Goal: Communication & Community: Answer question/provide support

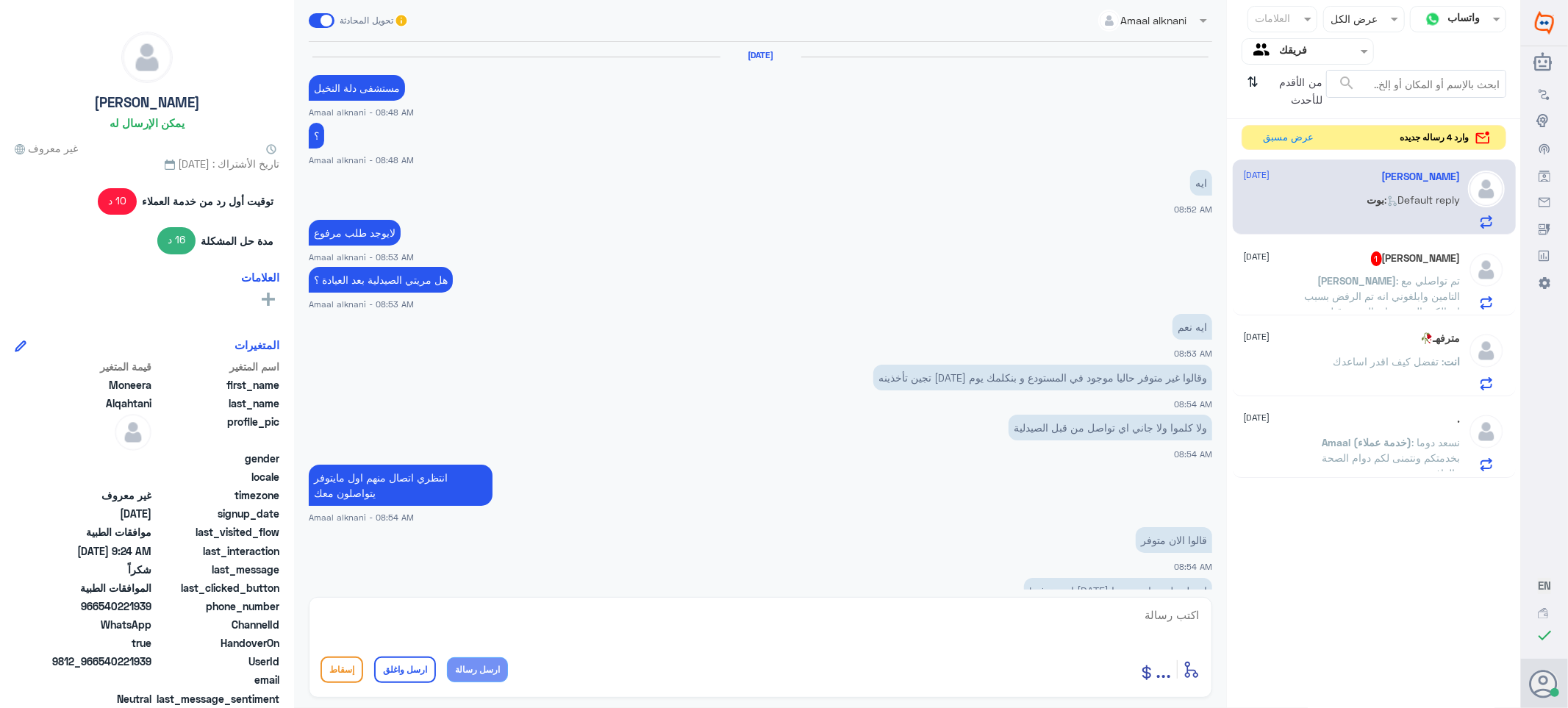
scroll to position [596, 0]
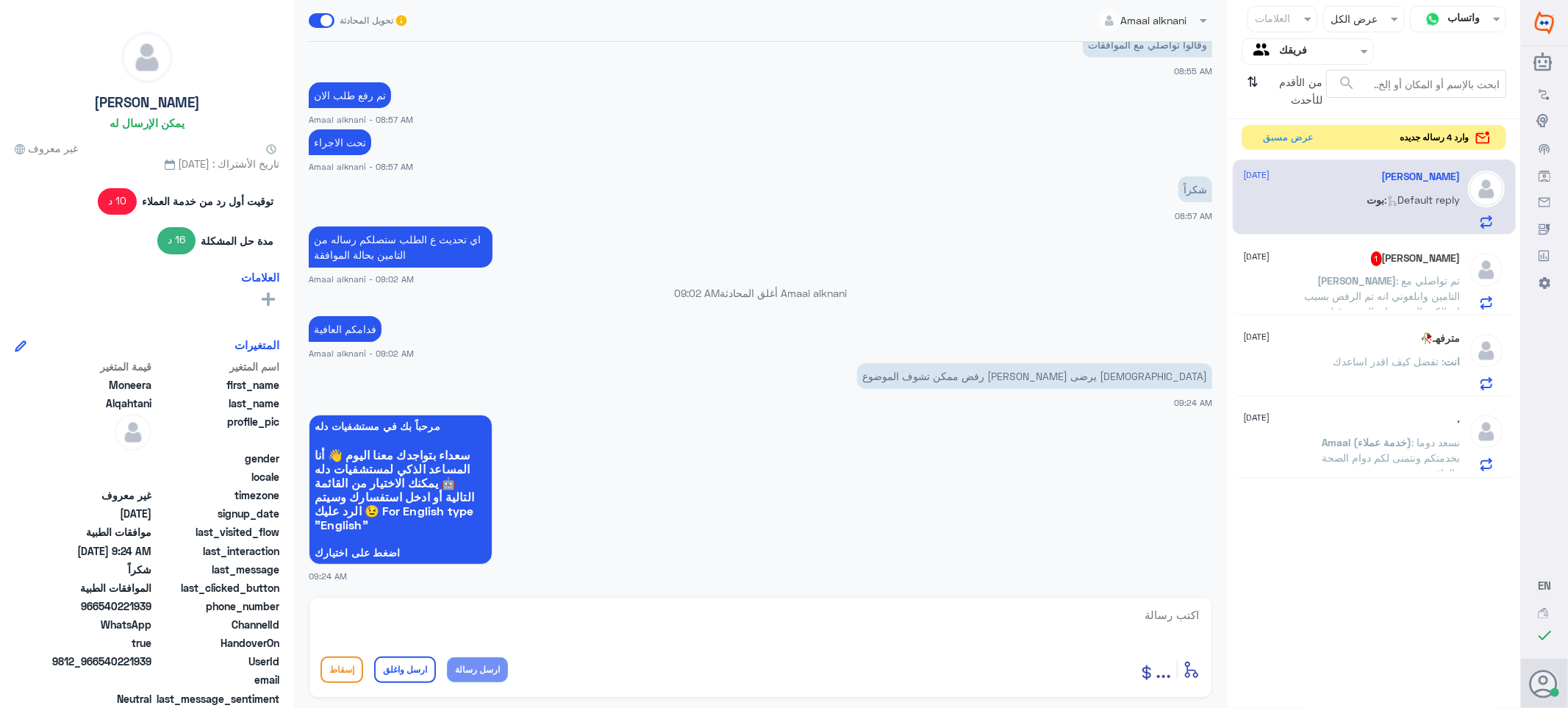
click at [1319, 276] on span "[PERSON_NAME]" at bounding box center [1358, 281] width 78 height 12
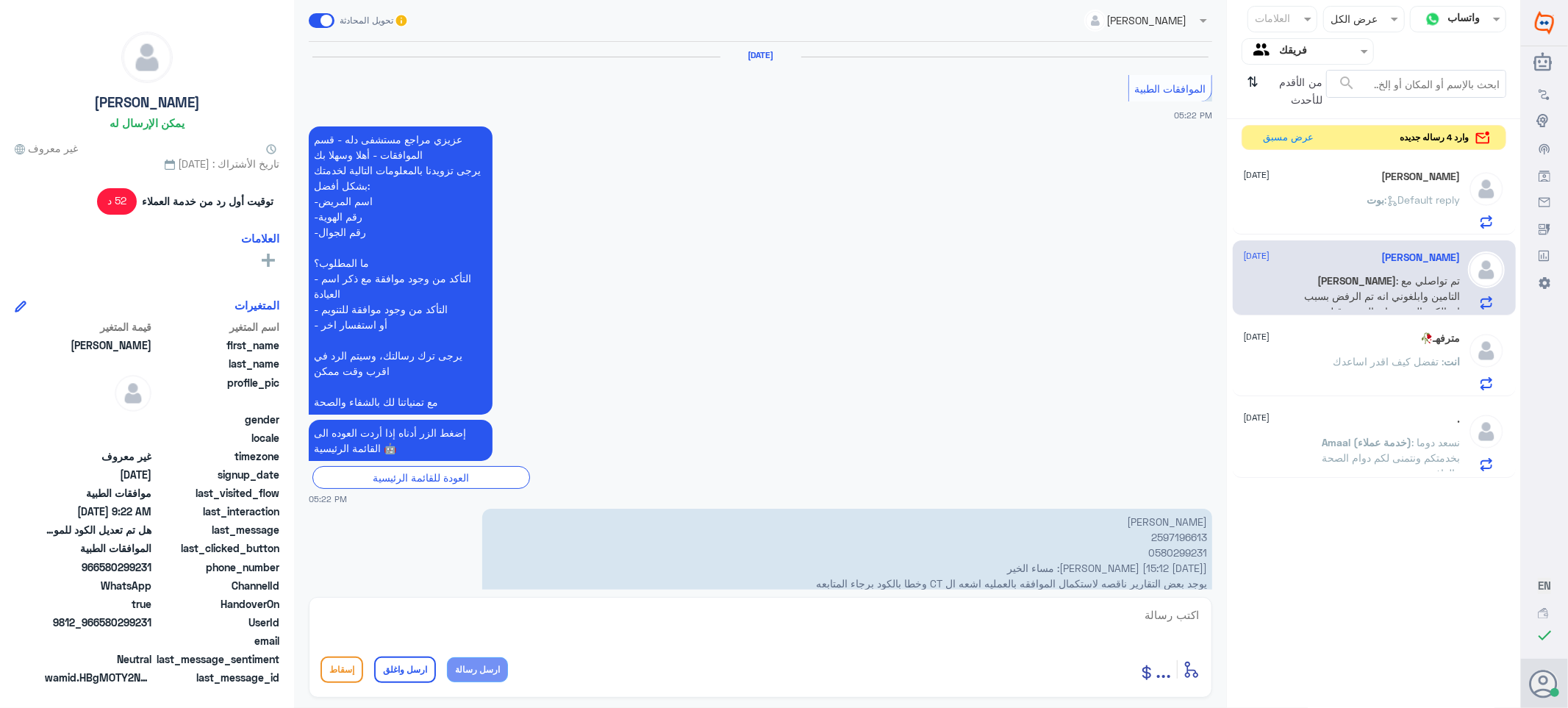
scroll to position [1408, 0]
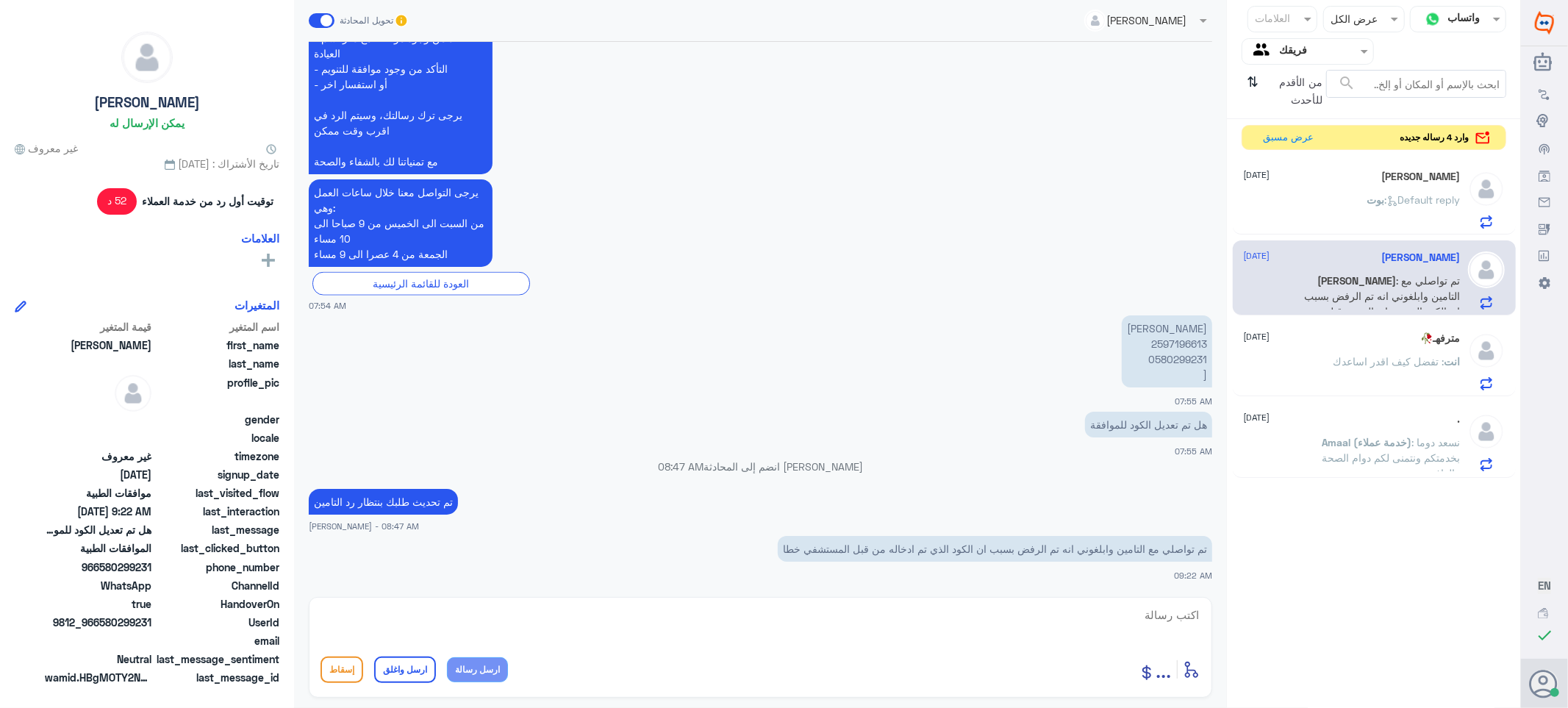
click at [1166, 339] on p "[PERSON_NAME] 2597196613 0580299231 [" at bounding box center [1167, 351] width 91 height 72
copy p "2597196613"
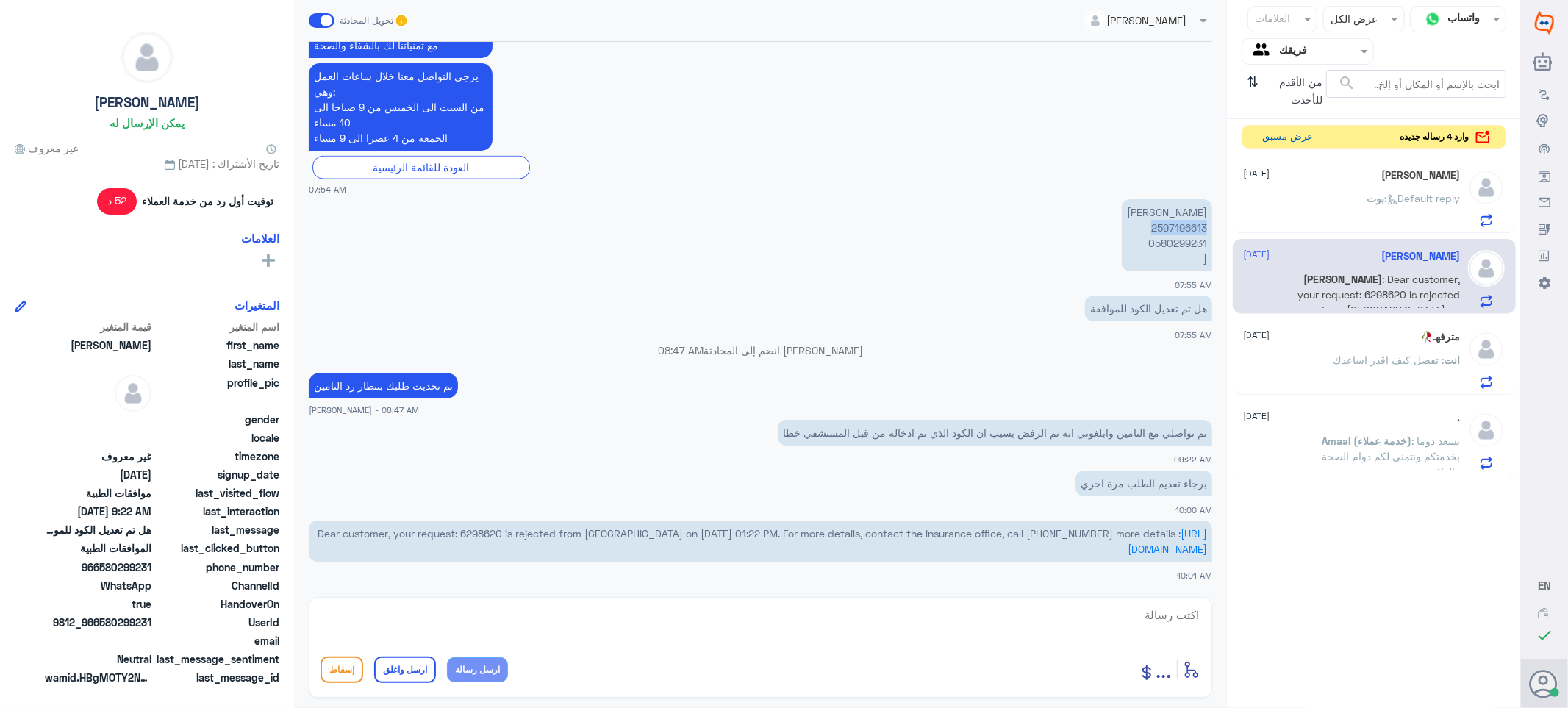
click at [1295, 134] on button "عرض مسبق" at bounding box center [1288, 137] width 62 height 23
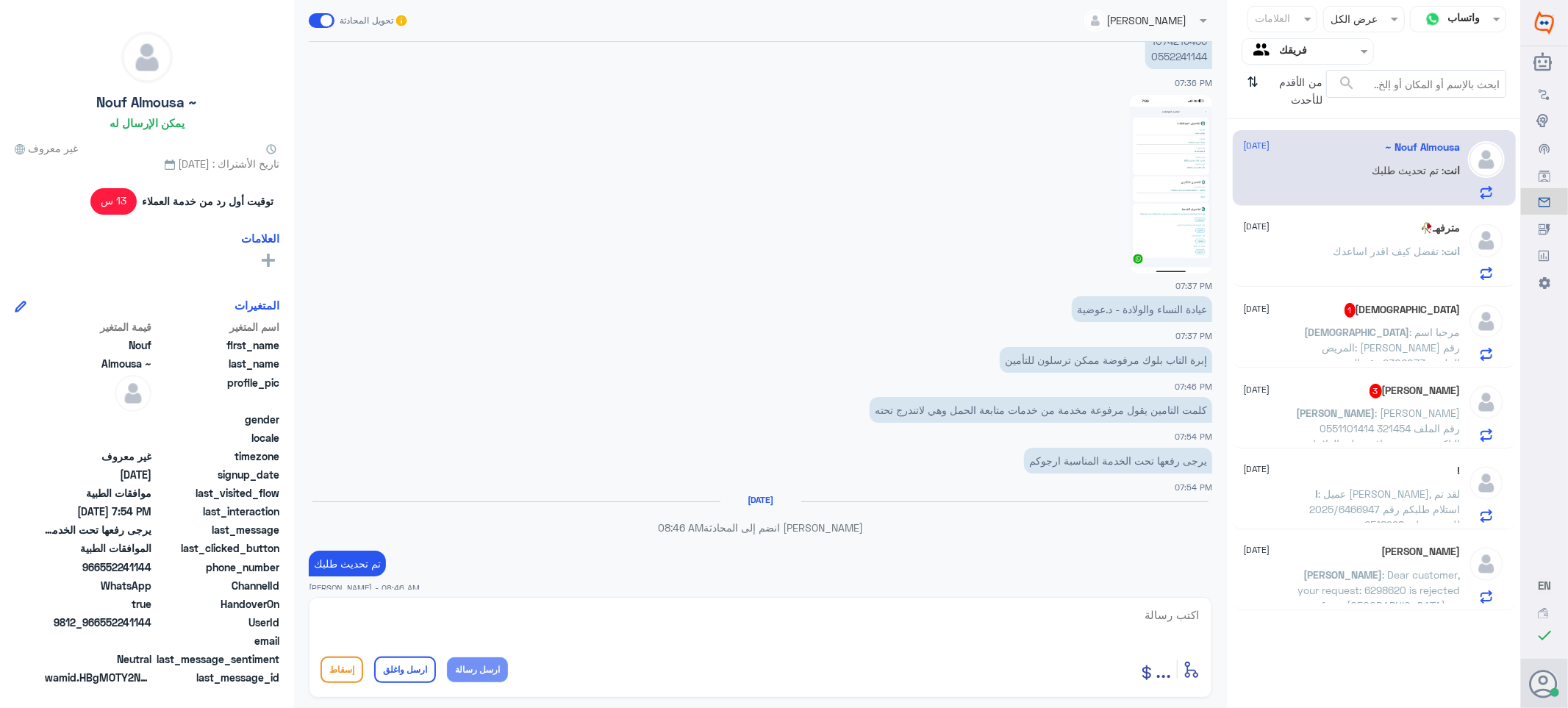
scroll to position [1062, 0]
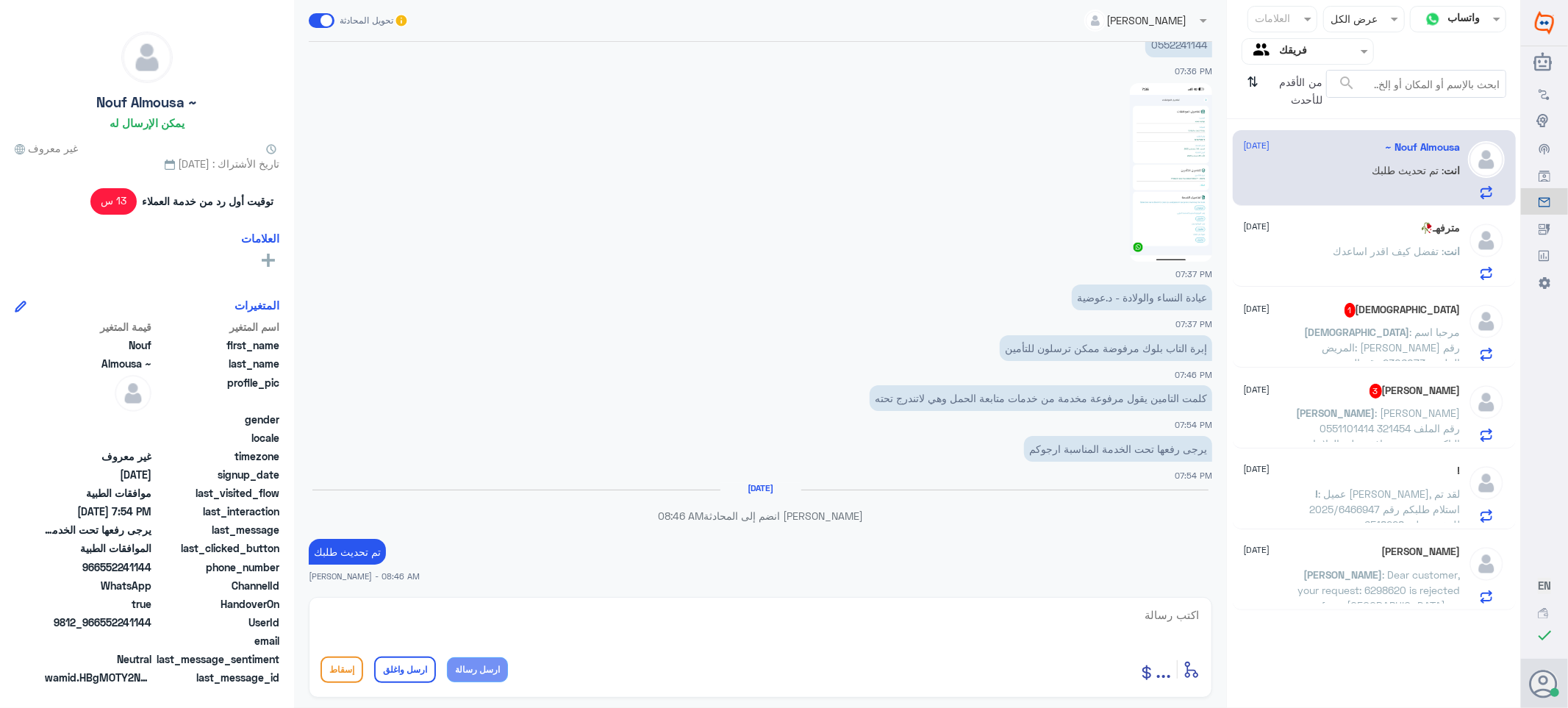
click at [1334, 258] on p "انت : تفضل كيف اقدر اساعدك" at bounding box center [1397, 262] width 127 height 37
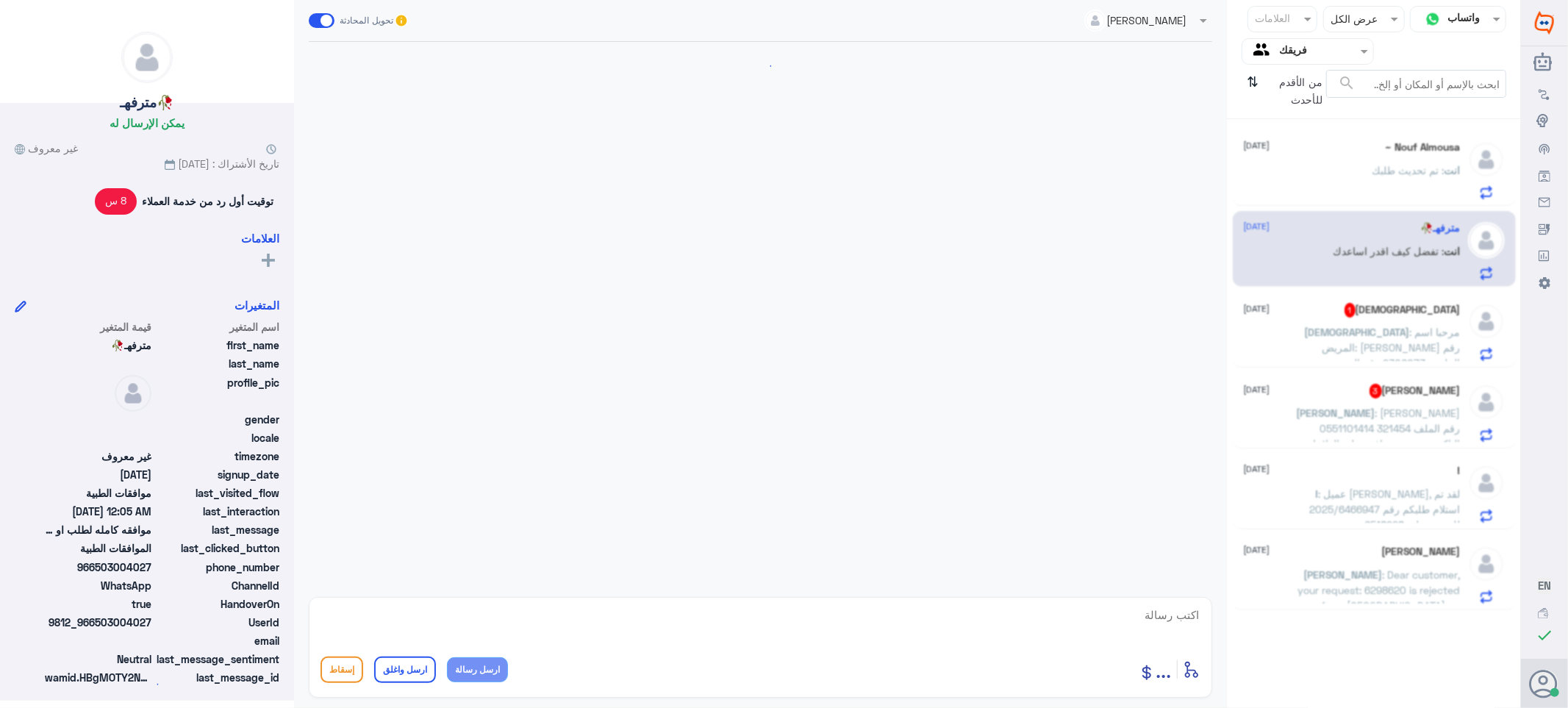
scroll to position [1794, 0]
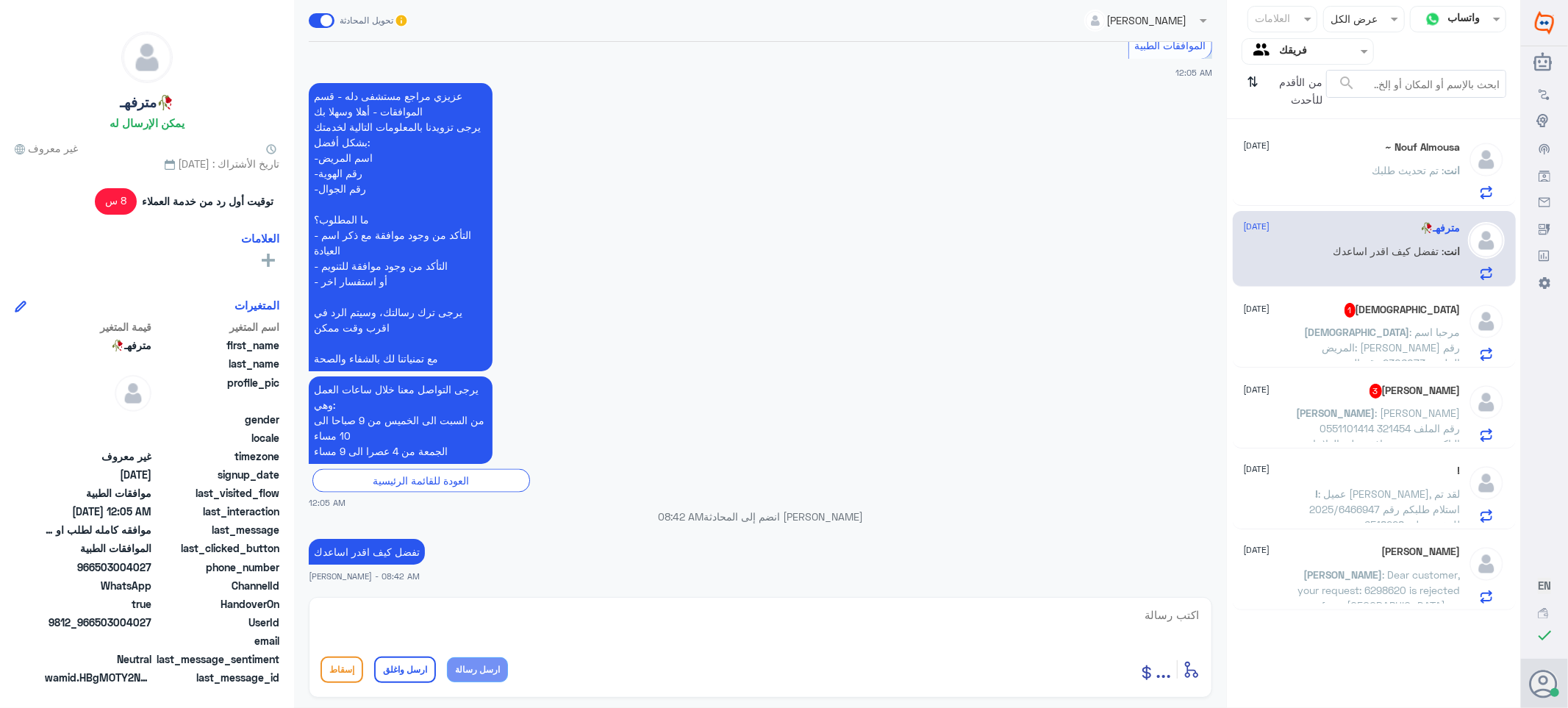
click at [1369, 317] on div "[DEMOGRAPHIC_DATA] 1 [DATE]" at bounding box center [1352, 310] width 217 height 15
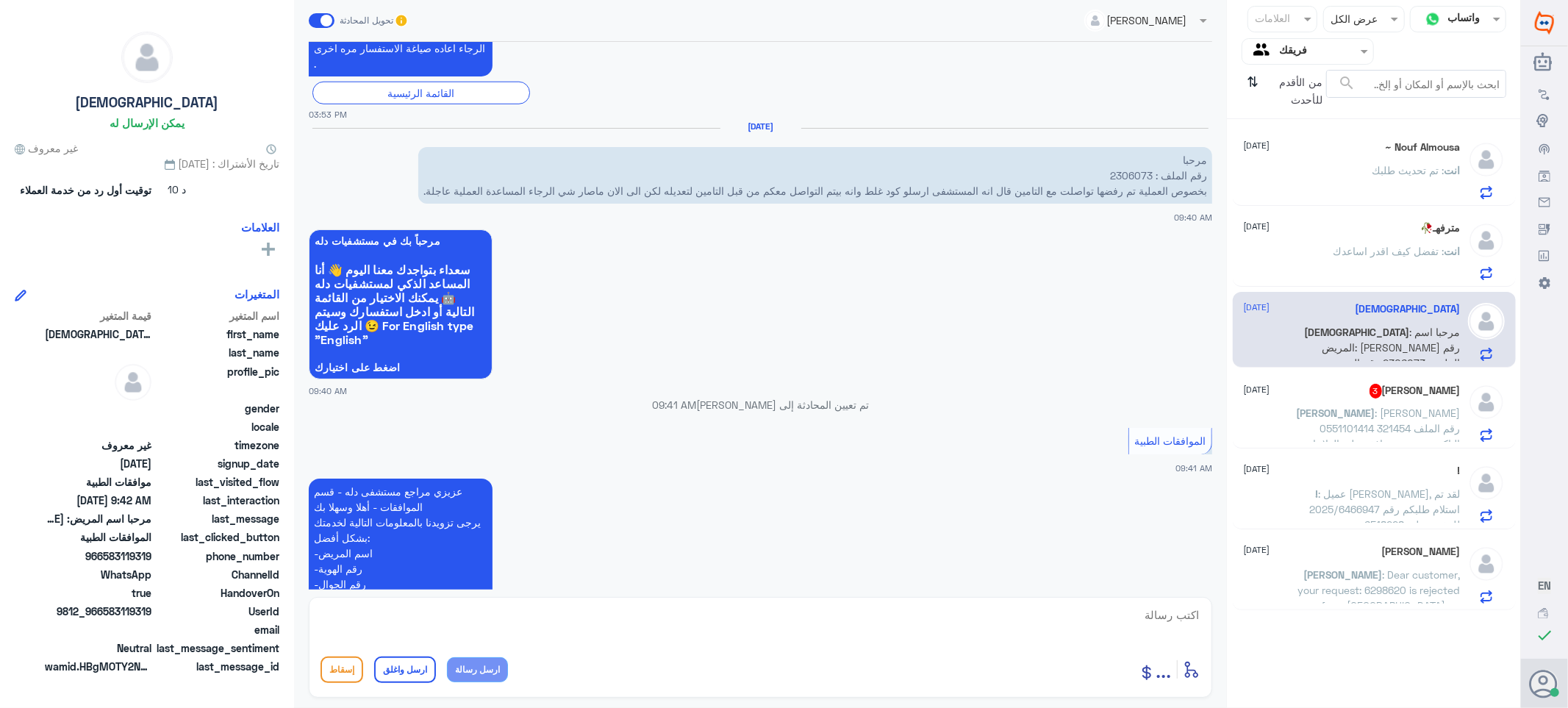
scroll to position [1351, 0]
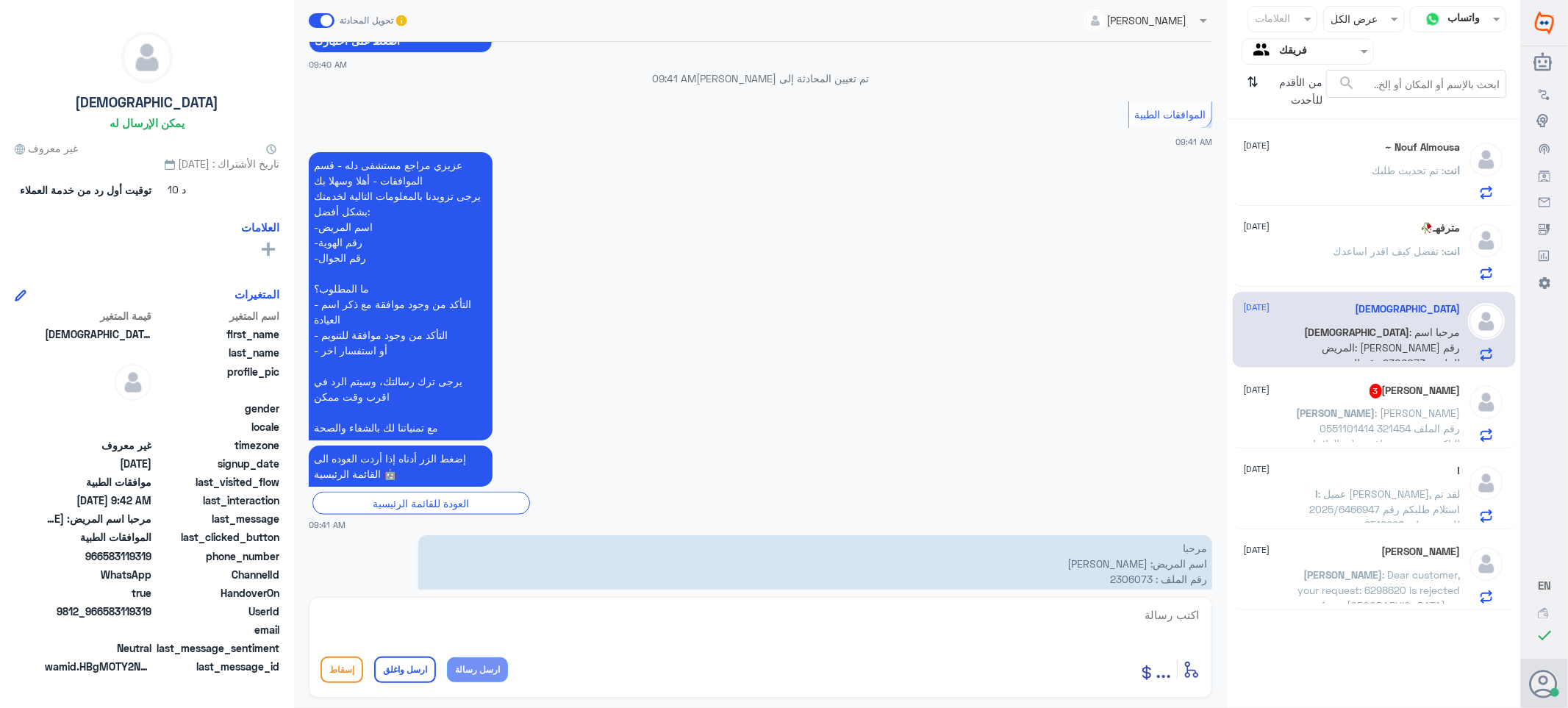
click at [1121, 535] on p "مرحبا اسم المريض: [PERSON_NAME] رقم الملف : 2306073 رقم الهوية : 1015008202 رقم…" at bounding box center [815, 587] width 794 height 103
copy p "2306073"
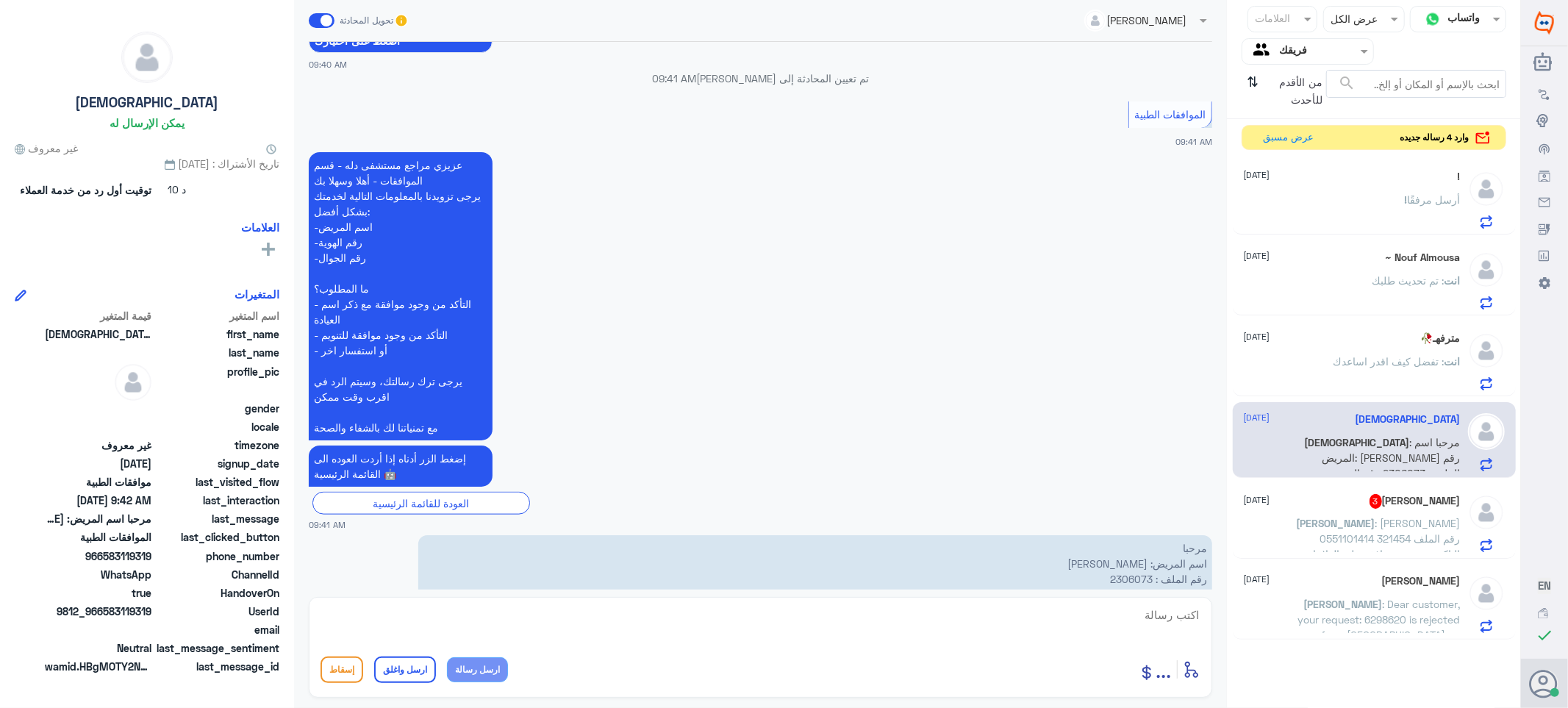
click at [1336, 509] on div "[PERSON_NAME] 3 [DATE]" at bounding box center [1352, 501] width 217 height 15
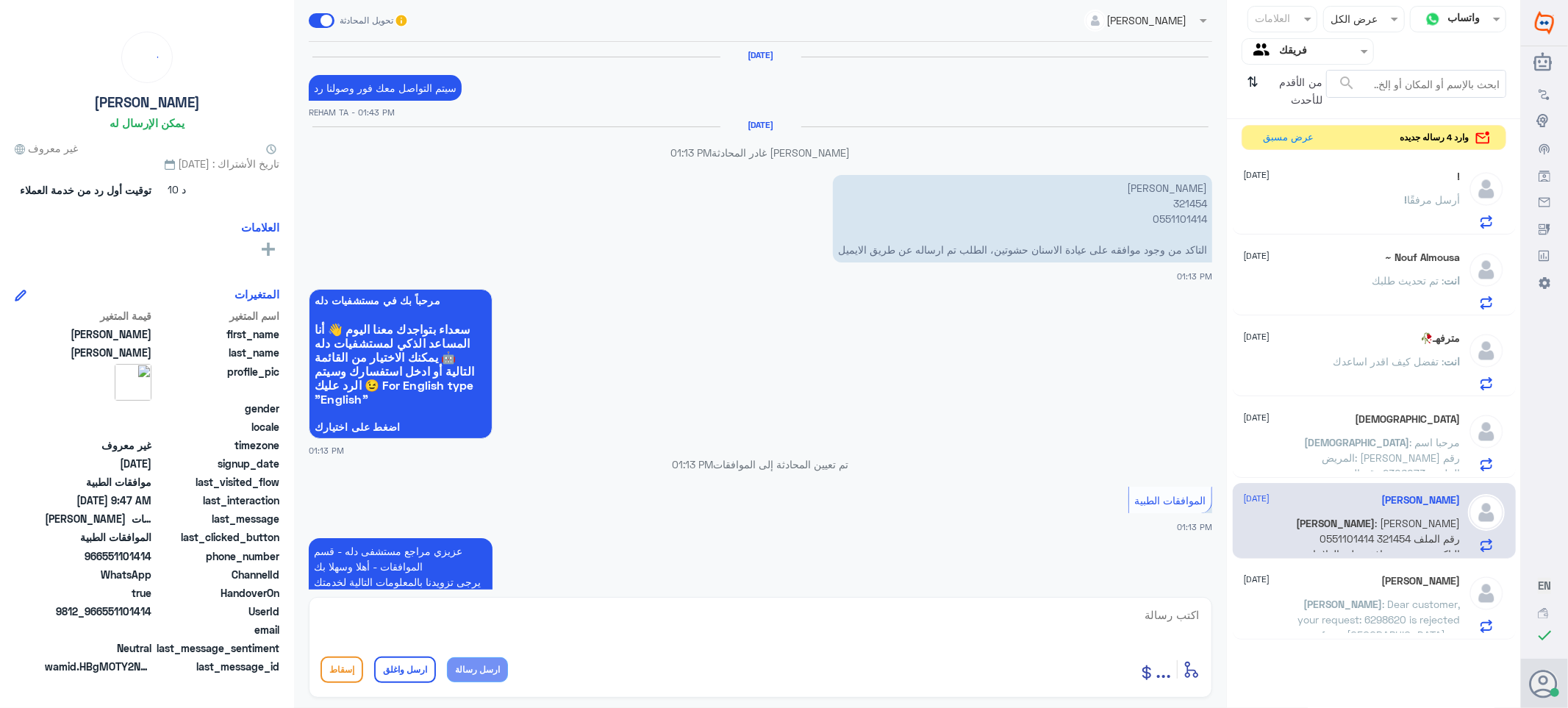
scroll to position [1864, 0]
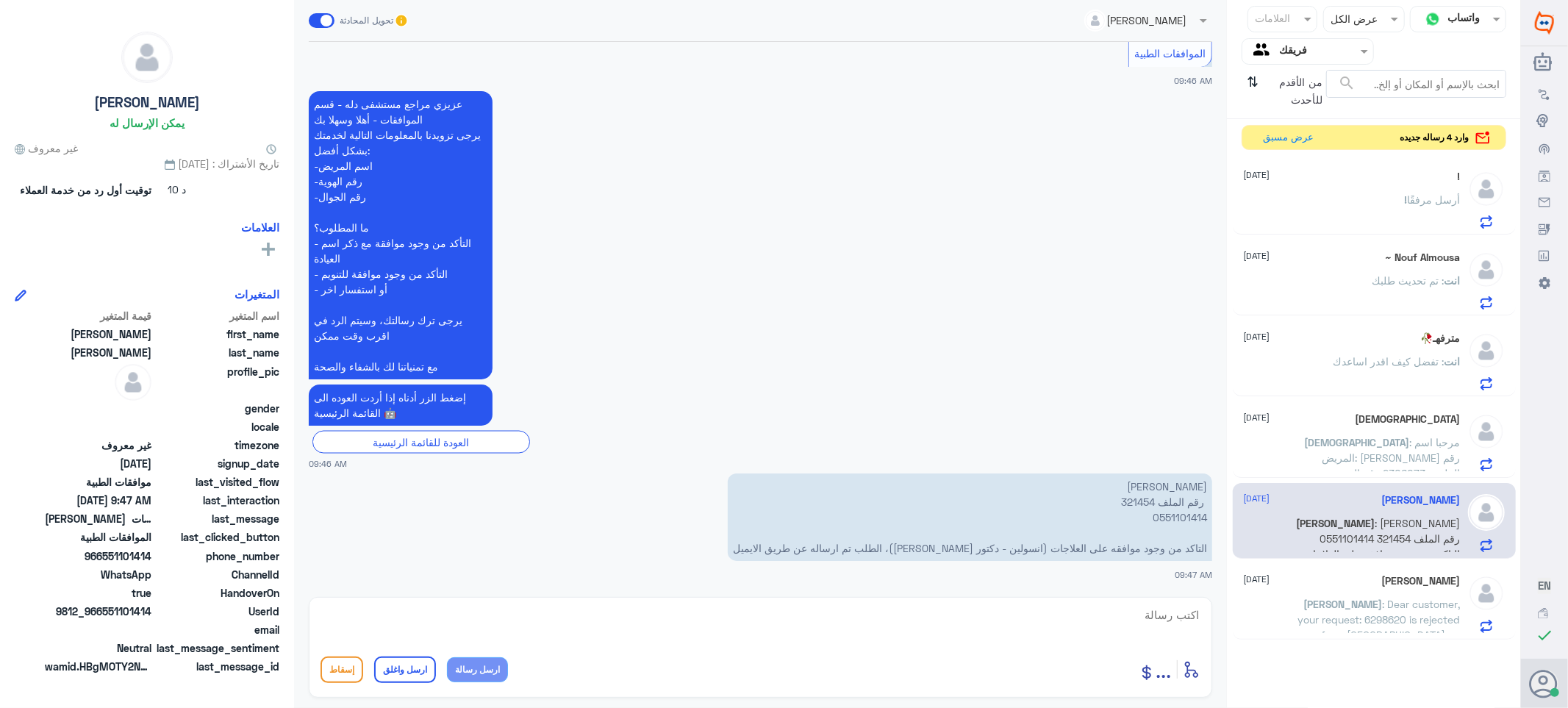
click at [1130, 503] on p "[PERSON_NAME] ⁠ رقم الملف 321454 ⁠0551101414 التاكد من وجود موافقه على العلاجات…" at bounding box center [970, 517] width 485 height 87
copy p "321454"
click at [1129, 616] on textarea at bounding box center [761, 623] width 880 height 36
type textarea "السلام عليكم ورحمه الله وبركاته"
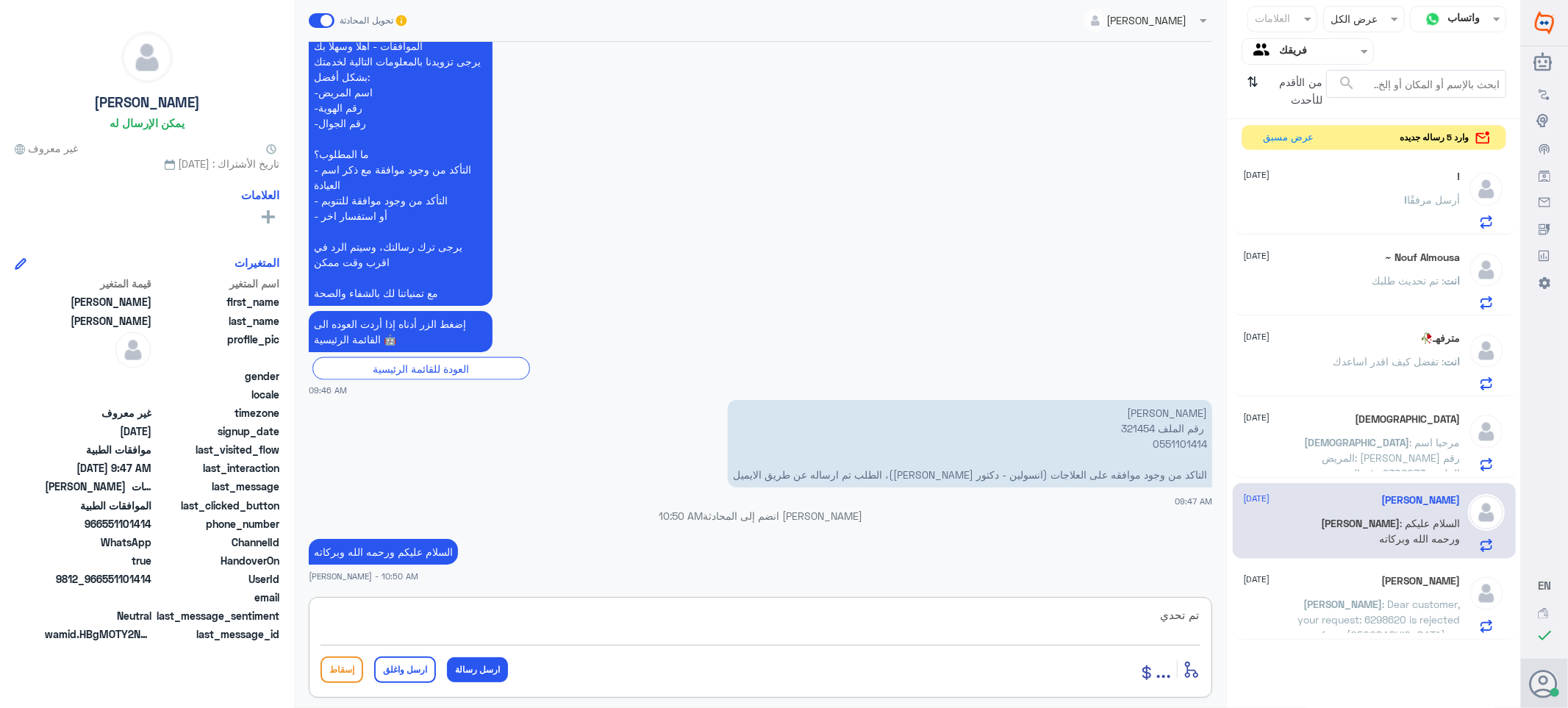
scroll to position [1907, 0]
type textarea "تم تحديث الطلب بنتظار رد شركه التامين"
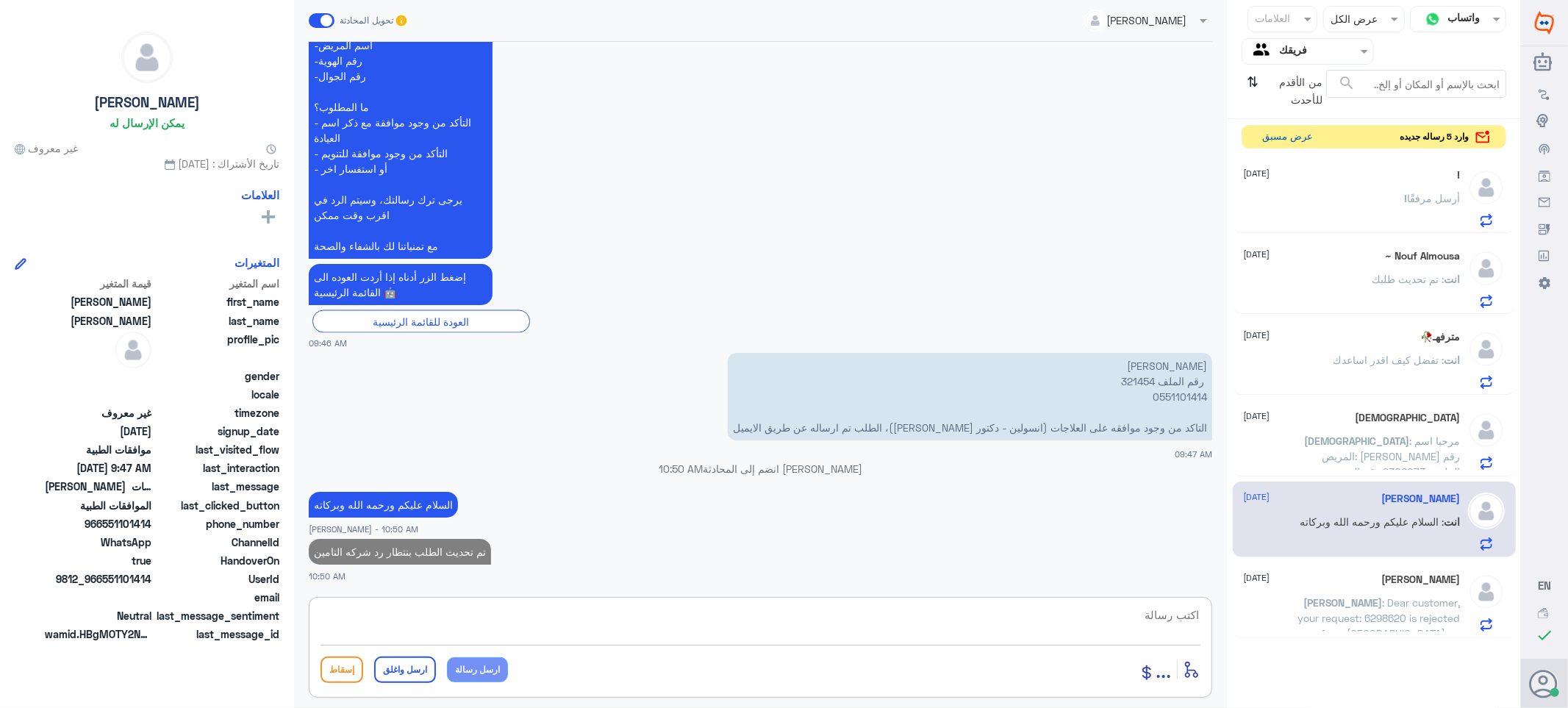
click at [1260, 142] on button "عرض مسبق" at bounding box center [1288, 137] width 62 height 23
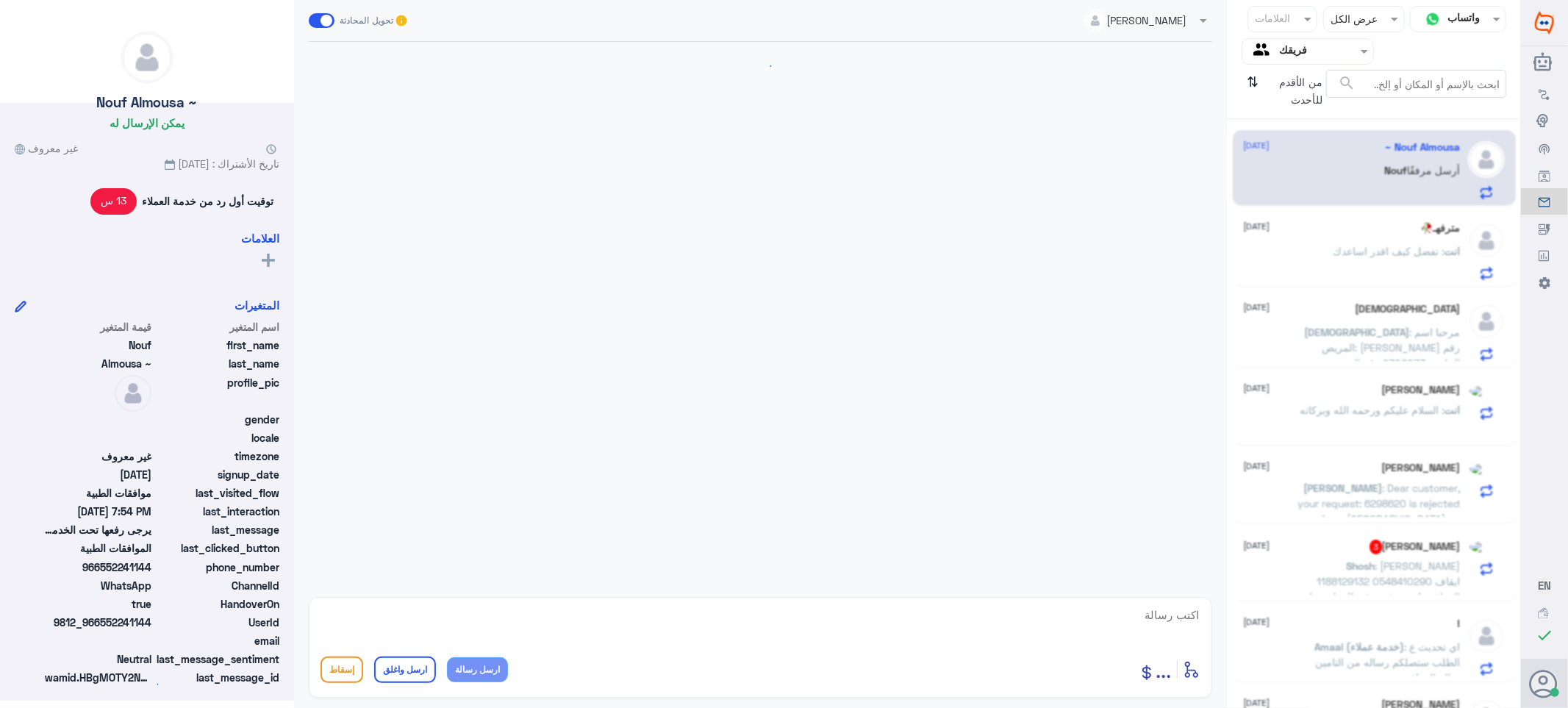
scroll to position [1062, 0]
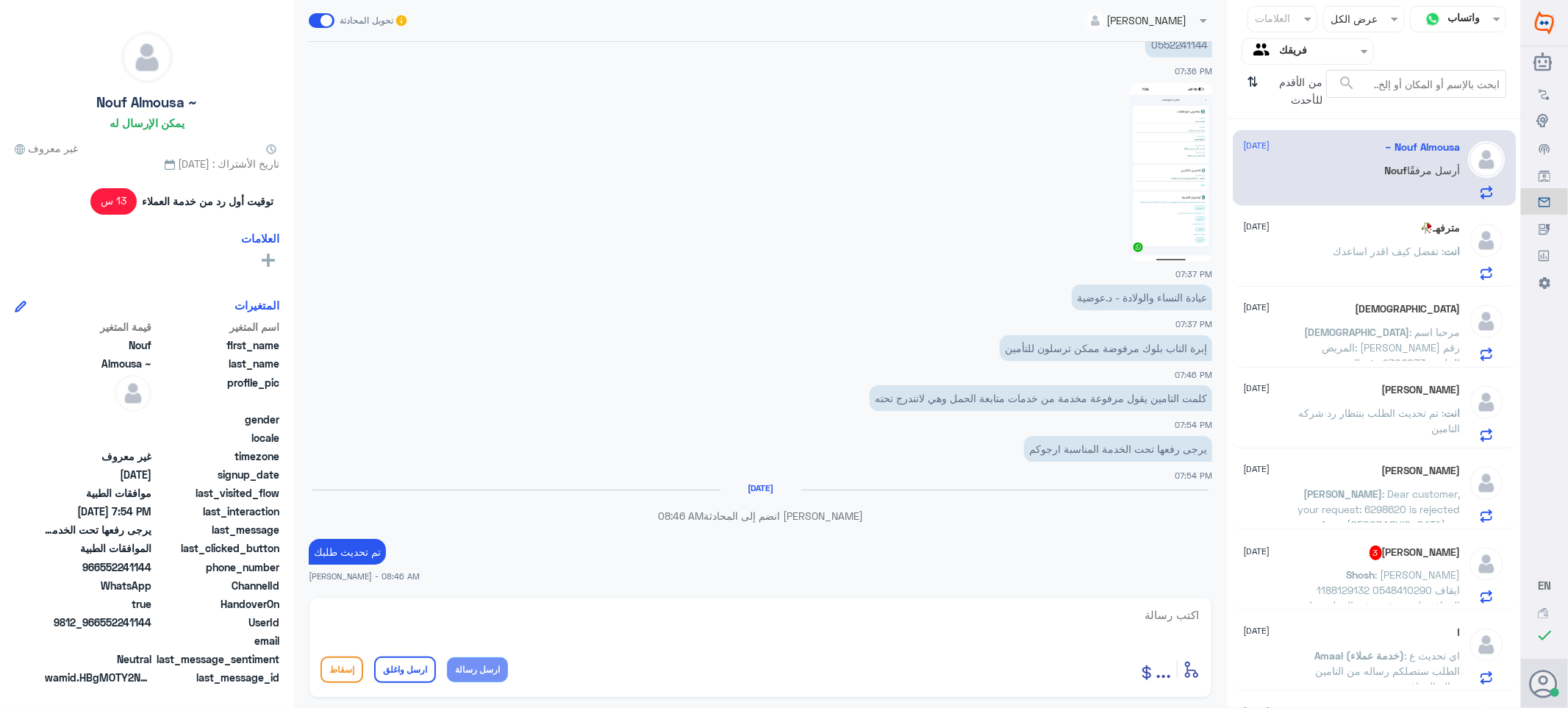
click at [1361, 251] on span ": تفضل كيف اقدر اساعدك" at bounding box center [1388, 251] width 111 height 12
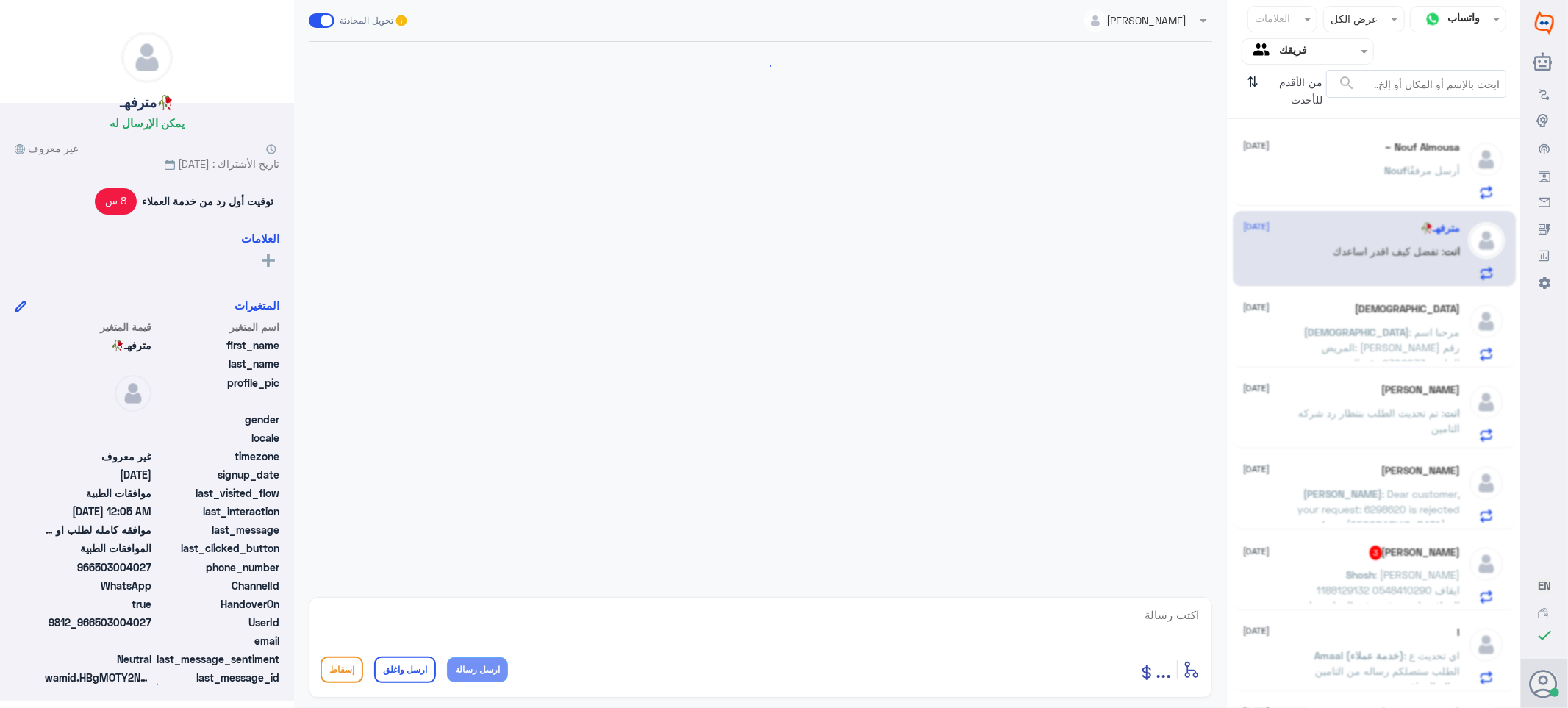
scroll to position [1794, 0]
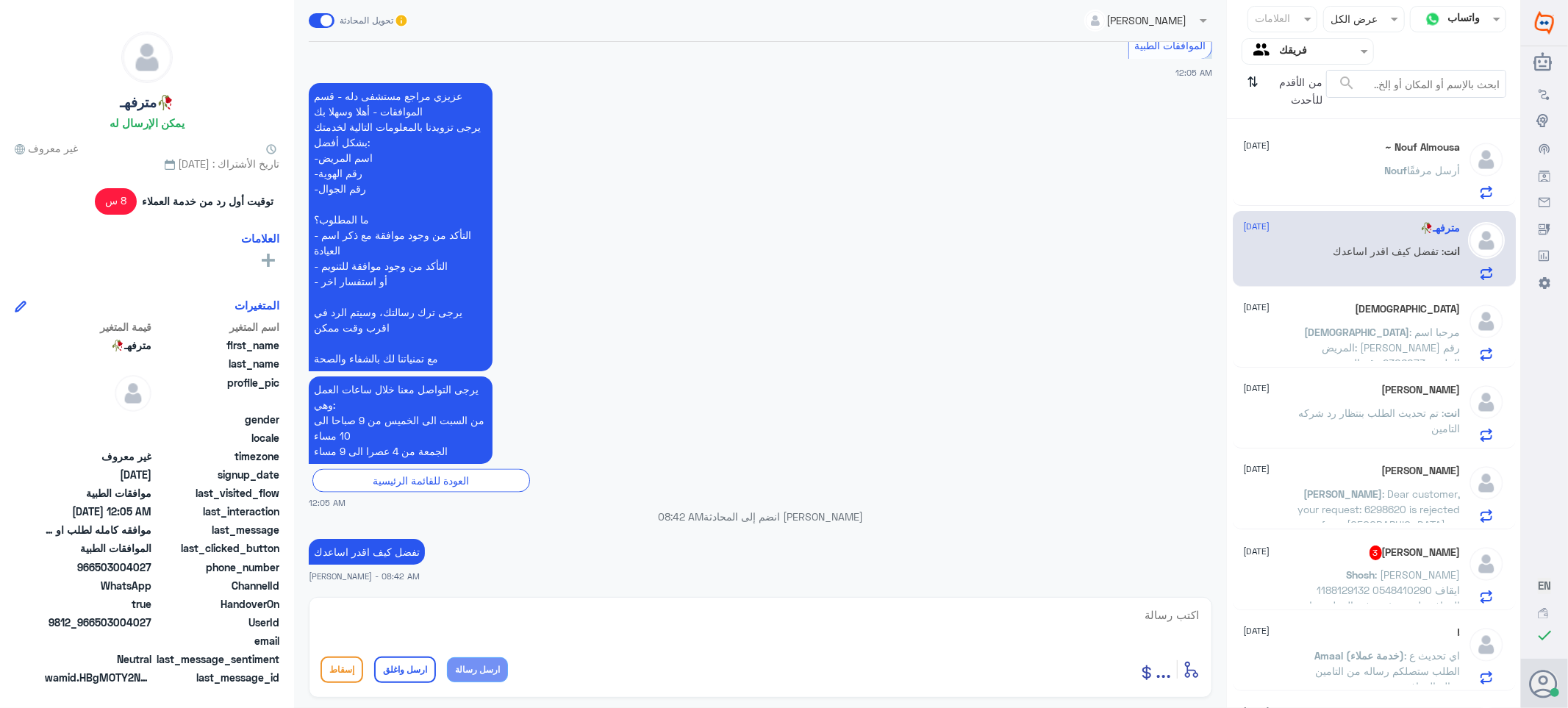
click at [1389, 336] on span ": مرحبا اسم المريض: [PERSON_NAME] رقم الملف : 2306073 رقم الهوية : 1015008202 ر…" at bounding box center [1381, 402] width 160 height 152
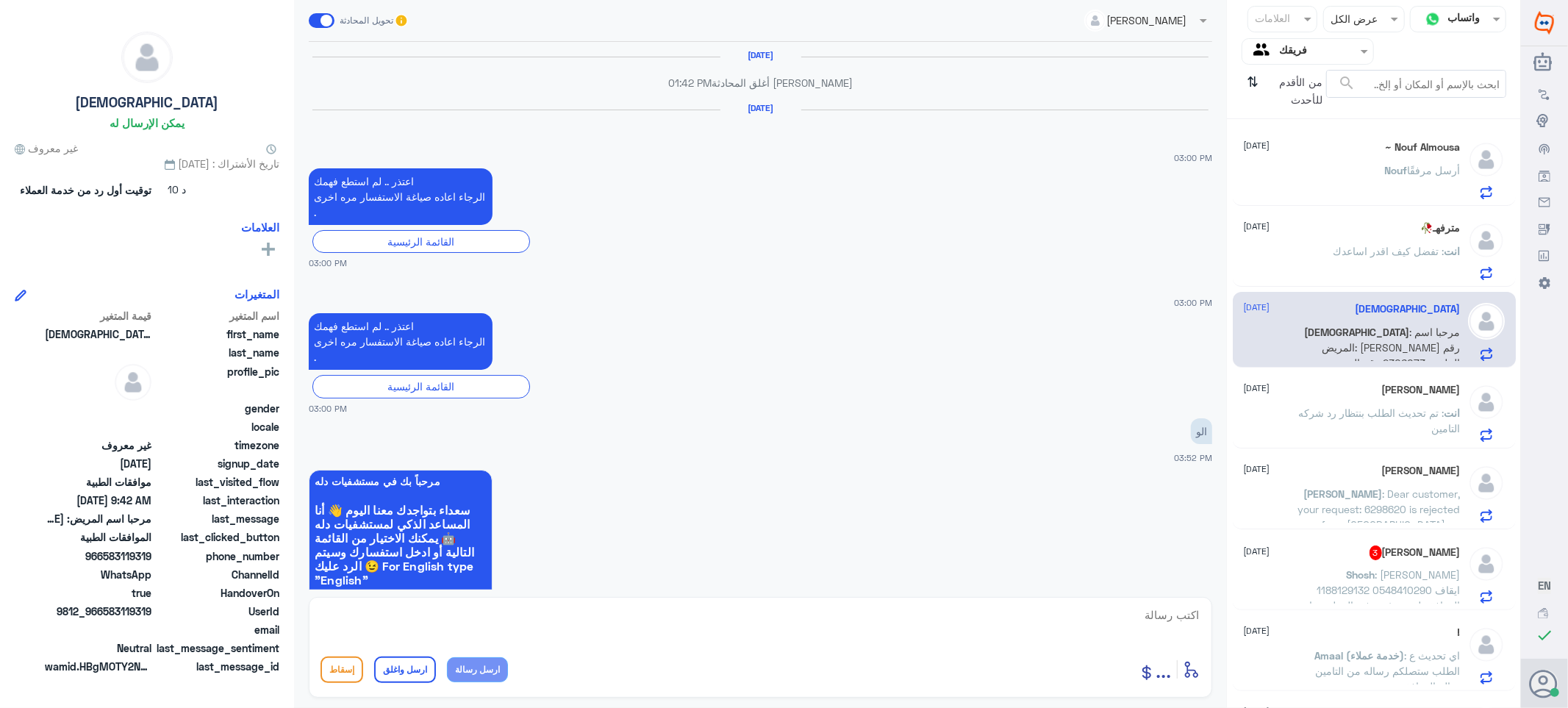
scroll to position [1351, 0]
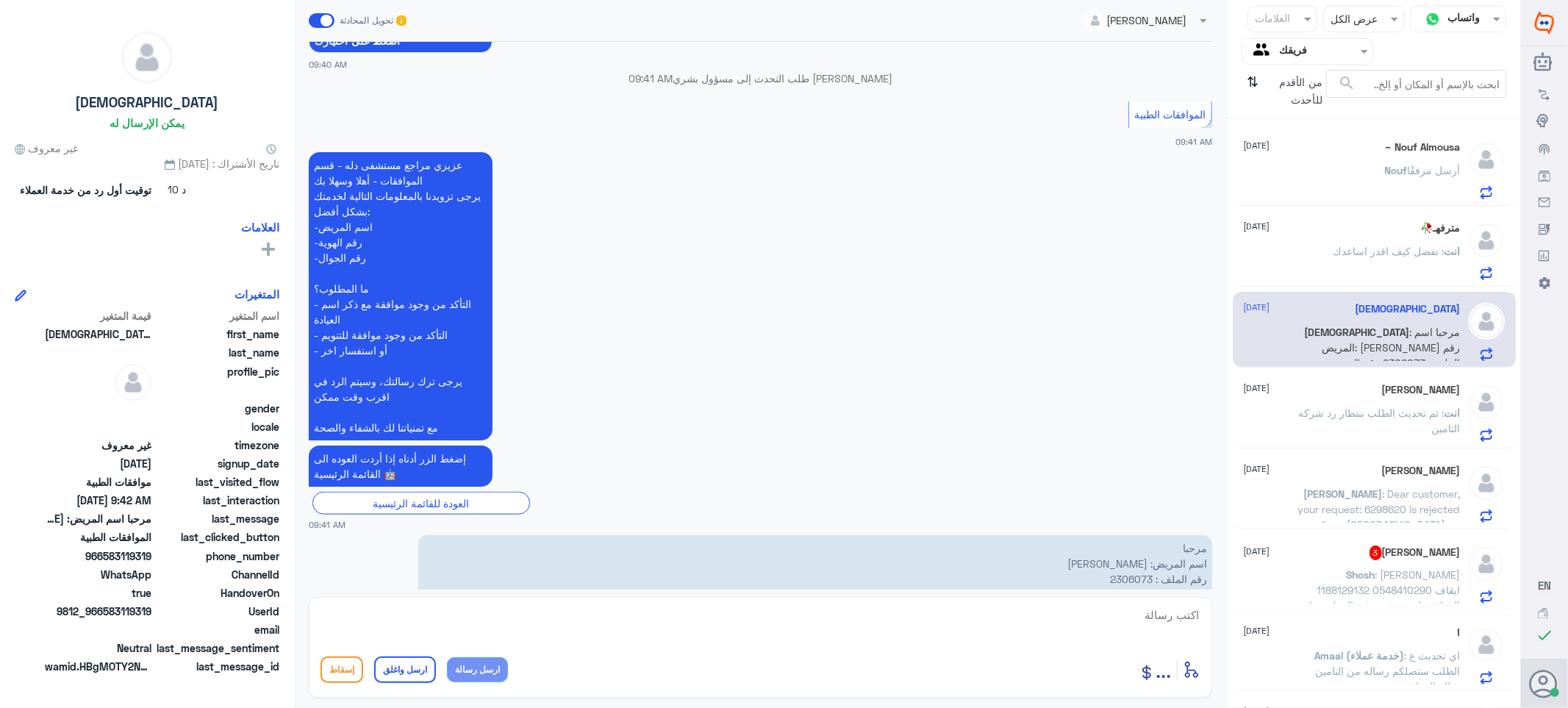
click at [1386, 402] on div "[PERSON_NAME] [DATE] انت : تم تحديث الطلب بنتظار رد شركه التامين" at bounding box center [1352, 412] width 217 height 58
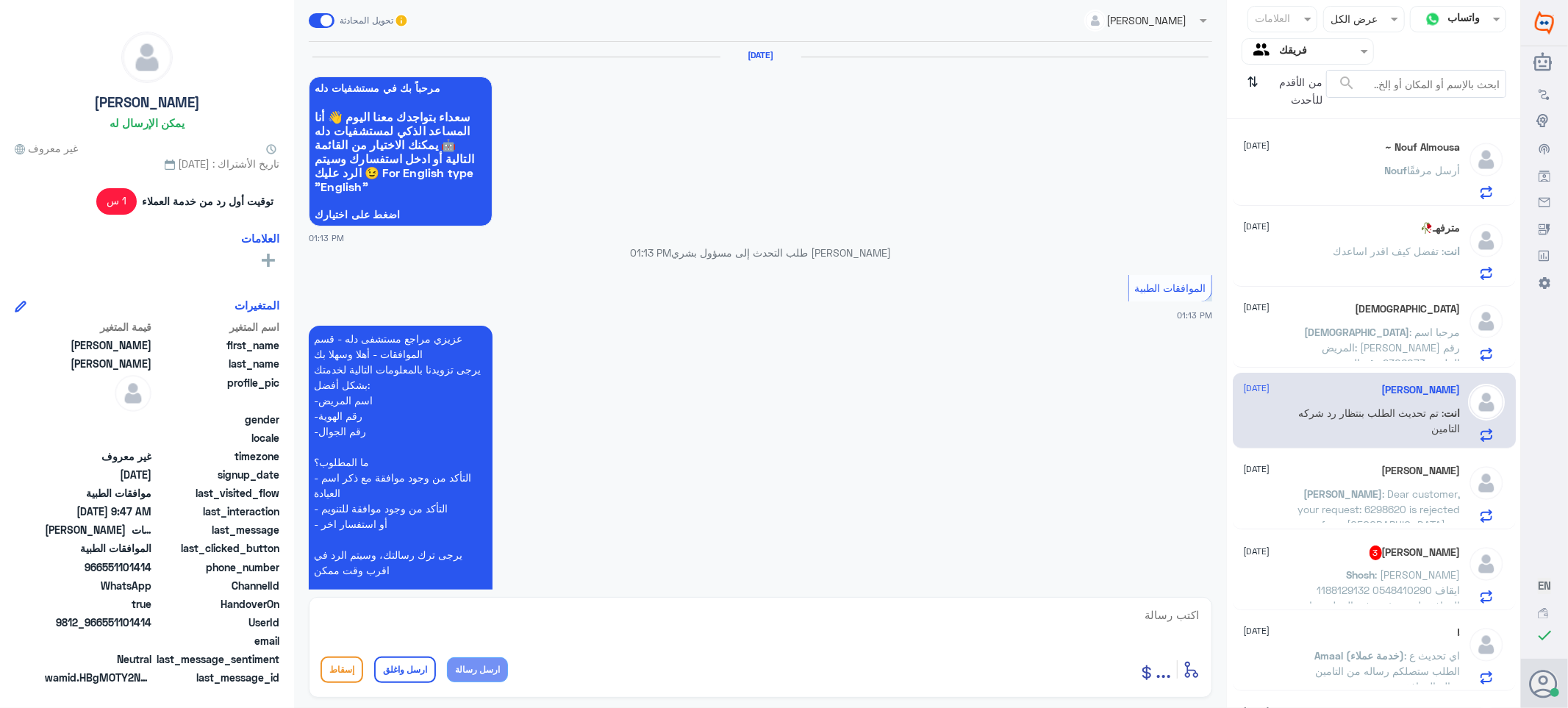
scroll to position [1773, 0]
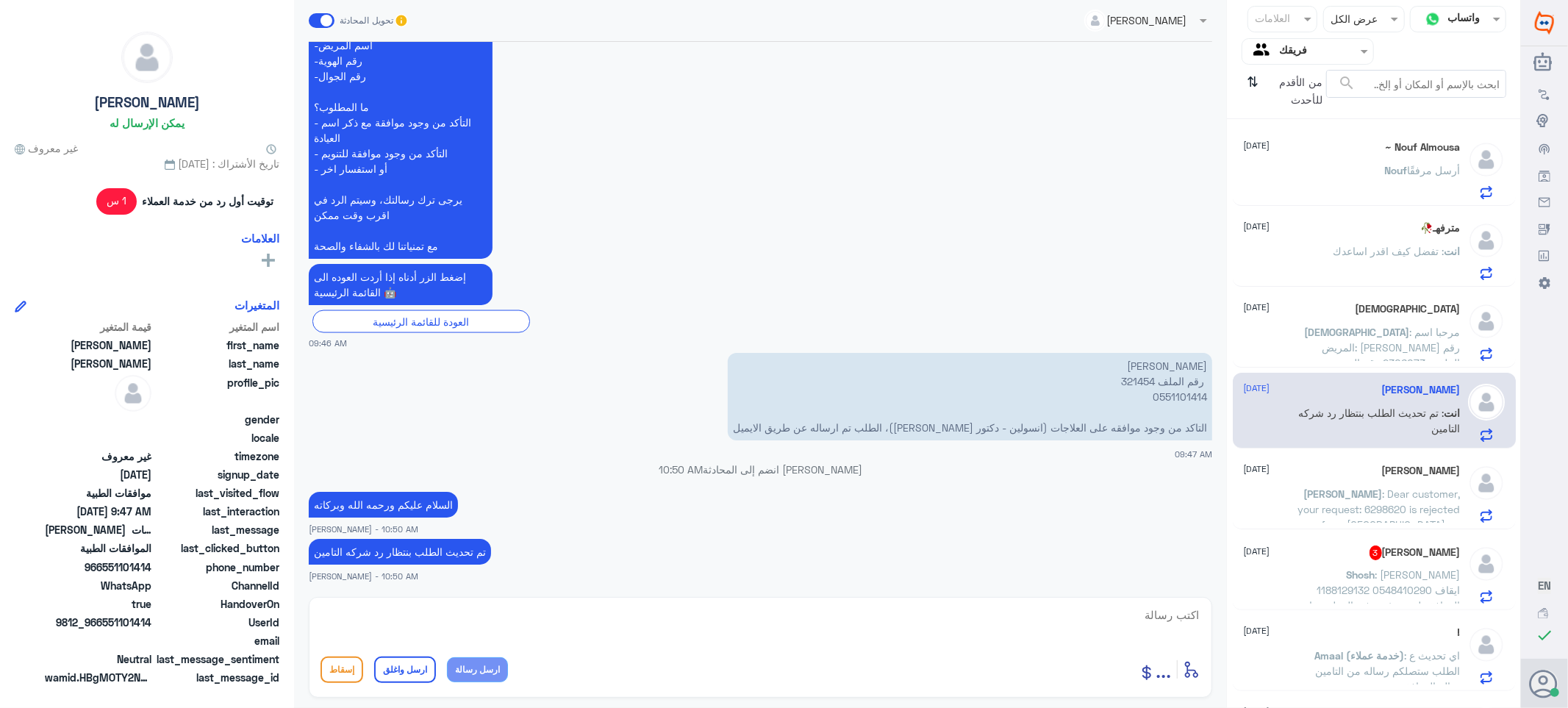
click at [1354, 487] on p "[PERSON_NAME] : Dear customer, your request: 6298620 is rejected from [GEOGRAPH…" at bounding box center [1378, 505] width 166 height 37
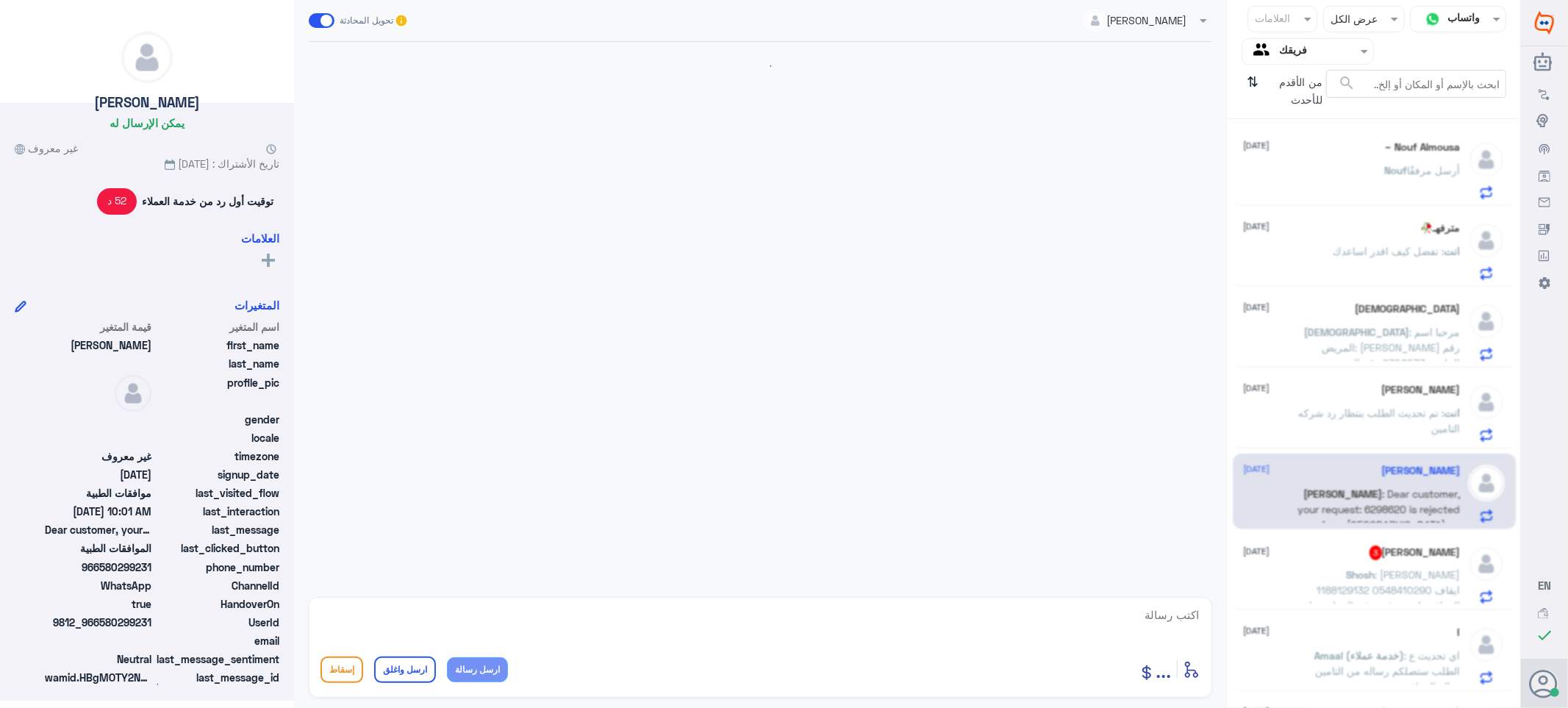
scroll to position [1091, 0]
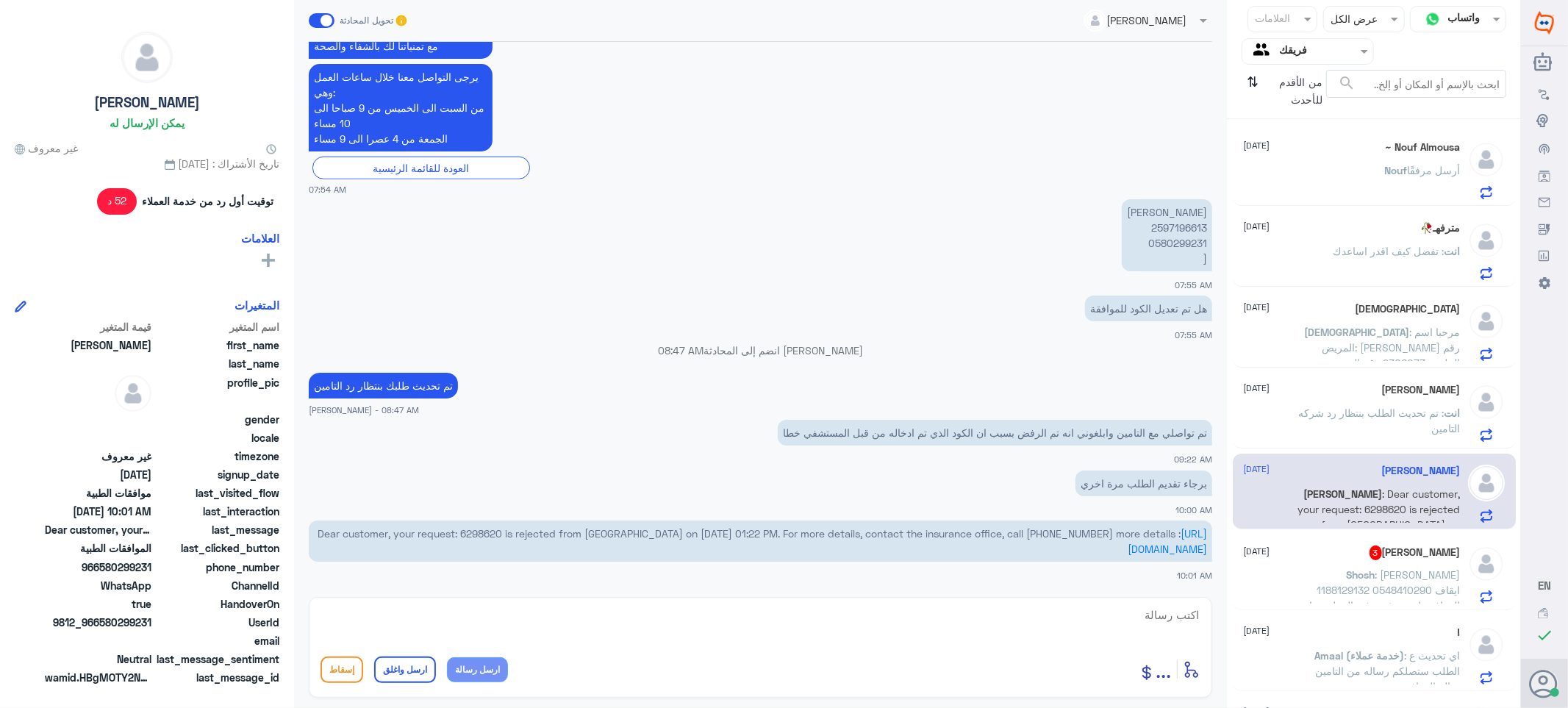
click at [1297, 560] on div "[PERSON_NAME] 3 [DATE]" at bounding box center [1352, 553] width 217 height 15
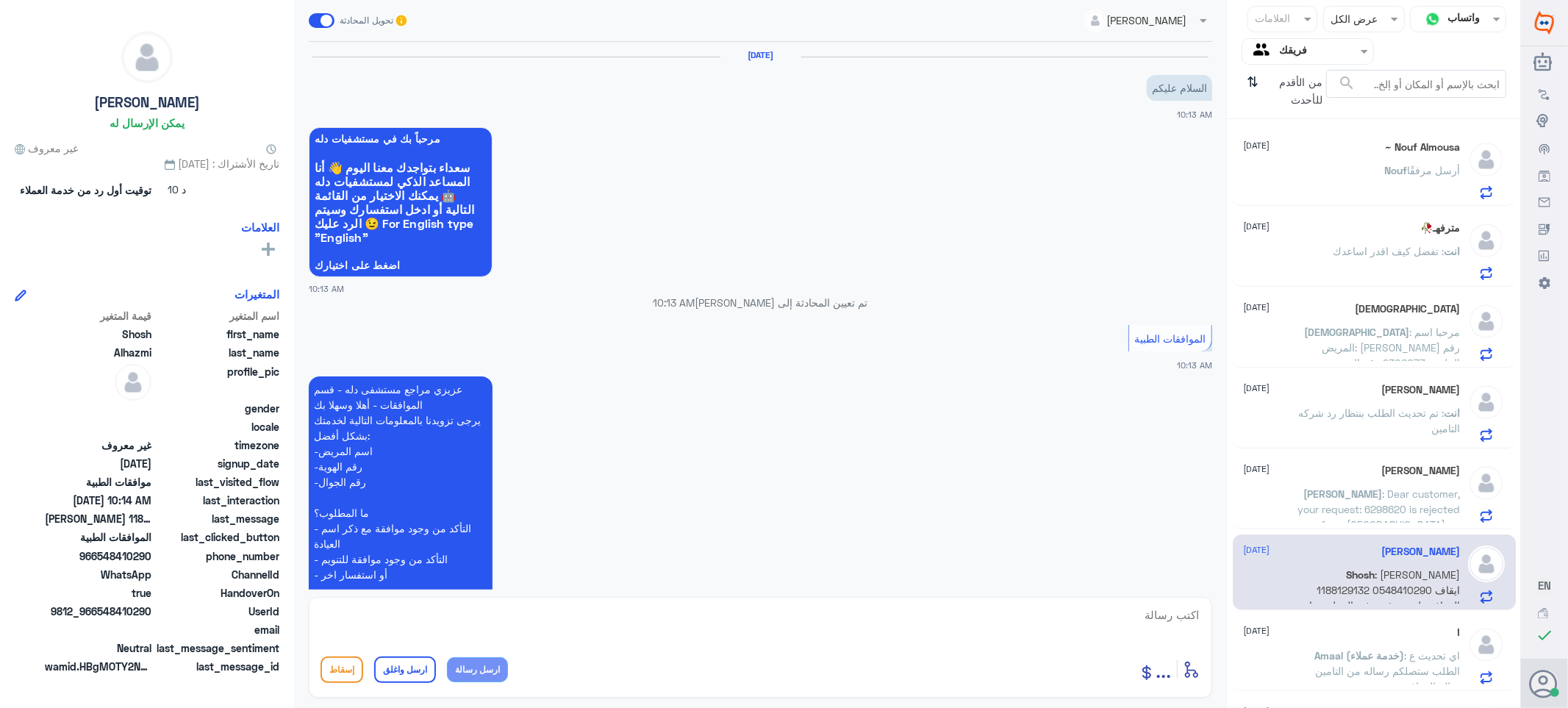
scroll to position [284, 0]
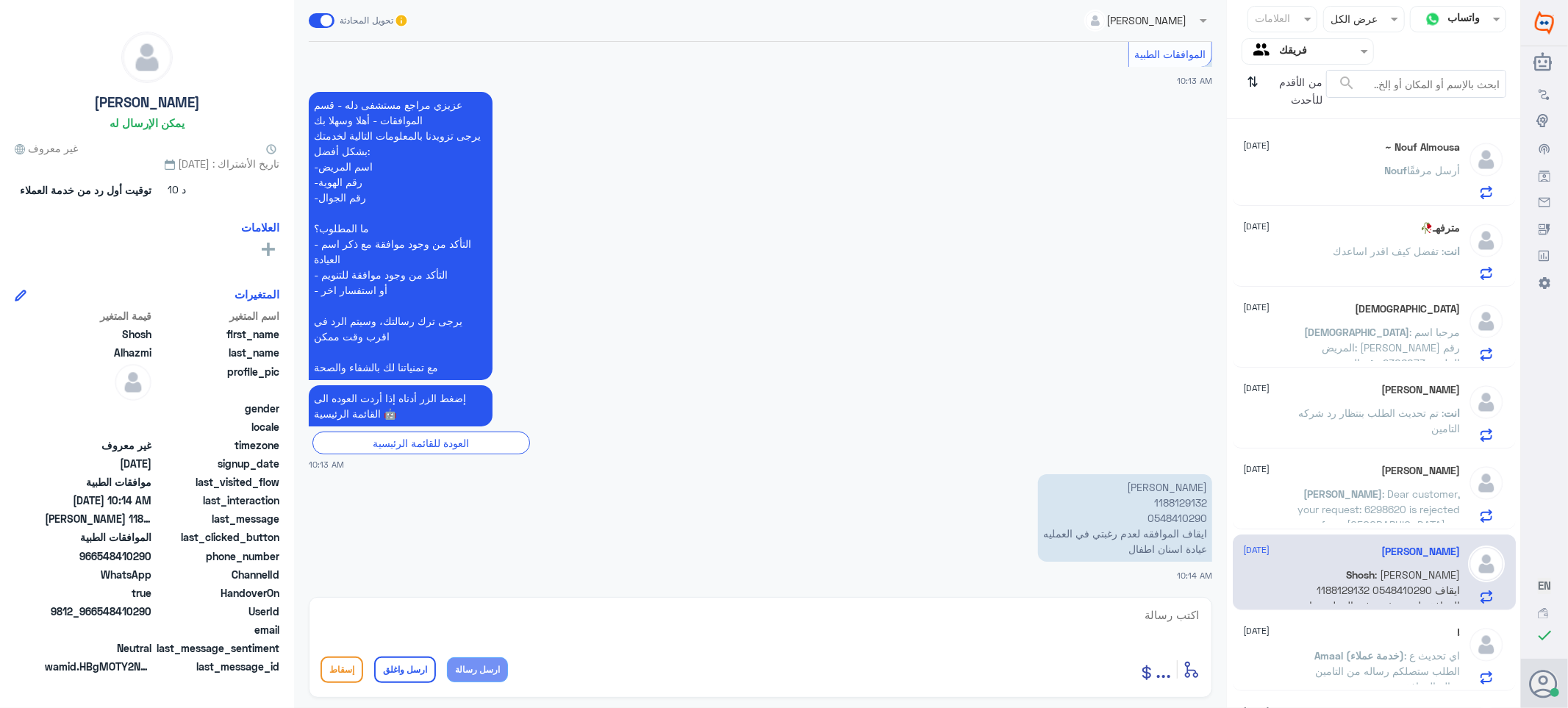
click at [1158, 503] on p "[PERSON_NAME] 1188129132 0548410290 ايقاف الموافقه لعدم رغبتي في العمليه عيادة …" at bounding box center [1125, 518] width 174 height 87
copy p "1188129132"
click at [1178, 632] on textarea at bounding box center [761, 623] width 880 height 36
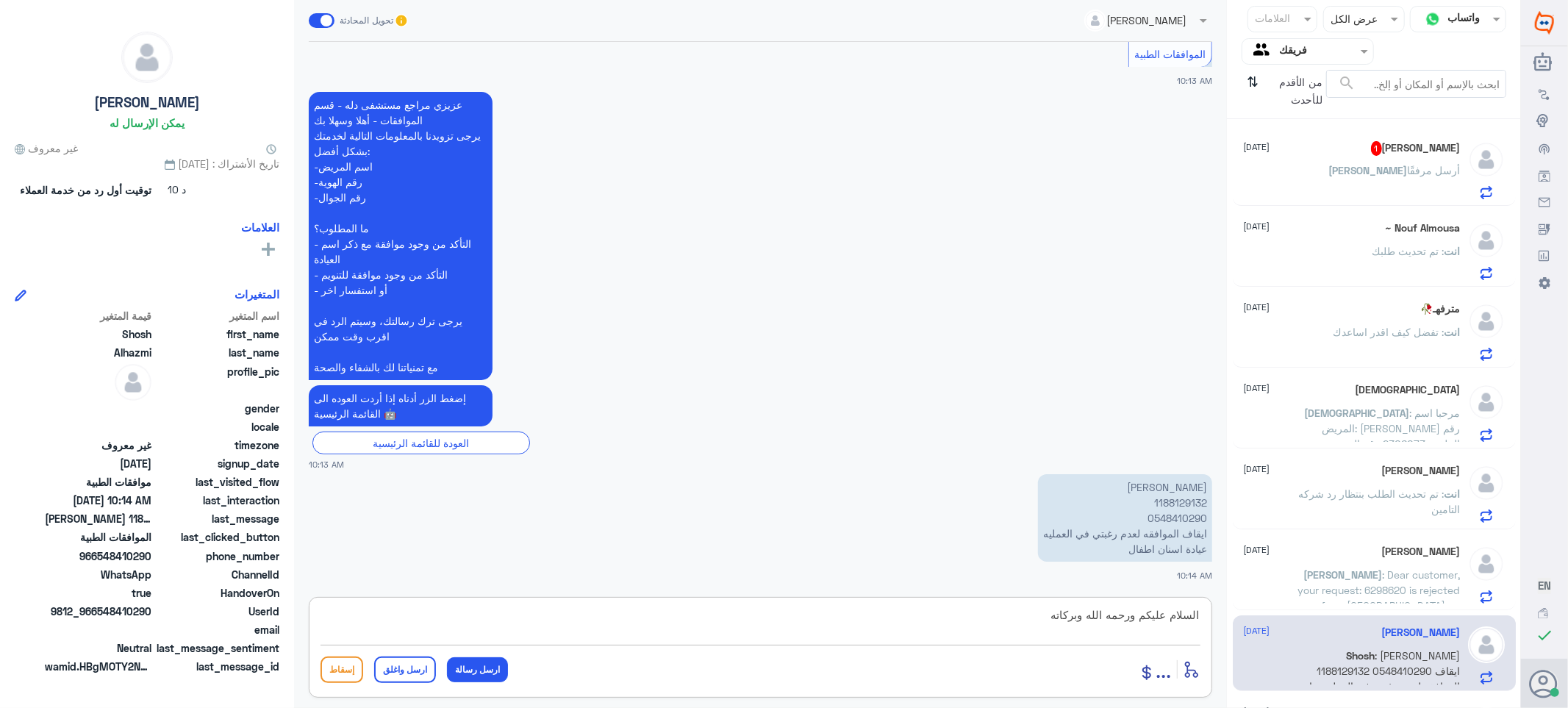
type textarea "السلام عليكم ورحمه الله وبركاته"
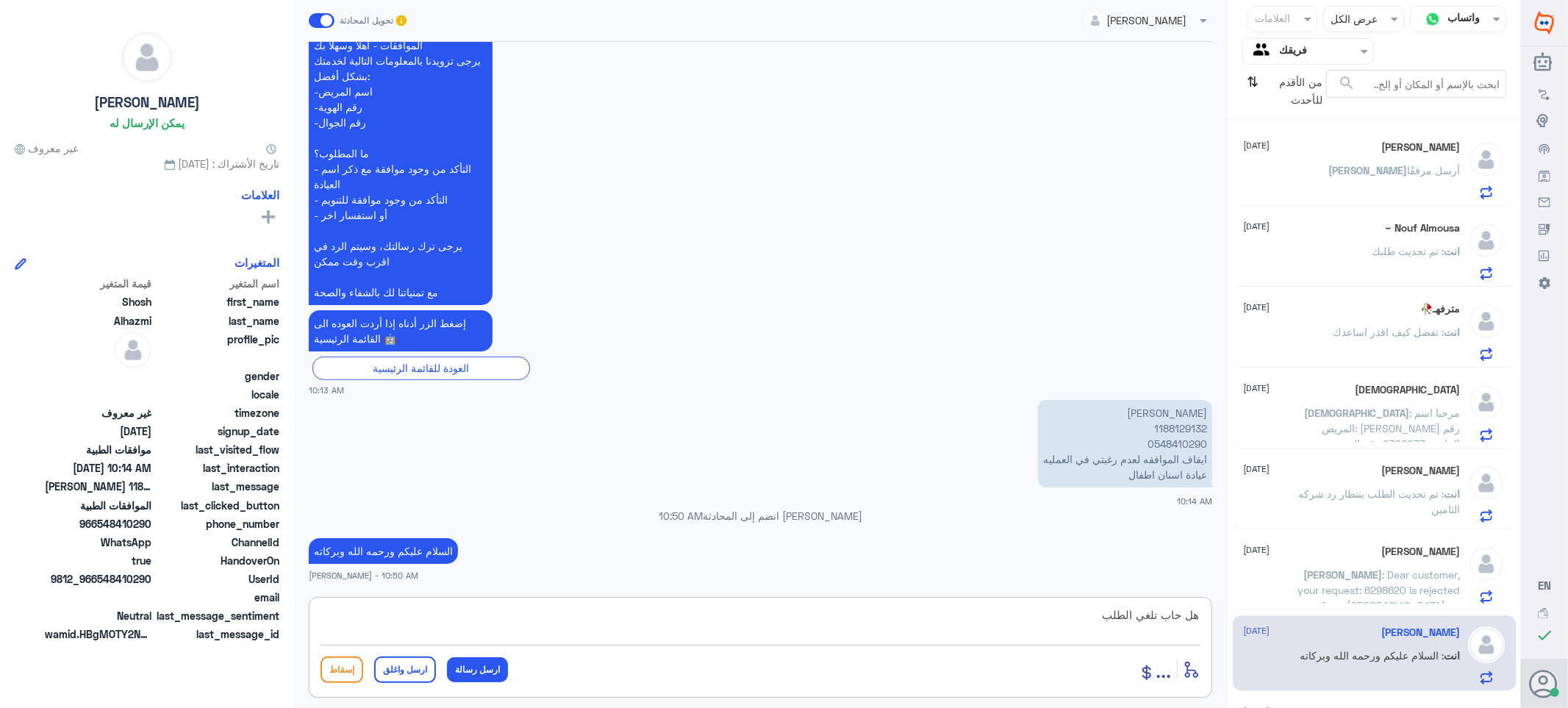
type textarea "هل حاب تلغي الطلب"
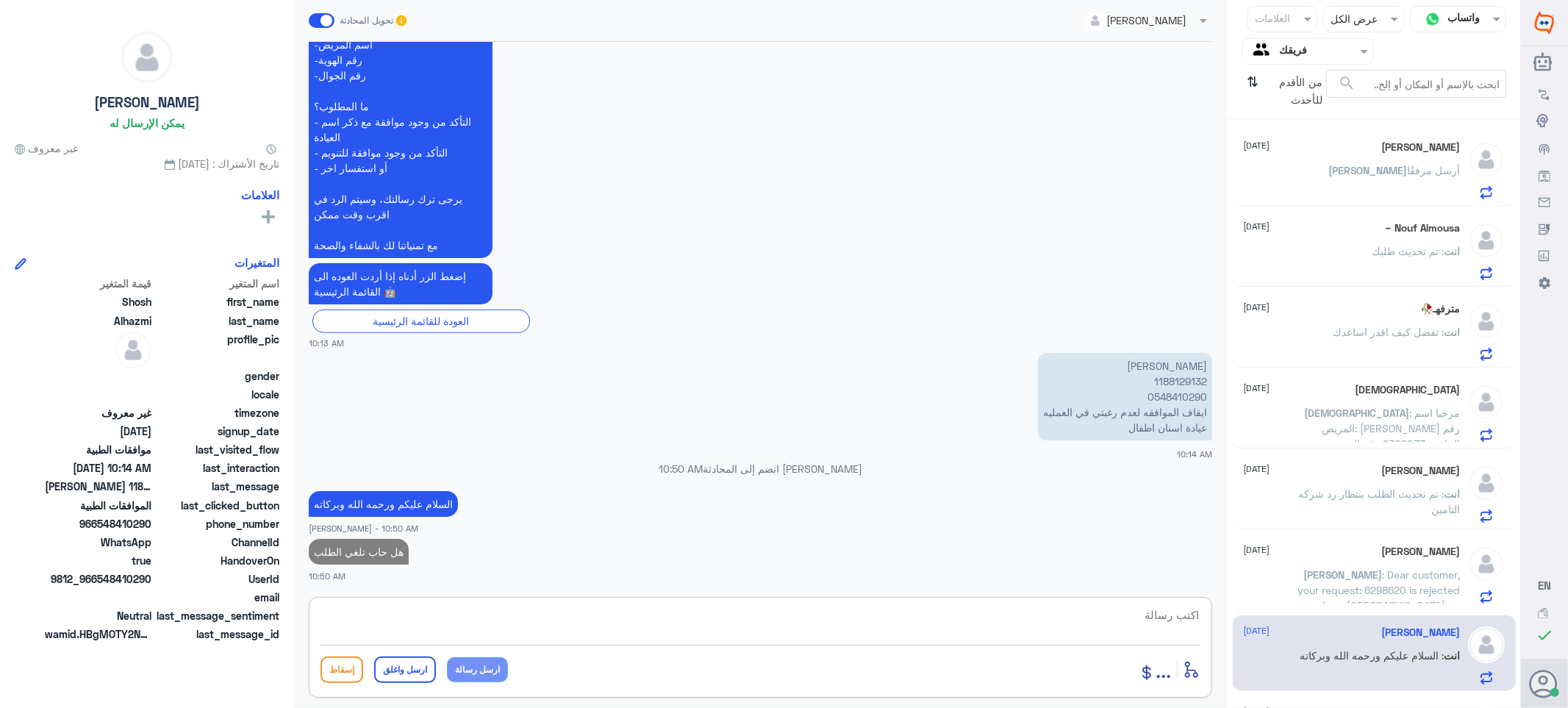
type textarea "ن"
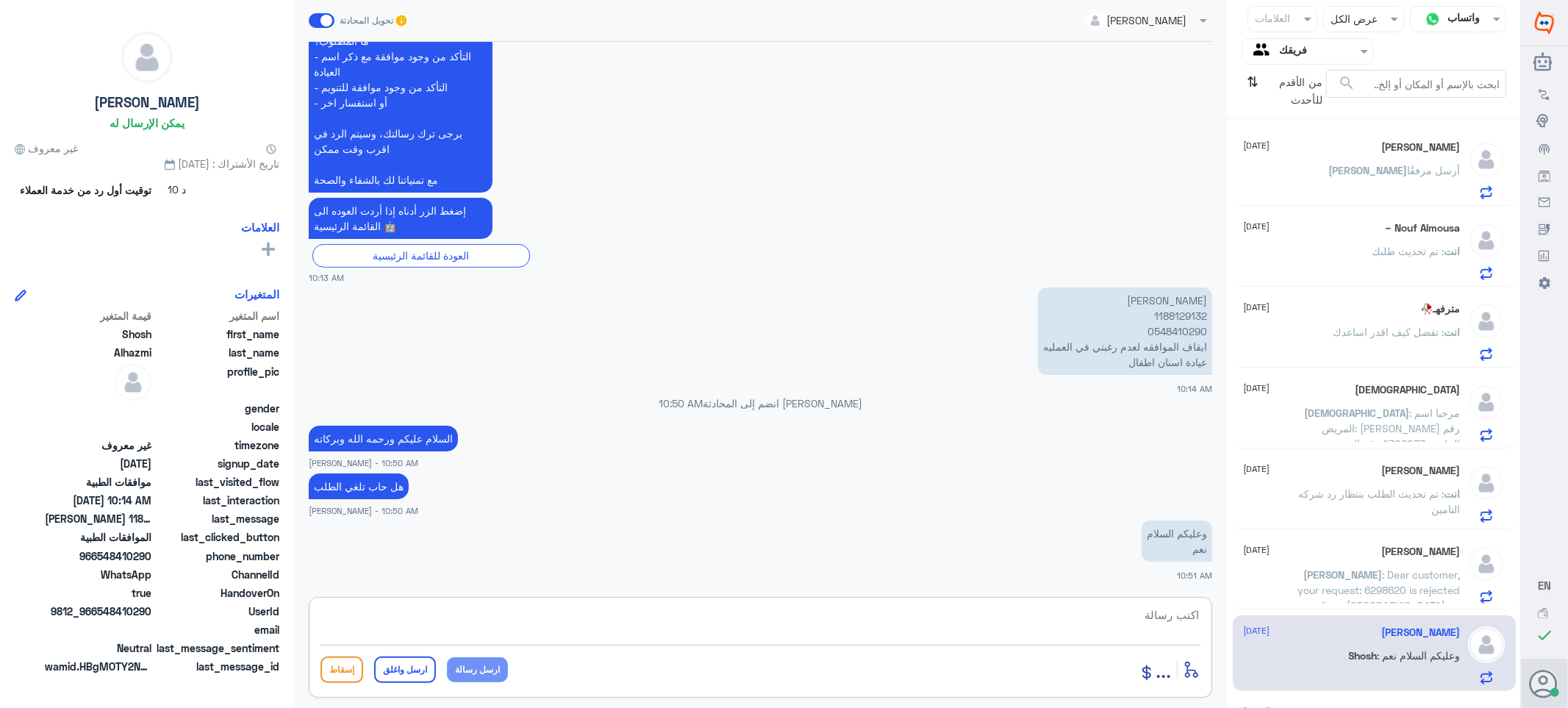
click at [1164, 313] on p "[PERSON_NAME] 1188129132 0548410290 ايقاف الموافقه لعدم رغبتي في العمليه عيادة …" at bounding box center [1125, 331] width 174 height 87
copy p "1188129132"
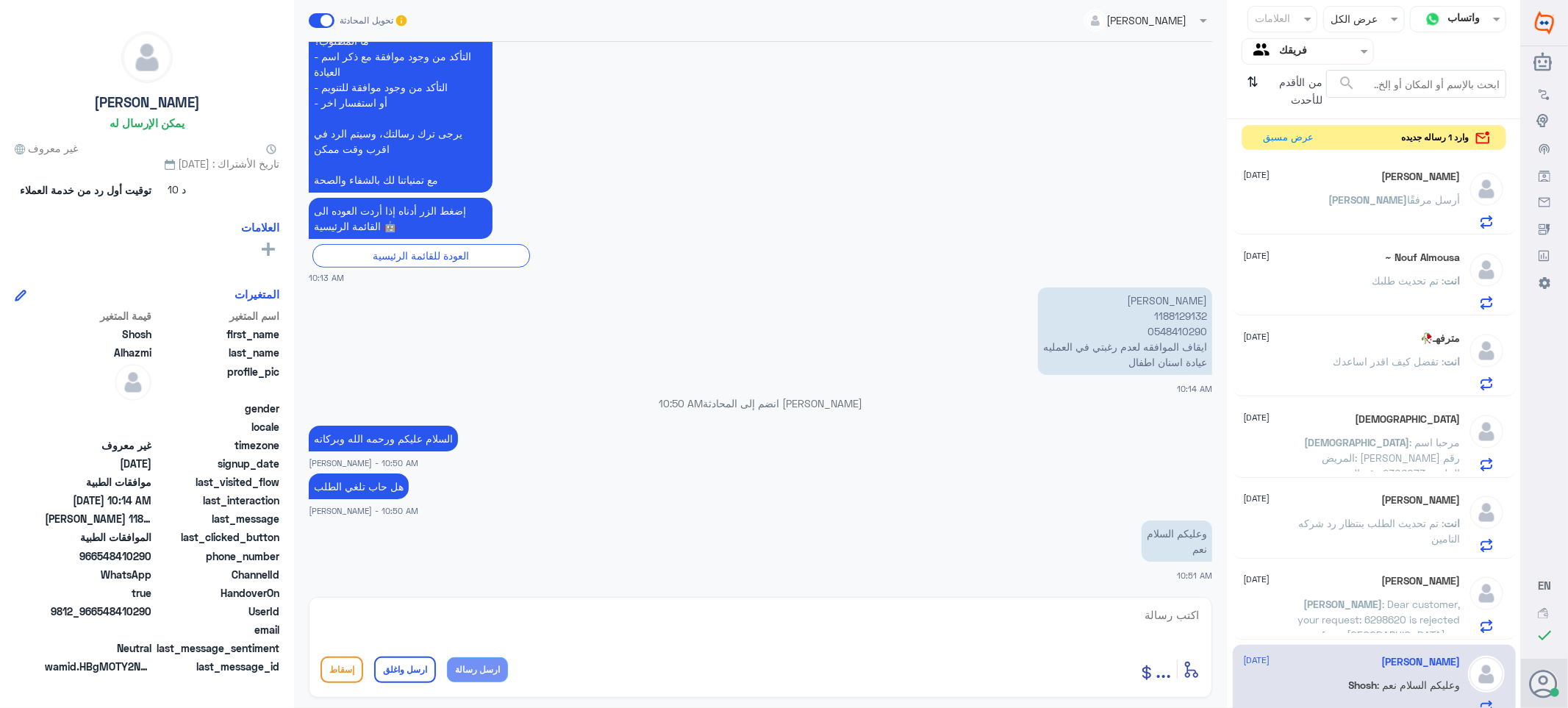
click at [1144, 619] on textarea at bounding box center [761, 623] width 880 height 36
click at [1284, 135] on button "عرض مسبق" at bounding box center [1288, 137] width 62 height 23
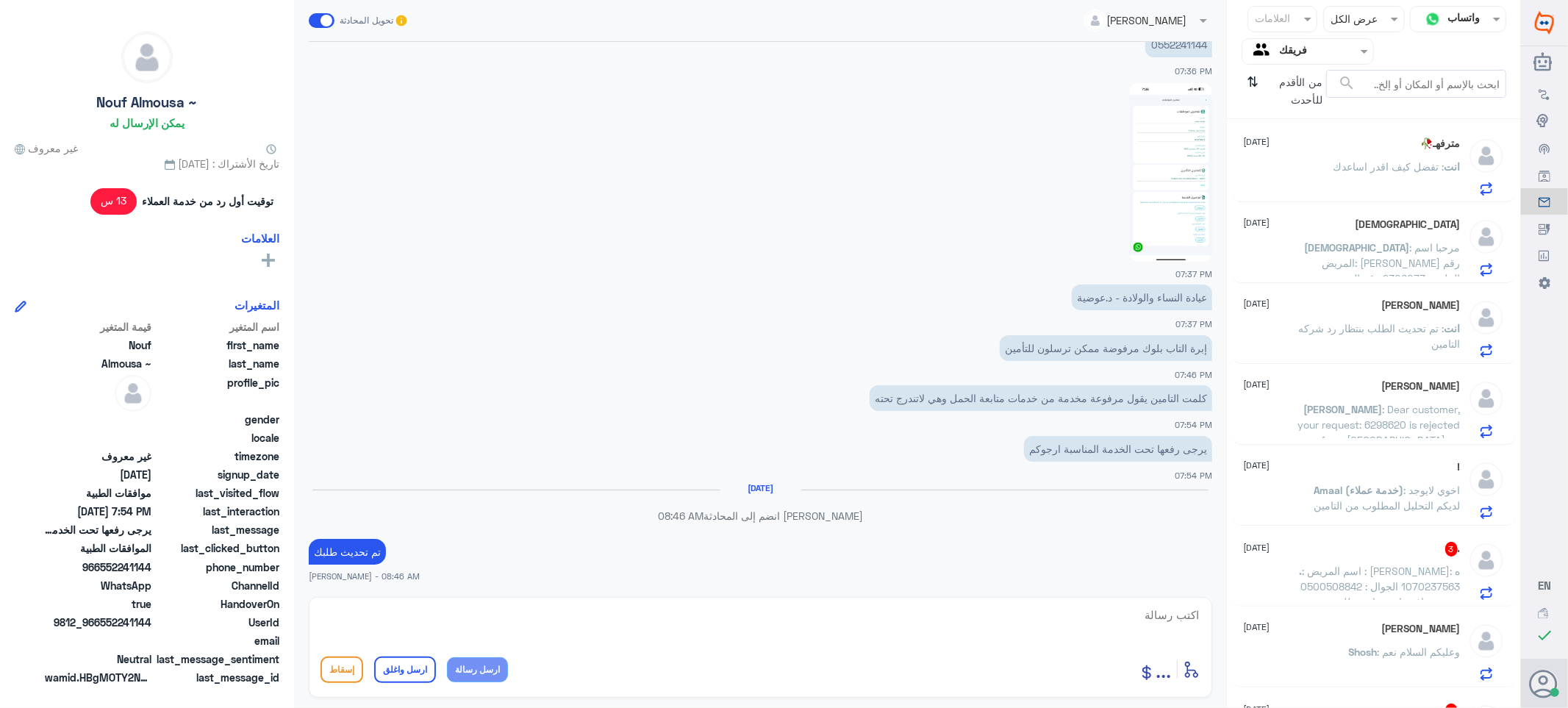
scroll to position [145, 0]
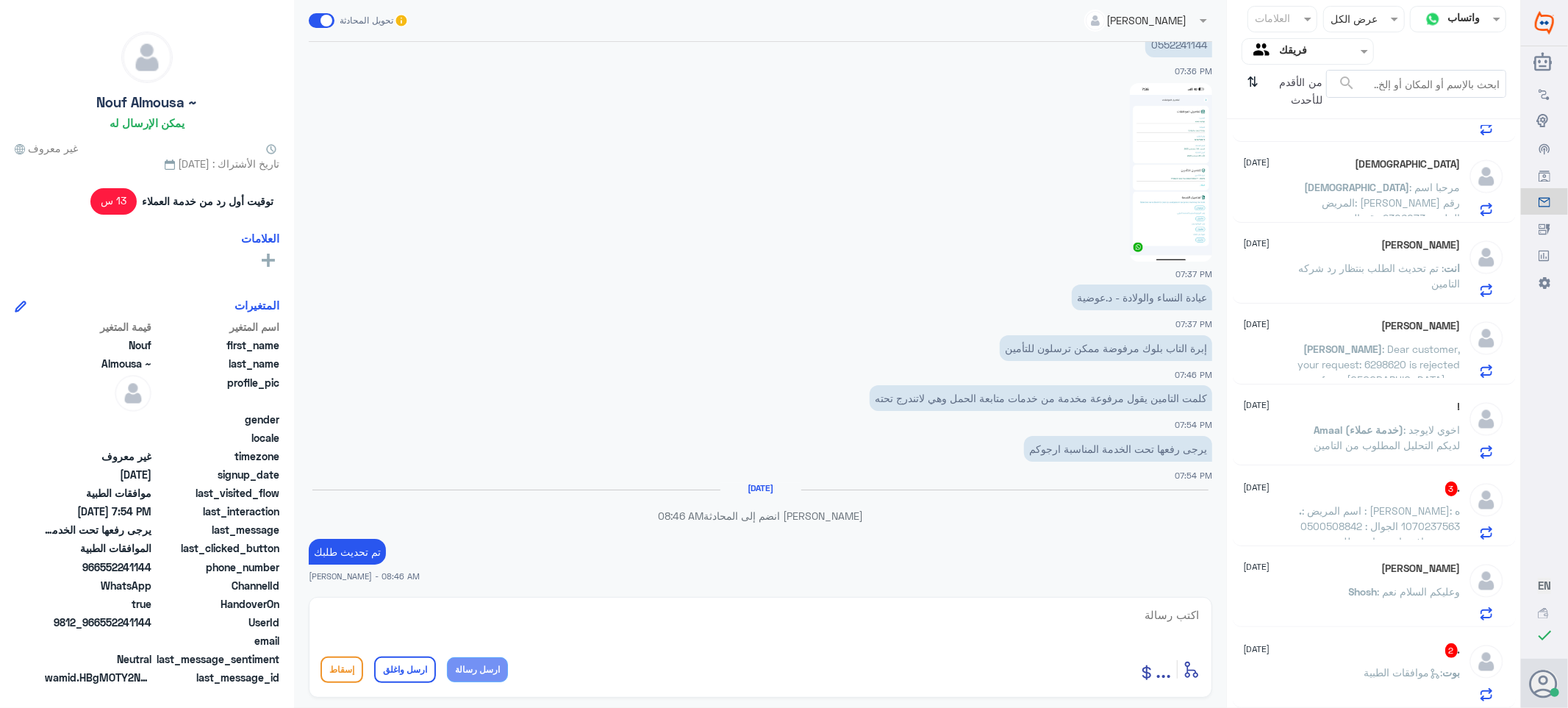
click at [1356, 640] on div ". 2 [DATE] بوت : موافقات الطبية" at bounding box center [1375, 670] width 283 height 76
click at [1356, 652] on div ". 2 [DATE]" at bounding box center [1352, 650] width 217 height 15
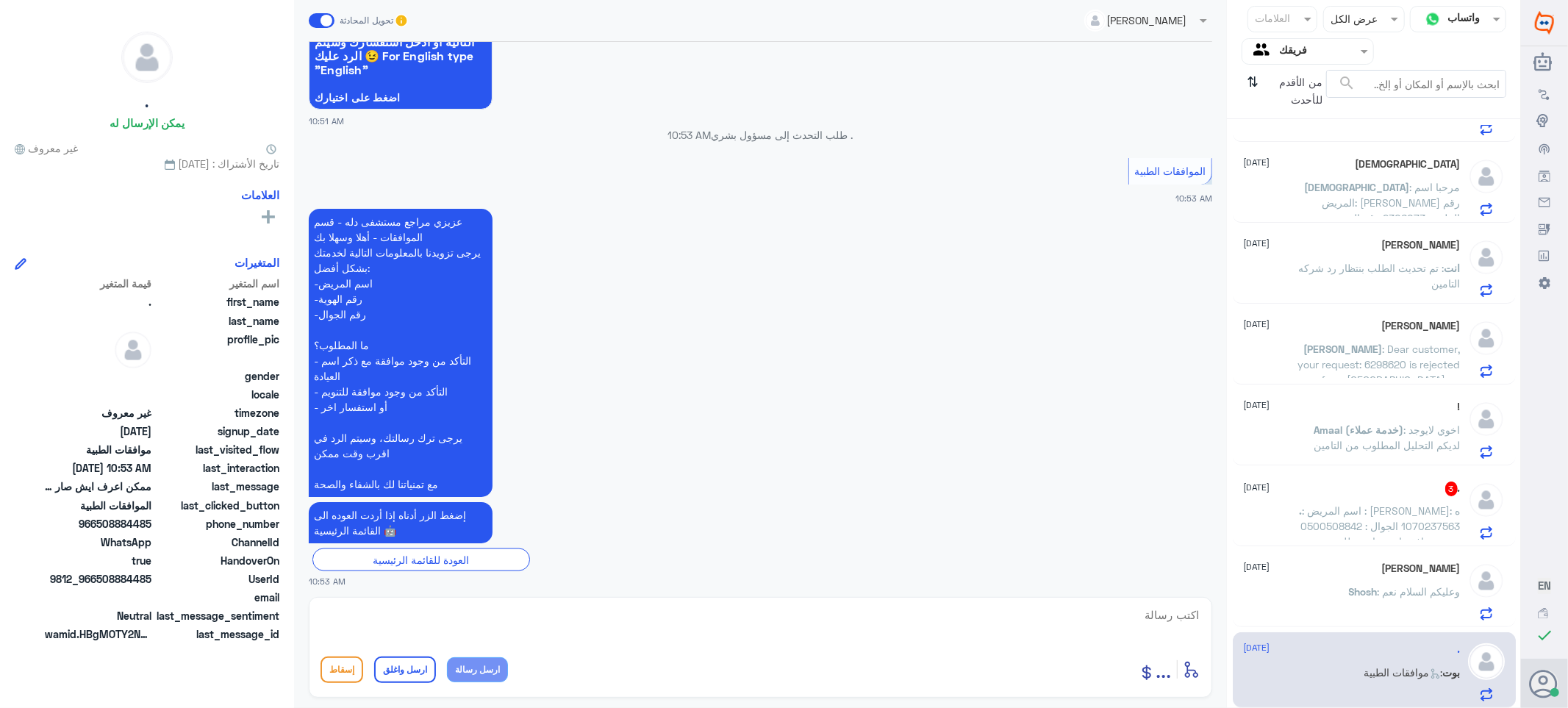
scroll to position [1813, 0]
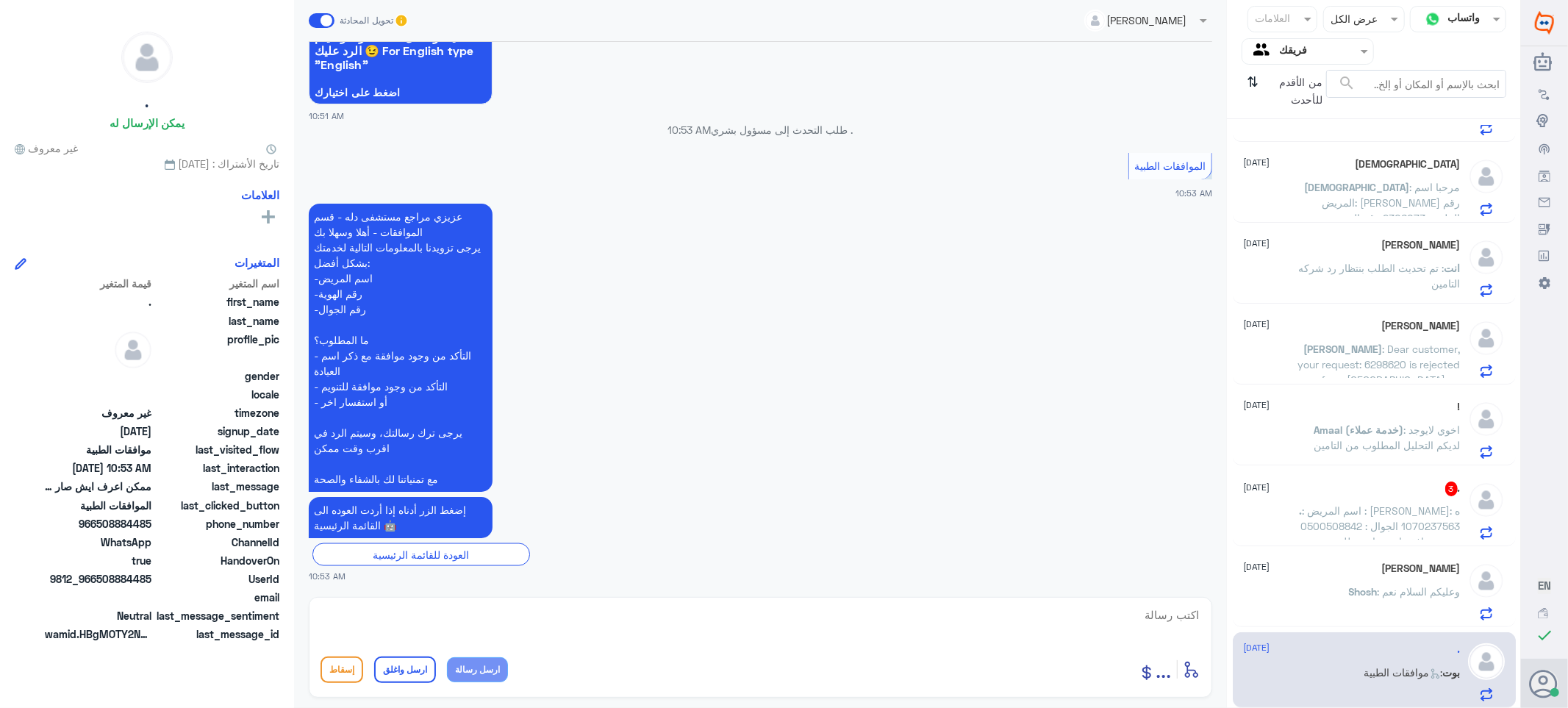
click at [1166, 625] on textarea at bounding box center [761, 623] width 880 height 36
type textarea "j"
click at [1152, 611] on textarea at bounding box center [761, 623] width 880 height 36
type textarea "تفضل كيف اقدر اساعدك"
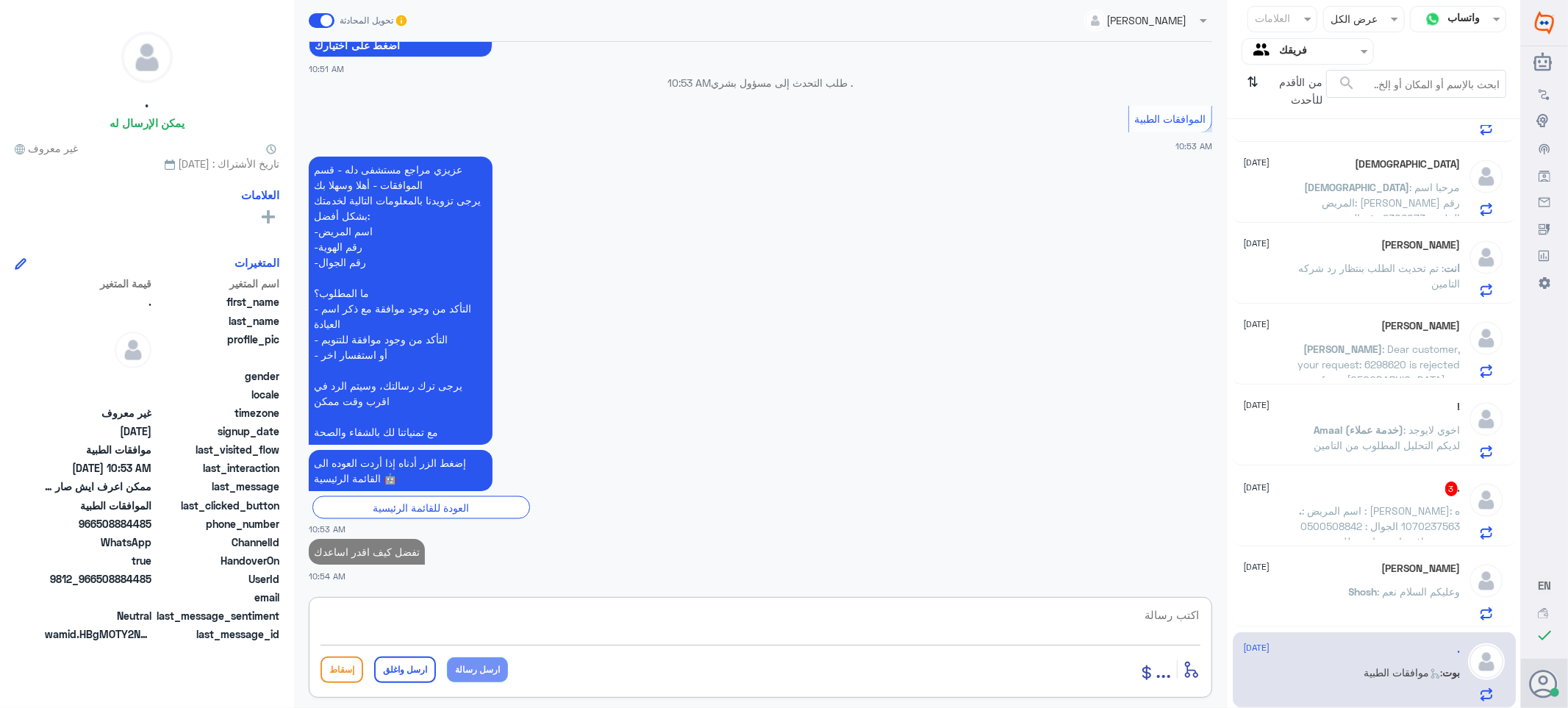
click at [1314, 517] on p ". : اسم المريض : [PERSON_NAME]ه : 1070237563 الجوال : 0500508842 عندي موافقه ان…" at bounding box center [1378, 521] width 166 height 37
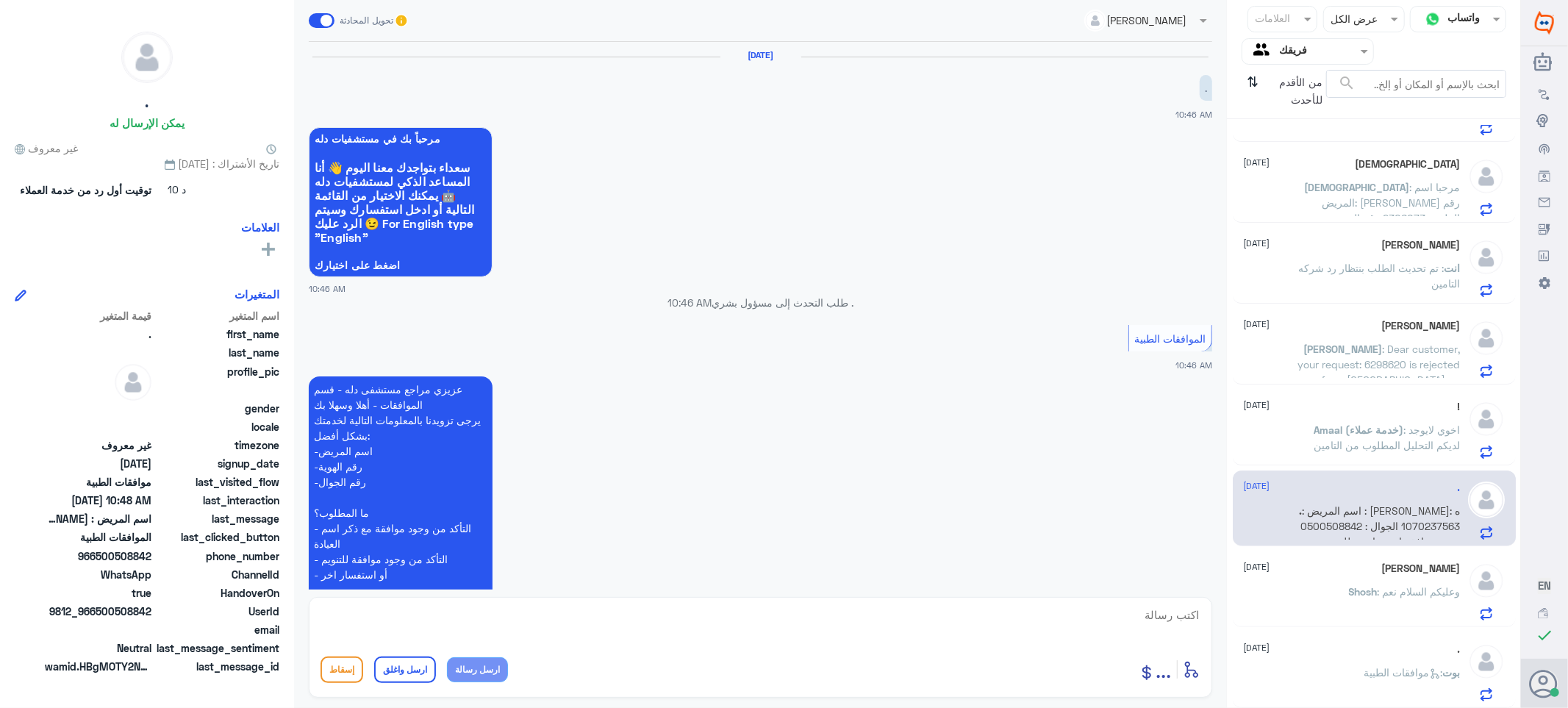
scroll to position [284, 0]
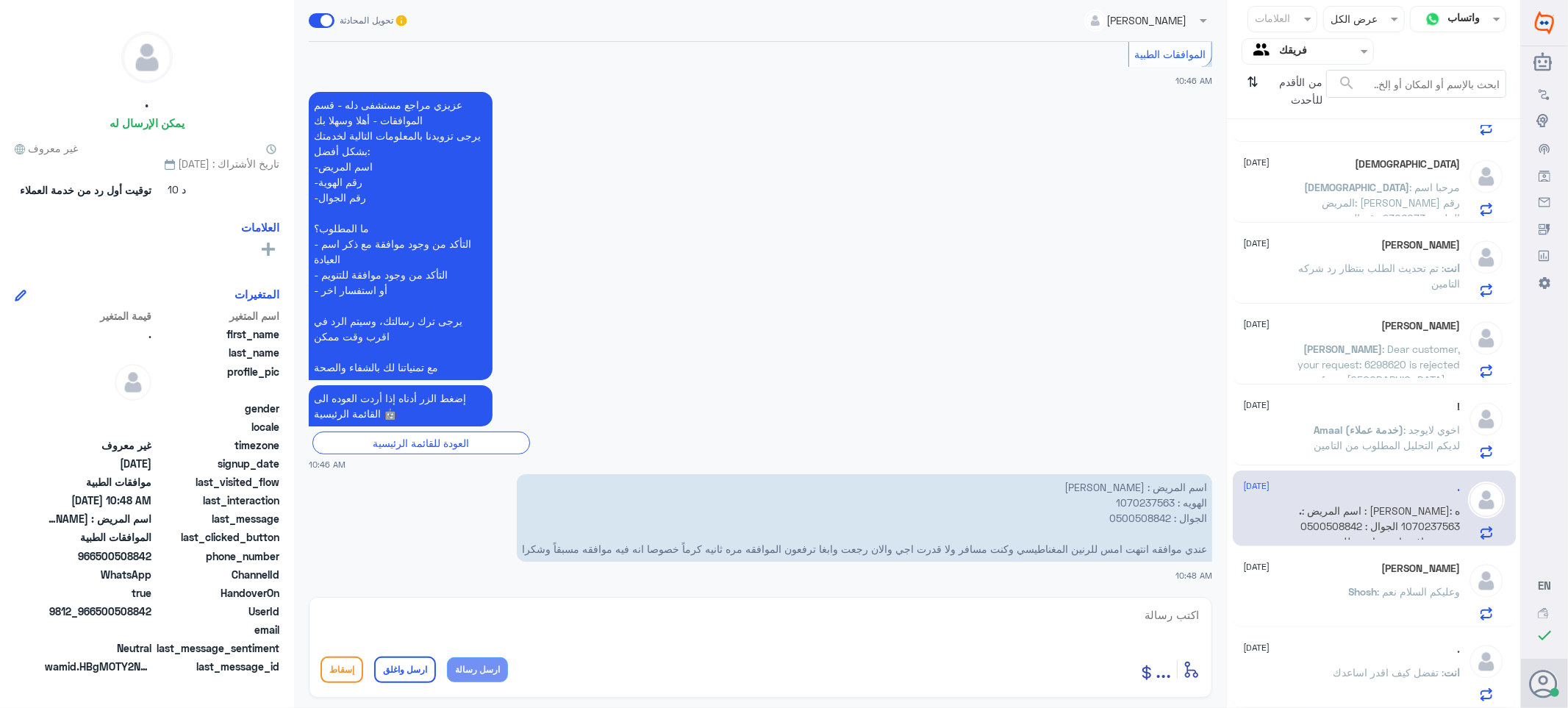
click at [1134, 497] on p "اسم المريض : [PERSON_NAME] الهويه : 1070237563 الجوال : 0500508842 عندي موافقه …" at bounding box center [865, 518] width 696 height 87
copy p "1070237563"
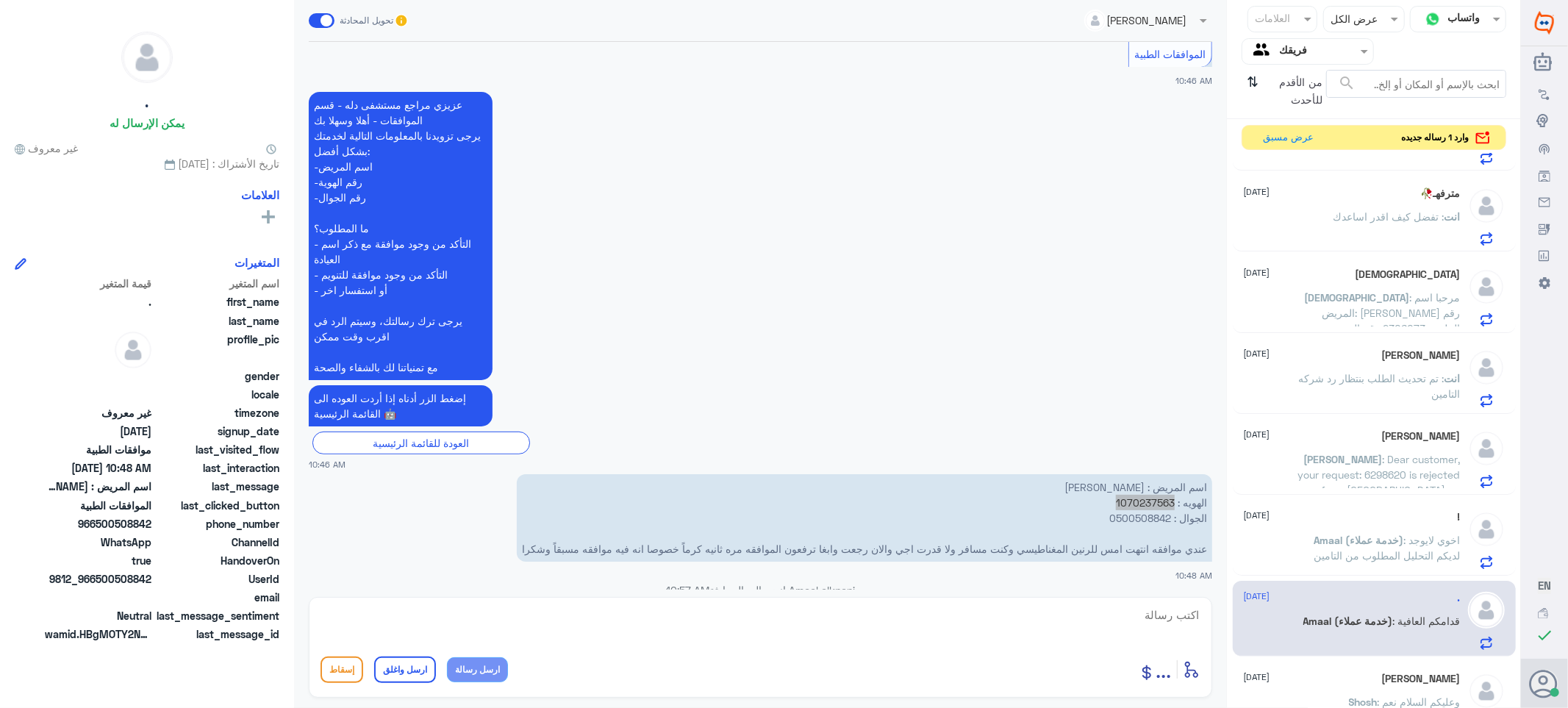
scroll to position [1127, 0]
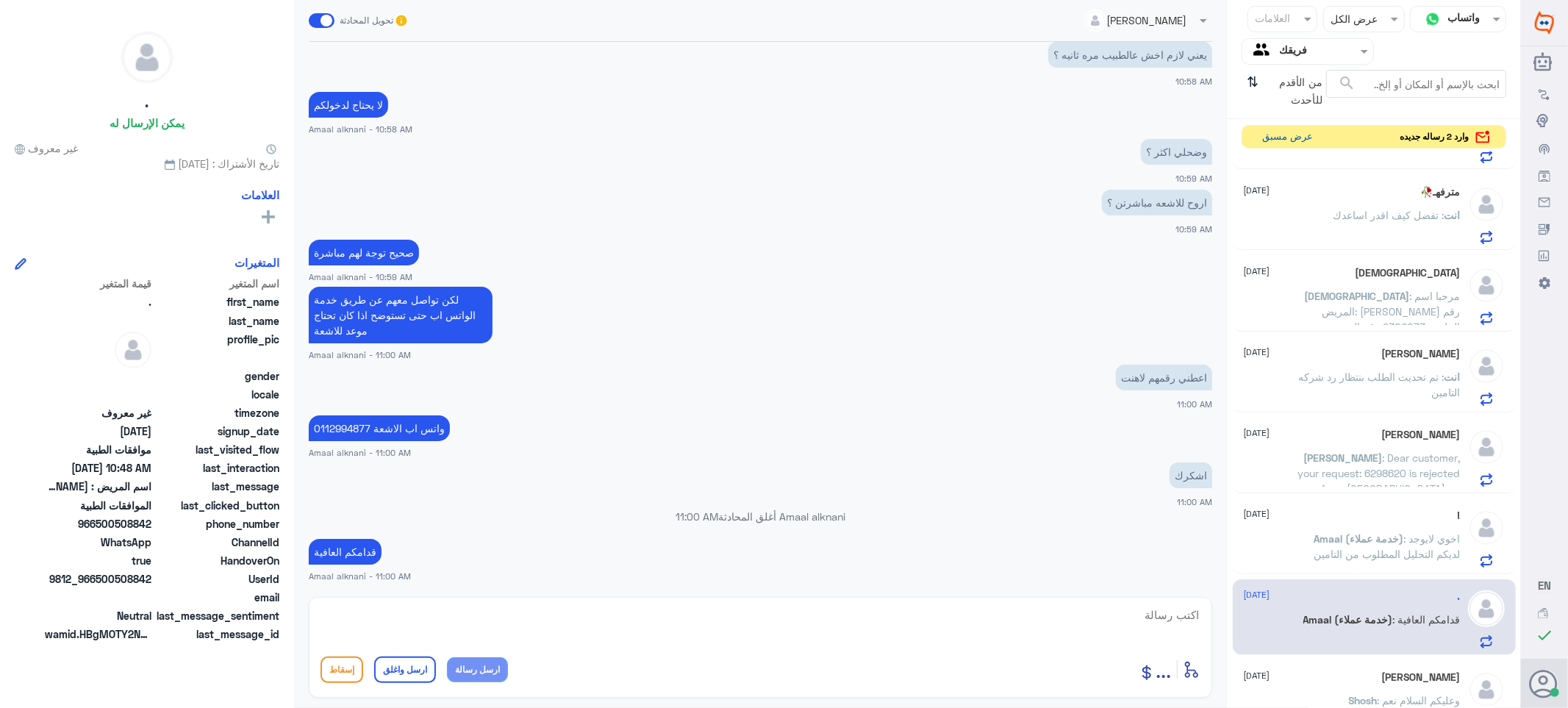
click at [1274, 137] on button "عرض مسبق" at bounding box center [1288, 137] width 62 height 23
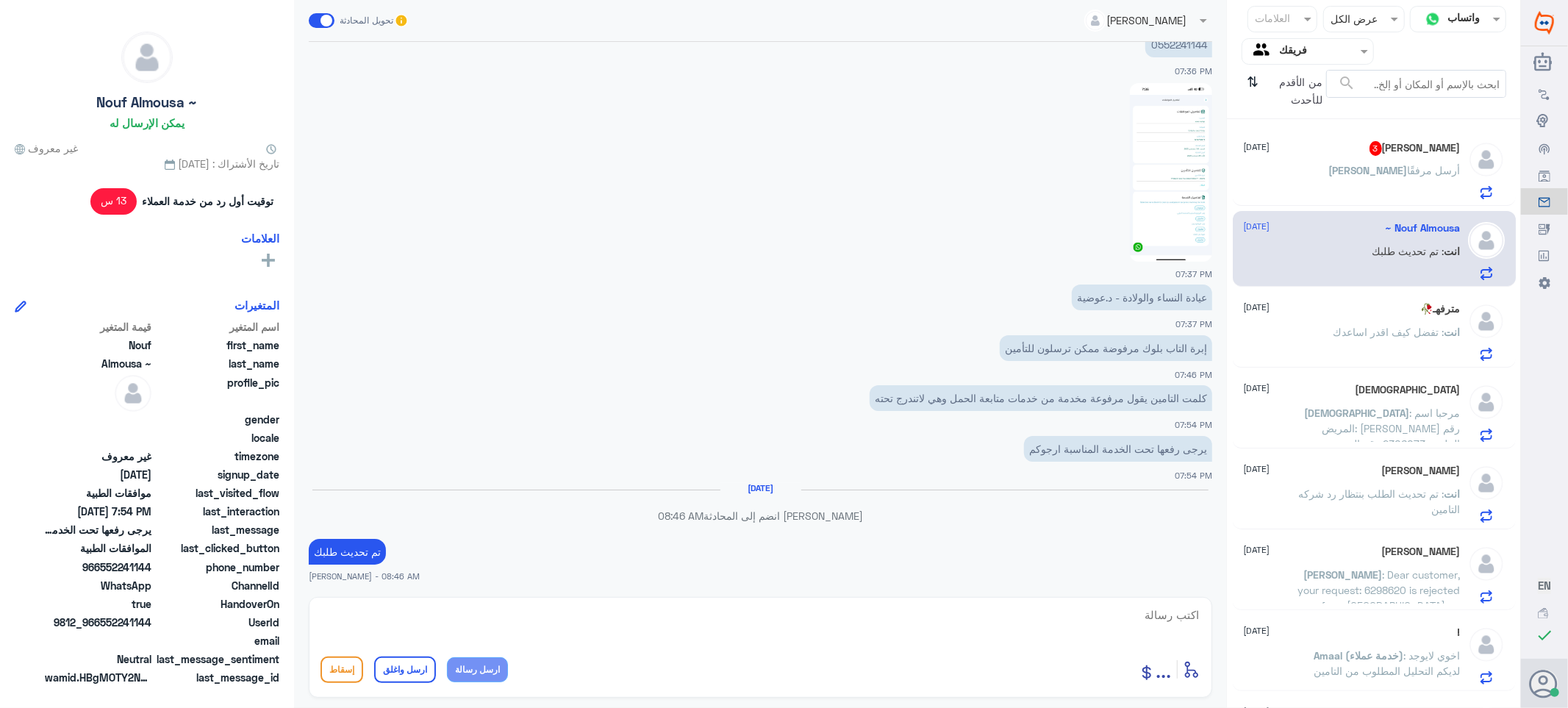
click at [1300, 151] on div "[PERSON_NAME] 3 [DATE]" at bounding box center [1352, 148] width 217 height 15
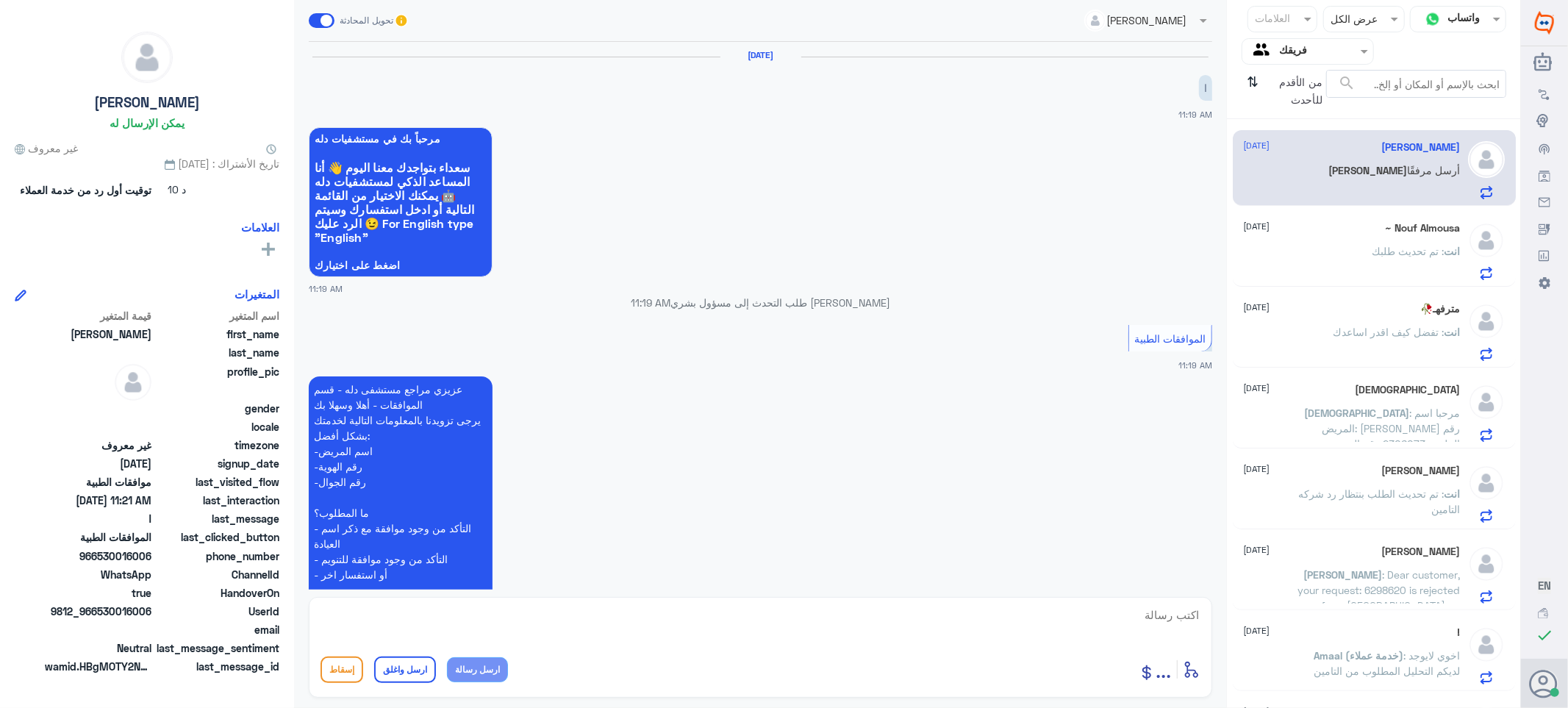
scroll to position [284, 0]
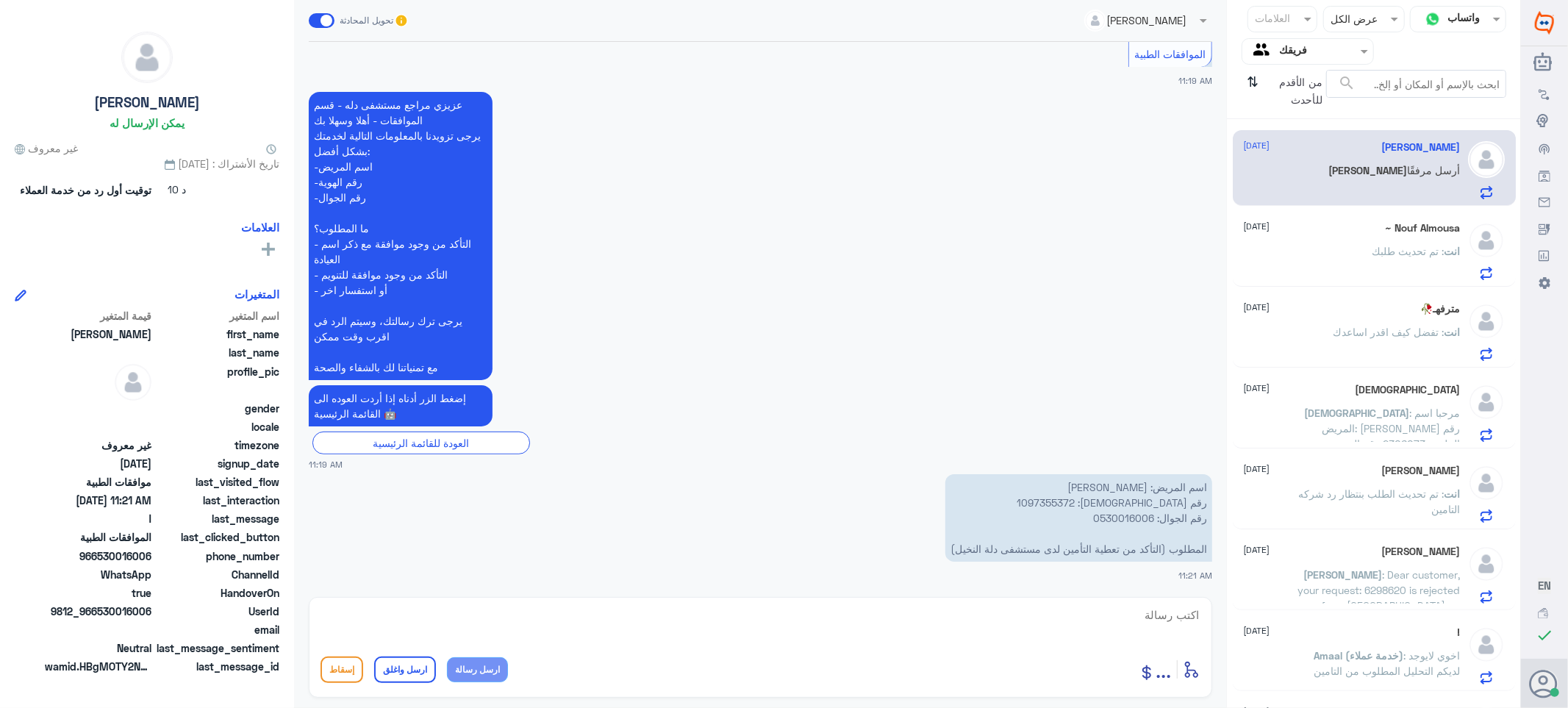
click at [1119, 494] on p "اسم المريض: [PERSON_NAME] رقم الهوية: 1097355372 رقم الجوال: 0530016006 المطلوب…" at bounding box center [1079, 518] width 267 height 87
click at [1121, 500] on p "اسم المريض: [PERSON_NAME] رقم الهوية: 1097355372 رقم الجوال: 0530016006 المطلوب…" at bounding box center [1079, 518] width 267 height 87
copy p "1097355372"
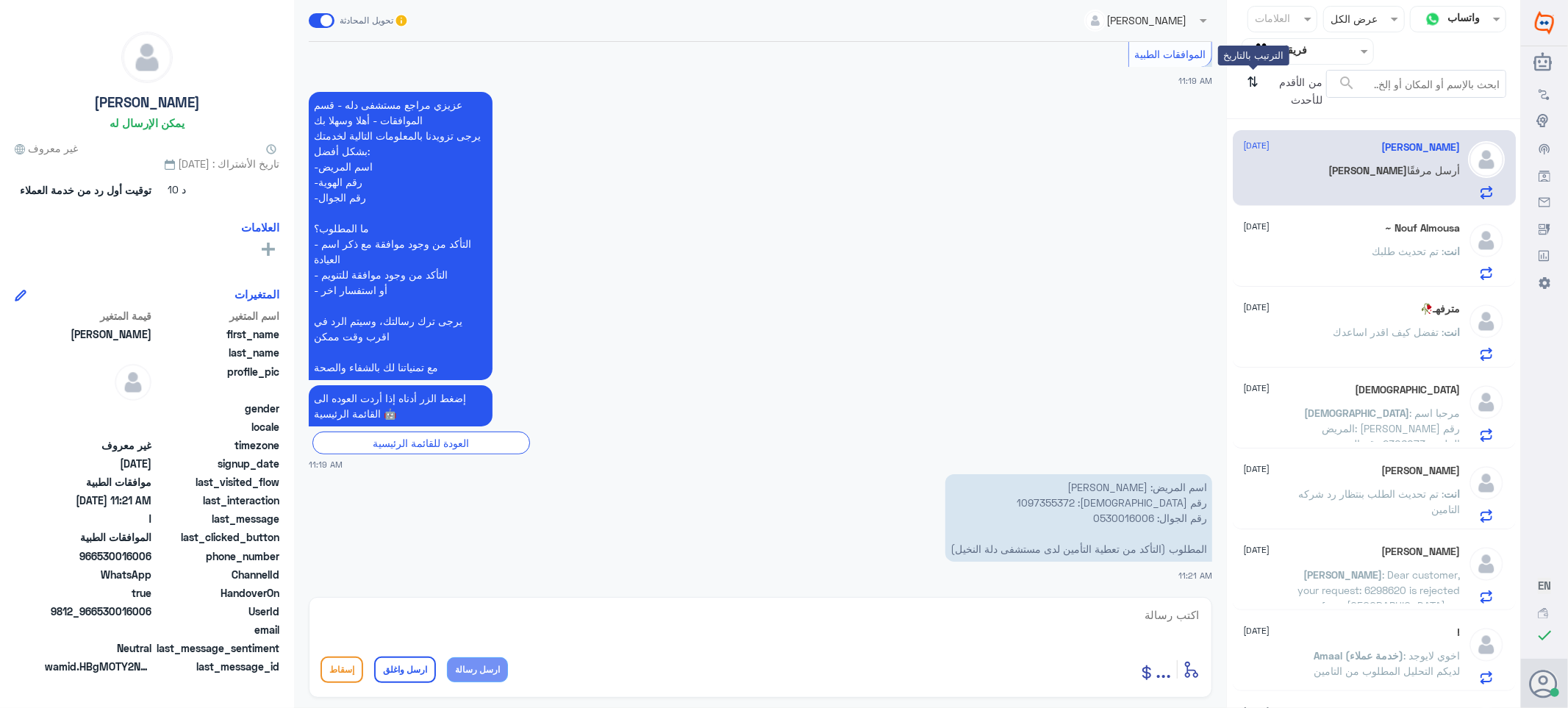
click at [1251, 76] on icon "⇅" at bounding box center [1253, 88] width 11 height 37
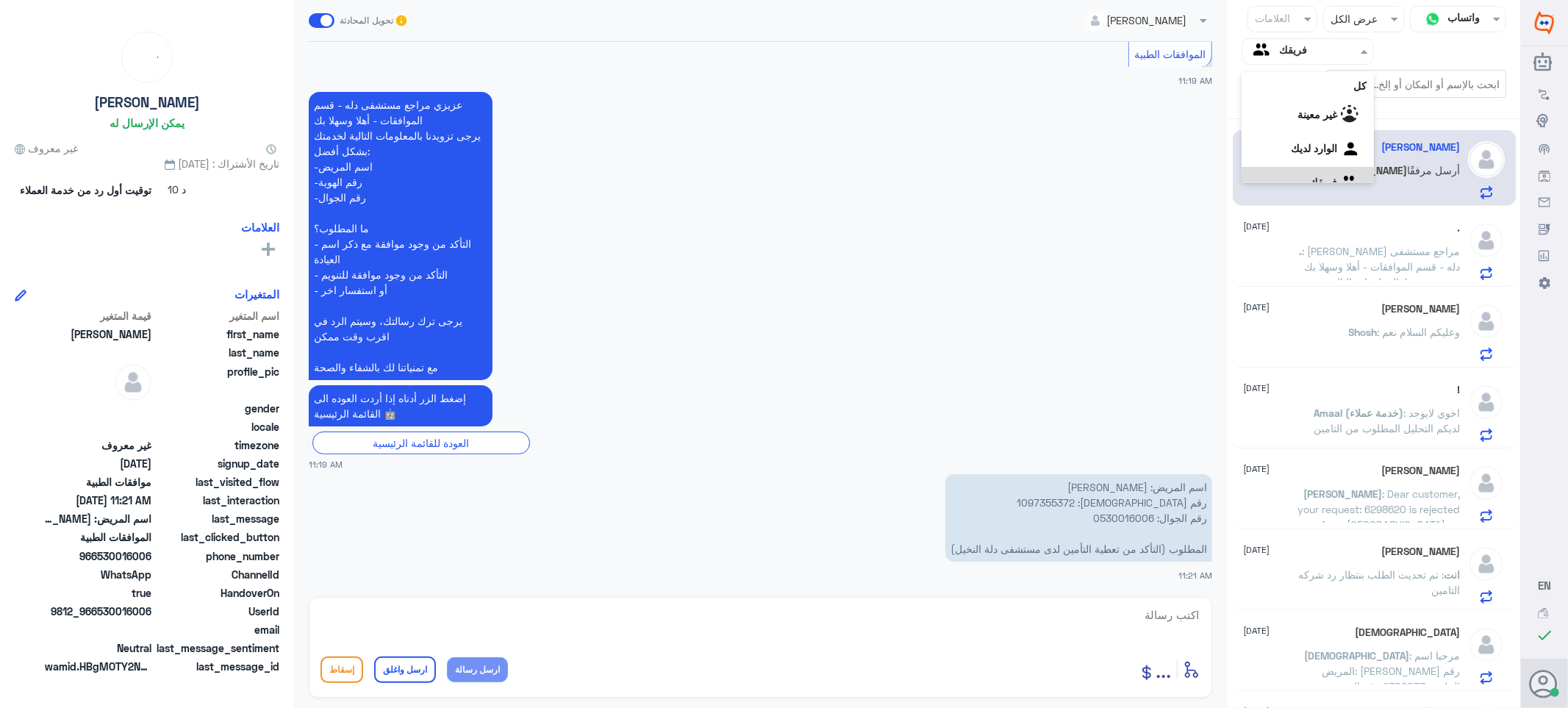
click at [1284, 48] on input "text" at bounding box center [1320, 51] width 81 height 17
click at [1287, 119] on div "الوارد لديك" at bounding box center [1308, 132] width 132 height 34
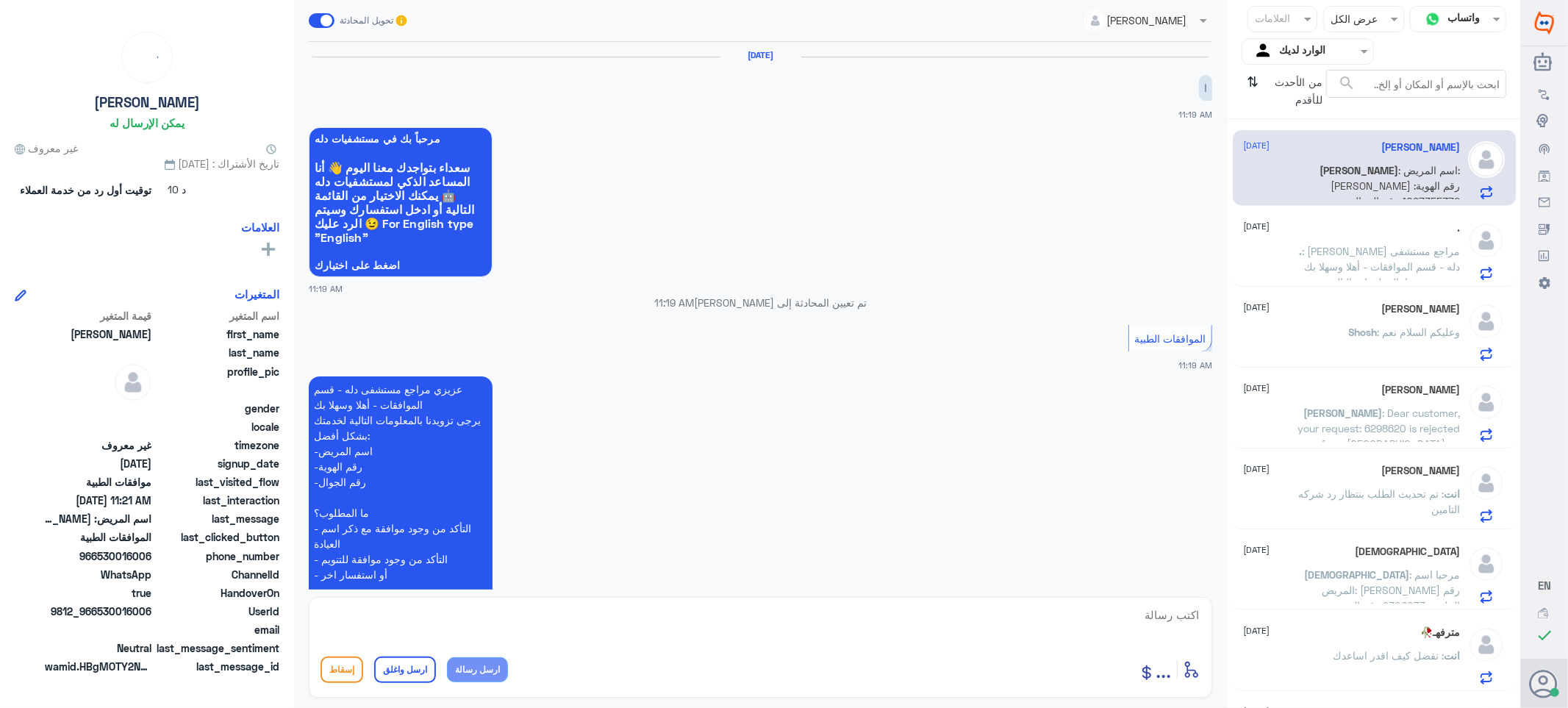
scroll to position [284, 0]
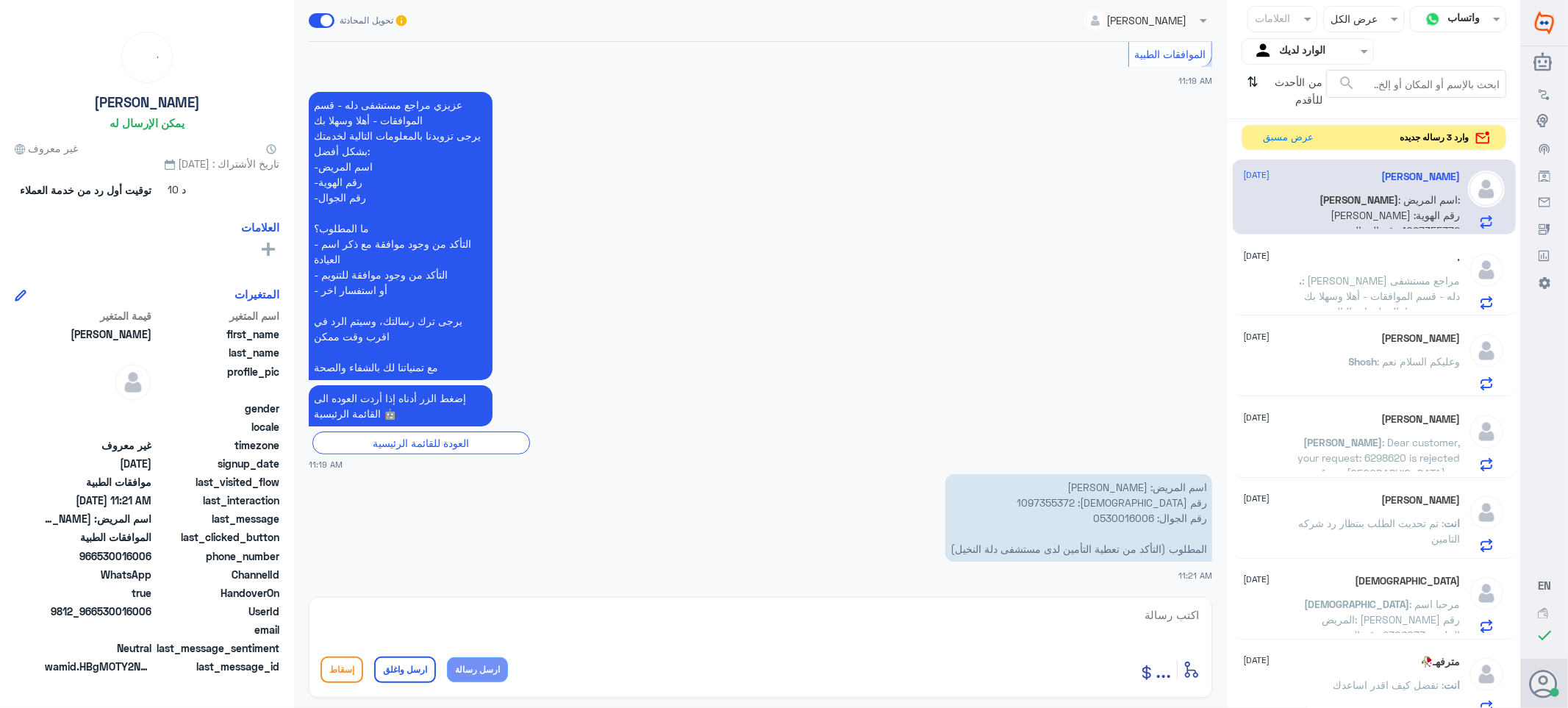
click at [1157, 626] on textarea at bounding box center [761, 623] width 880 height 36
paste textarea "2025/6499053/"
drag, startPoint x: 815, startPoint y: 613, endPoint x: 822, endPoint y: 614, distance: 7.1
click at [822, 614] on textarea "السلام عليكم ورحمه الله وبركاته التواصل مع شركه التامين ****2025/6499053/" at bounding box center [761, 623] width 880 height 36
drag, startPoint x: 812, startPoint y: 613, endPoint x: 872, endPoint y: 623, distance: 60.8
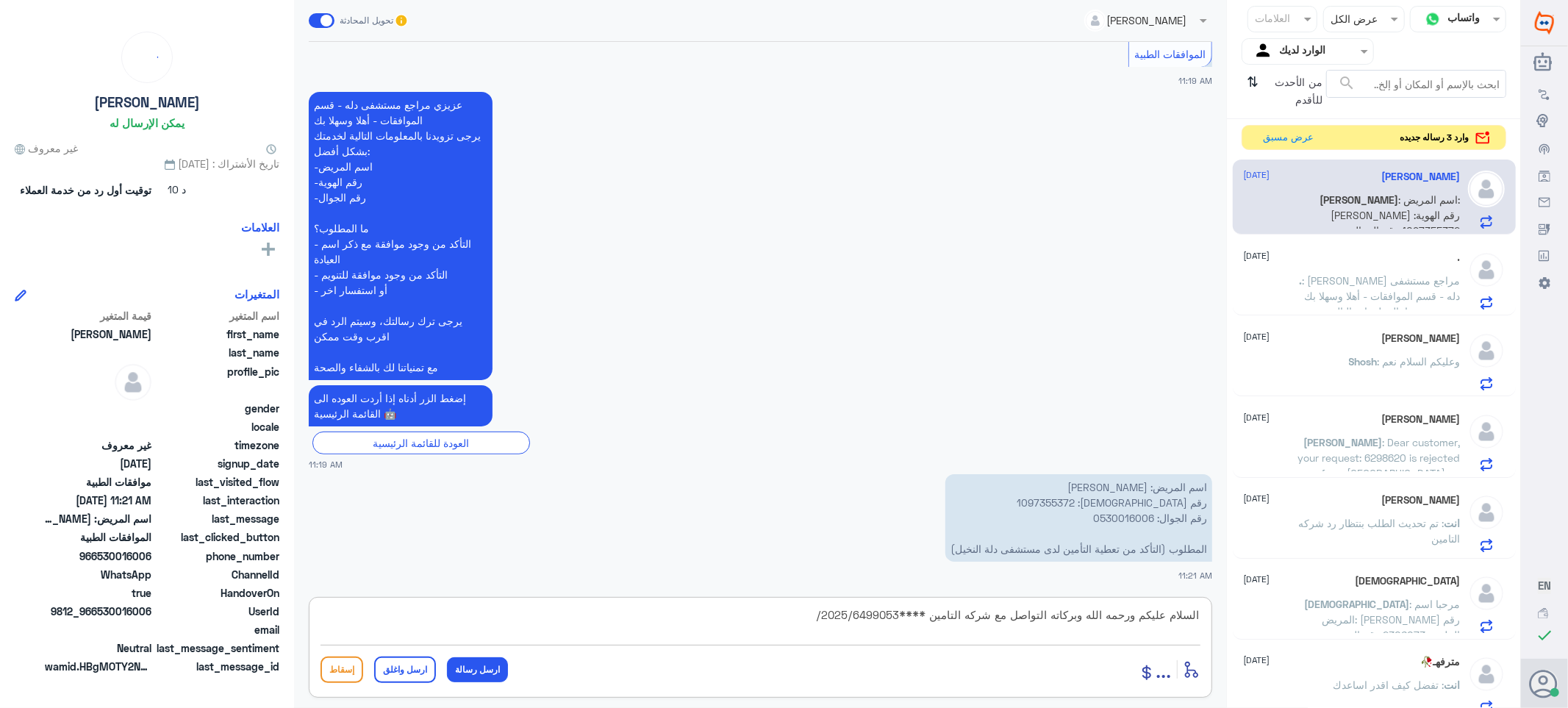
click at [872, 623] on textarea "السلام عليكم ورحمه الله وبركاته التواصل مع شركه التامين ****2025/6499053/" at bounding box center [761, 623] width 880 height 36
drag, startPoint x: 851, startPoint y: 616, endPoint x: 902, endPoint y: 628, distance: 52.4
click at [902, 628] on textarea "السلام عليكم ورحمه الله وبركاته التواصل مع شركه التامين ****2025/64" at bounding box center [761, 623] width 880 height 36
paste textarea "تمنياتي لك بالشفاء العاجل"
type textarea "السلام عليكم ورحمه الله وبركاته التواصل مع شركه التامين ****تمنياتي لك بالشفاء …"
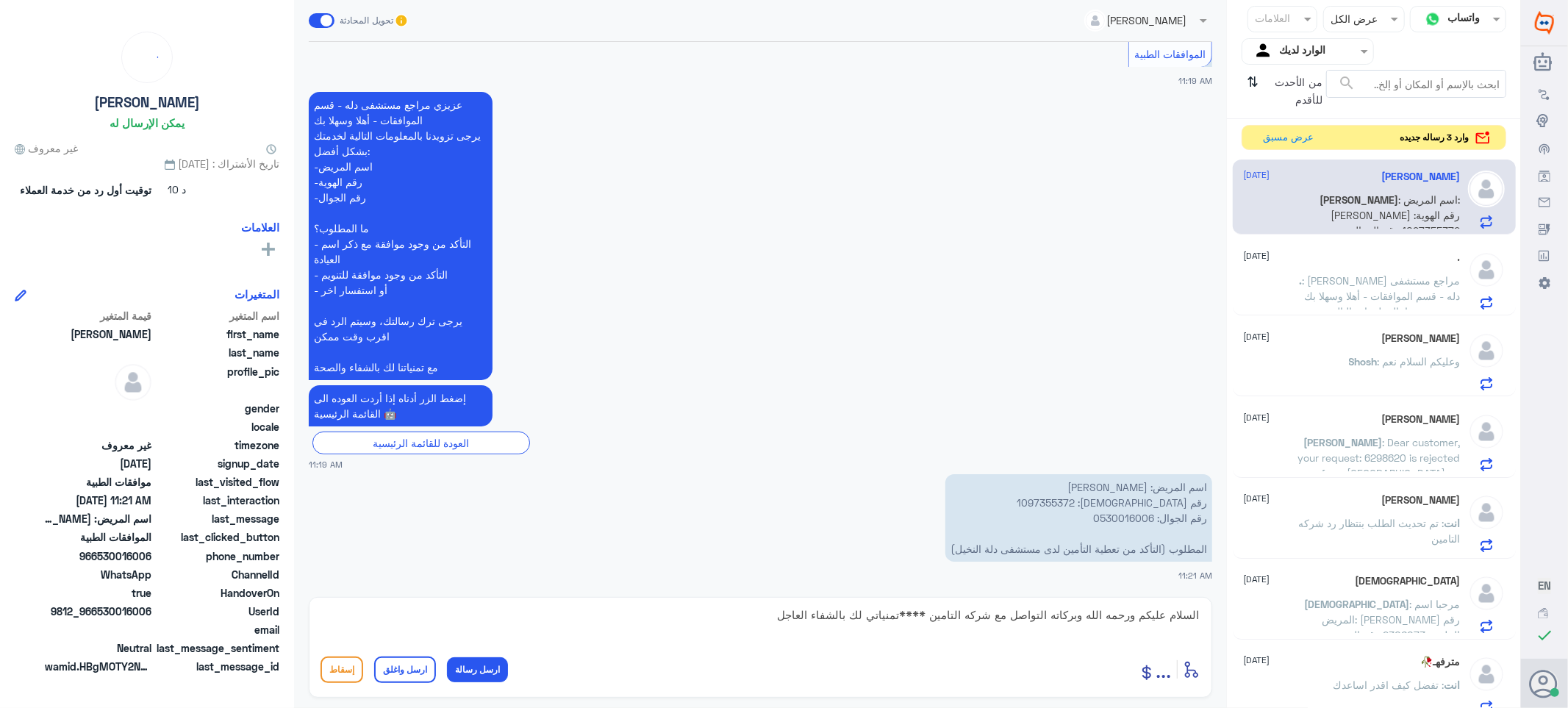
drag, startPoint x: 411, startPoint y: 666, endPoint x: 488, endPoint y: 606, distance: 97.6
click at [413, 666] on button "ارسل واغلق" at bounding box center [404, 670] width 62 height 26
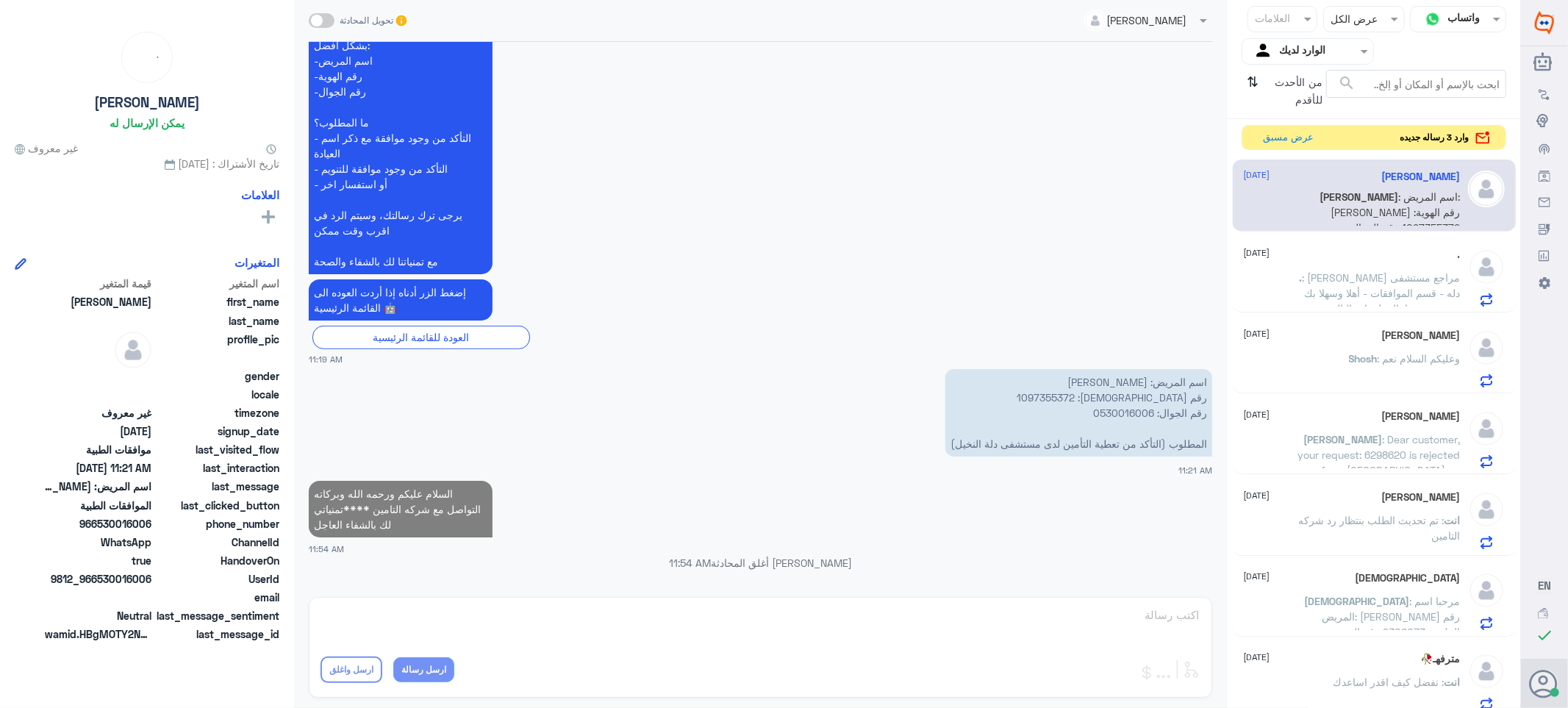
click at [1313, 207] on span ": اسم المريض: [PERSON_NAME] رقم الهوية: 1097355372 رقم الجوال: 0530016006 المطل…" at bounding box center [1387, 235] width 148 height 90
click at [1259, 139] on button "عرض مسبق" at bounding box center [1288, 137] width 62 height 23
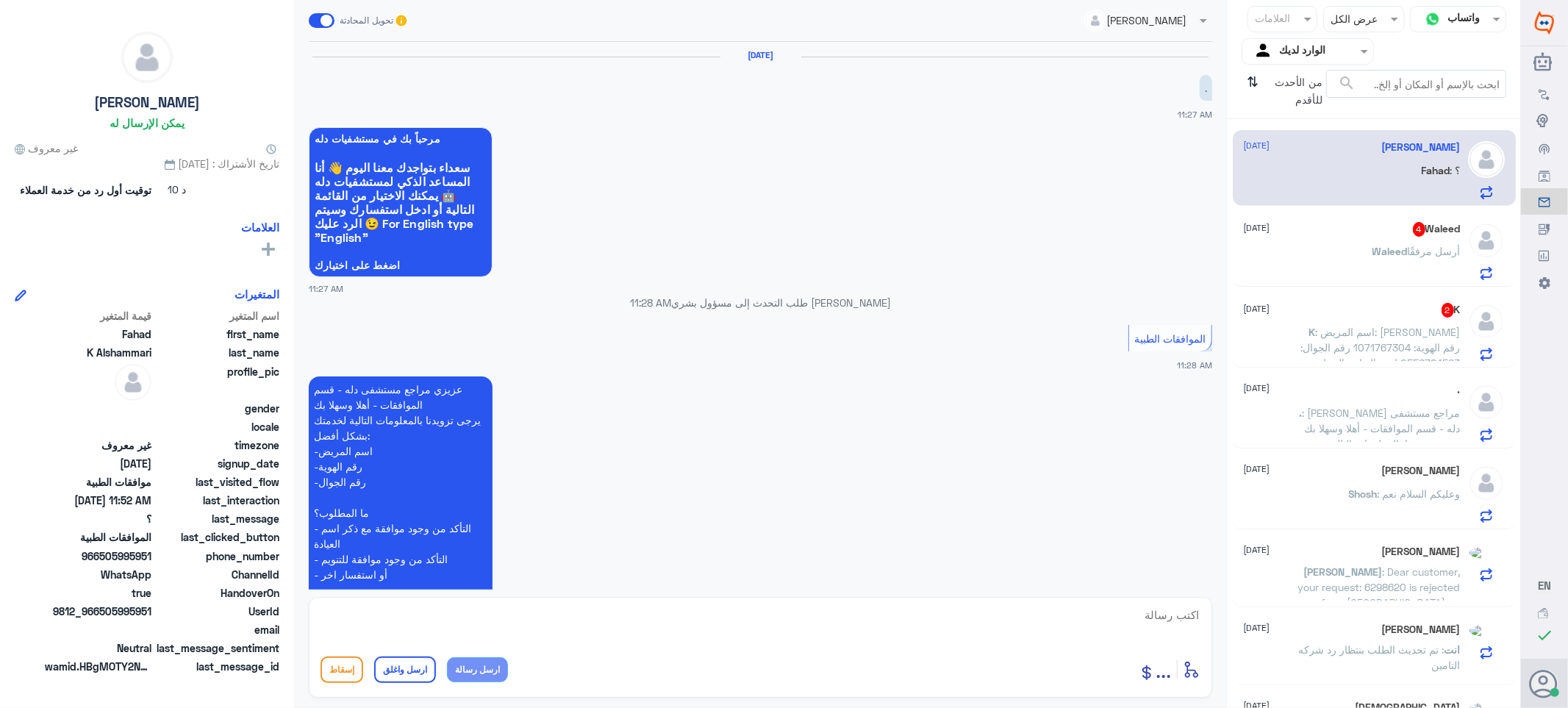
scroll to position [355, 0]
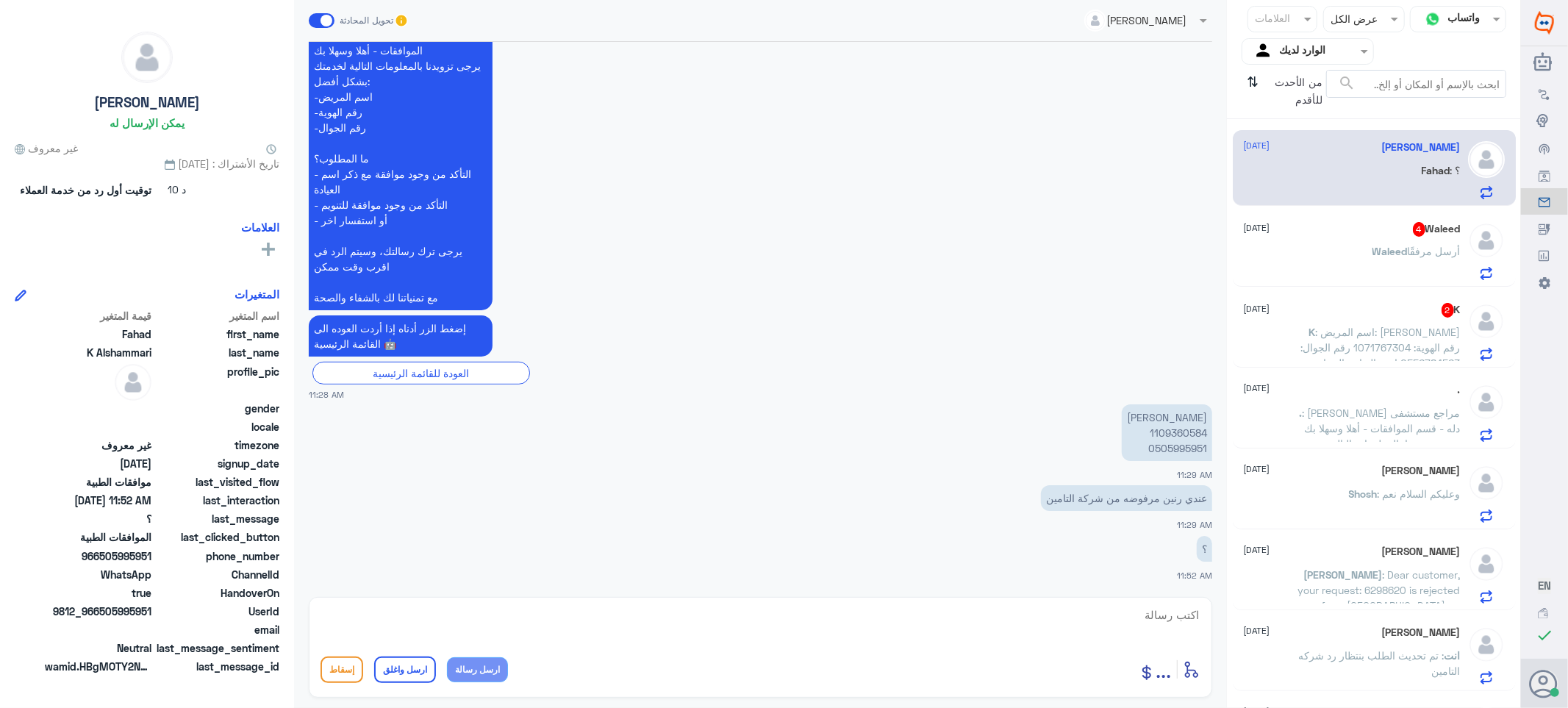
click at [1182, 427] on p "[PERSON_NAME] 1109360584 0505995951" at bounding box center [1167, 432] width 91 height 57
copy p "1109360584"
click at [1168, 609] on textarea at bounding box center [761, 623] width 880 height 36
click at [1169, 625] on textarea at bounding box center [761, 623] width 880 height 36
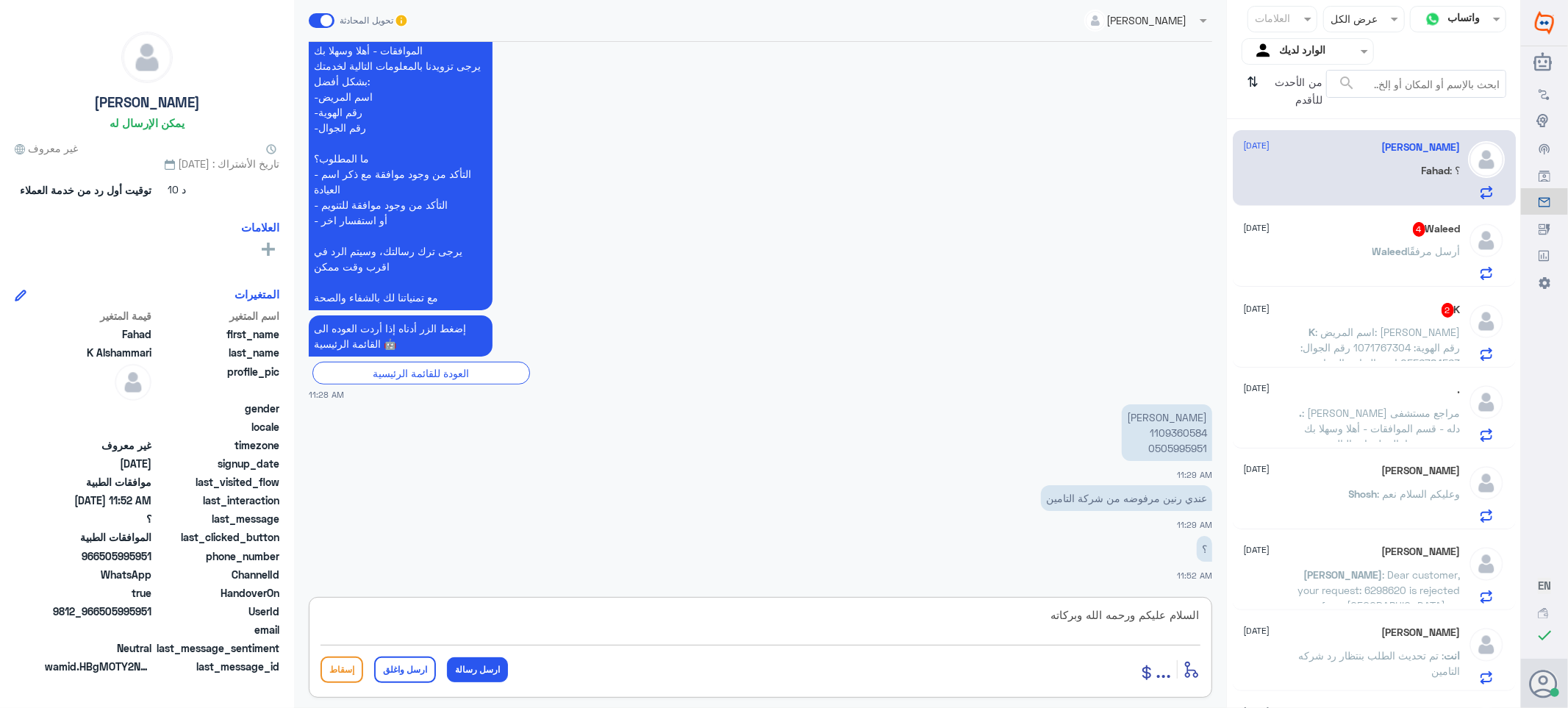
type textarea "السلام عليكم ورحمه الله وبركاته"
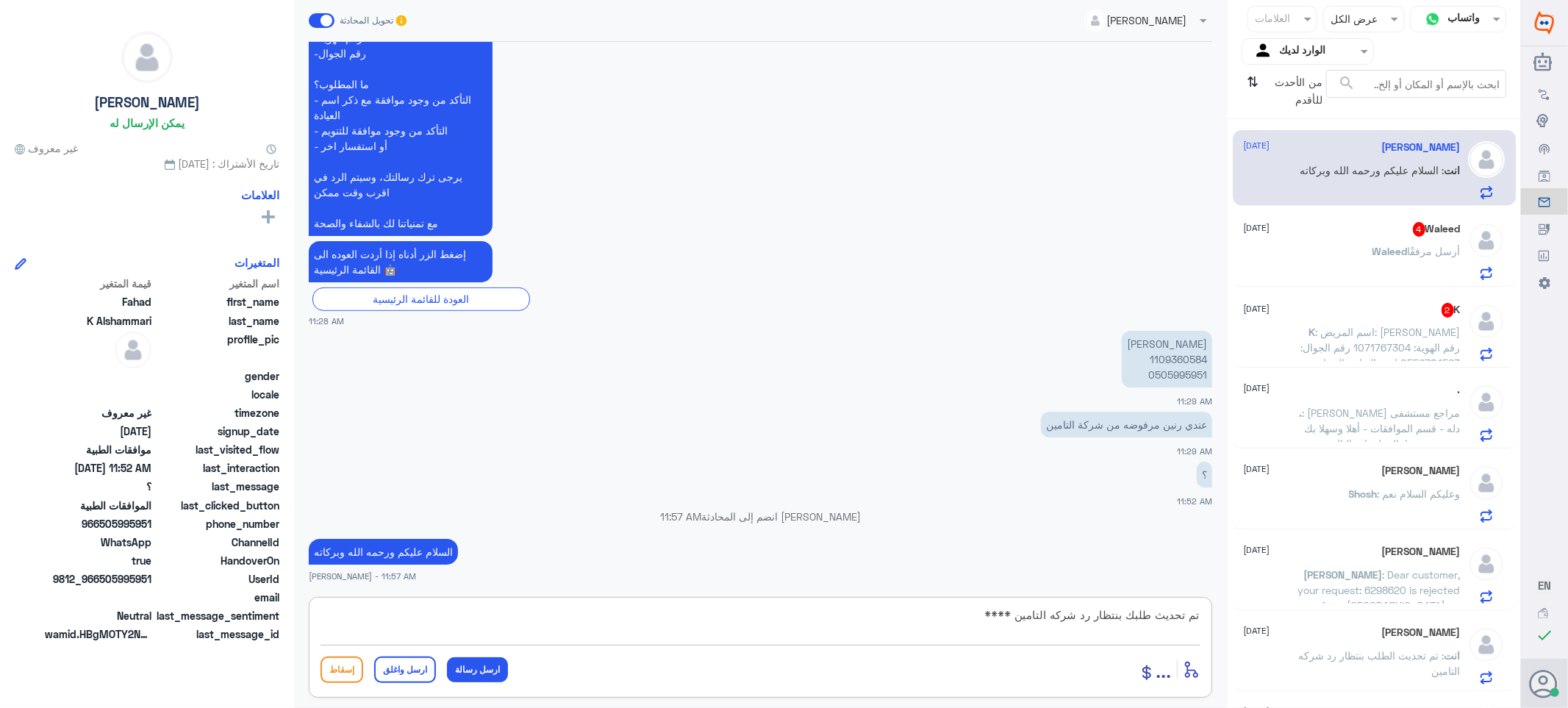
paste textarea "تمنياتي لك بالشفاء العاجل"
type textarea "تم تحديث طلبك بنتظار رد شركه التامين ****تمنياتي لك بالشفاء العاجل"
click at [398, 677] on button "ارسل واغلق" at bounding box center [404, 670] width 62 height 26
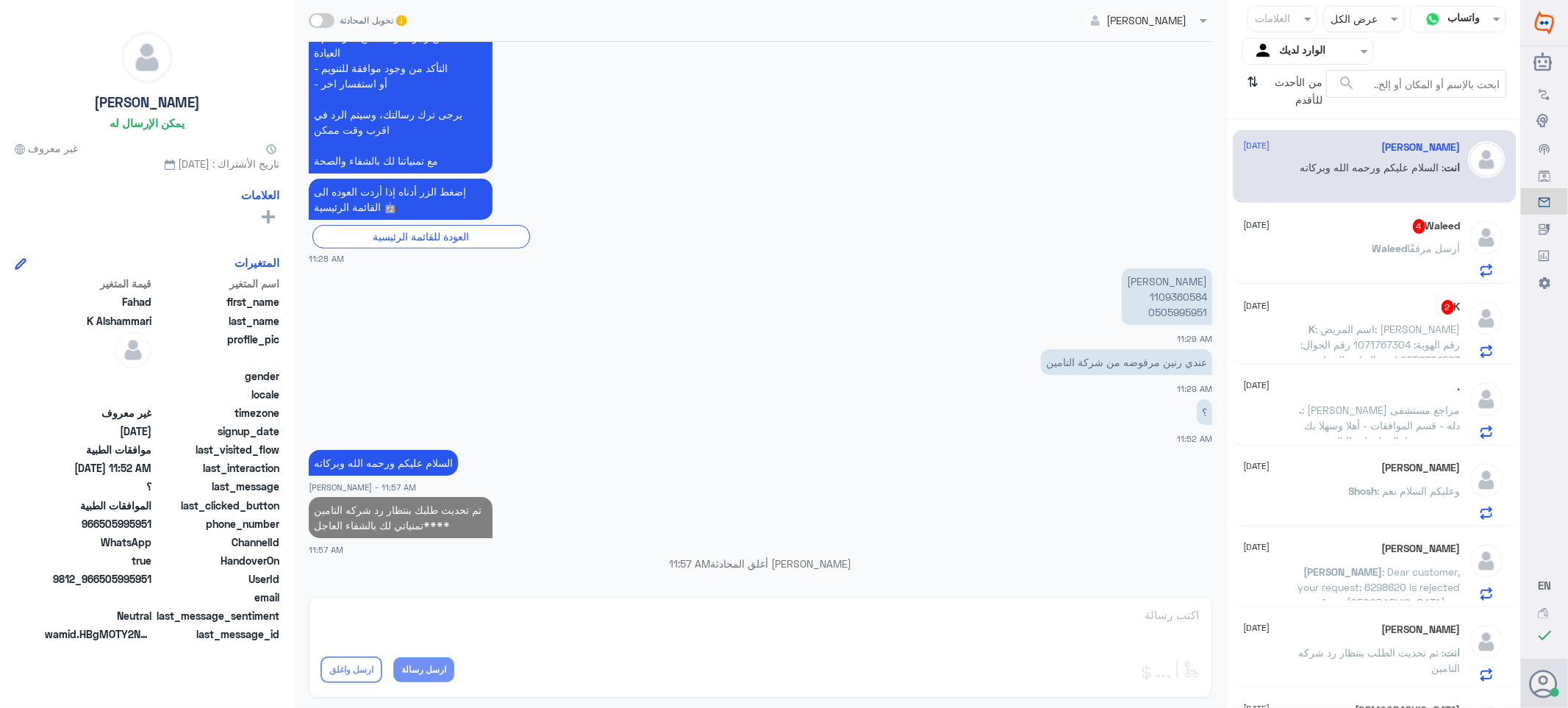
click at [1341, 319] on div "K 2 [DATE] K : اسم المريض: [PERSON_NAME] رقم الهوية: 1071767304 رقم الجوال: 055…" at bounding box center [1352, 329] width 217 height 58
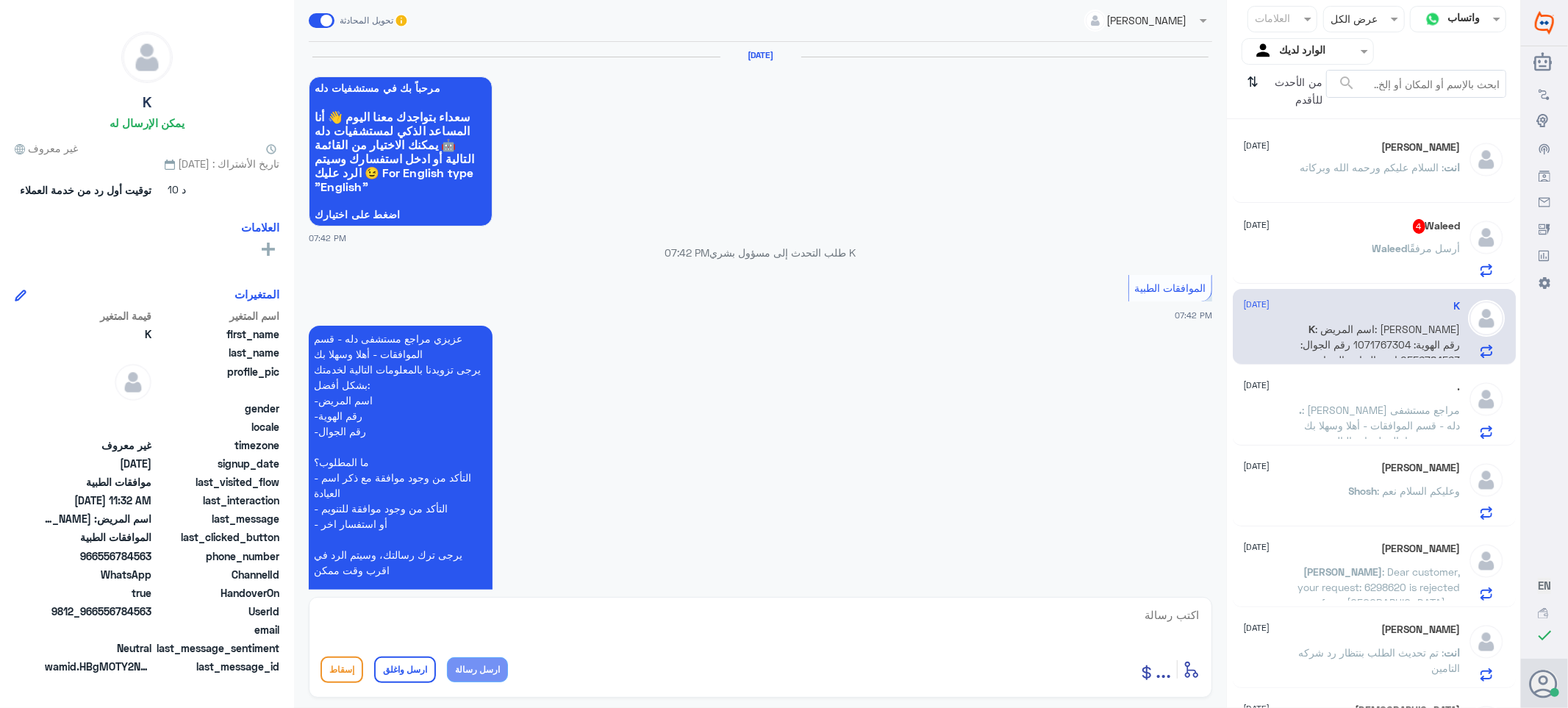
scroll to position [1344, 0]
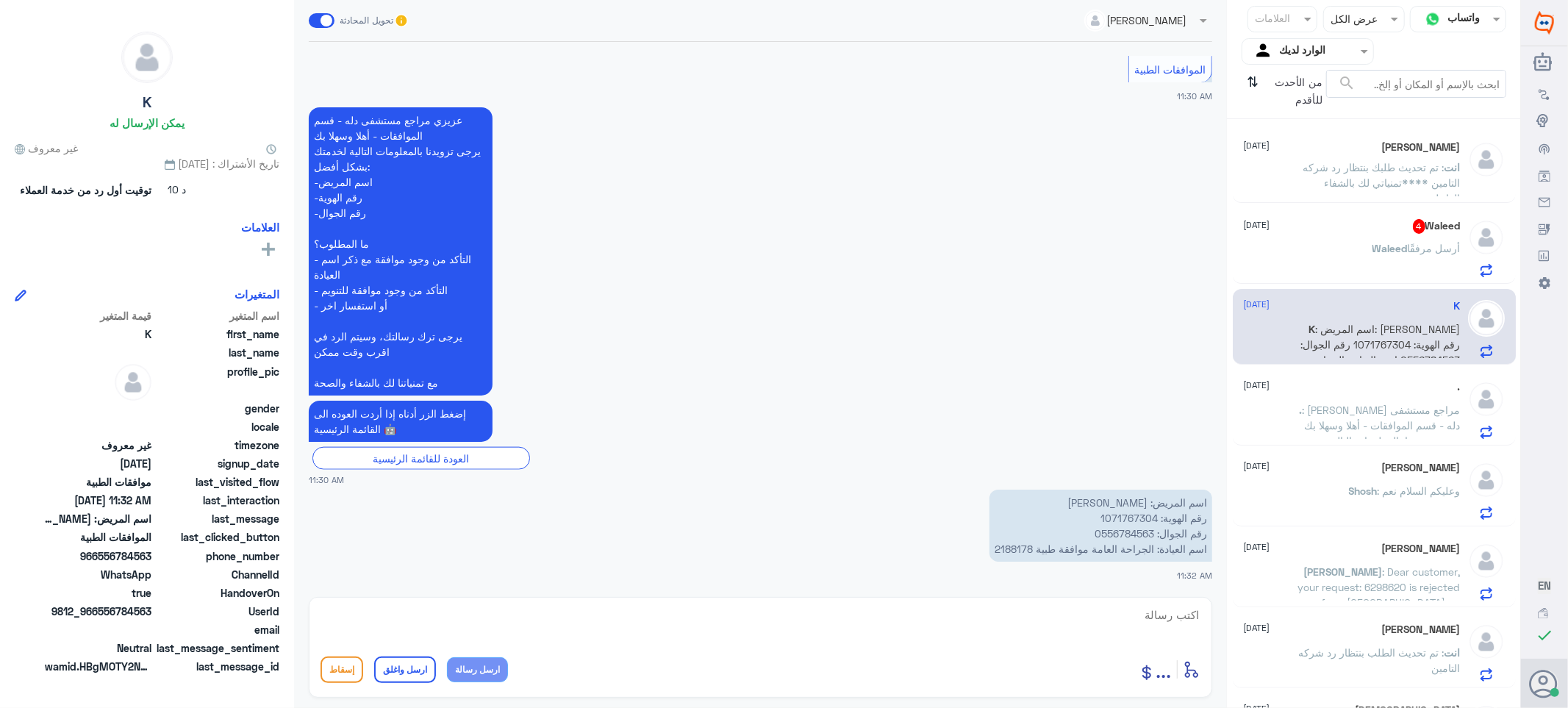
click at [1001, 548] on p "اسم المريض: [PERSON_NAME] رقم الهوية: 1071767304 رقم الجوال: 0556784563 اسم الع…" at bounding box center [1101, 526] width 223 height 72
copy p "2188178"
click at [1138, 623] on textarea at bounding box center [761, 623] width 880 height 36
click at [1179, 620] on textarea at bounding box center [761, 623] width 880 height 36
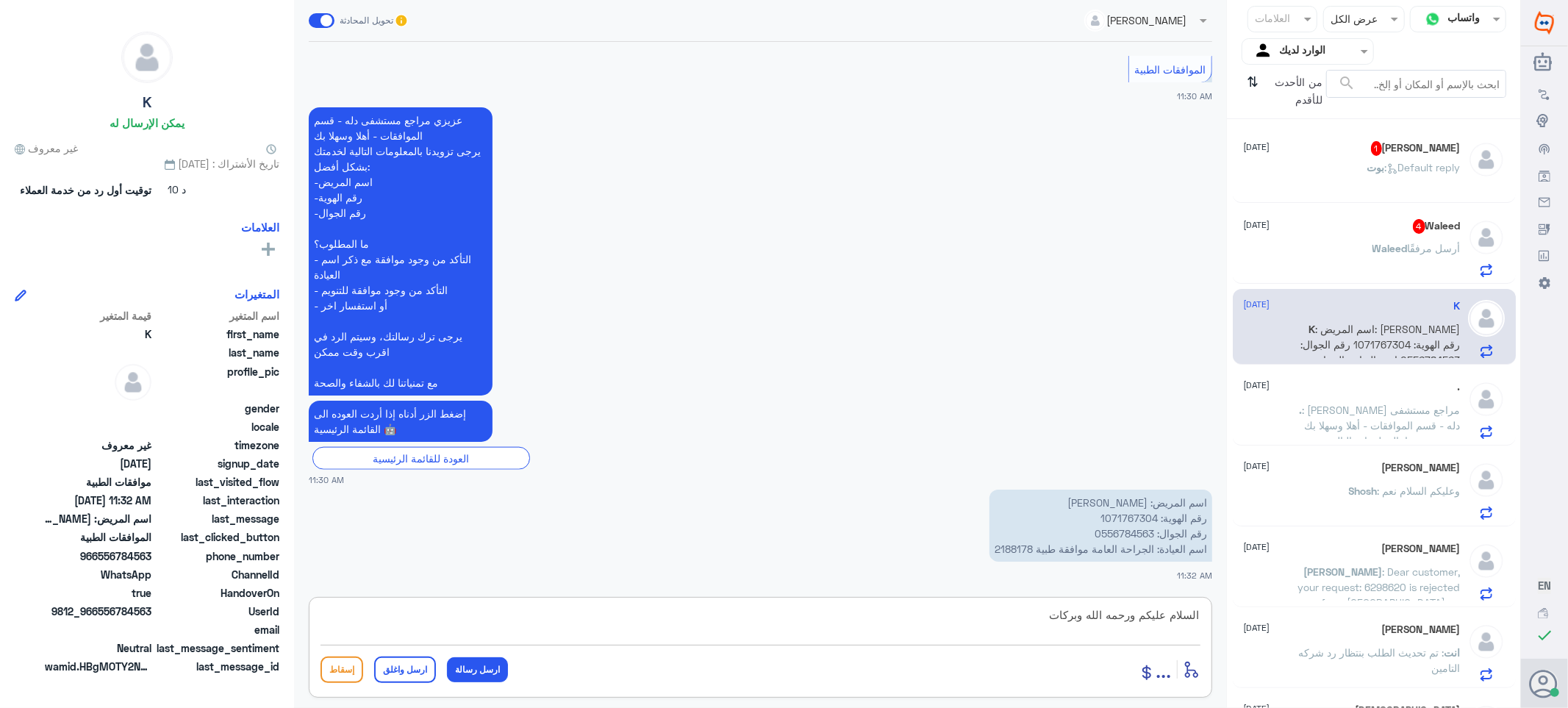
type textarea "السلام عليكم ورحمه الله وبركاته"
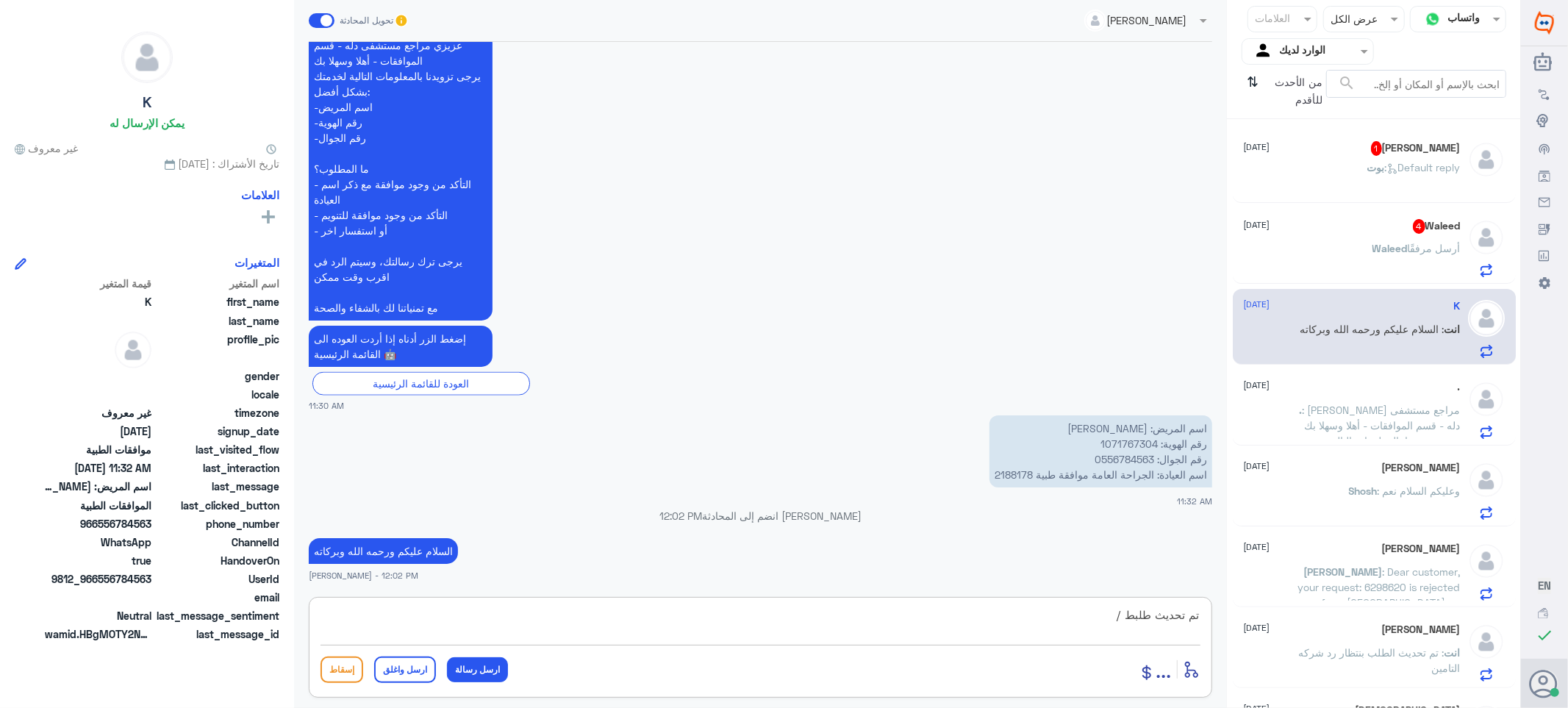
paste textarea "تمنياتي لك بالشفاء العاجل"
type textarea "تم تحديث طلبك /تمنياتي لك بالشفاء العاجل"
click at [397, 662] on button "ارسل واغلق" at bounding box center [404, 670] width 62 height 26
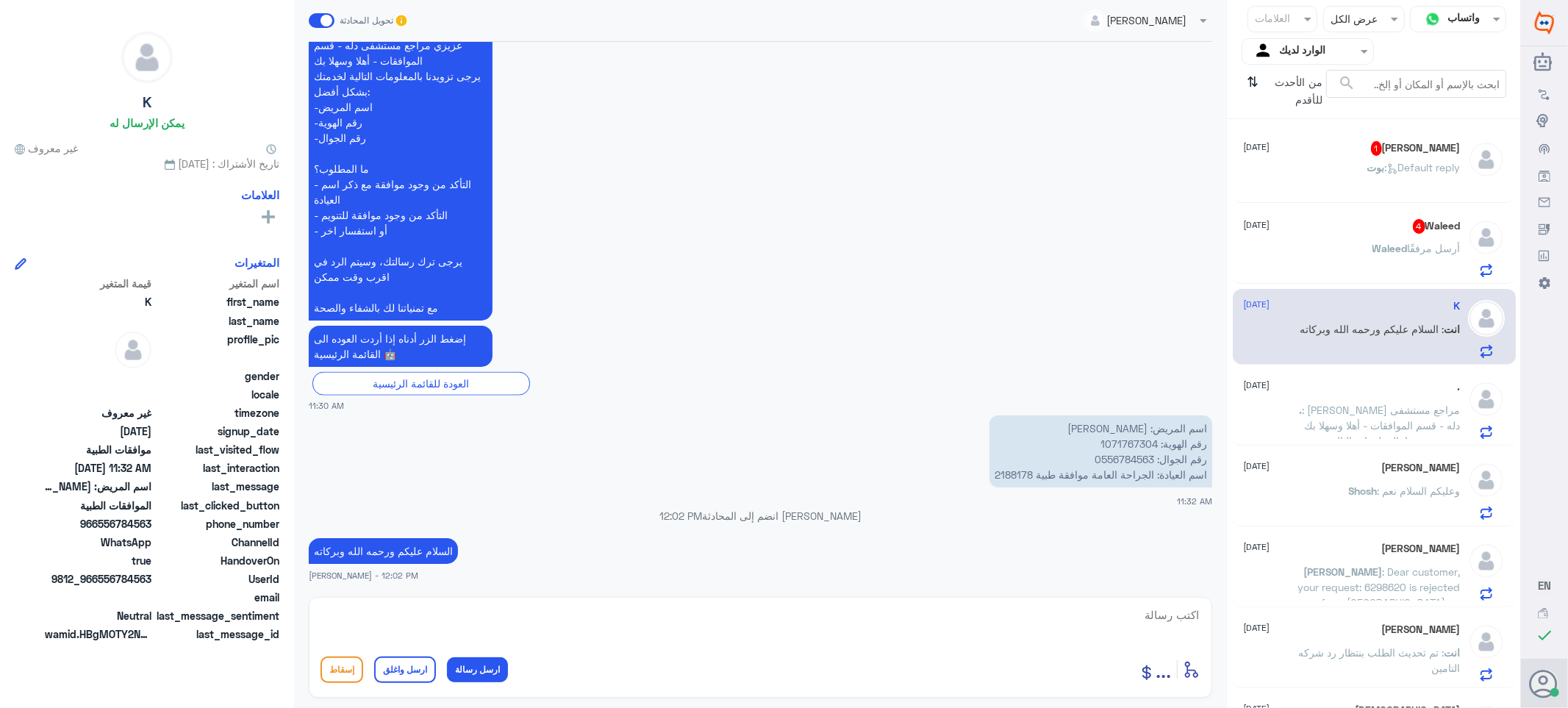
scroll to position [1454, 0]
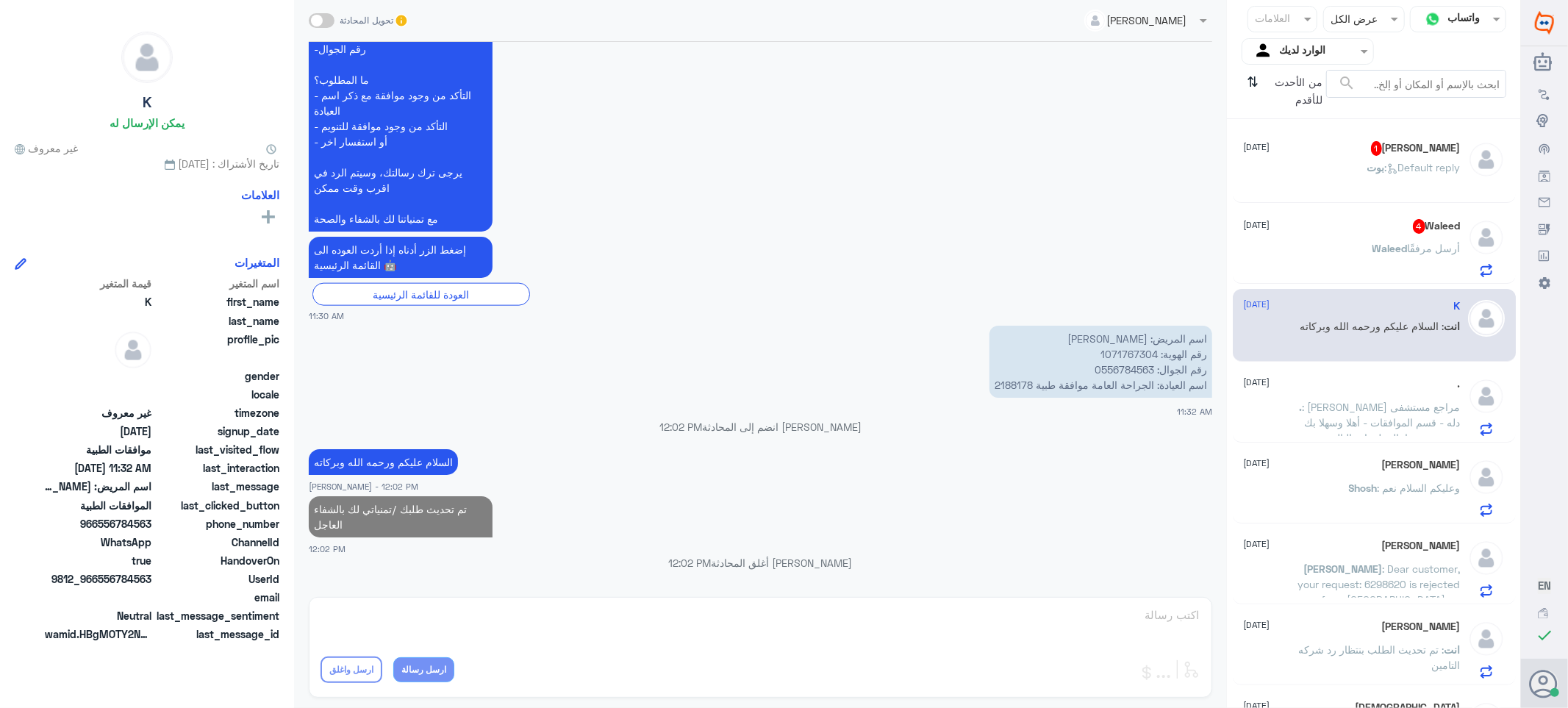
click at [1392, 155] on h5 "[PERSON_NAME] 1" at bounding box center [1415, 148] width 90 height 15
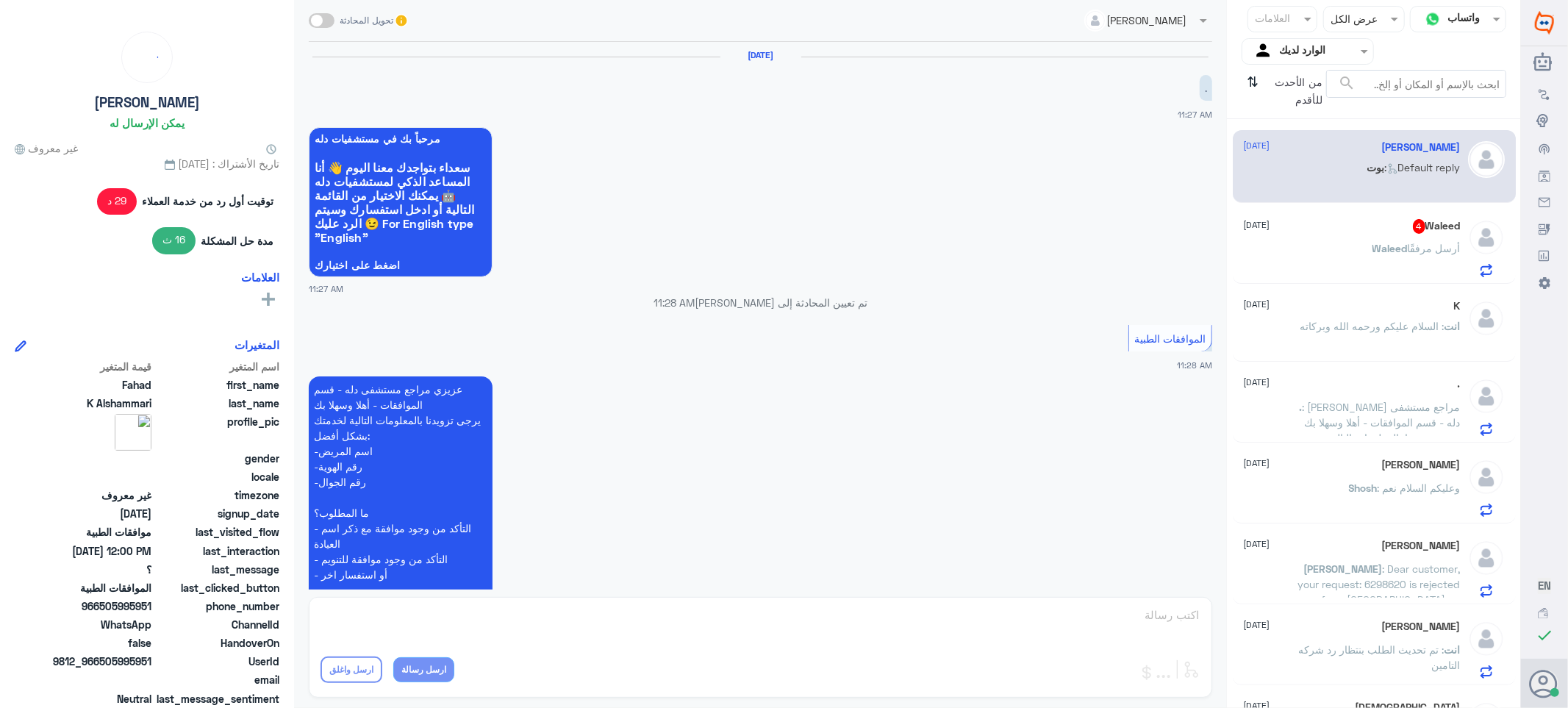
scroll to position [741, 0]
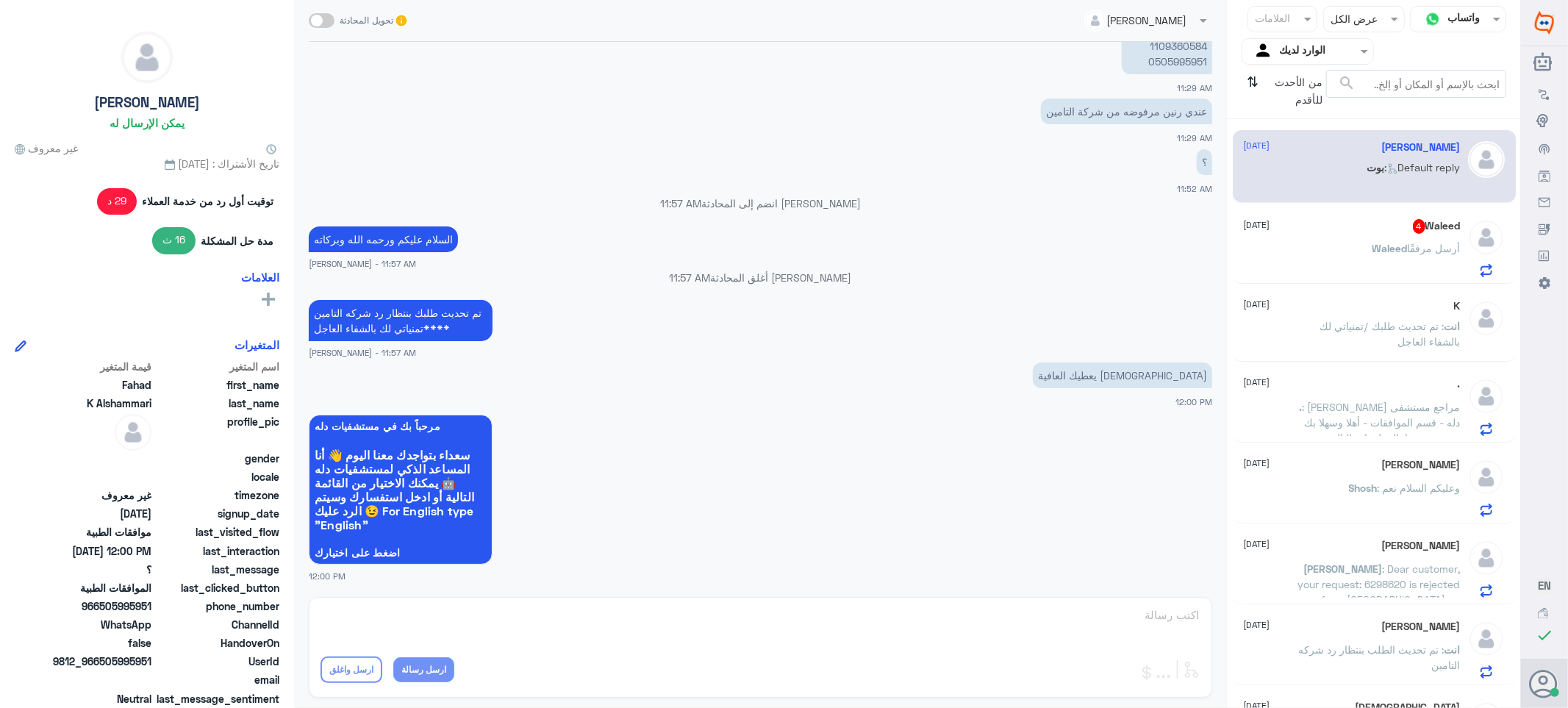
click at [1355, 250] on div "[PERSON_NAME] أرسل مرفقًا" at bounding box center [1352, 261] width 217 height 33
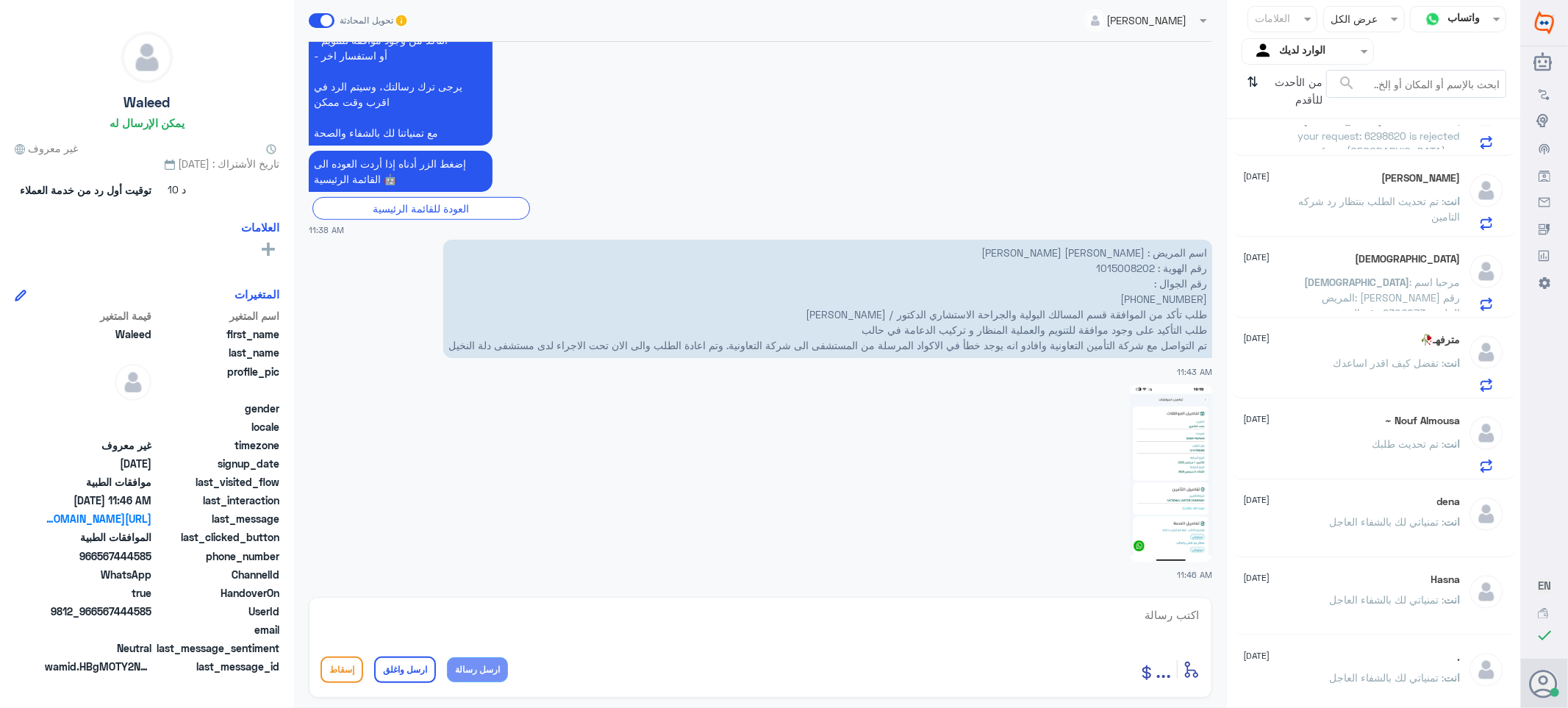
scroll to position [490, 0]
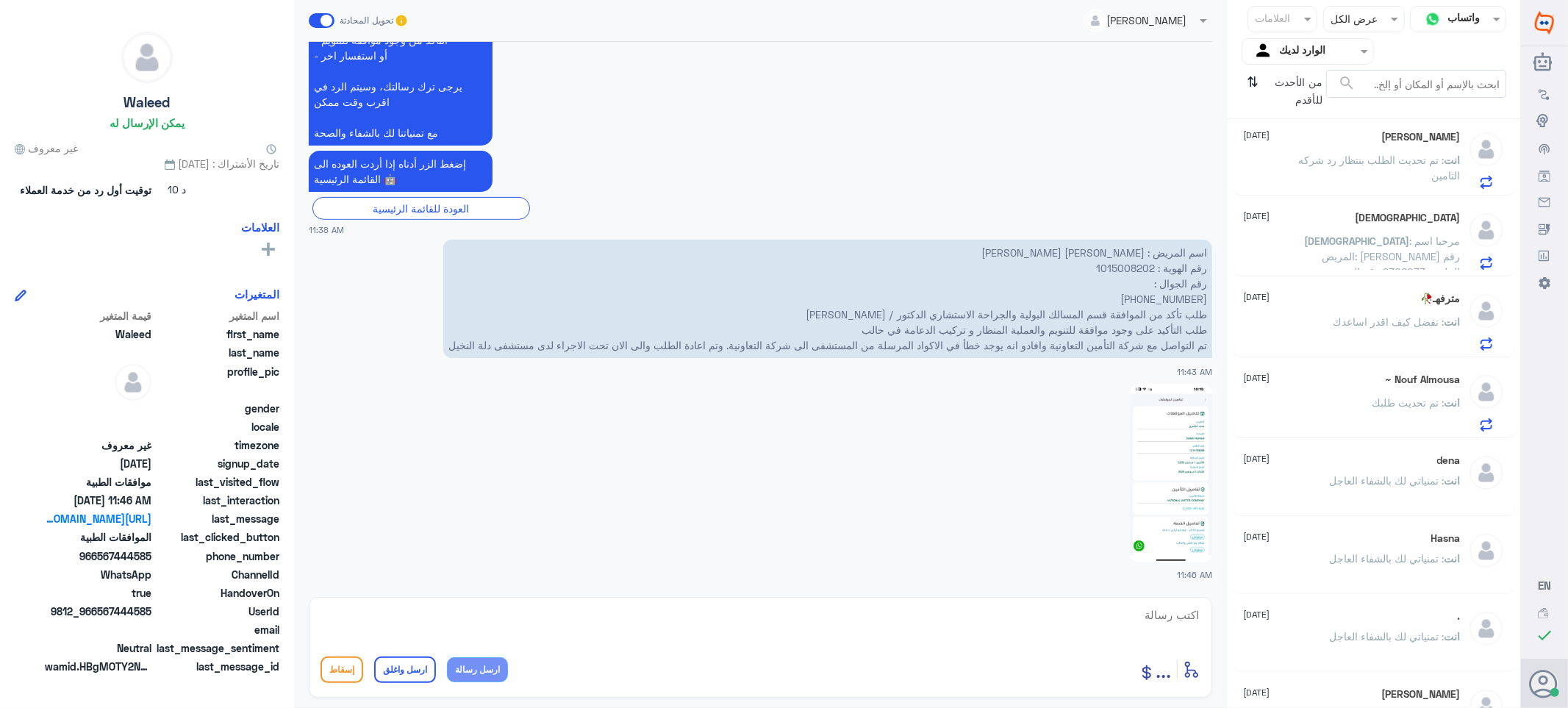
click at [1125, 267] on p "اسم المريض : [PERSON_NAME] [PERSON_NAME] رقم الهوية : 1015008202 رقم الجوال : ‭…" at bounding box center [828, 299] width 769 height 119
copy p "1015008202"
click at [1153, 614] on textarea at bounding box center [761, 623] width 880 height 36
type textarea "السلام عليكم ورحمه الله وبركاته راح يتم تعديل الكود وتحديث طلبك"
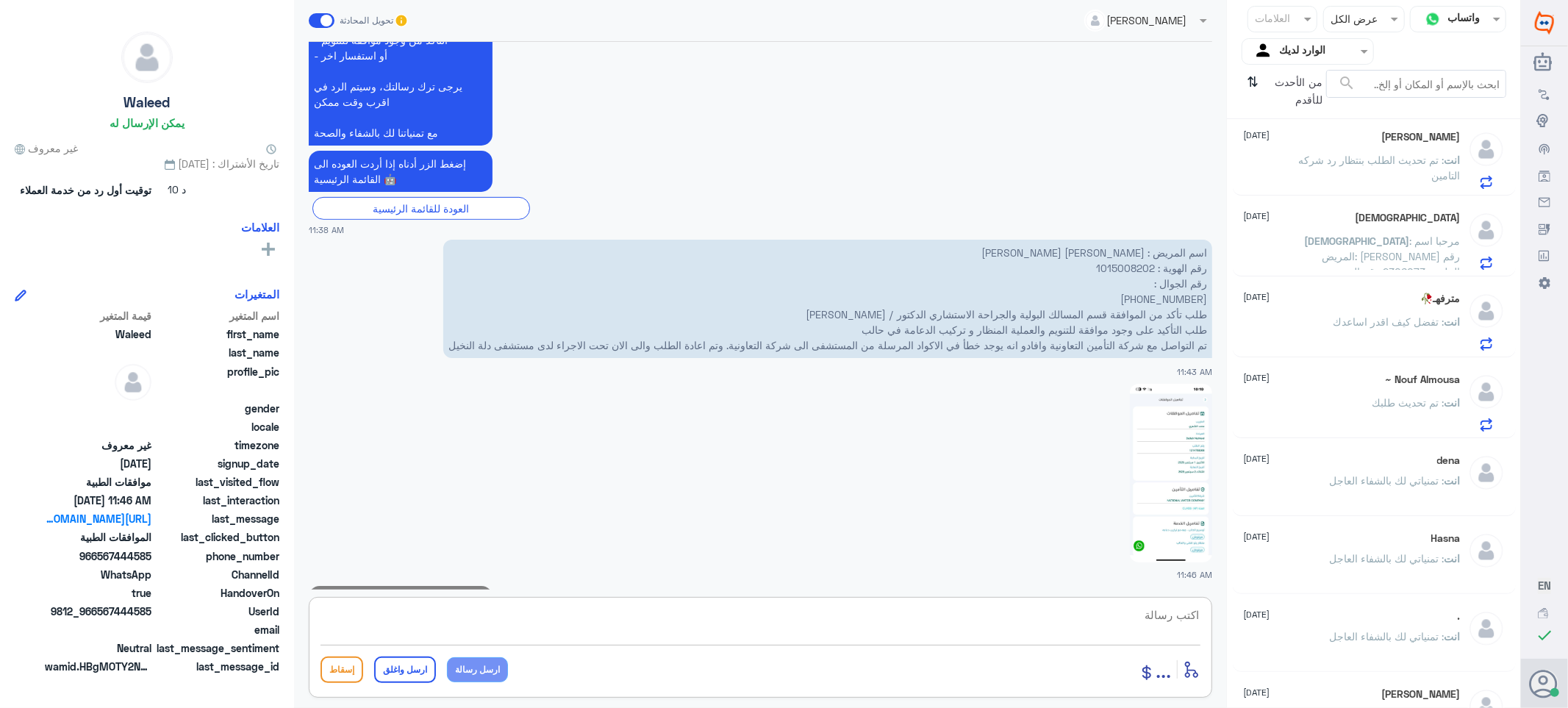
scroll to position [582, 0]
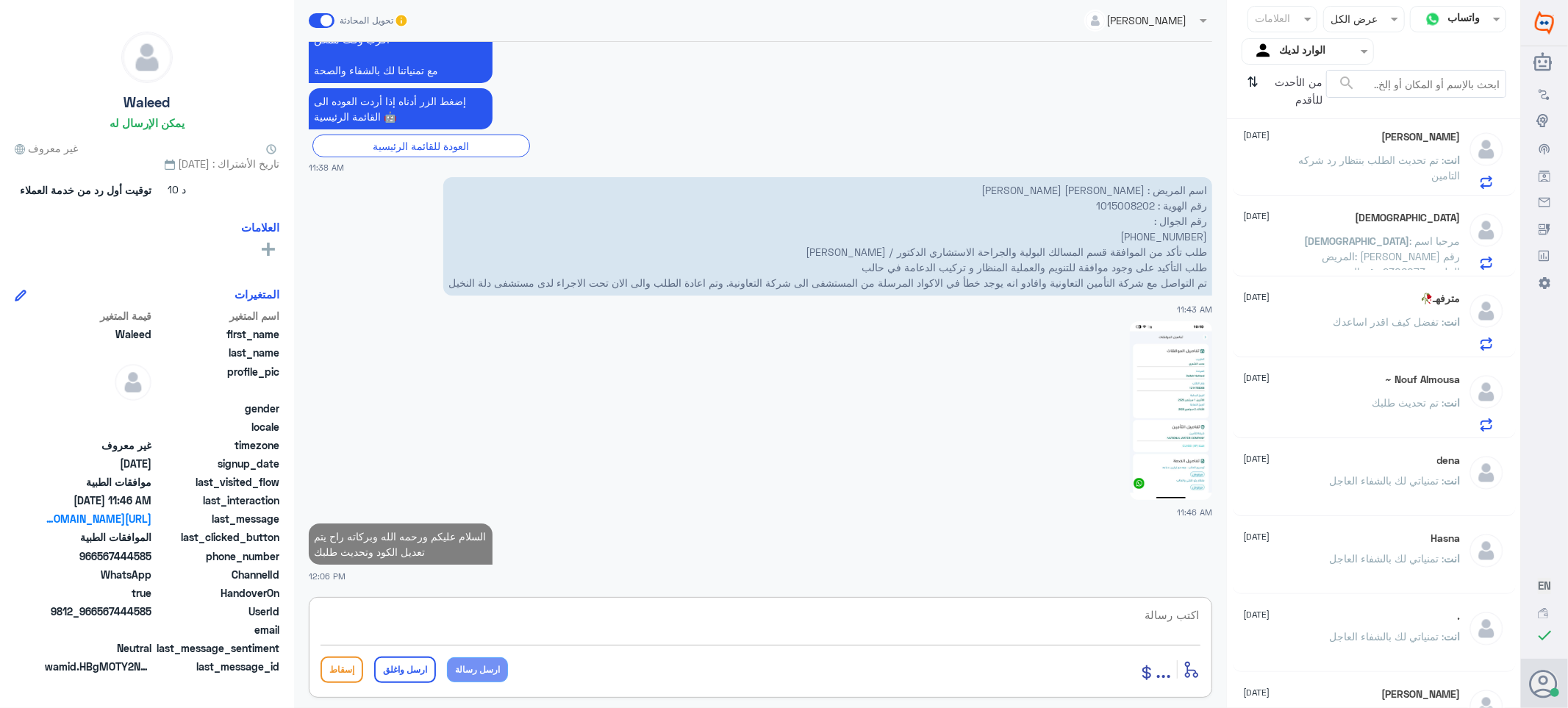
paste textarea "تمنياتي لك بالشفاء العاجل"
type textarea "تمنياتي لك بالشفاء العاجل"
drag, startPoint x: 403, startPoint y: 671, endPoint x: 598, endPoint y: 604, distance: 206.2
click at [405, 671] on button "ارسل واغلق" at bounding box center [404, 670] width 62 height 26
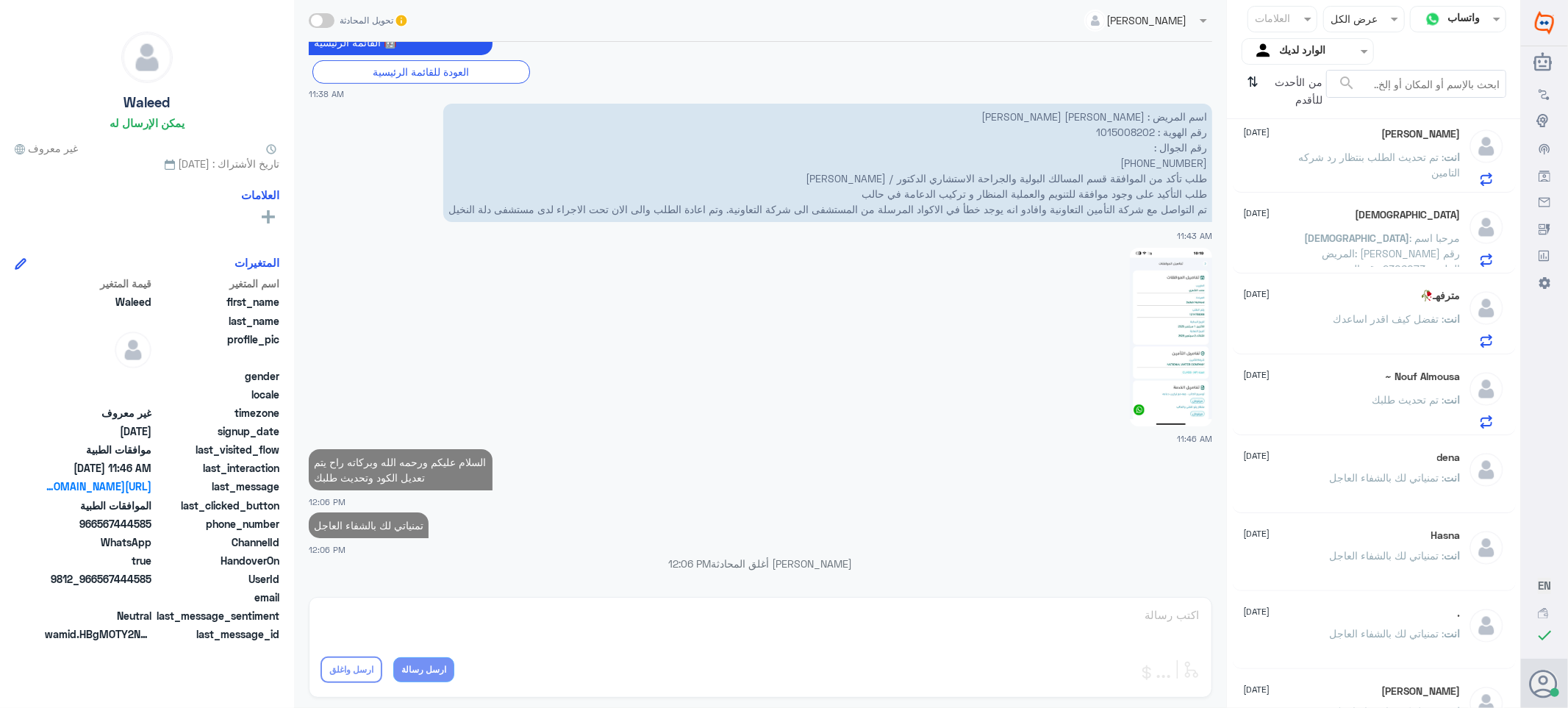
scroll to position [487, 0]
click at [1340, 310] on div "مترفهـ🥀 [DATE] انت : تفضل كيف اقدر اساعدك" at bounding box center [1352, 321] width 217 height 58
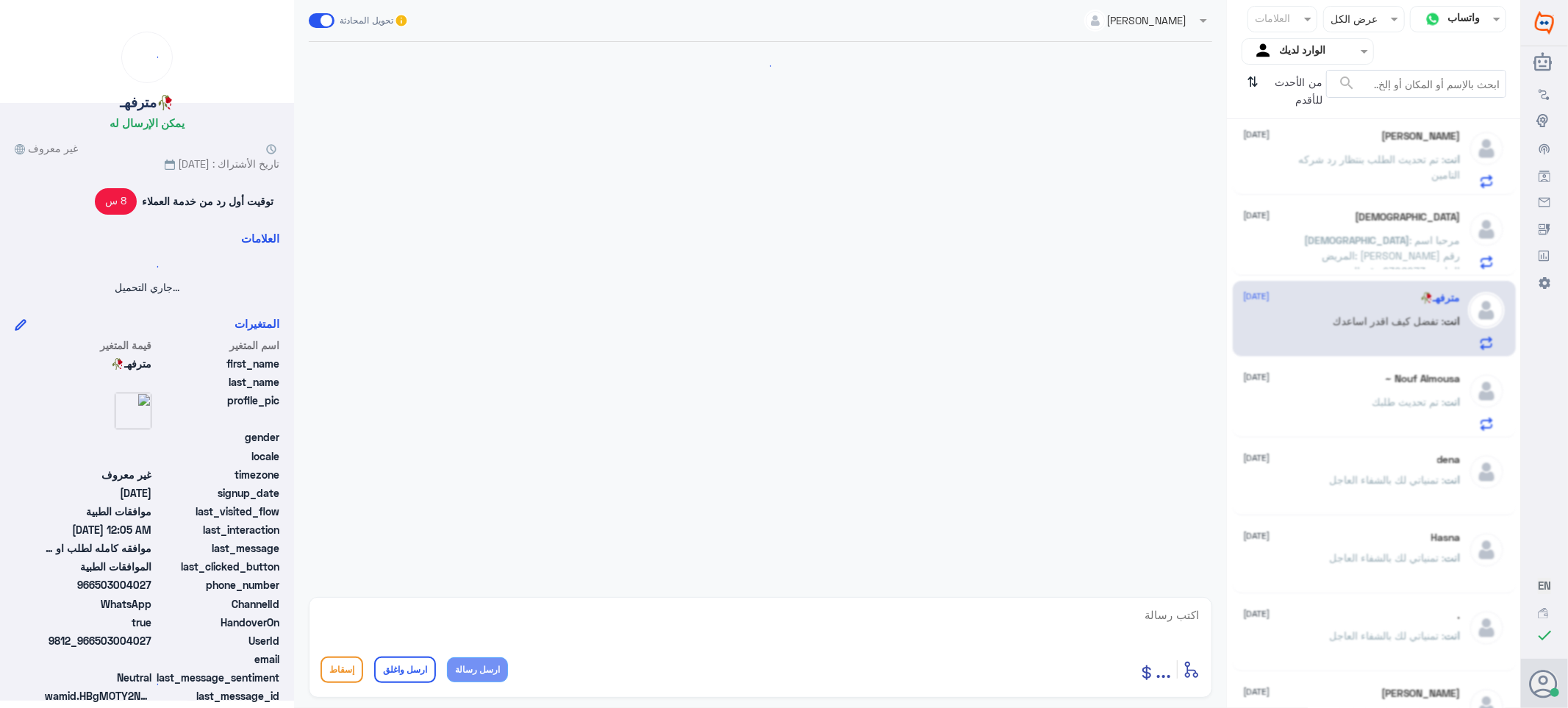
scroll to position [1794, 0]
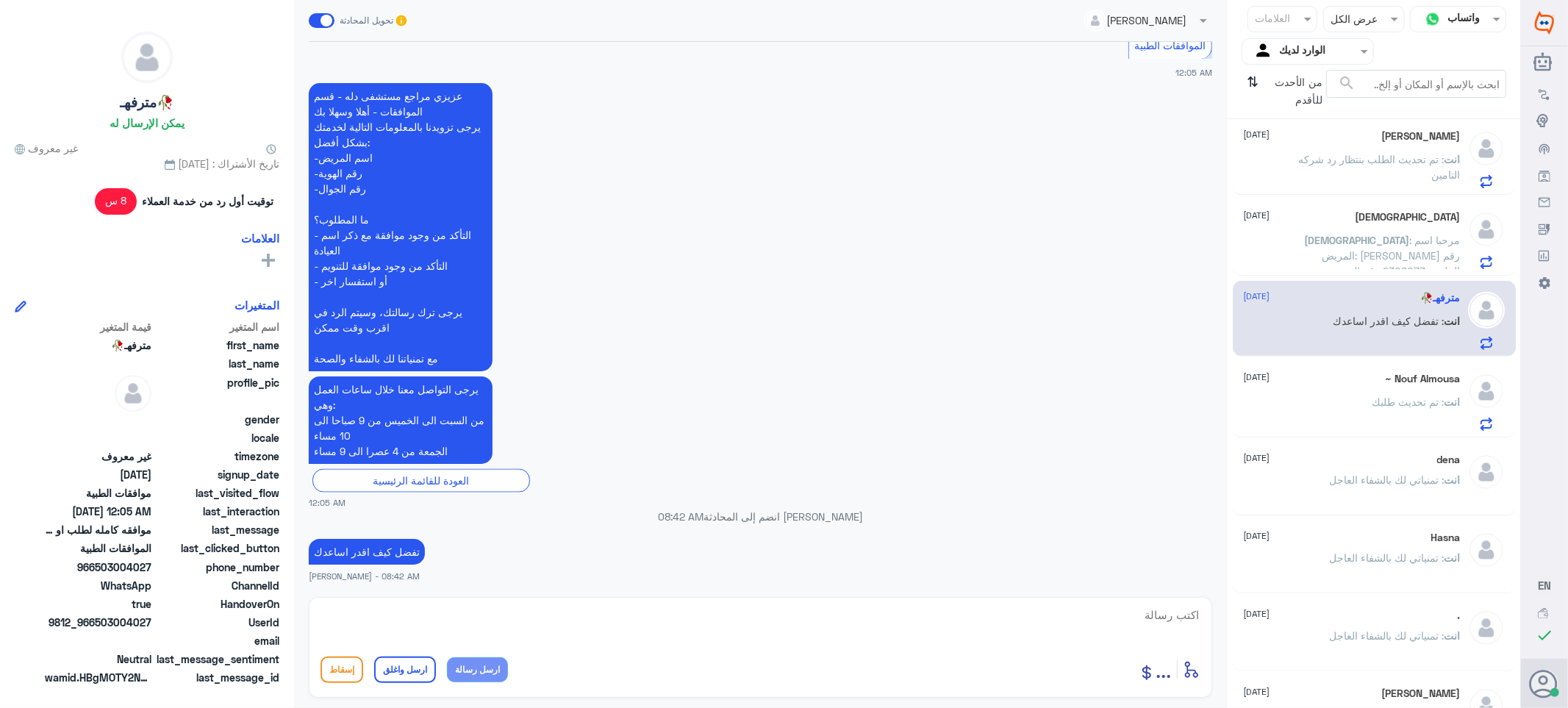
click at [1326, 134] on div "[PERSON_NAME] [DATE]" at bounding box center [1352, 136] width 217 height 12
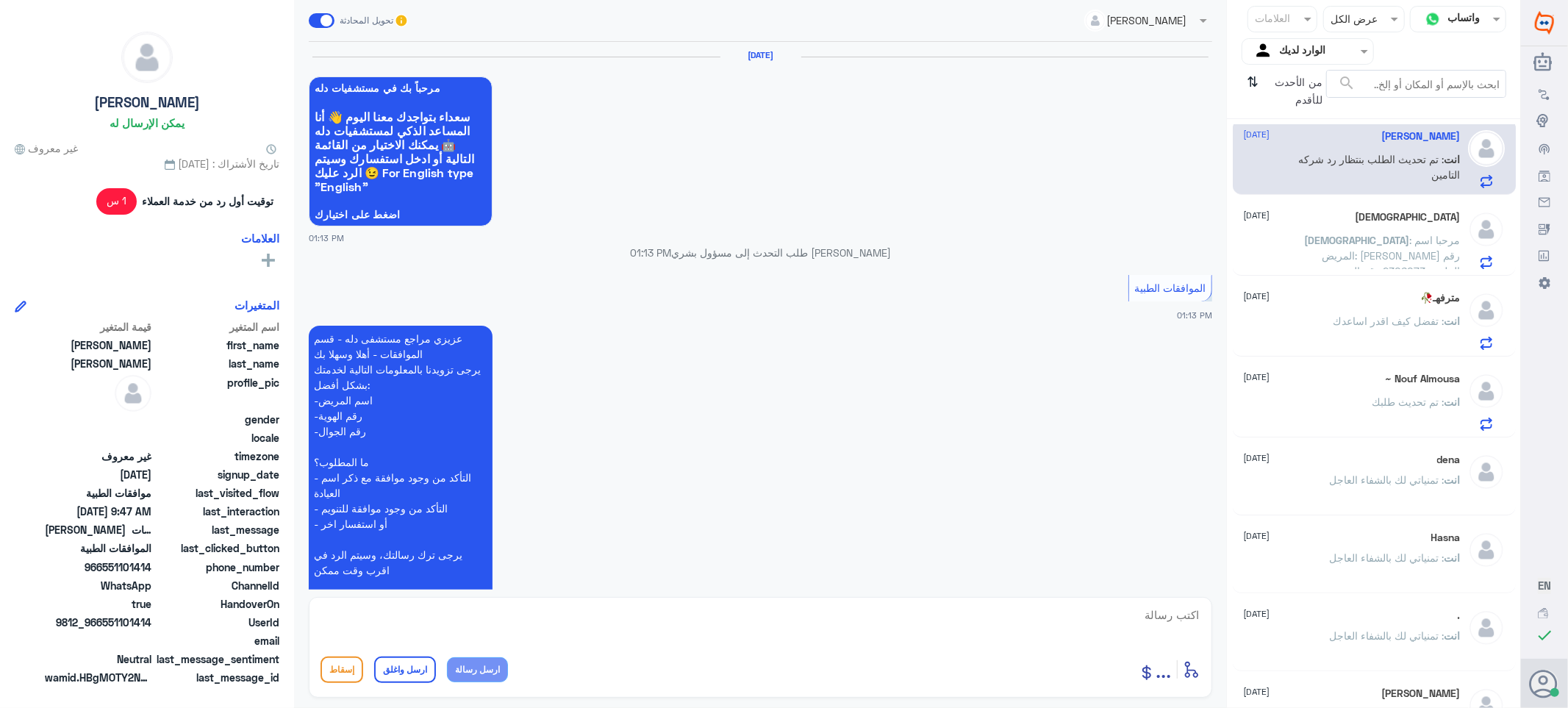
scroll to position [1773, 0]
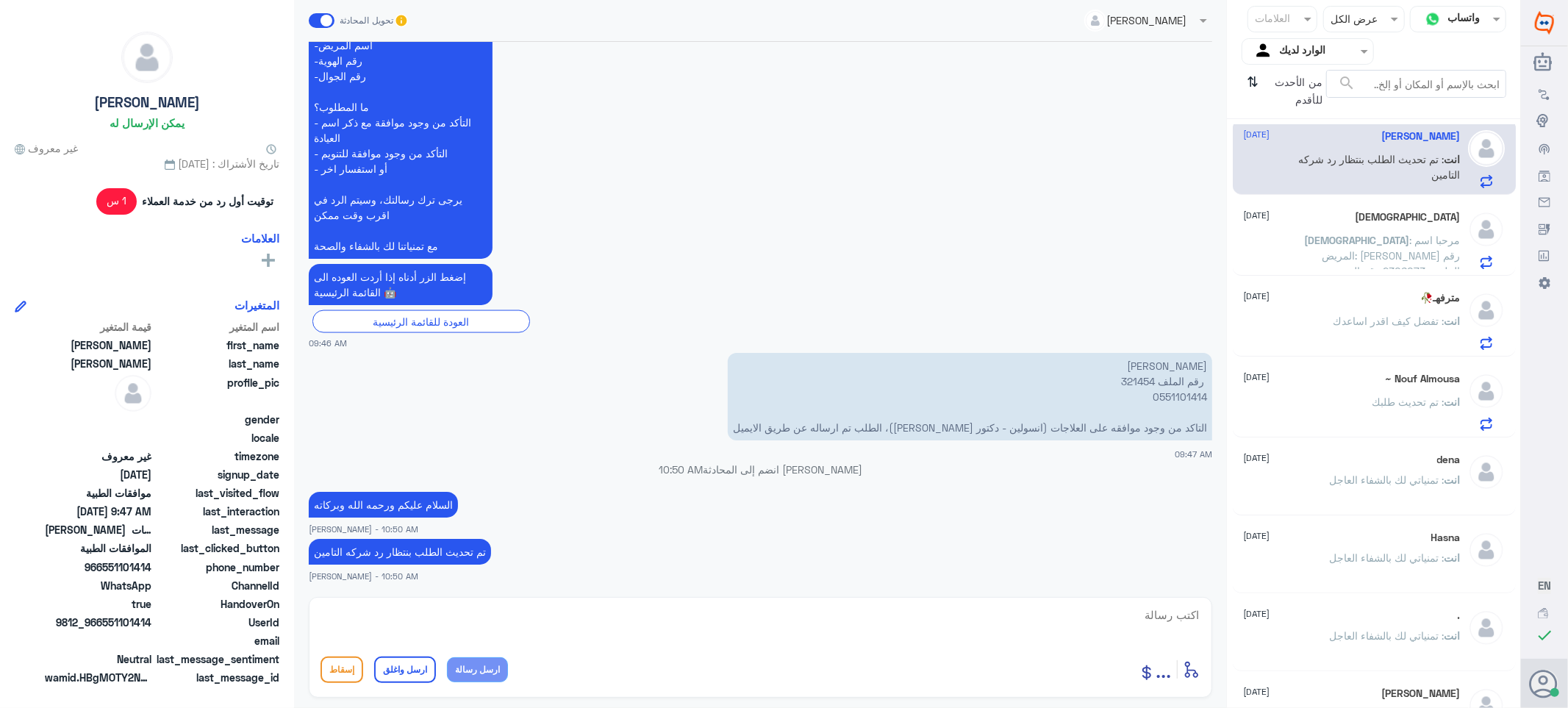
click at [1326, 239] on span "[DEMOGRAPHIC_DATA]" at bounding box center [1357, 240] width 105 height 12
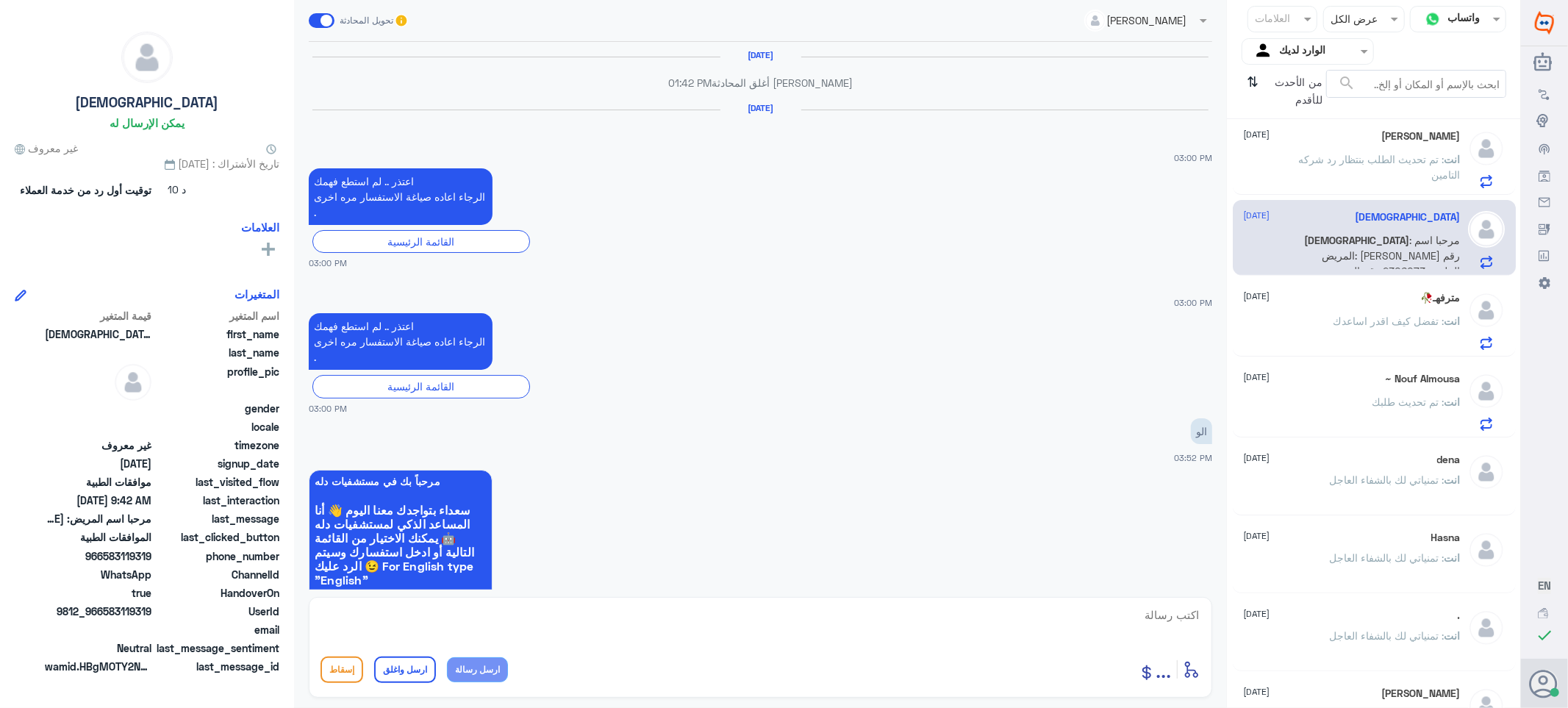
scroll to position [1351, 0]
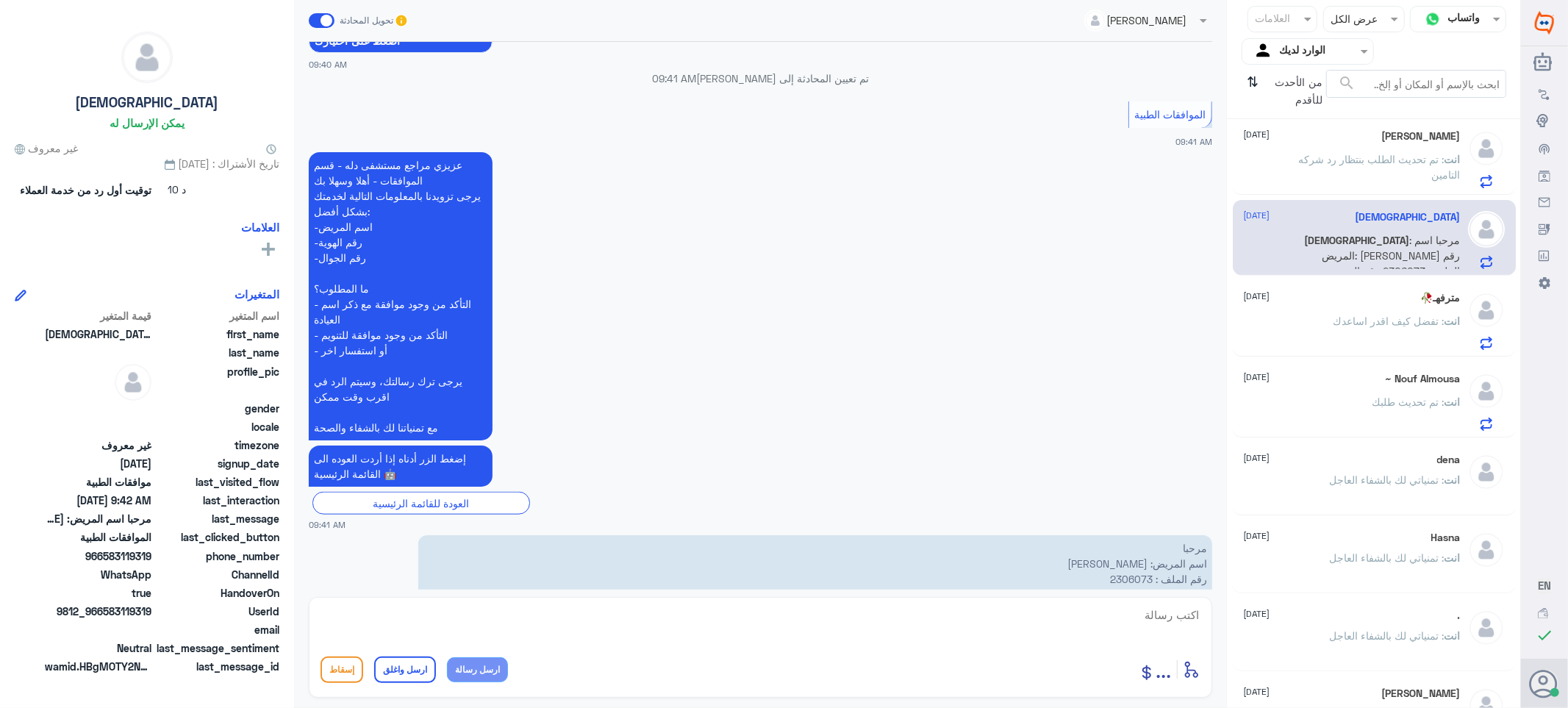
click at [1339, 171] on p "انت : تم تحديث الطلب بنتظار رد شركه التامين" at bounding box center [1378, 170] width 166 height 37
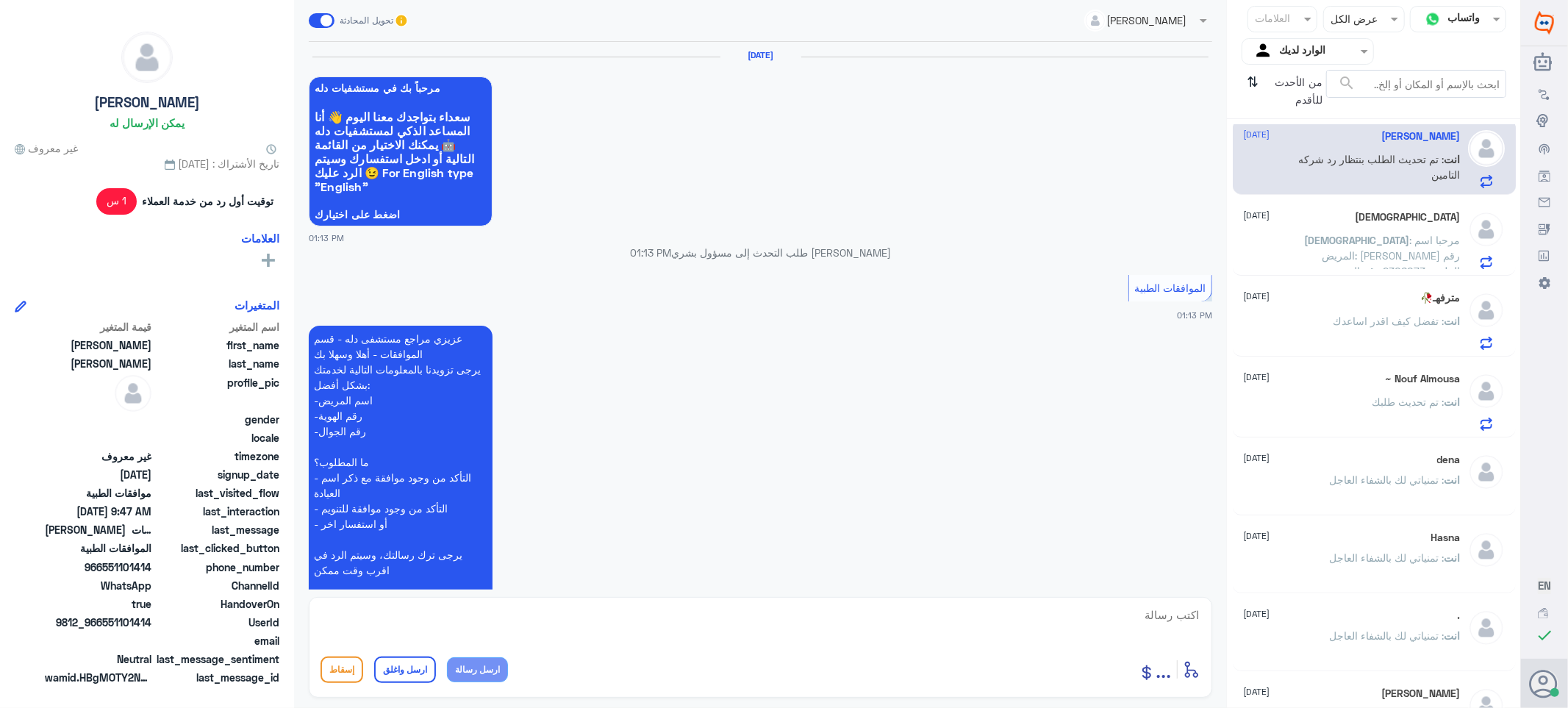
scroll to position [1773, 0]
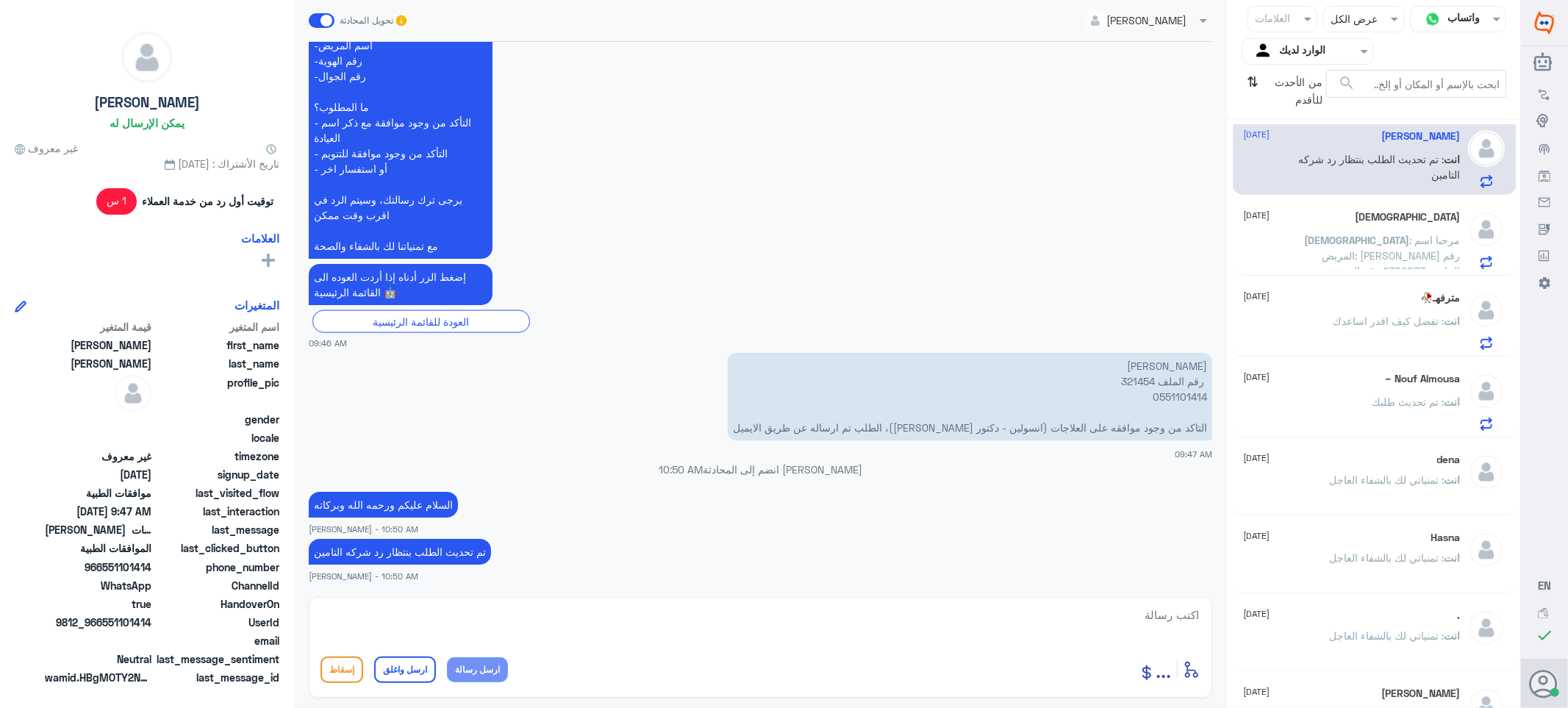
click at [1377, 234] on span ": مرحبا اسم المريض: [PERSON_NAME] رقم الملف : 2306073 رقم الهوية : 1015008202 ر…" at bounding box center [1381, 310] width 160 height 152
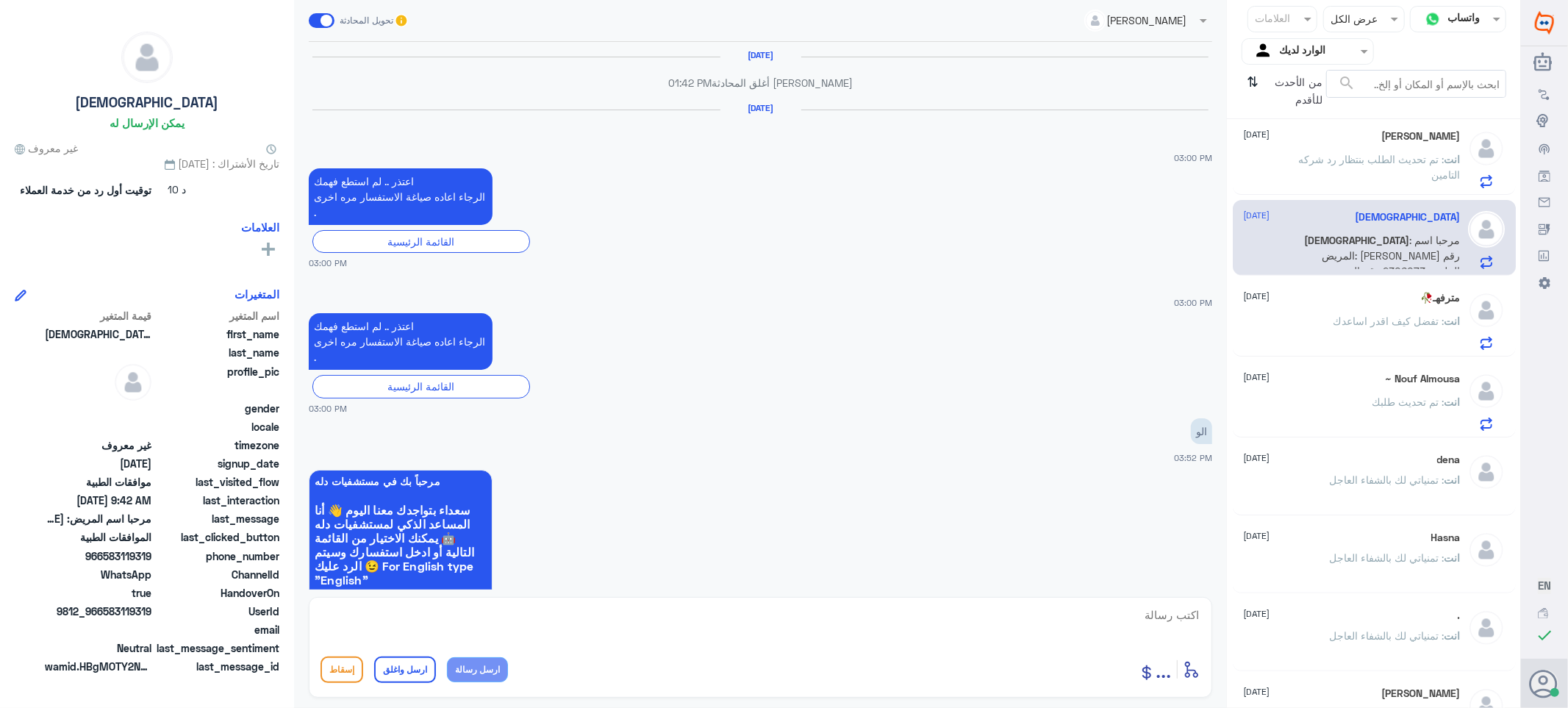
scroll to position [1351, 0]
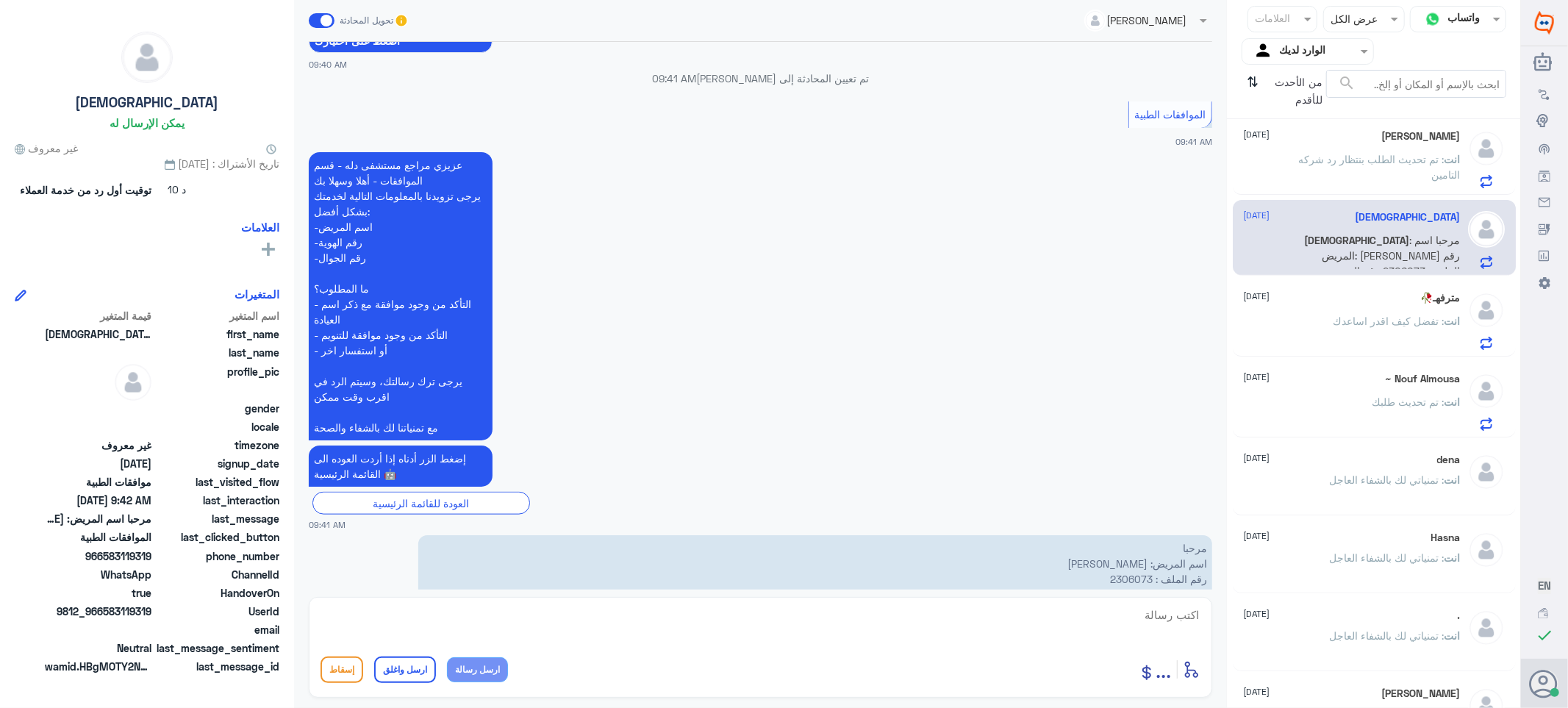
click at [1359, 160] on span ": تم تحديث الطلب بنتظار رد شركه التامين" at bounding box center [1381, 167] width 162 height 28
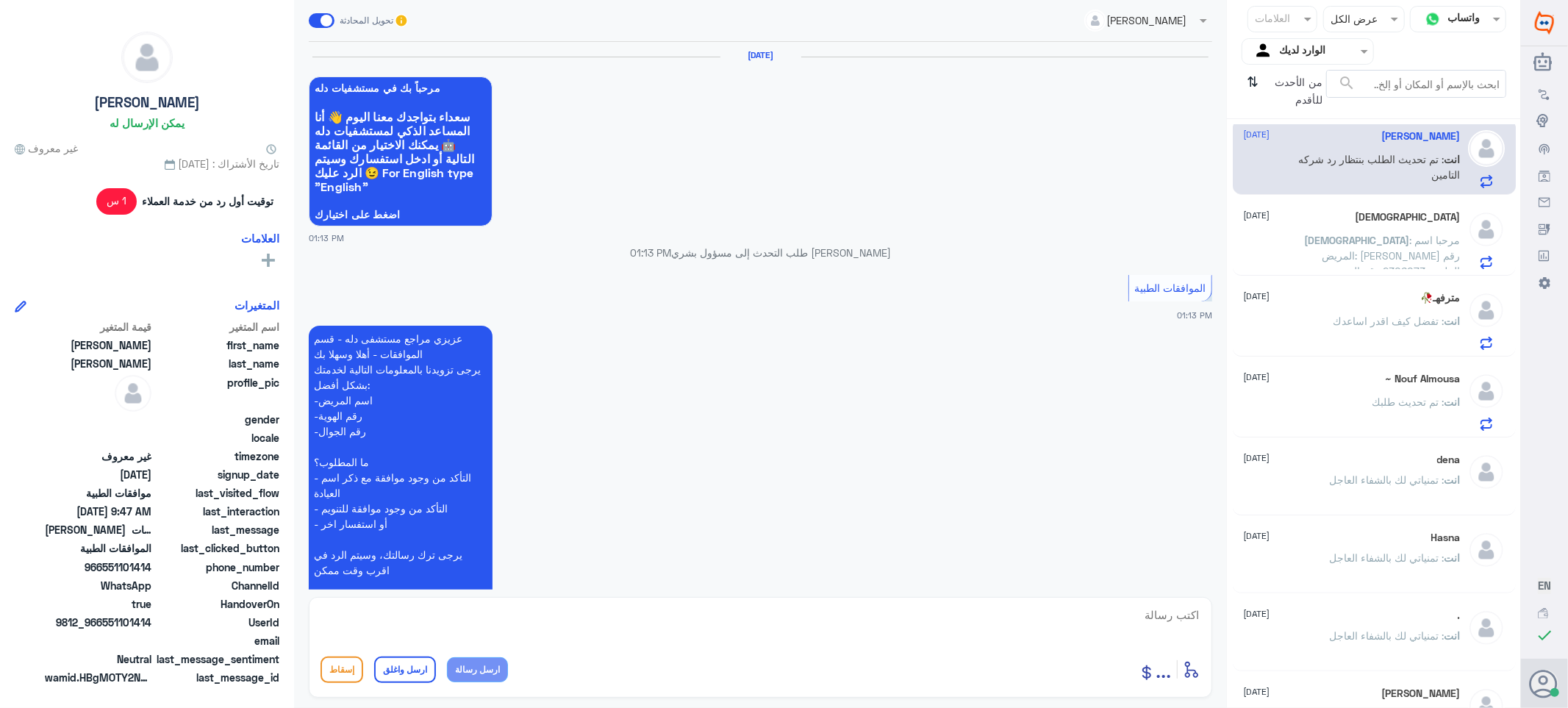
scroll to position [1773, 0]
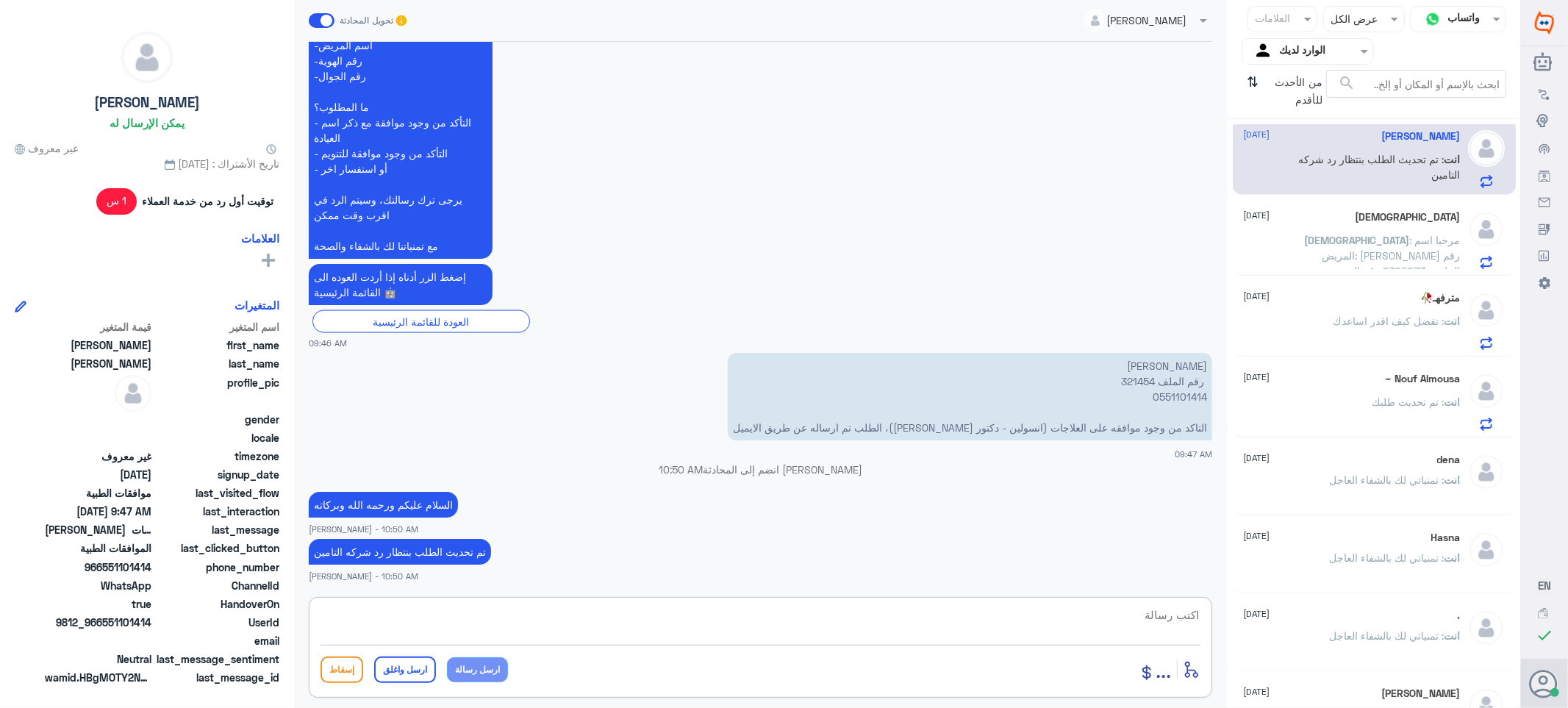
click at [1120, 609] on textarea at bounding box center [761, 623] width 880 height 36
paste textarea "تمنياتي لك بالشفاء العاجل"
type textarea "تمنياتي لك بالشفاء العاجل"
click at [411, 667] on button "ارسل واغلق" at bounding box center [404, 670] width 62 height 26
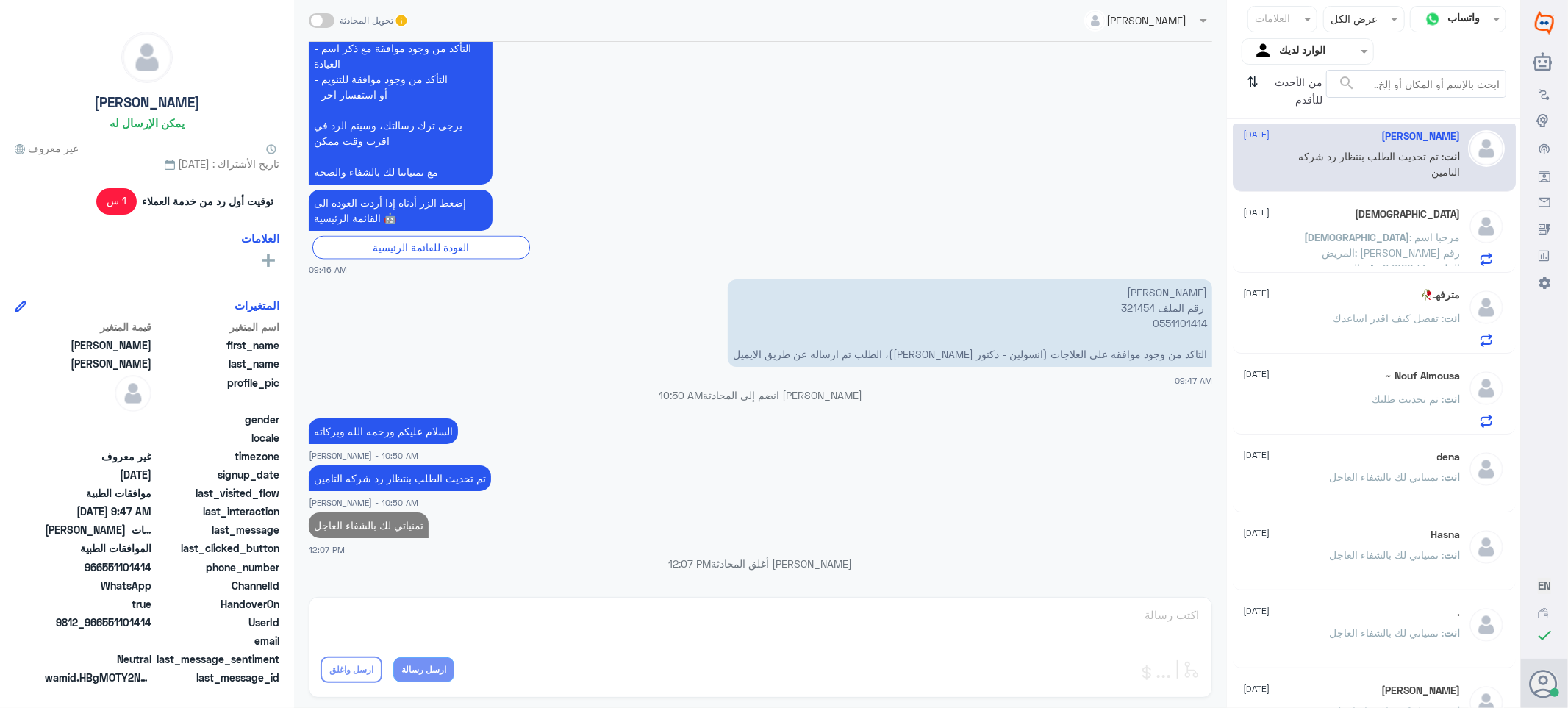
click at [1361, 250] on span ": مرحبا اسم المريض: [PERSON_NAME] رقم الملف : 2306073 رقم الهوية : 1015008202 ر…" at bounding box center [1381, 307] width 160 height 152
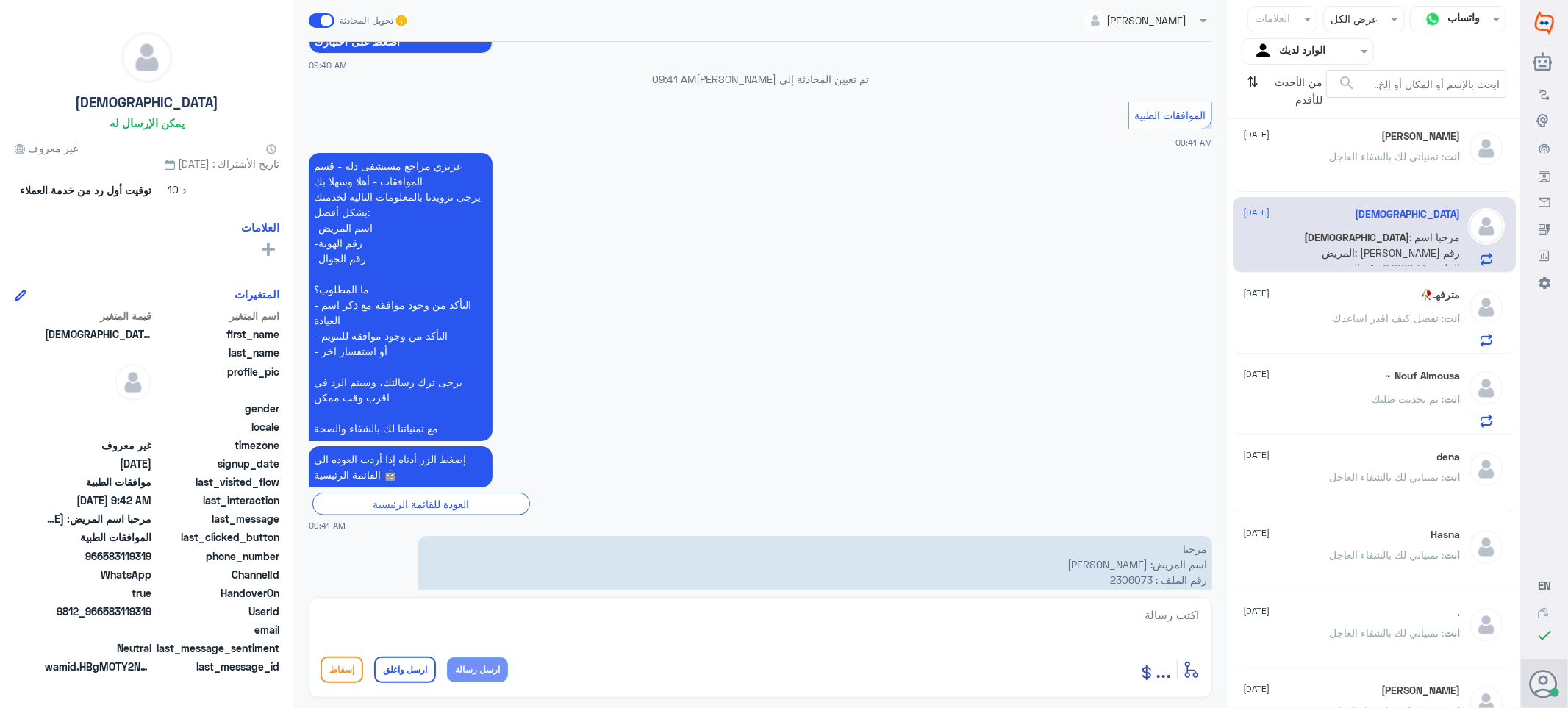
scroll to position [1351, 0]
click at [1252, 74] on icon "⇅" at bounding box center [1253, 88] width 11 height 37
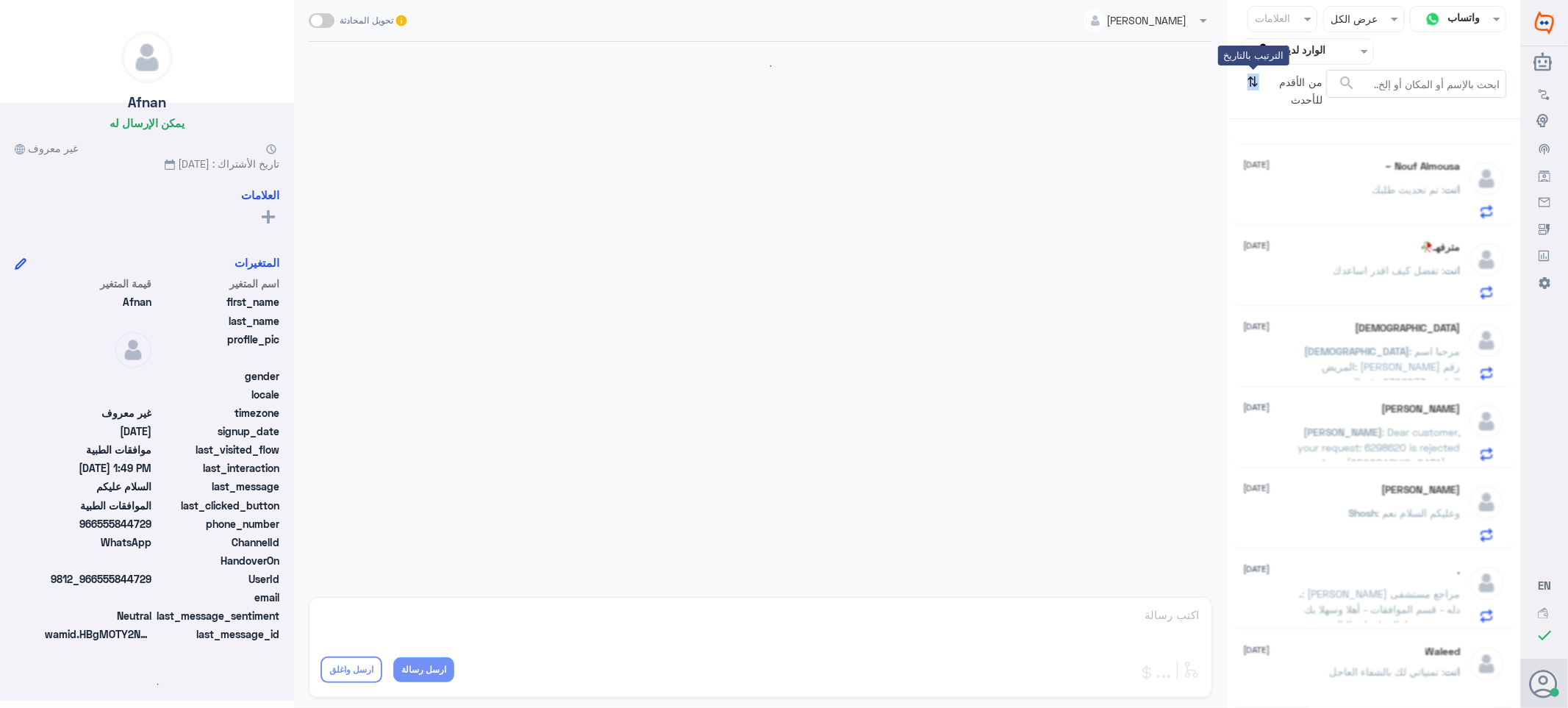
scroll to position [236, 0]
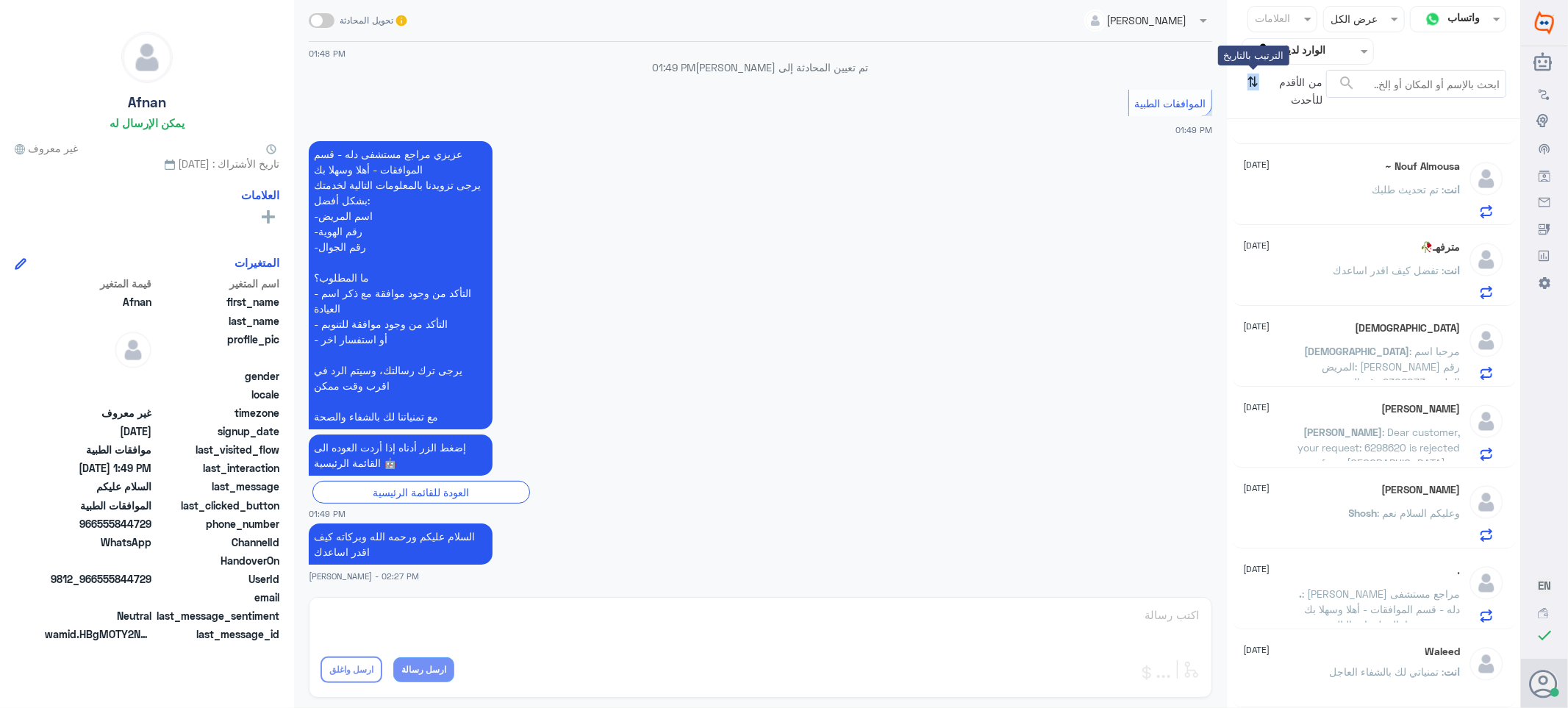
click at [1252, 78] on icon "⇅" at bounding box center [1253, 88] width 11 height 37
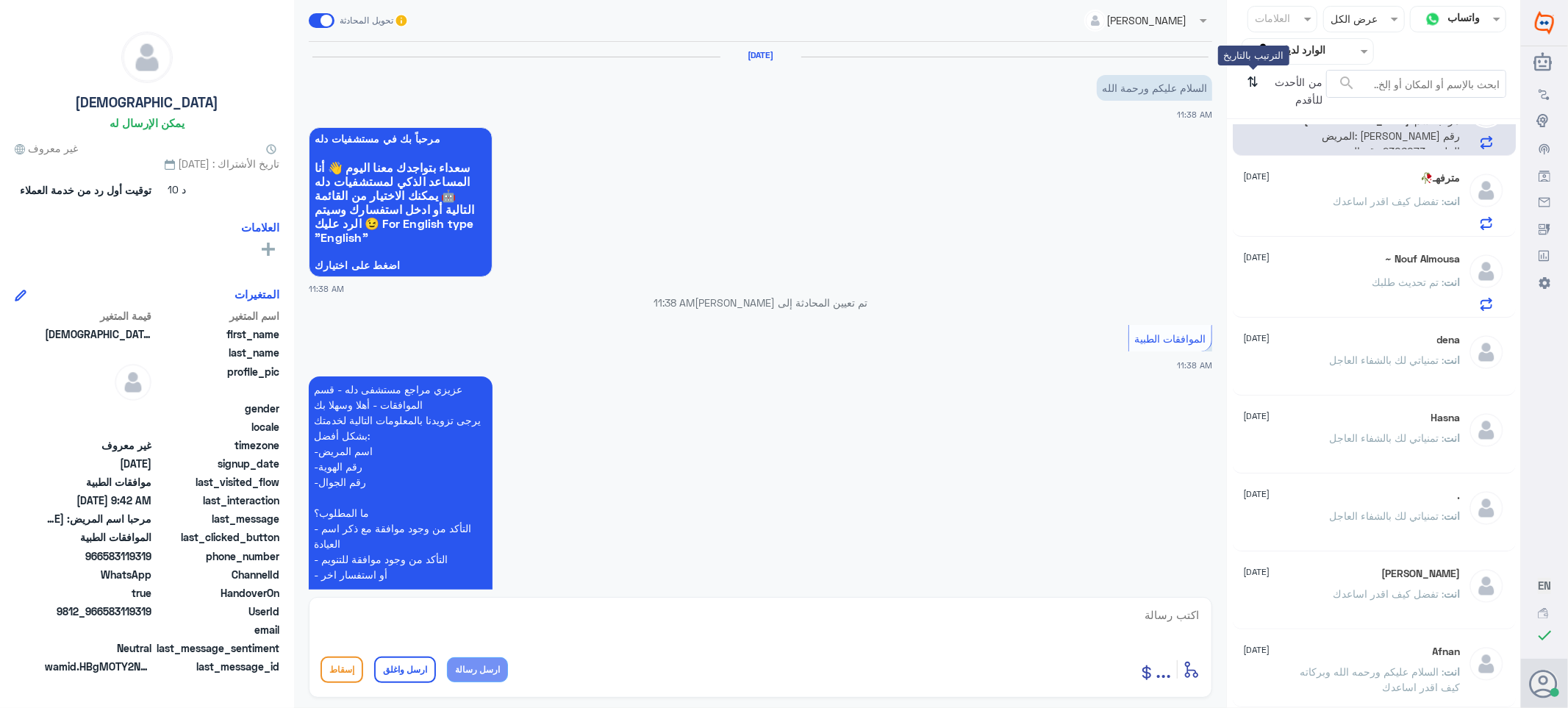
scroll to position [683, 0]
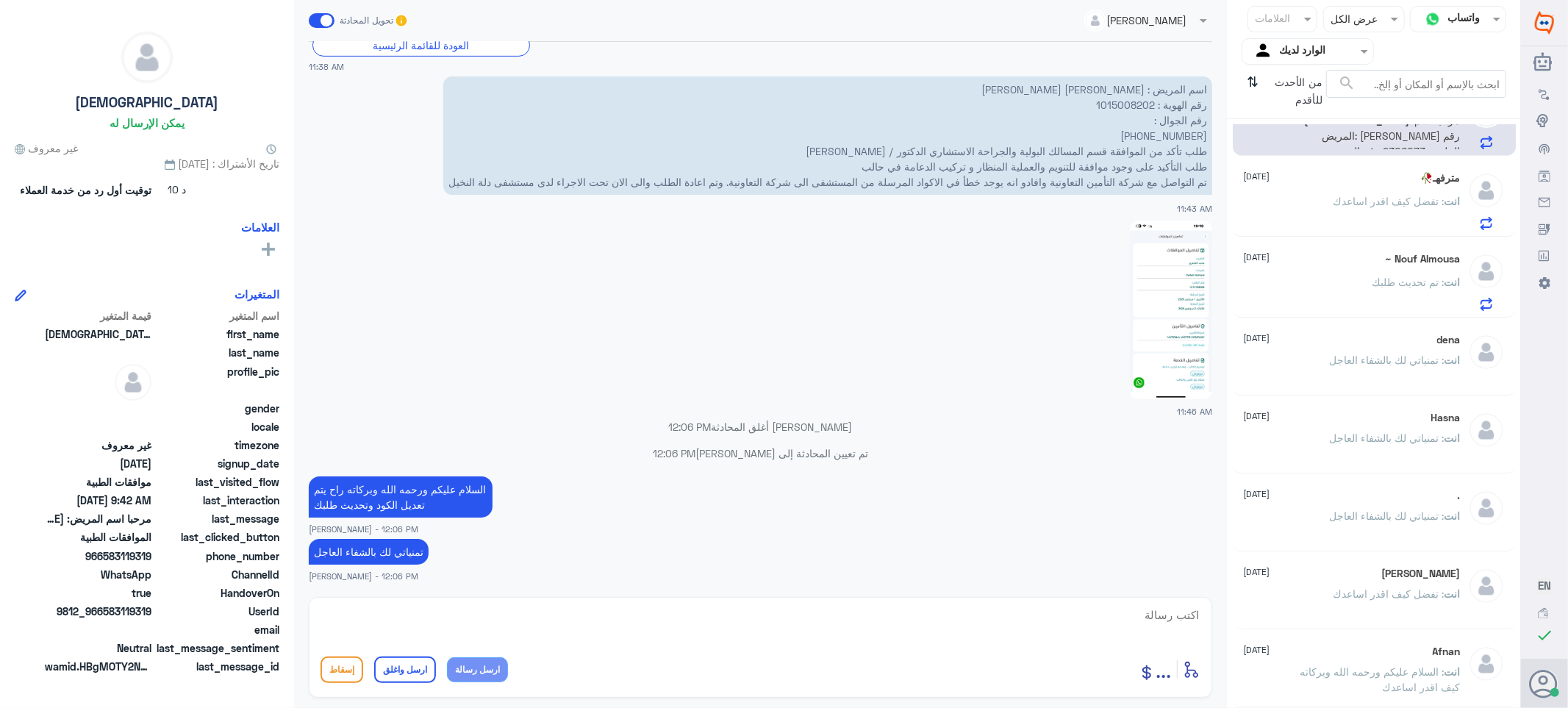
click at [1422, 190] on div "مترفهـ🥀 [DATE] انت : تفضل كيف اقدر اساعدك" at bounding box center [1352, 201] width 217 height 58
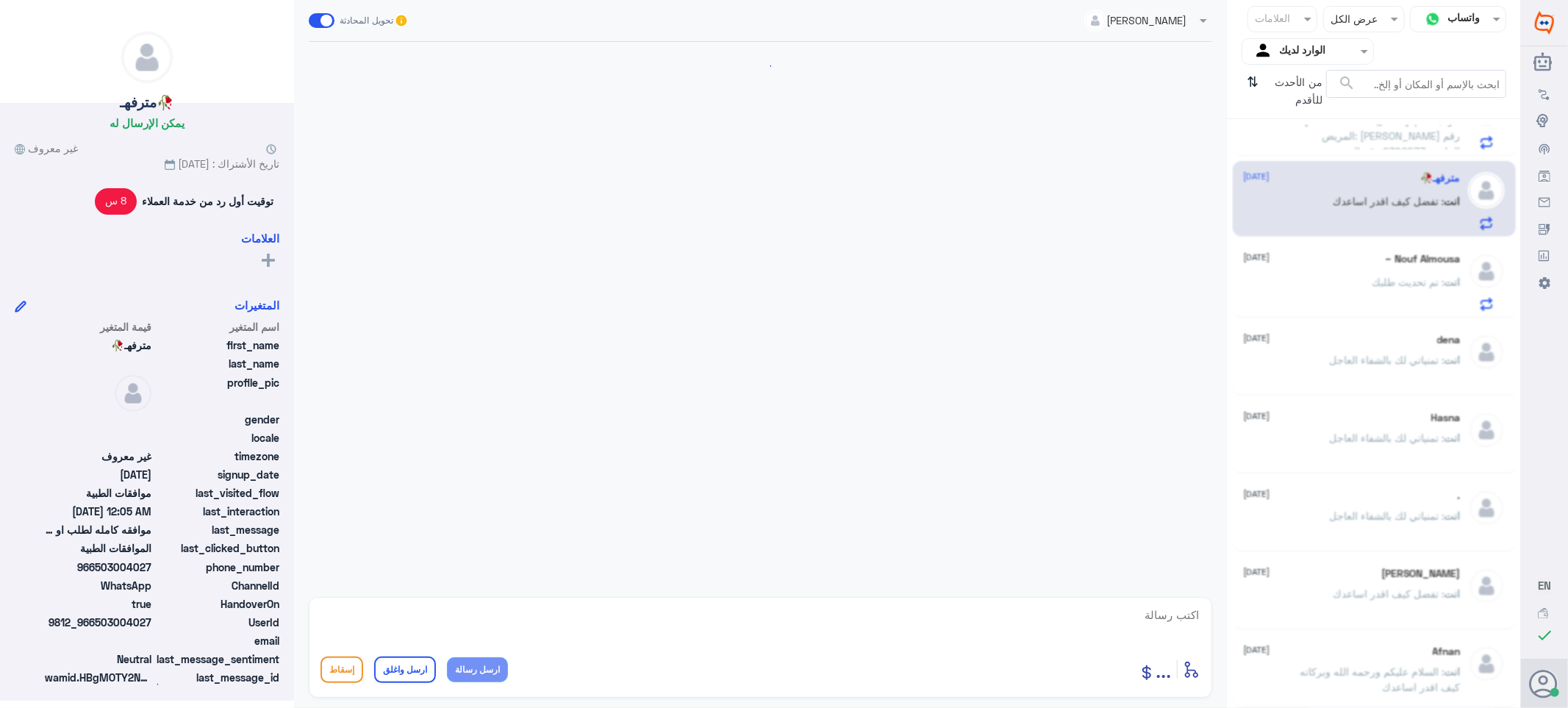
scroll to position [1794, 0]
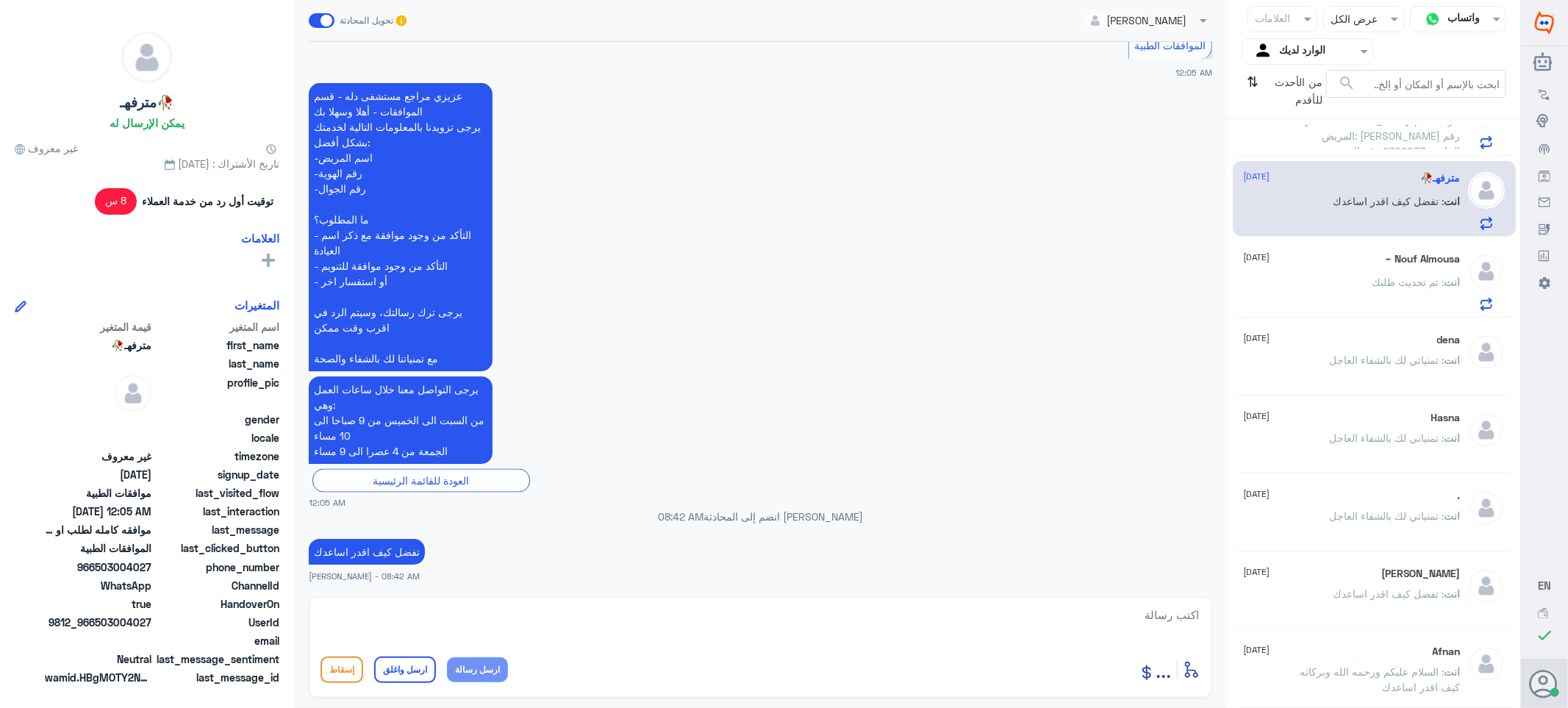
click at [1334, 275] on div "Nouf Almousa ~ [DATE] انت : تم تحديث طلبك" at bounding box center [1352, 282] width 217 height 58
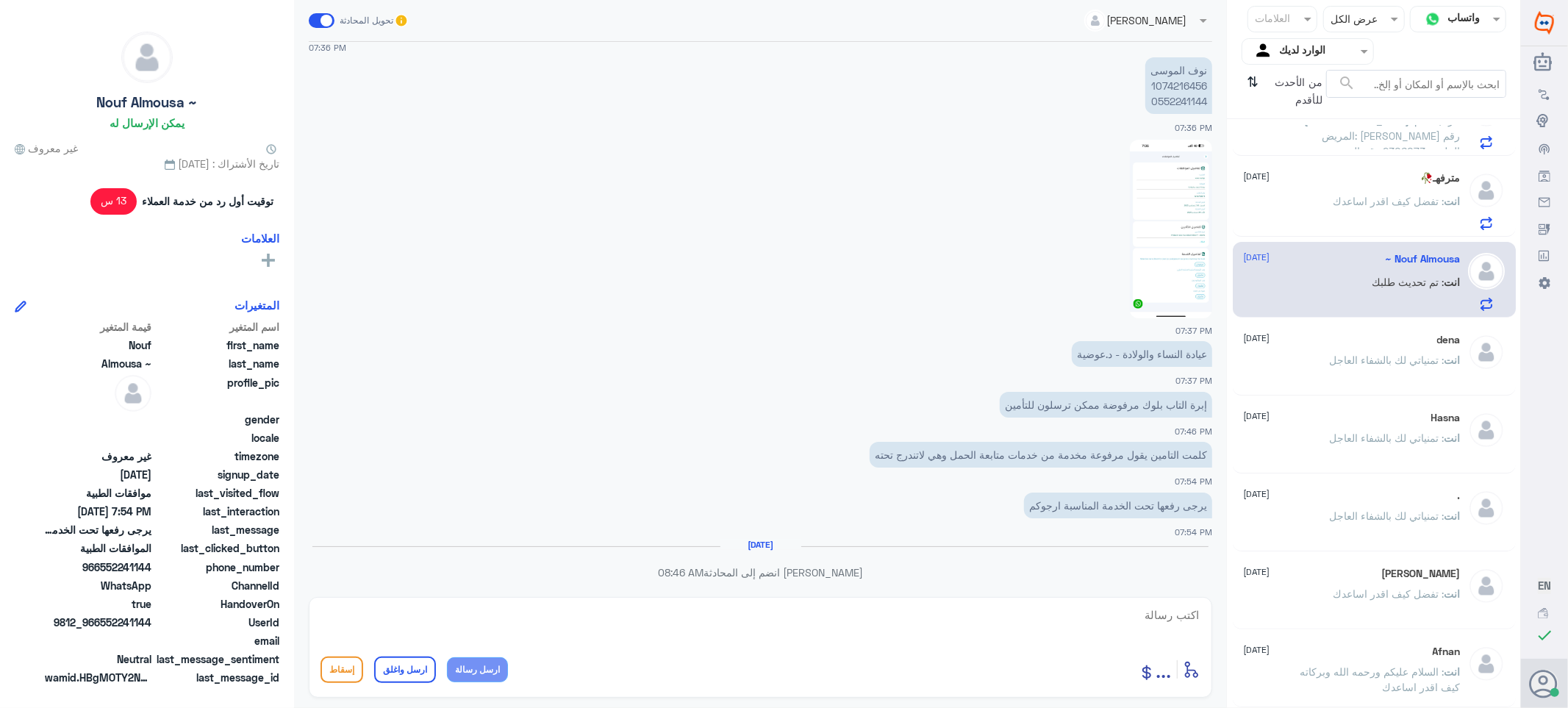
scroll to position [980, 0]
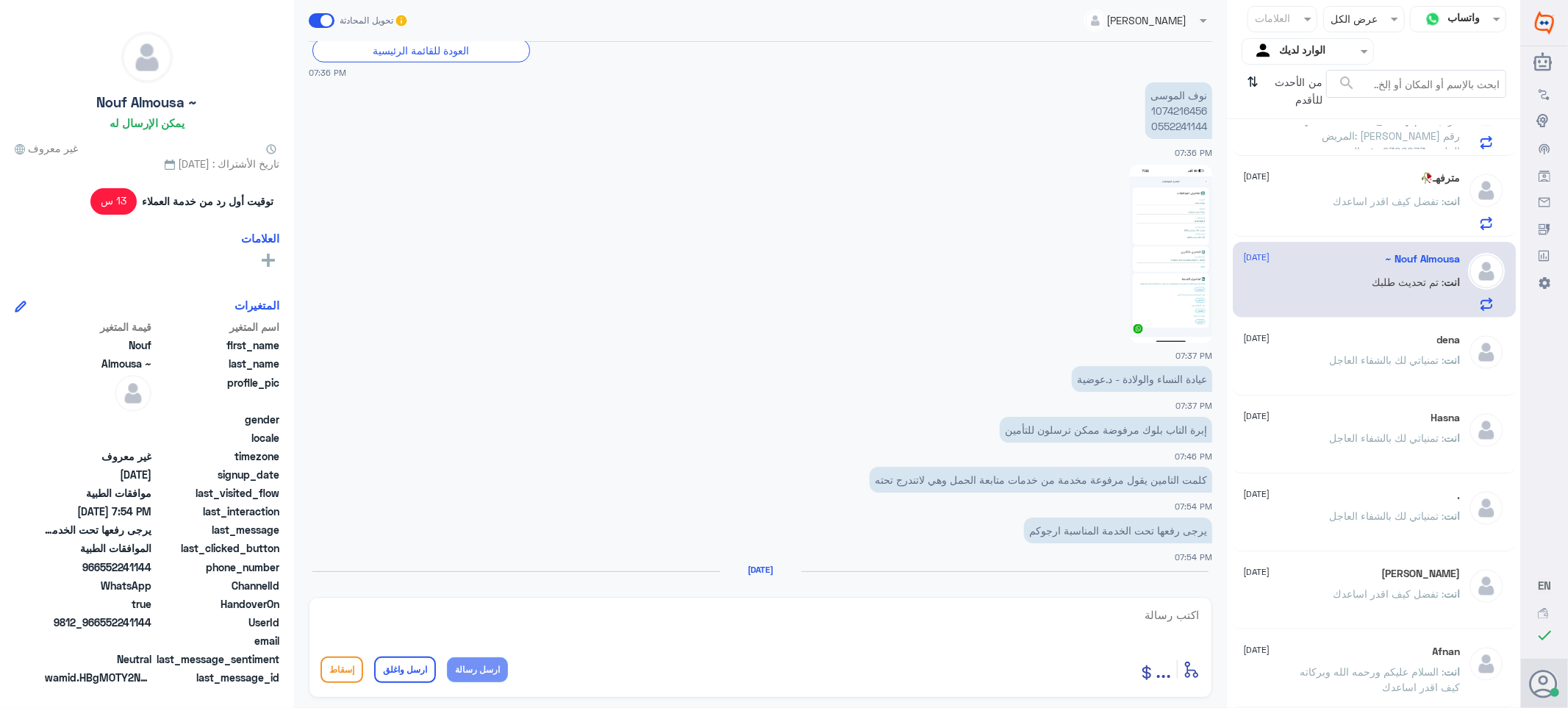
click at [1168, 105] on p "نوف ال[PERSON_NAME] 1074216456 0552241144" at bounding box center [1178, 110] width 67 height 57
click at [1324, 194] on div "مترفهـ🥀 [DATE] انت : تفضل كيف اقدر اساعدك" at bounding box center [1352, 201] width 217 height 58
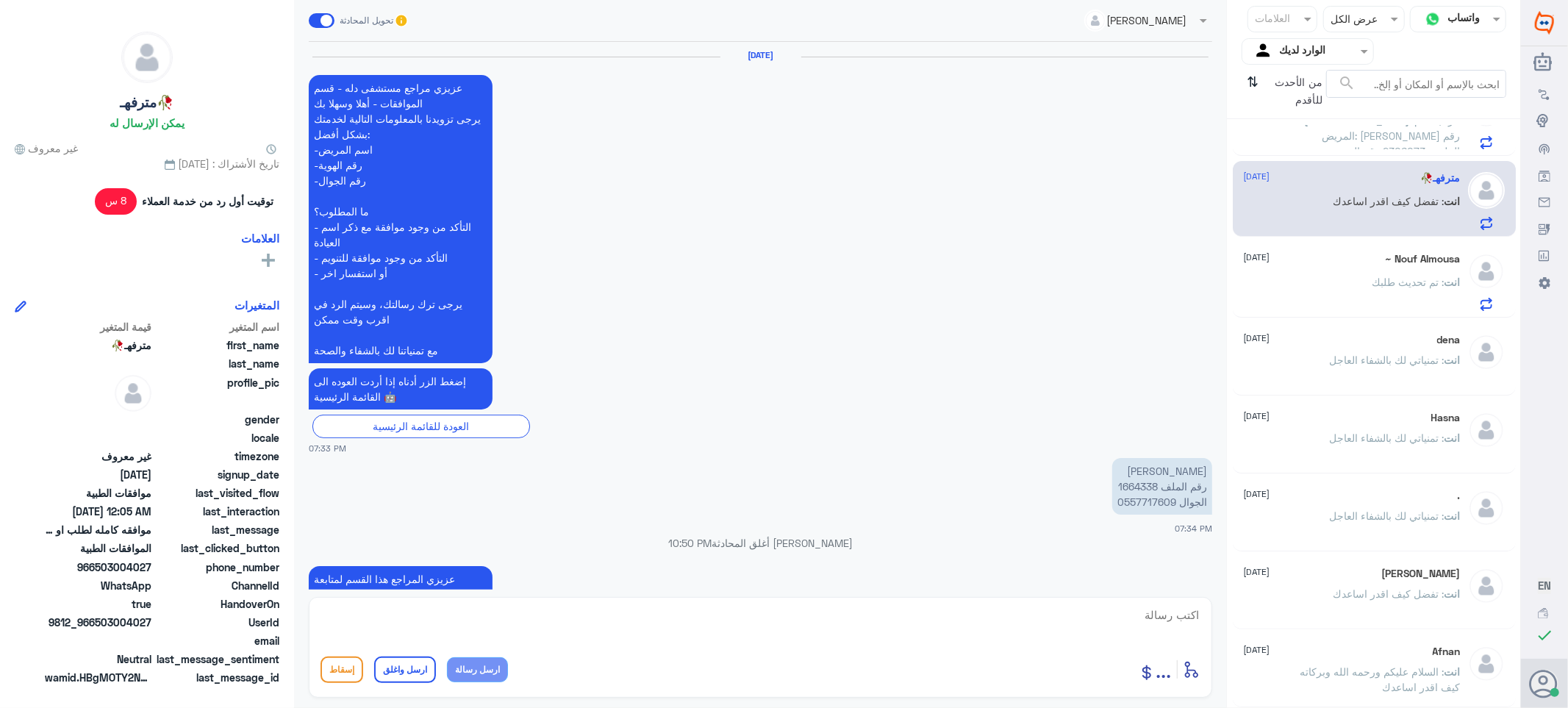
scroll to position [1794, 0]
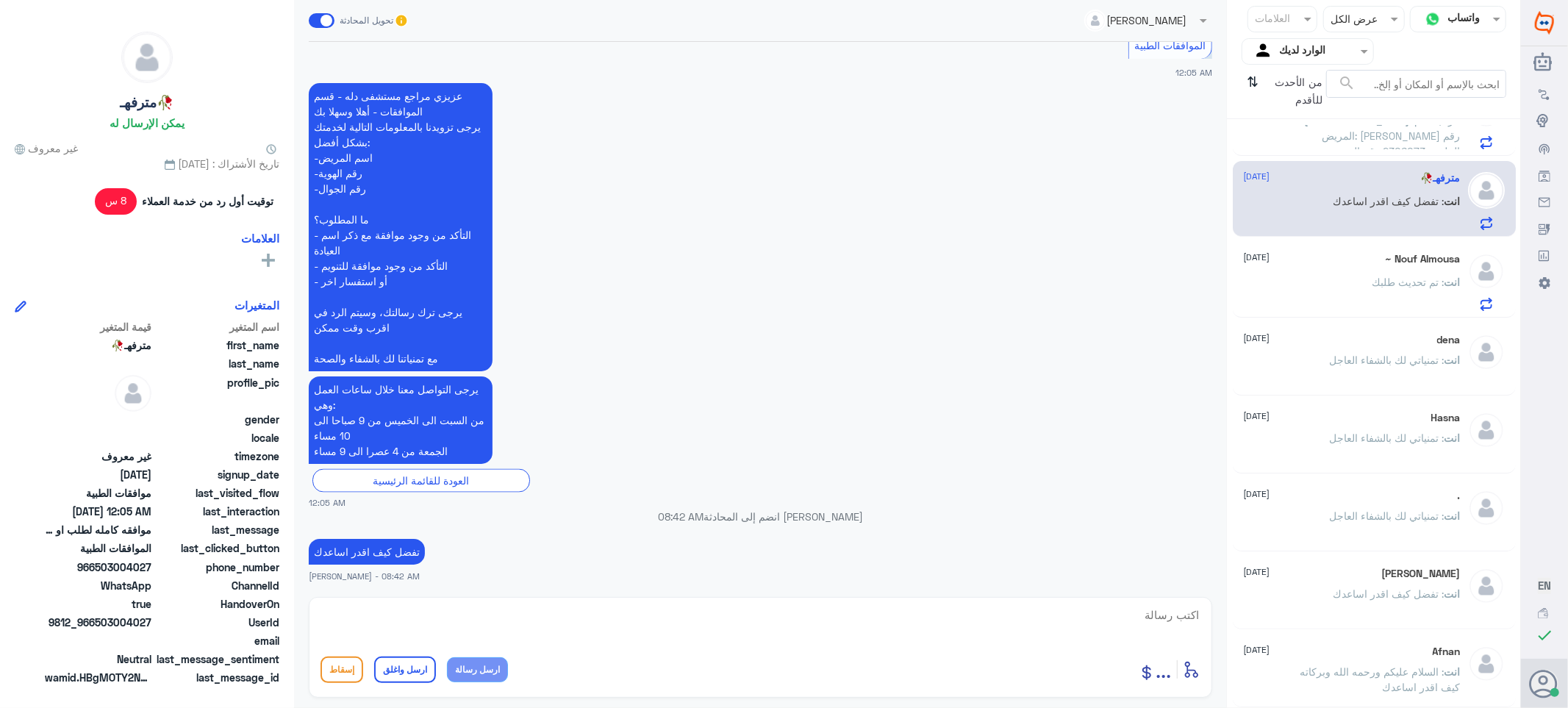
click at [1327, 140] on p "[PERSON_NAME] : مرحبا اسم المريض: [PERSON_NAME] رقم الملف : 2306073 رقم الهوية …" at bounding box center [1378, 131] width 166 height 37
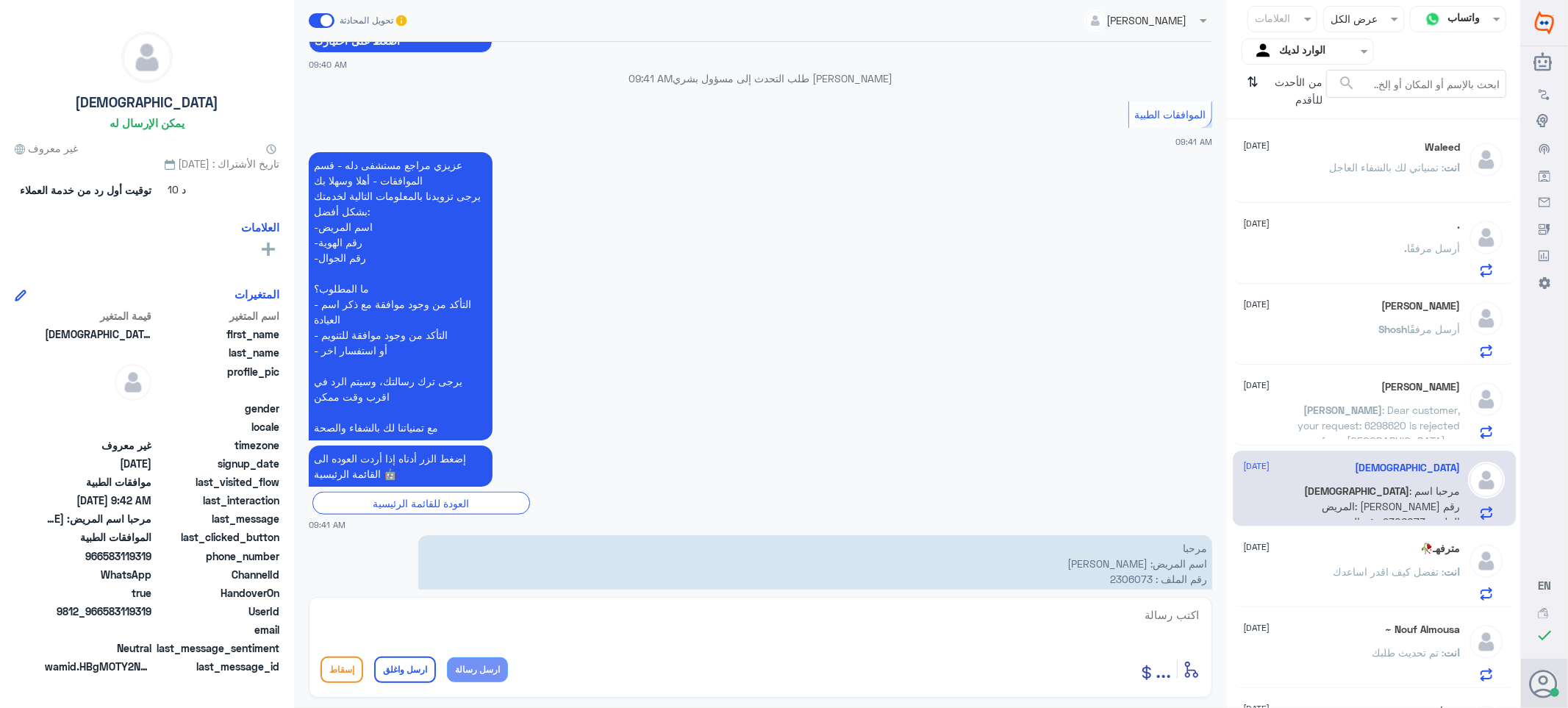
click at [1330, 170] on span ": تمنياتي لك بالشفاء العاجل" at bounding box center [1388, 167] width 115 height 12
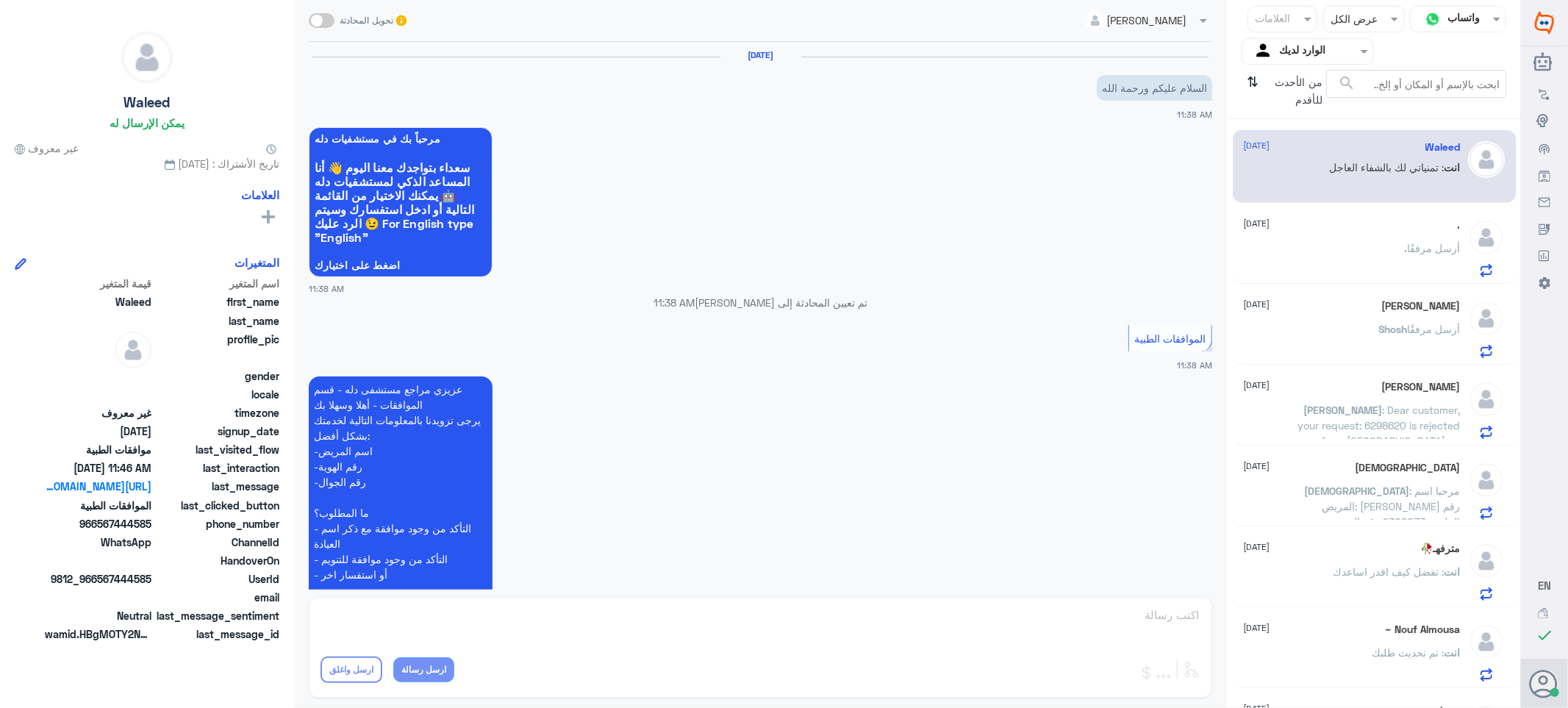
scroll to position [683, 0]
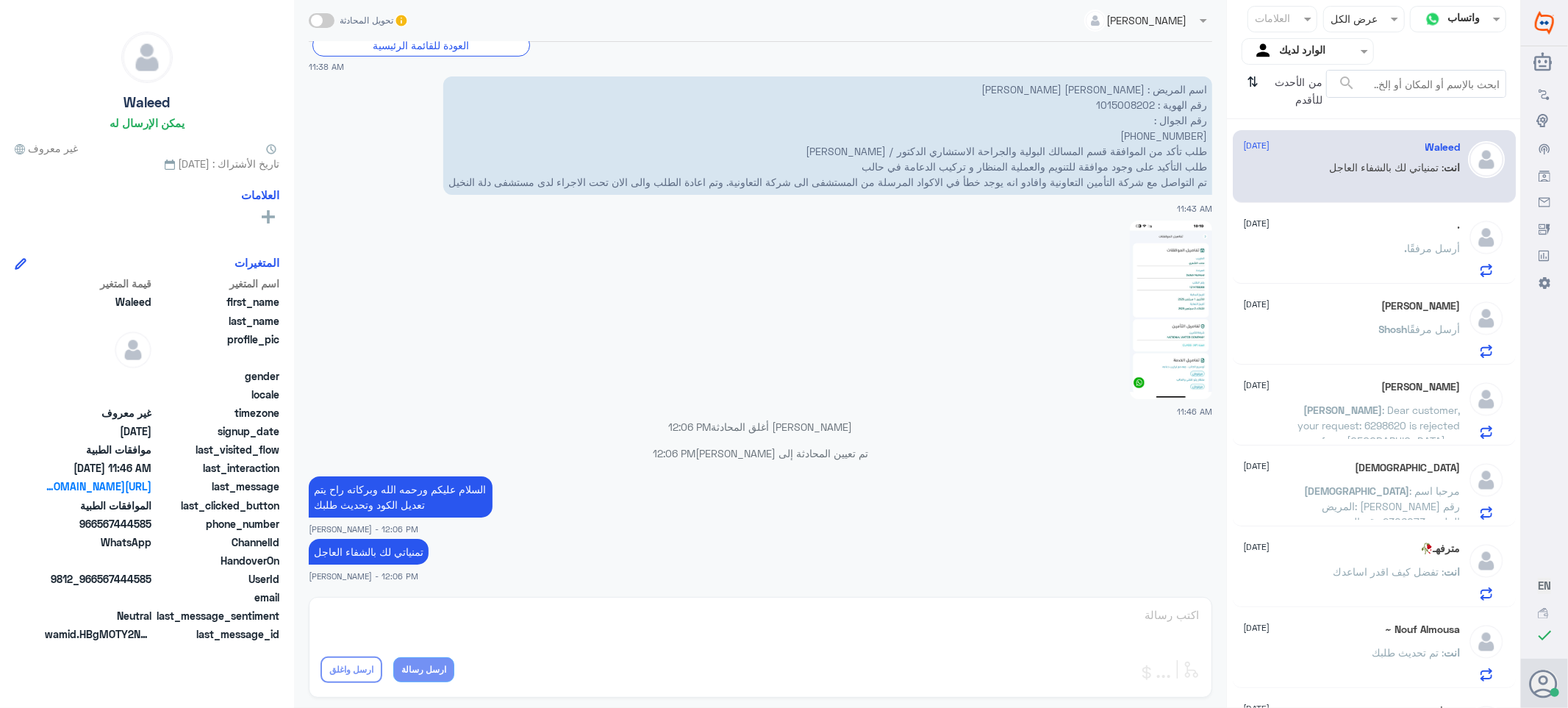
click at [1314, 252] on div ". أرسل مرفقًا" at bounding box center [1352, 261] width 217 height 33
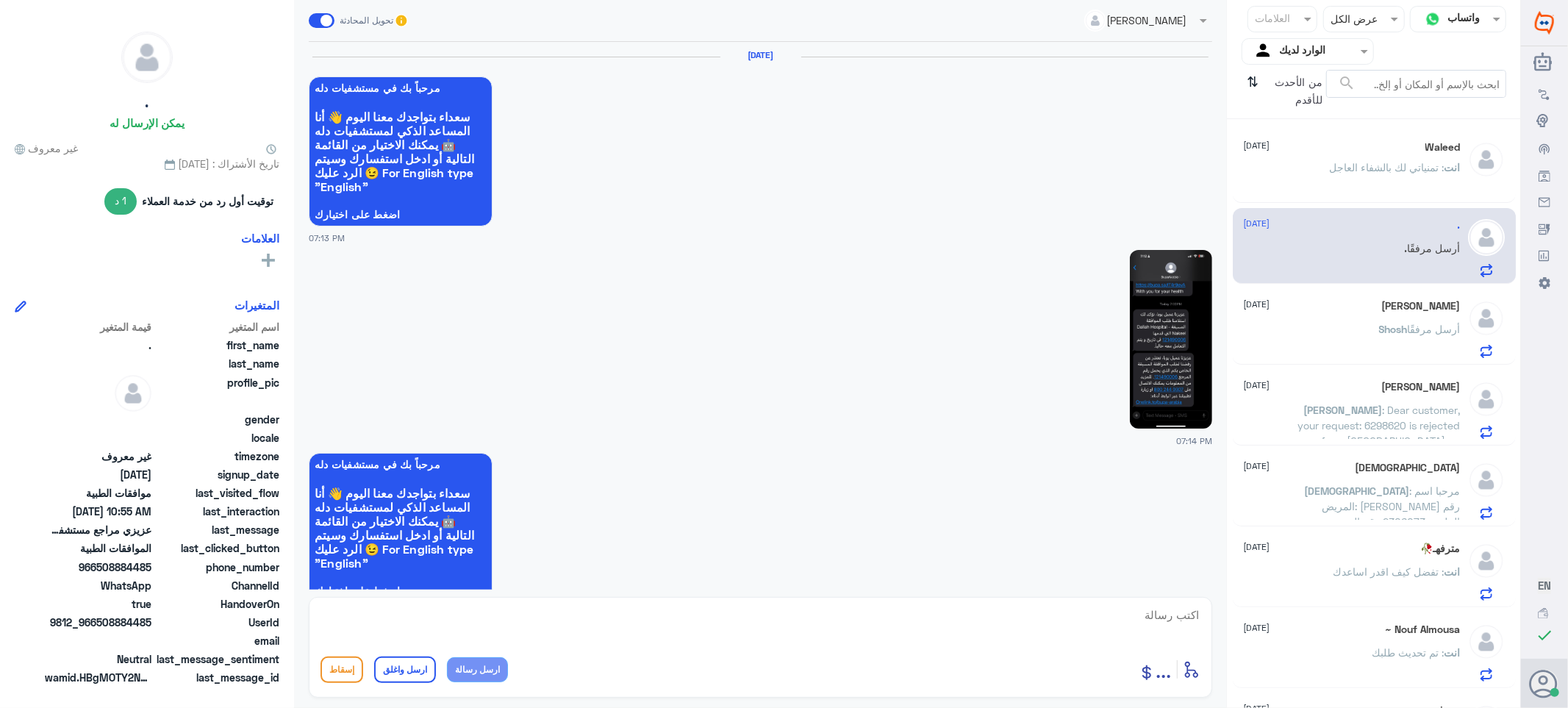
scroll to position [1994, 0]
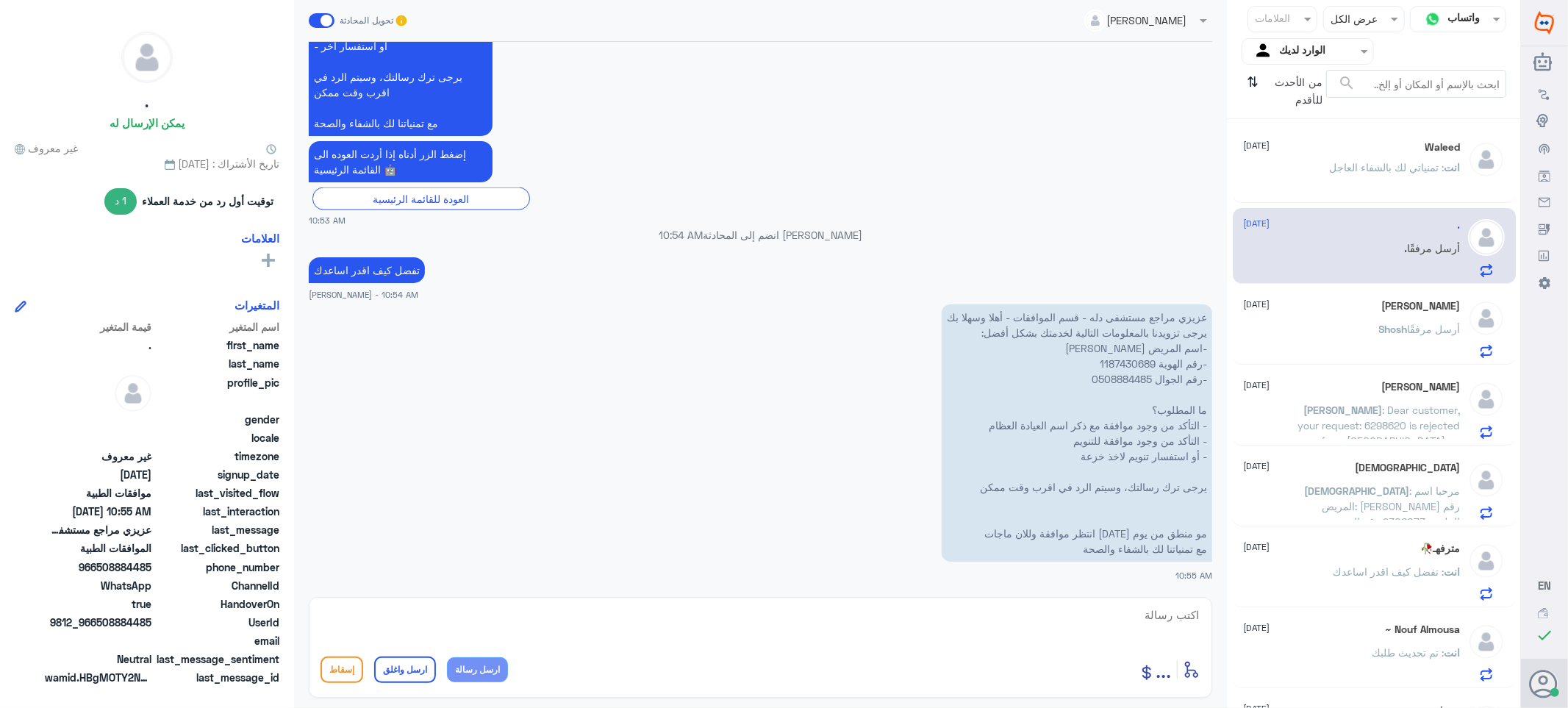
click at [1109, 369] on p "عزيزي مراجع مستشفى دله - قسم الموافقات - أهلا وسهلا بك يرجى تزويدنا بالمعلومات …" at bounding box center [1077, 432] width 270 height 257
click at [1109, 361] on p "عزيزي مراجع مستشفى دله - قسم الموافقات - أهلا وسهلا بك يرجى تزويدنا بالمعلومات …" at bounding box center [1077, 432] width 270 height 257
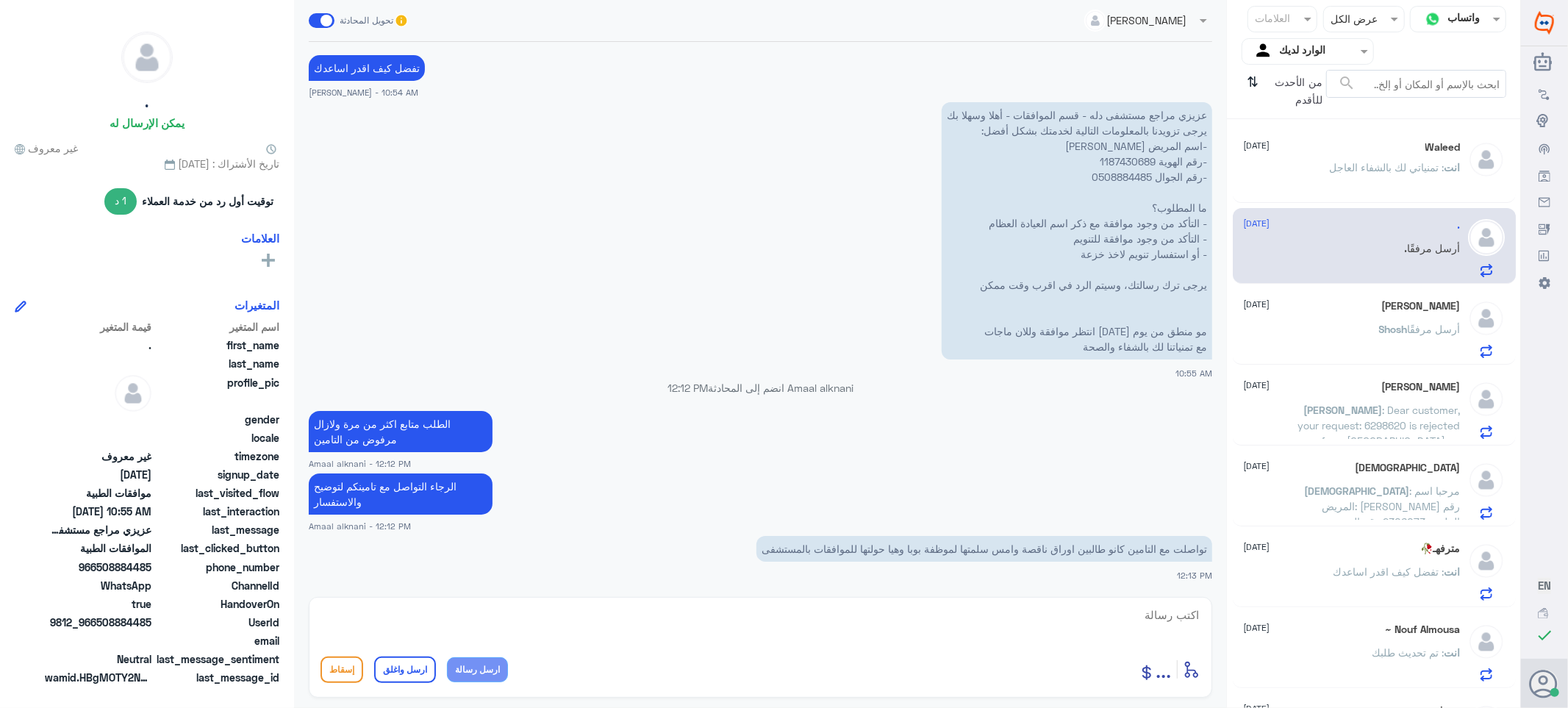
click at [1300, 154] on div "Waleed [DATE] انت : تمنياتي لك بالشفاء العاجل" at bounding box center [1352, 168] width 217 height 55
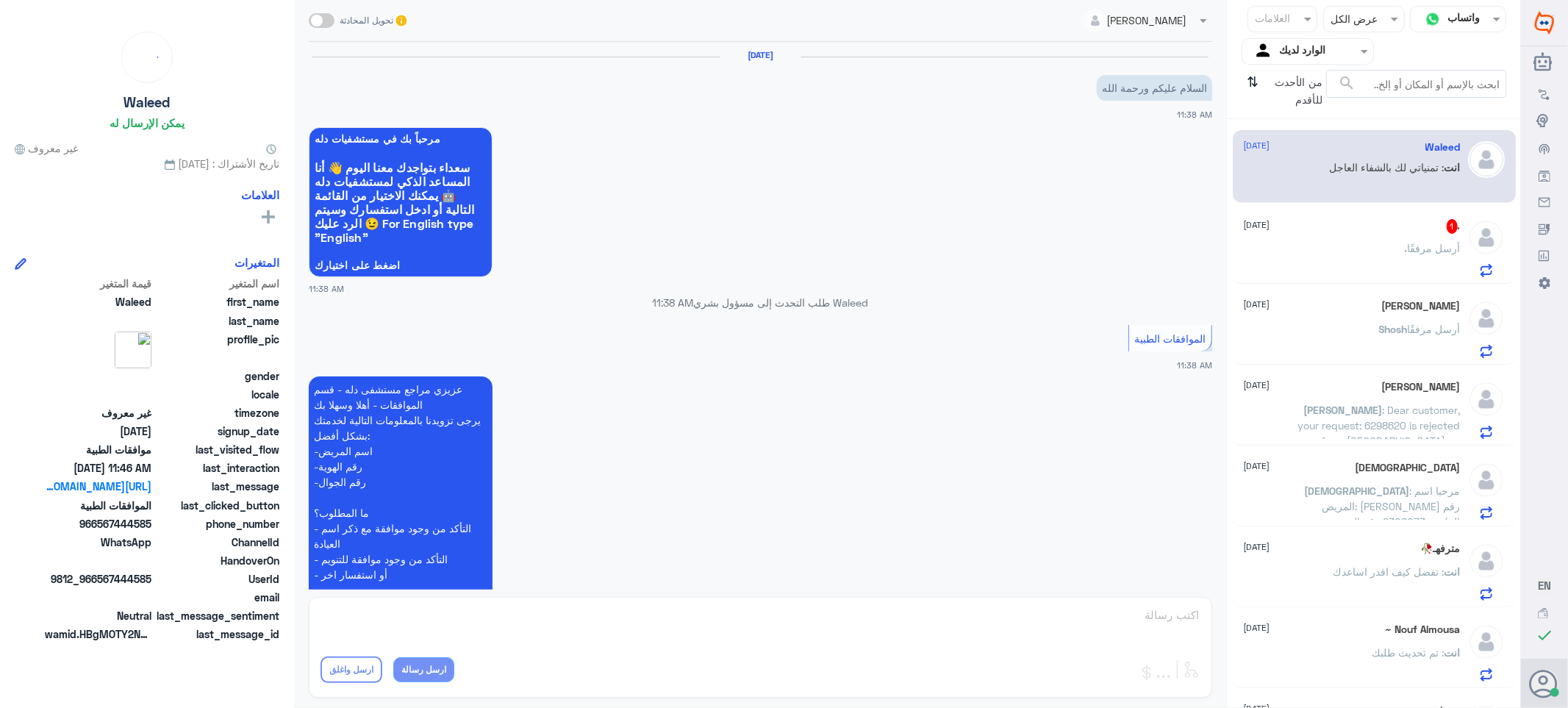
scroll to position [683, 0]
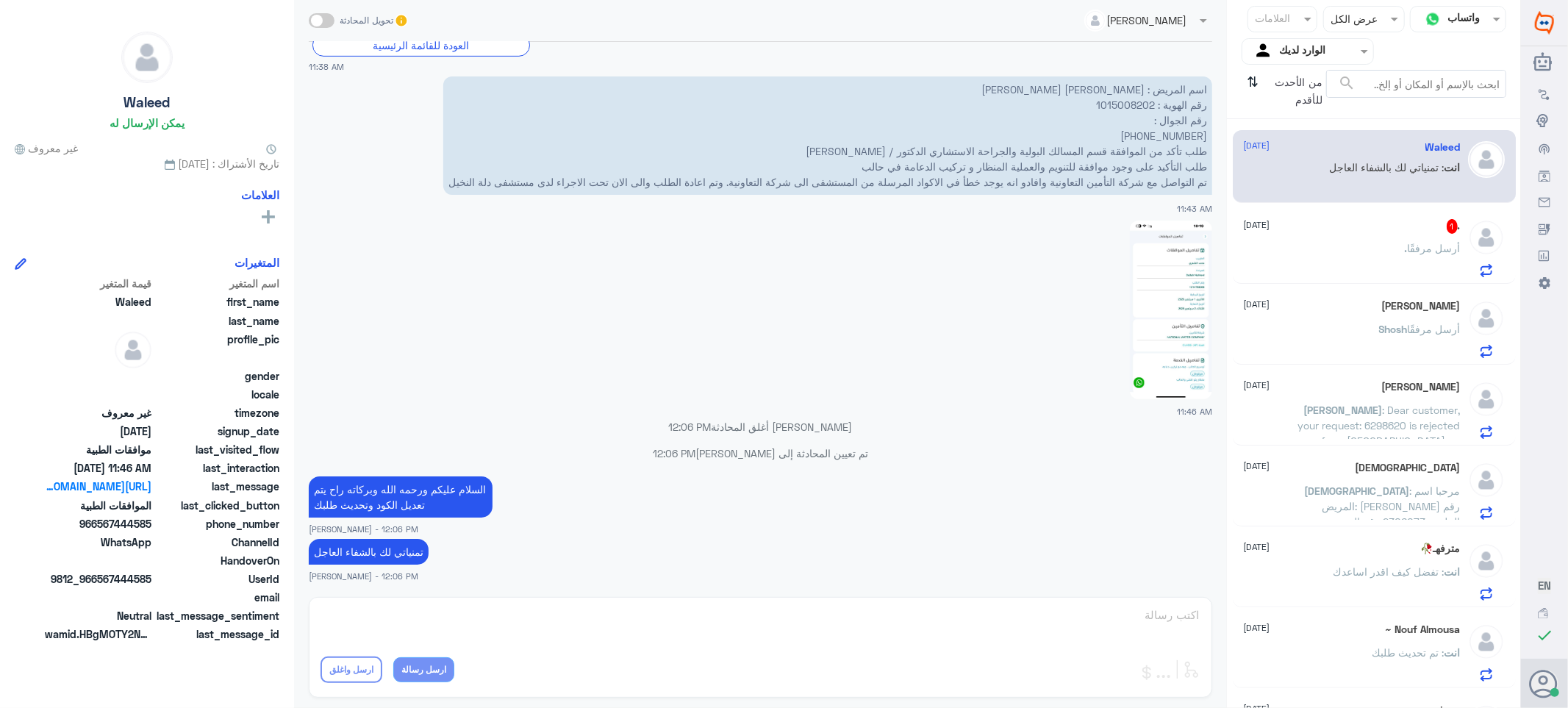
click at [1305, 236] on div ". 1 [DATE] . أرسل مرفقًا" at bounding box center [1352, 248] width 217 height 58
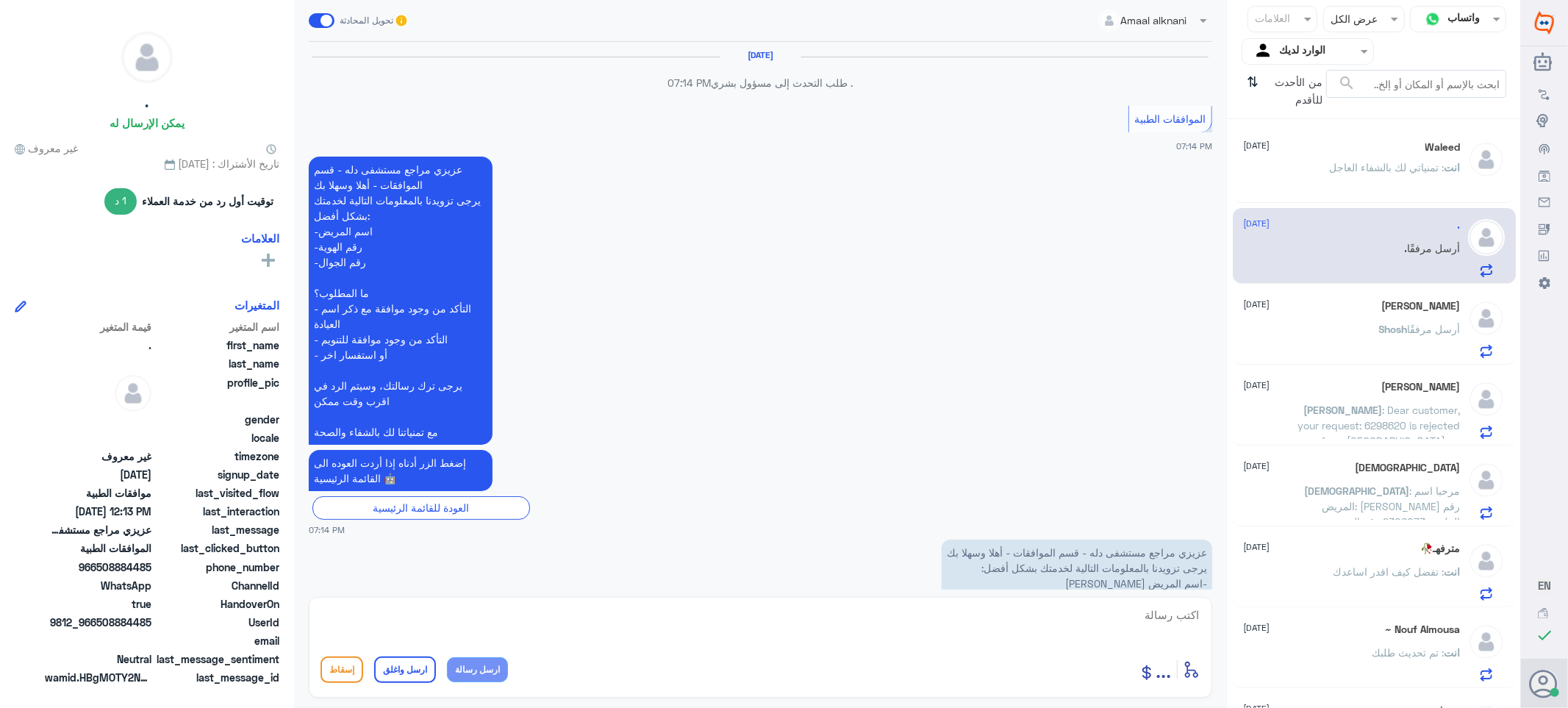
scroll to position [1651, 0]
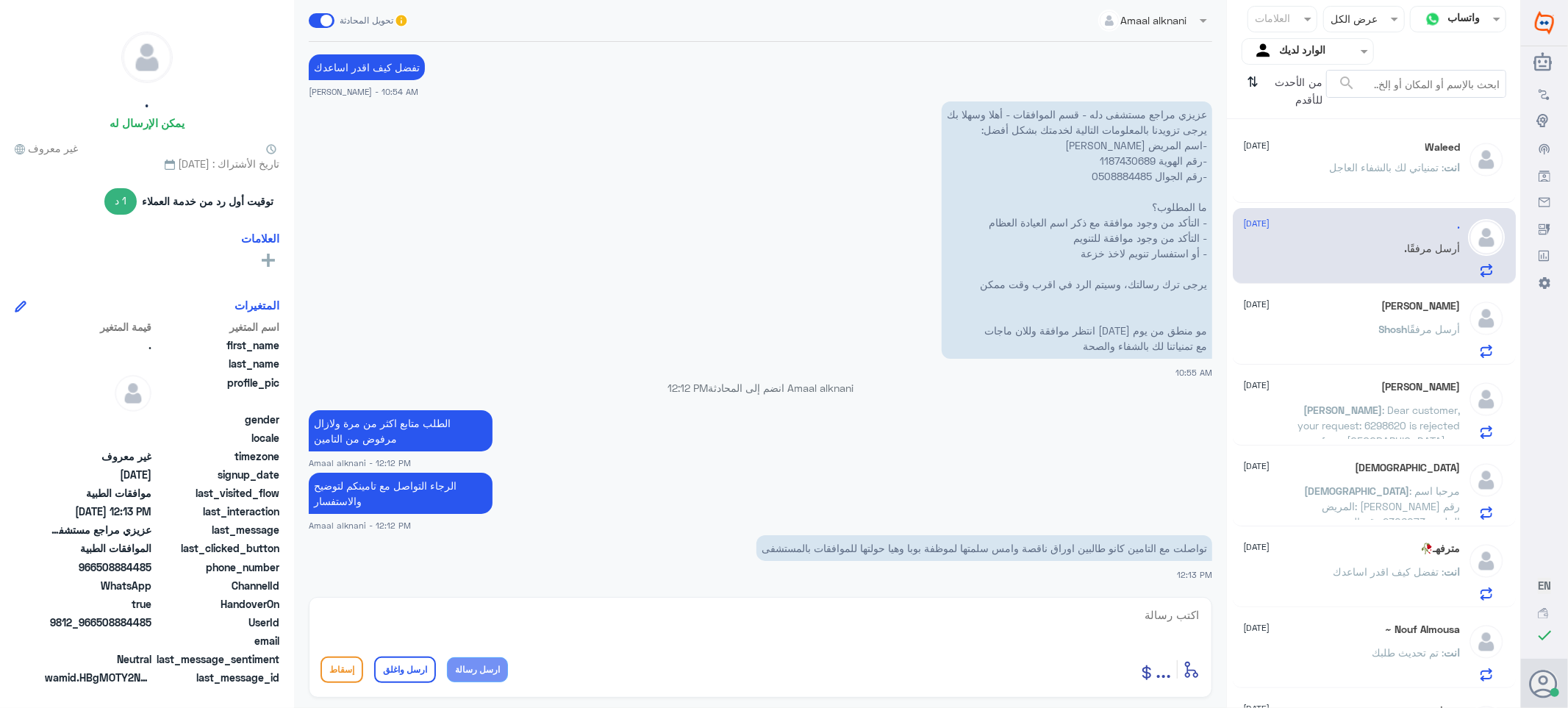
click at [1354, 315] on div "[PERSON_NAME] [DATE][PERSON_NAME] أرسل مرفقًا" at bounding box center [1352, 329] width 217 height 58
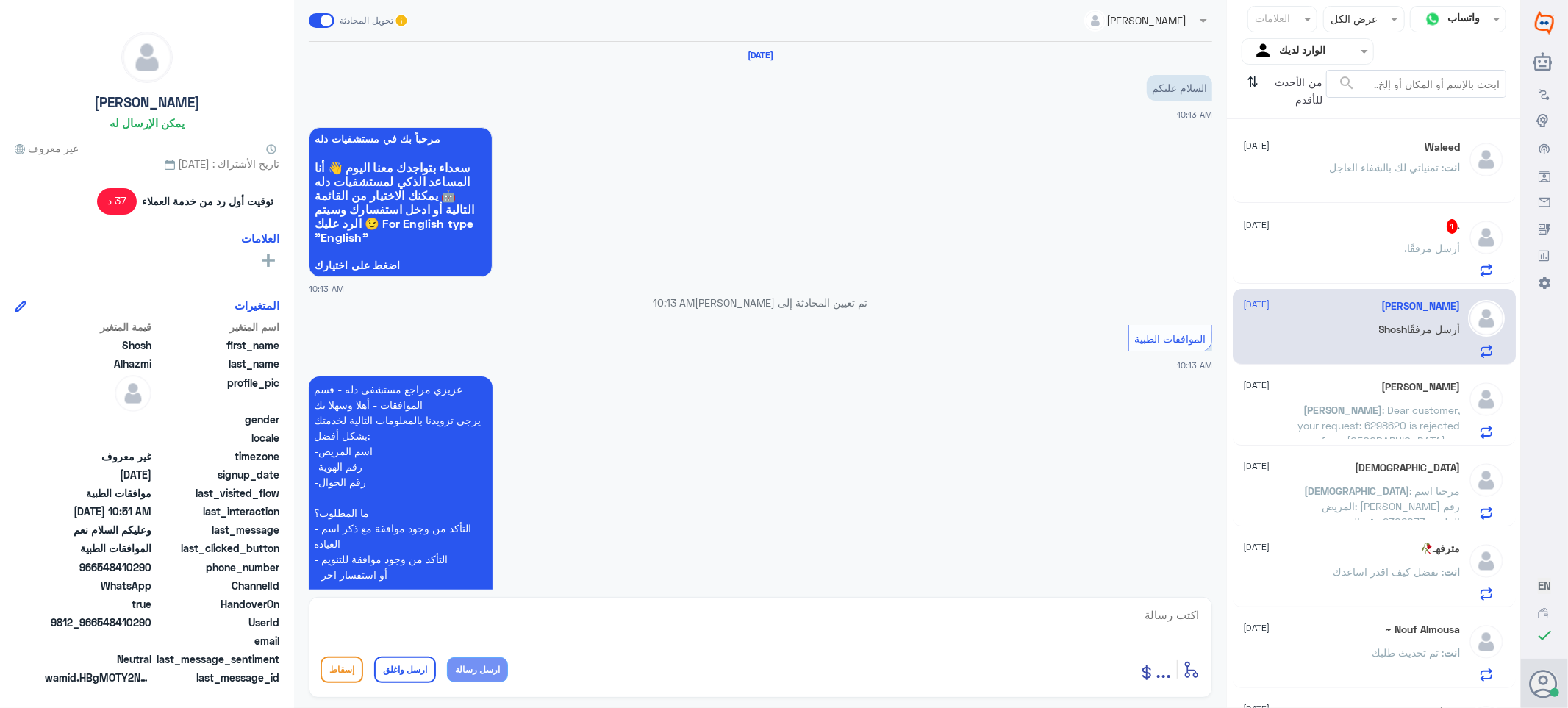
scroll to position [473, 0]
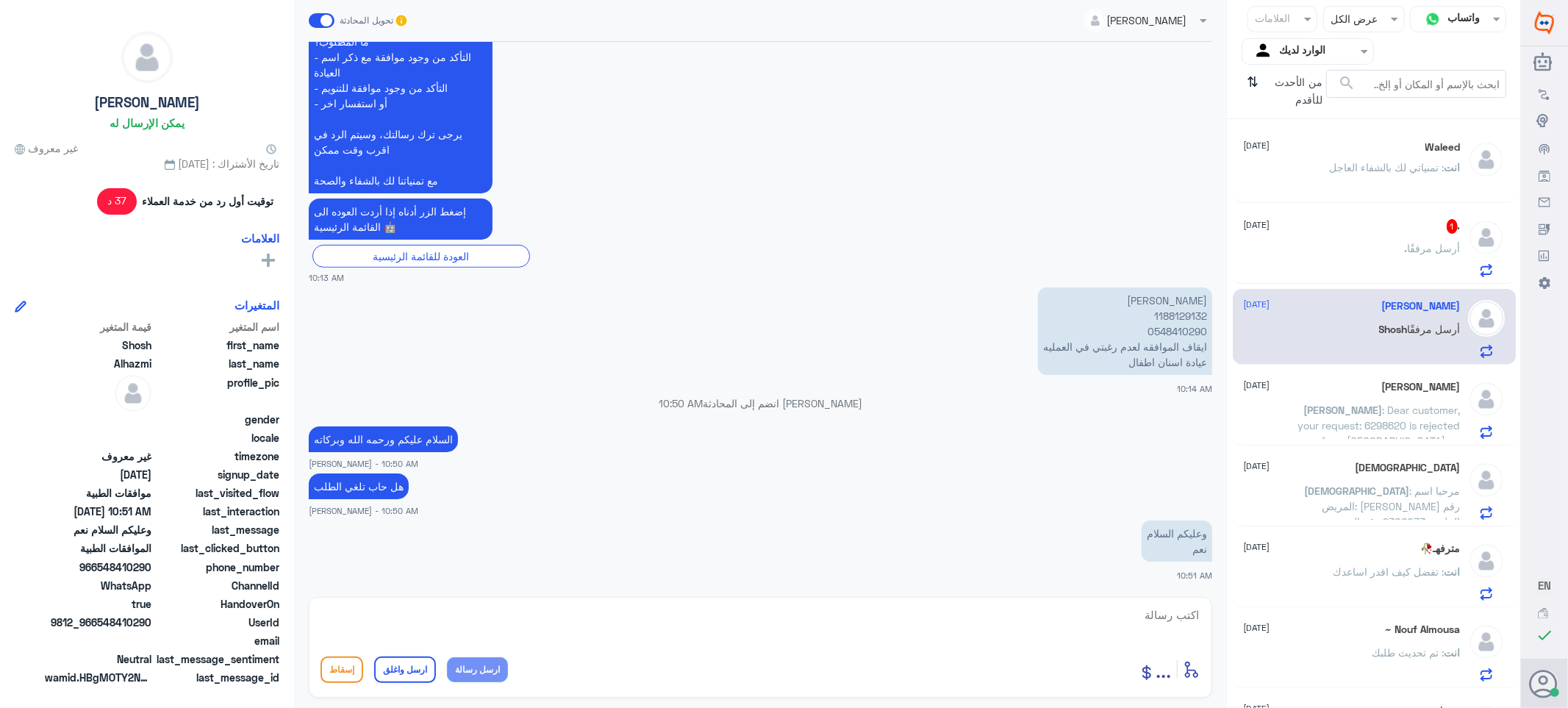
click at [1384, 235] on div ". 1 [DATE] . أرسل مرفقًا" at bounding box center [1352, 248] width 217 height 58
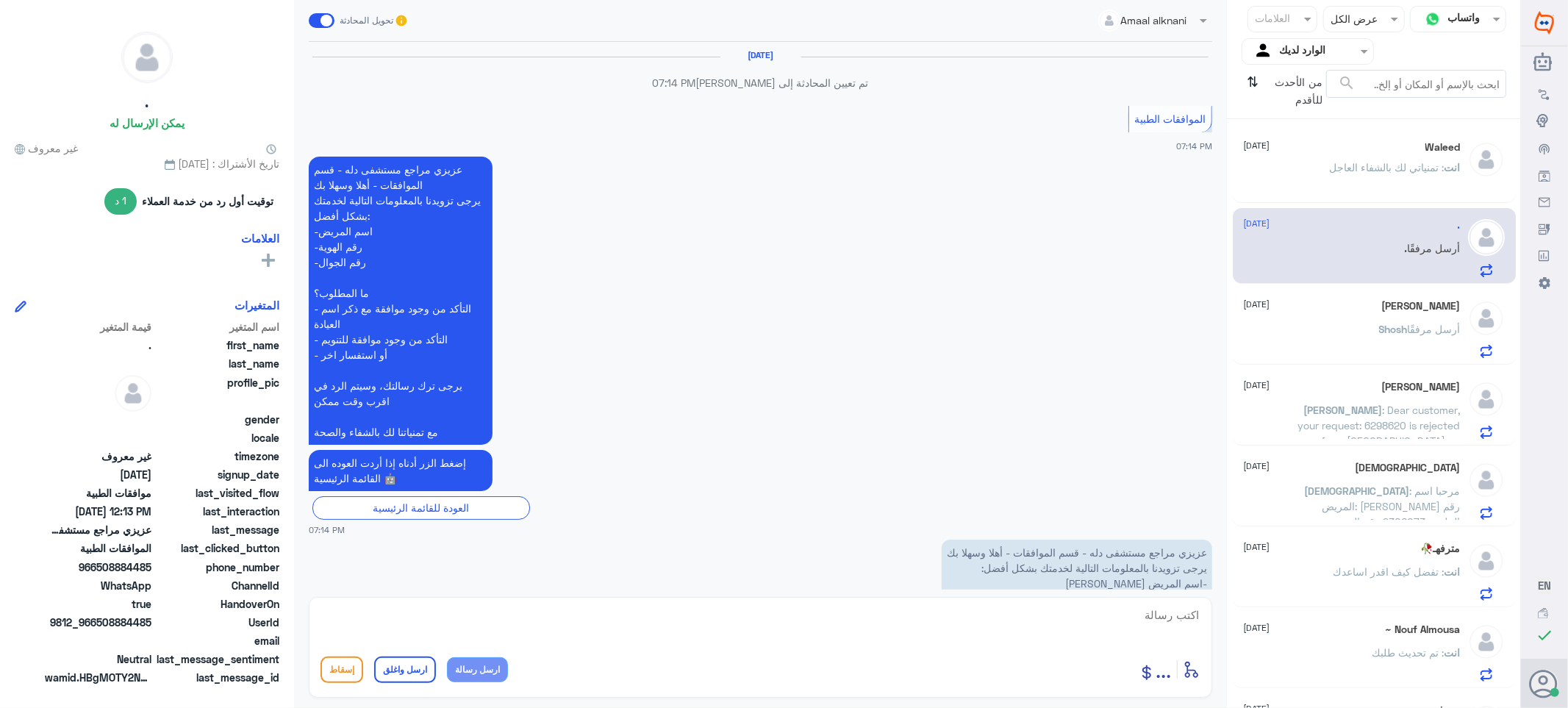
scroll to position [1651, 0]
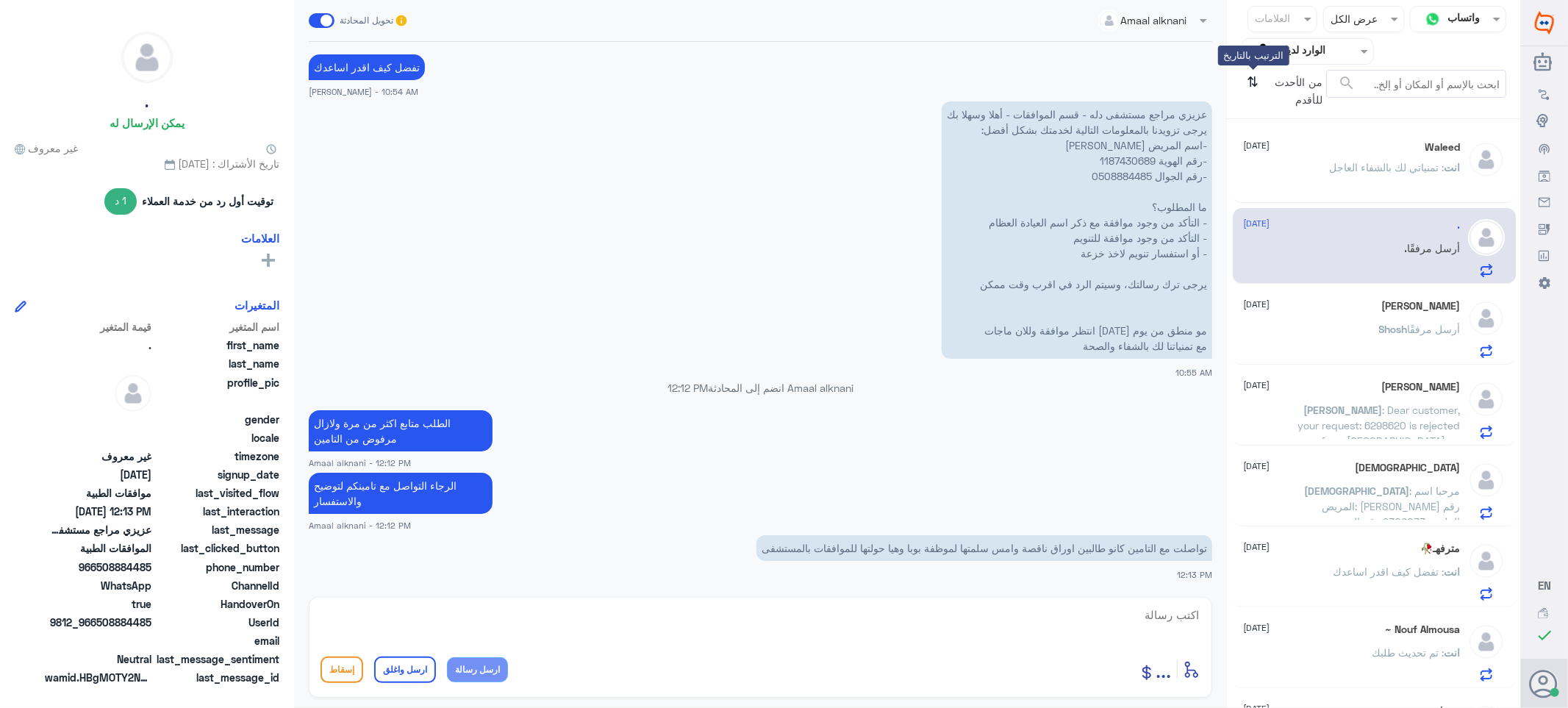
click at [1252, 82] on icon "⇅" at bounding box center [1253, 88] width 11 height 37
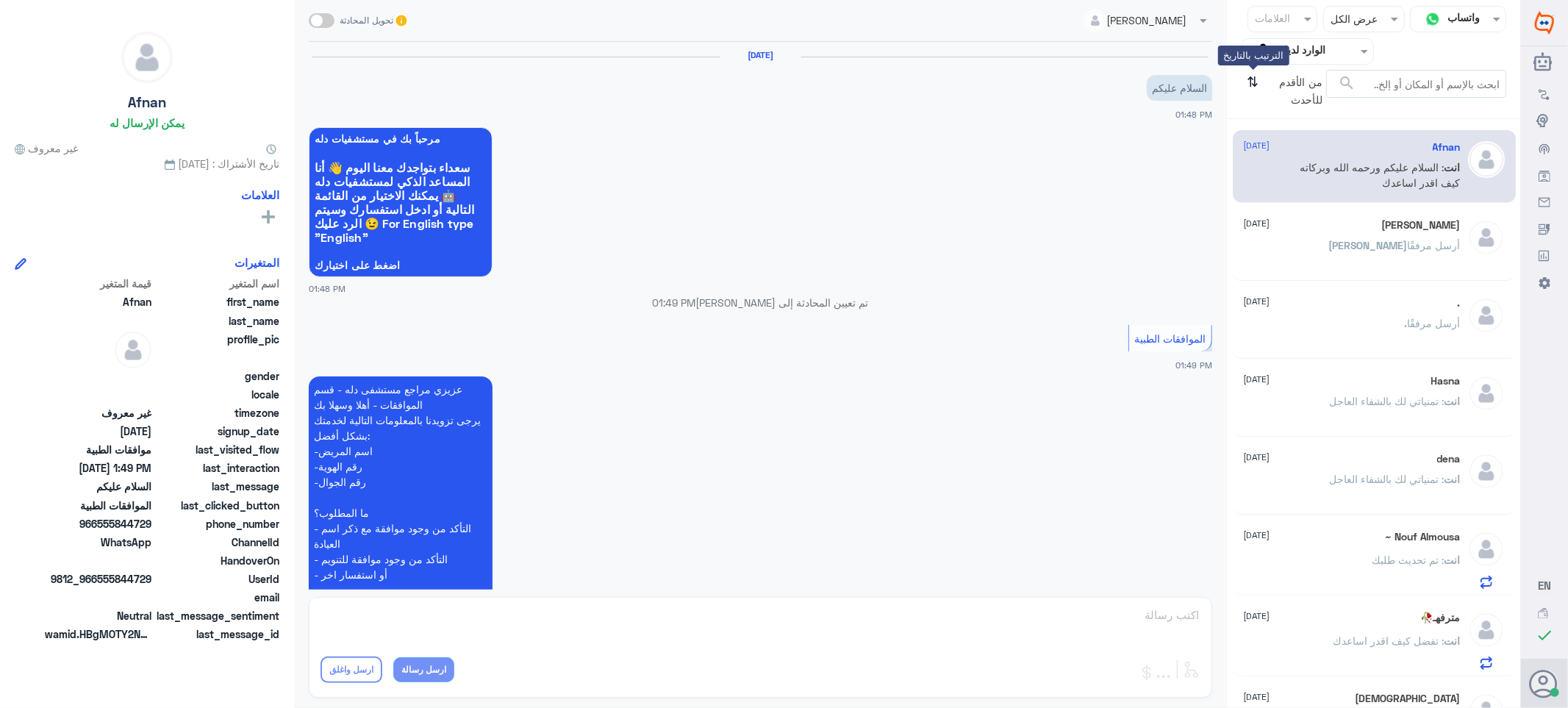
scroll to position [236, 0]
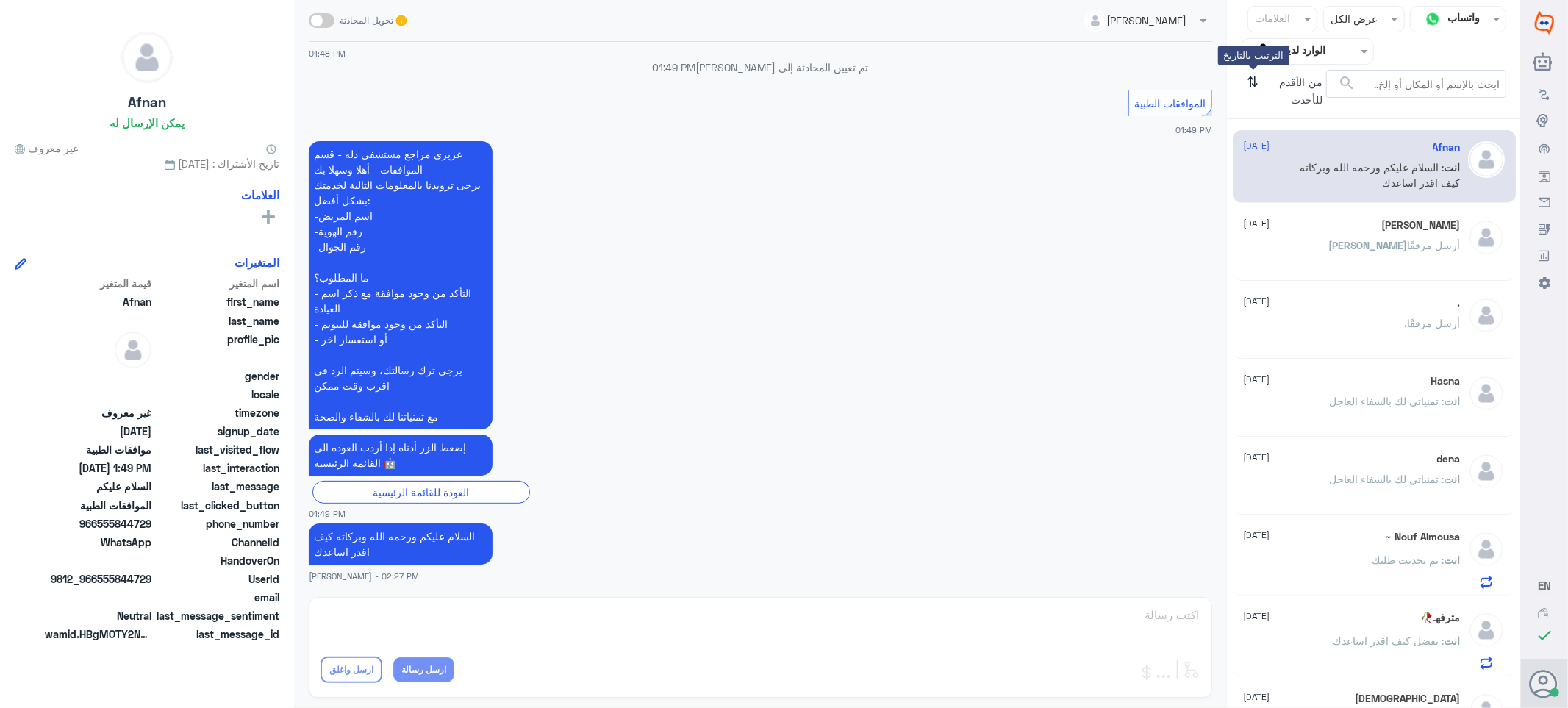
click at [1252, 82] on icon "⇅" at bounding box center [1253, 88] width 11 height 37
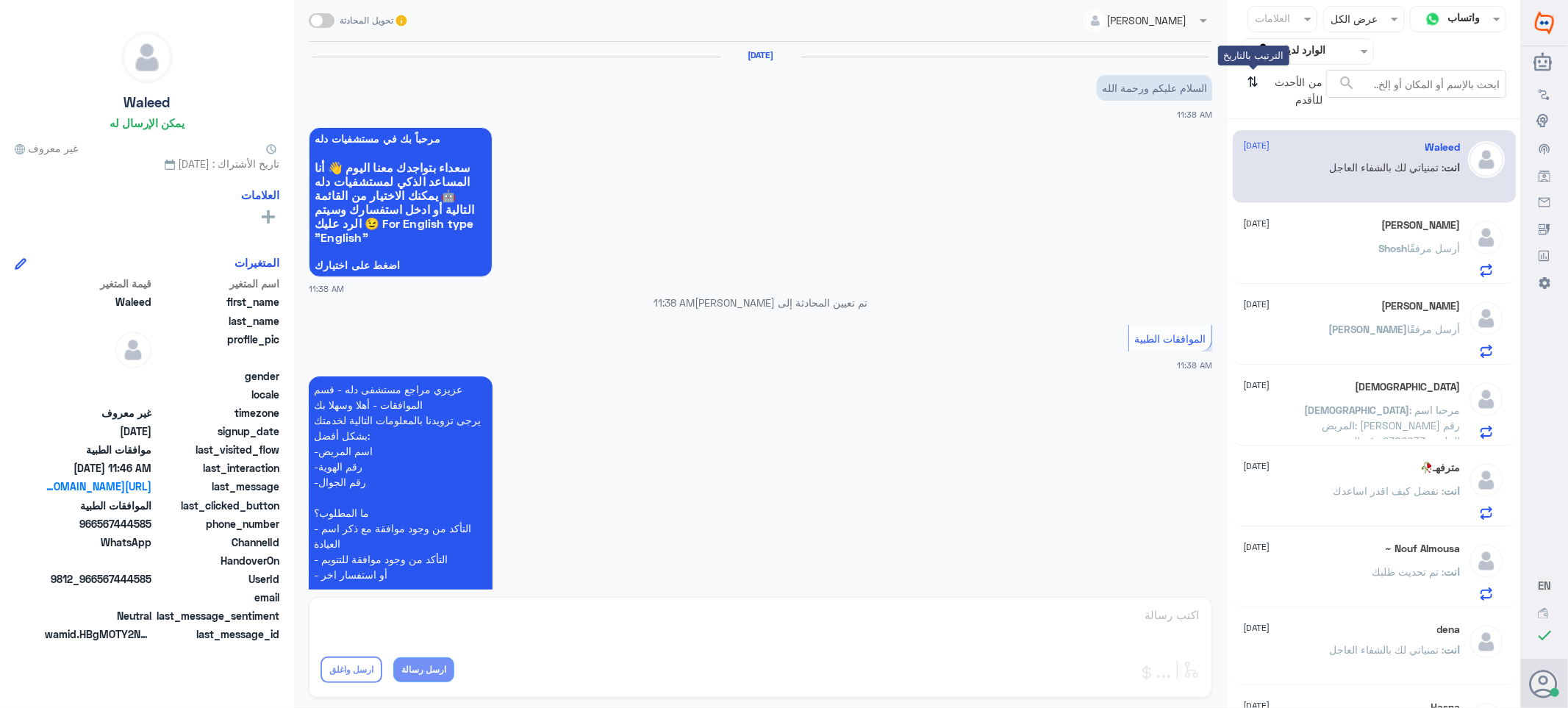
scroll to position [683, 0]
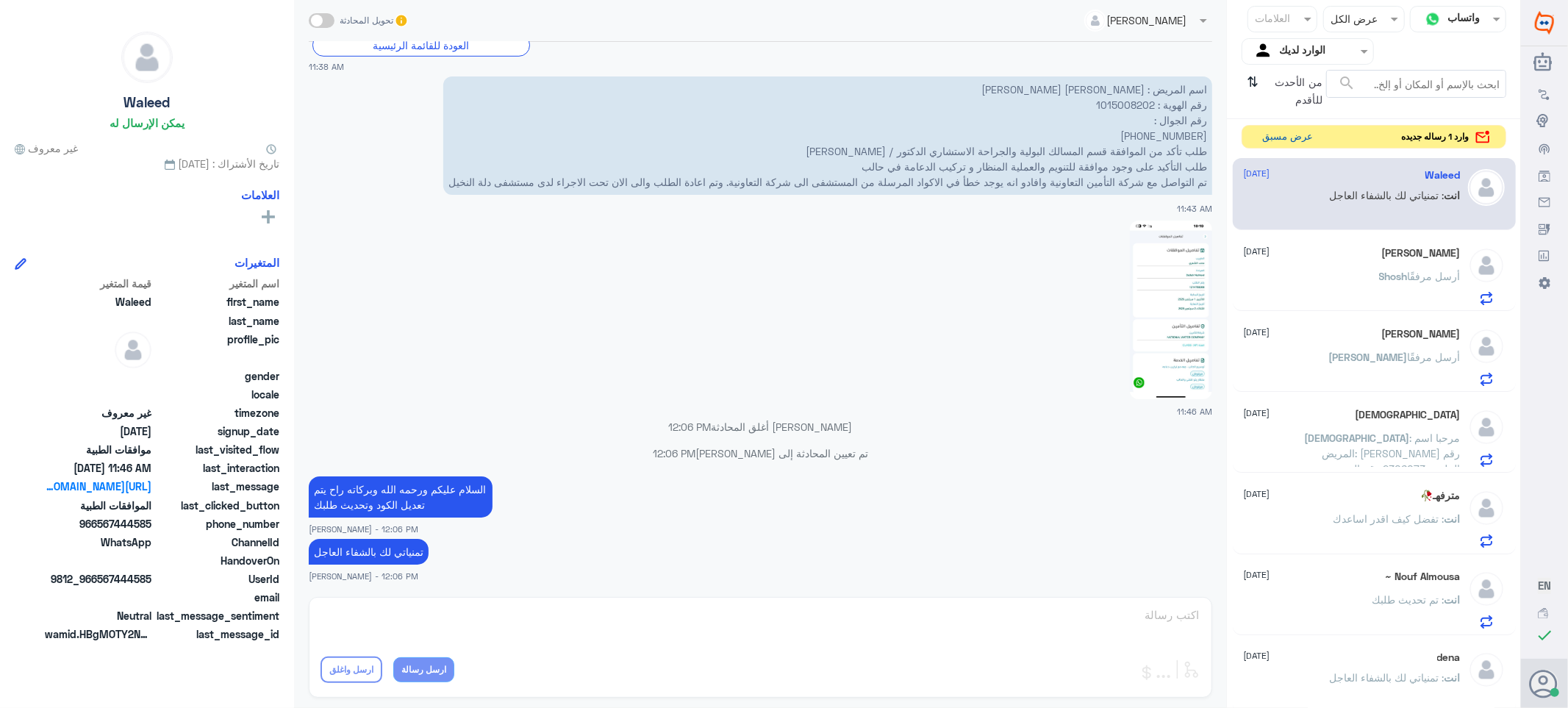
click at [1276, 133] on button "عرض مسبق" at bounding box center [1288, 137] width 62 height 23
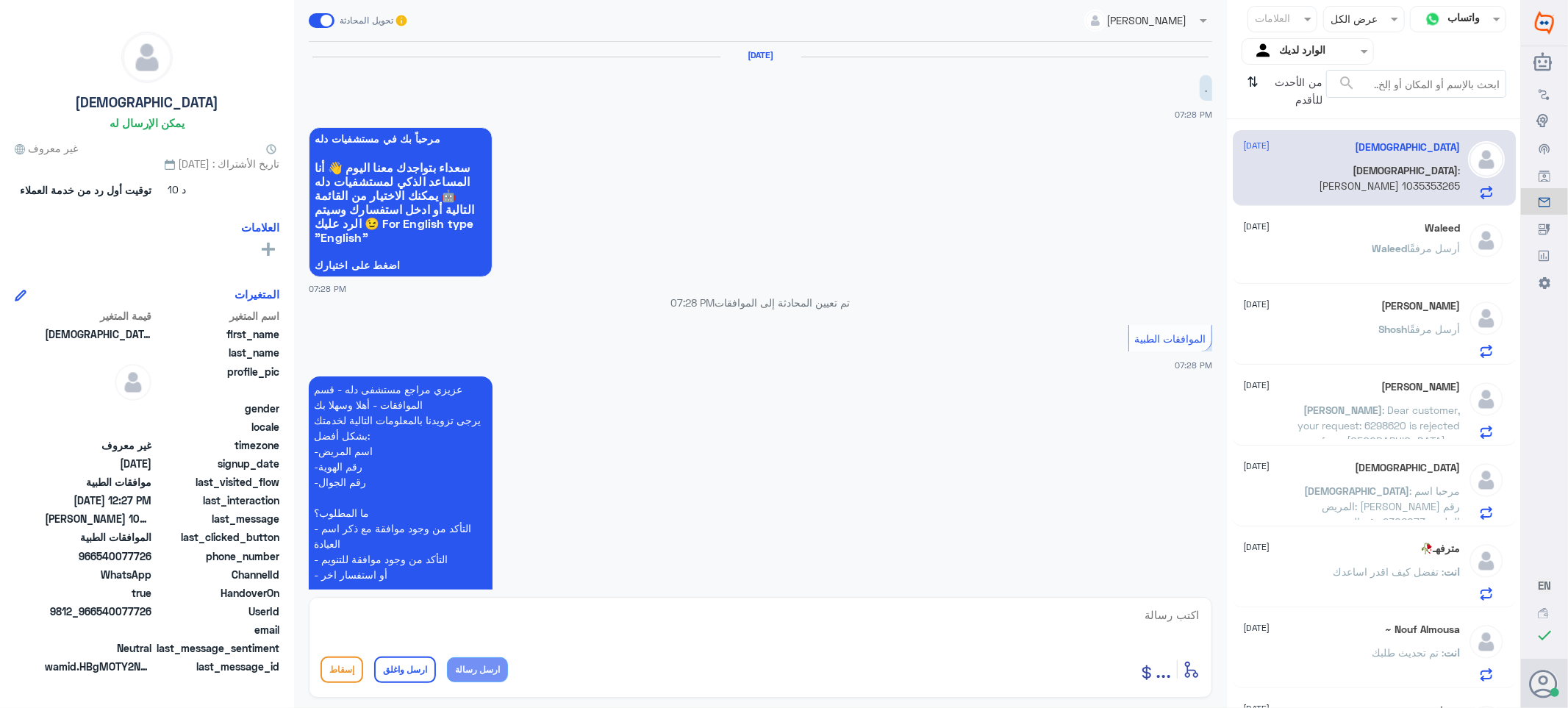
scroll to position [1146, 0]
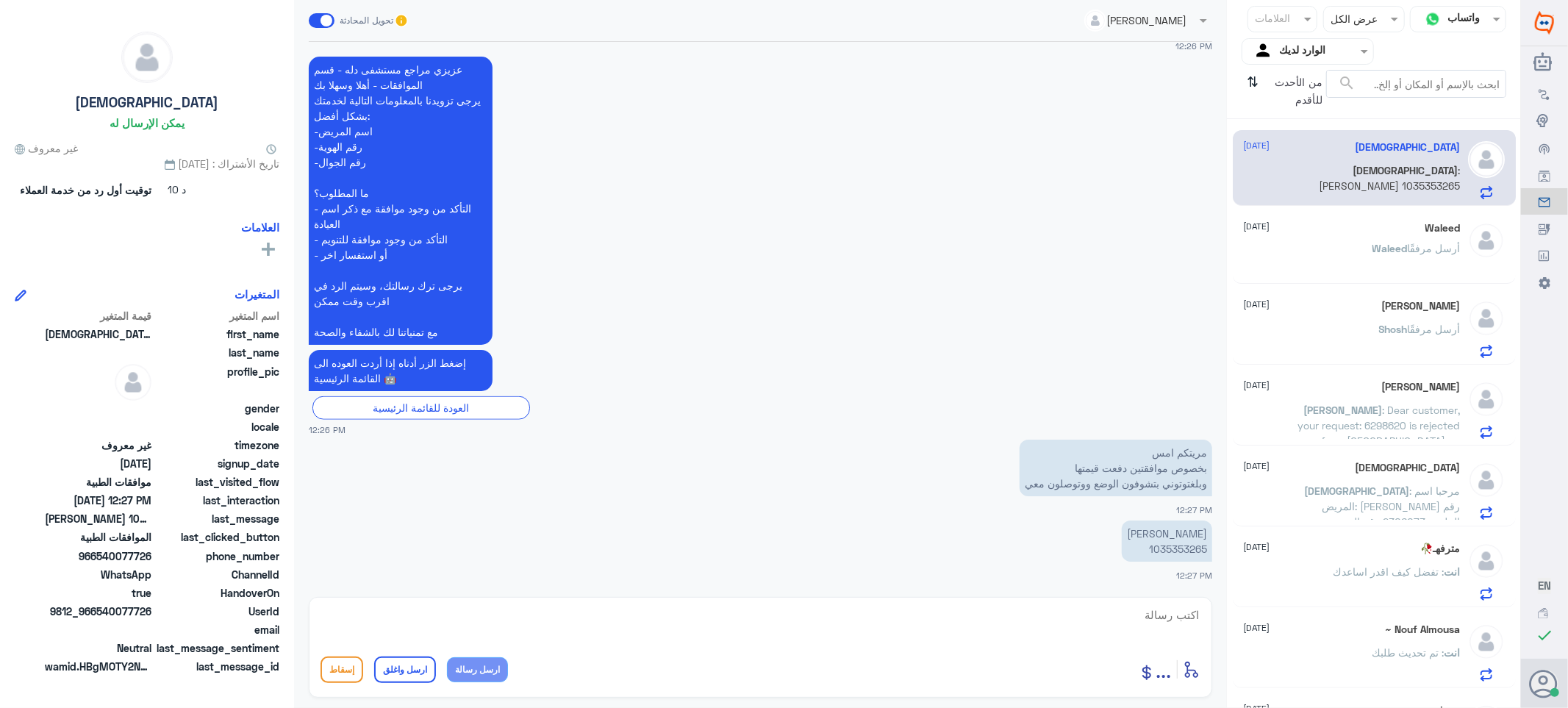
click at [1178, 545] on p "[PERSON_NAME] 1035353265" at bounding box center [1167, 541] width 91 height 41
click at [1160, 615] on textarea at bounding box center [761, 623] width 880 height 36
type textarea "السلام عليكم ورحمه الله وبركاته"
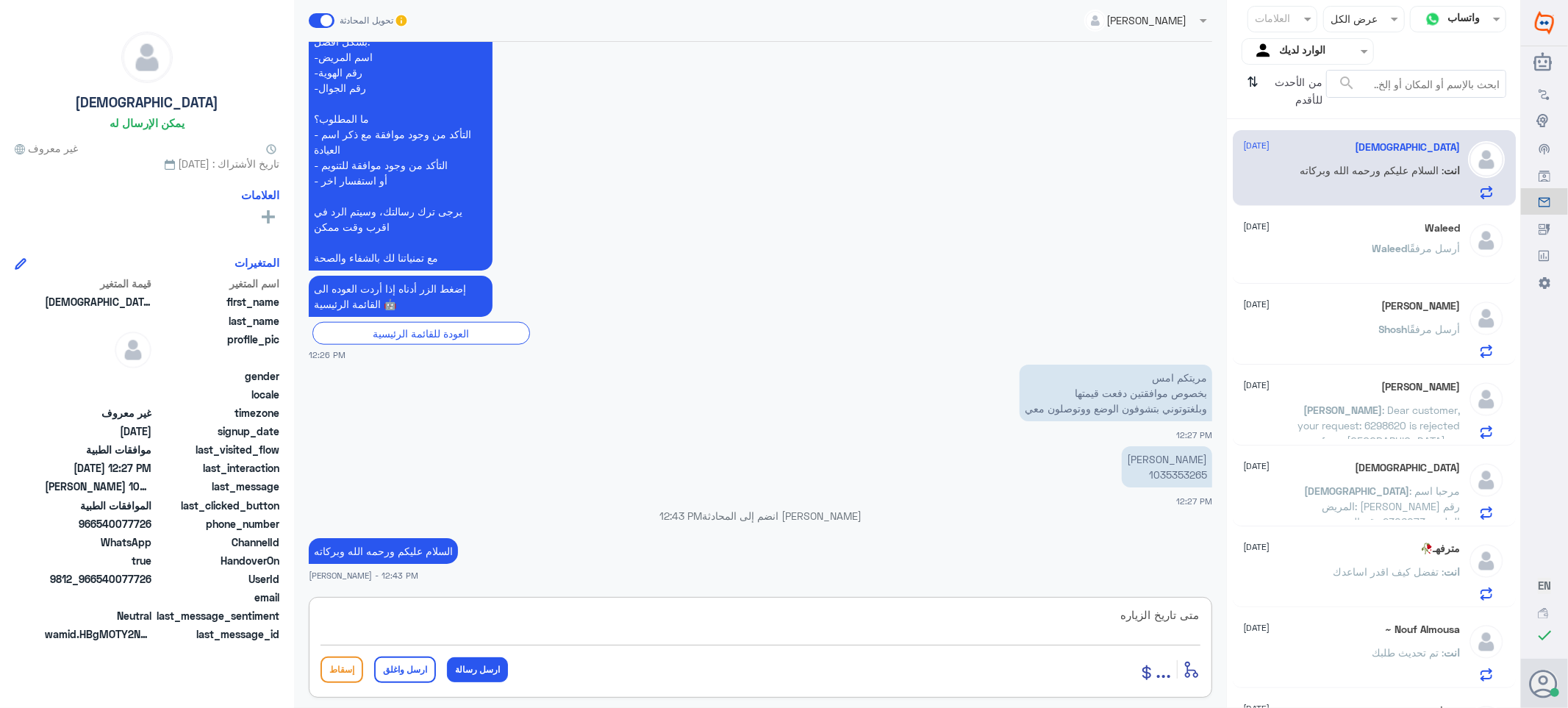
type textarea "متى تاريخ الزياره"
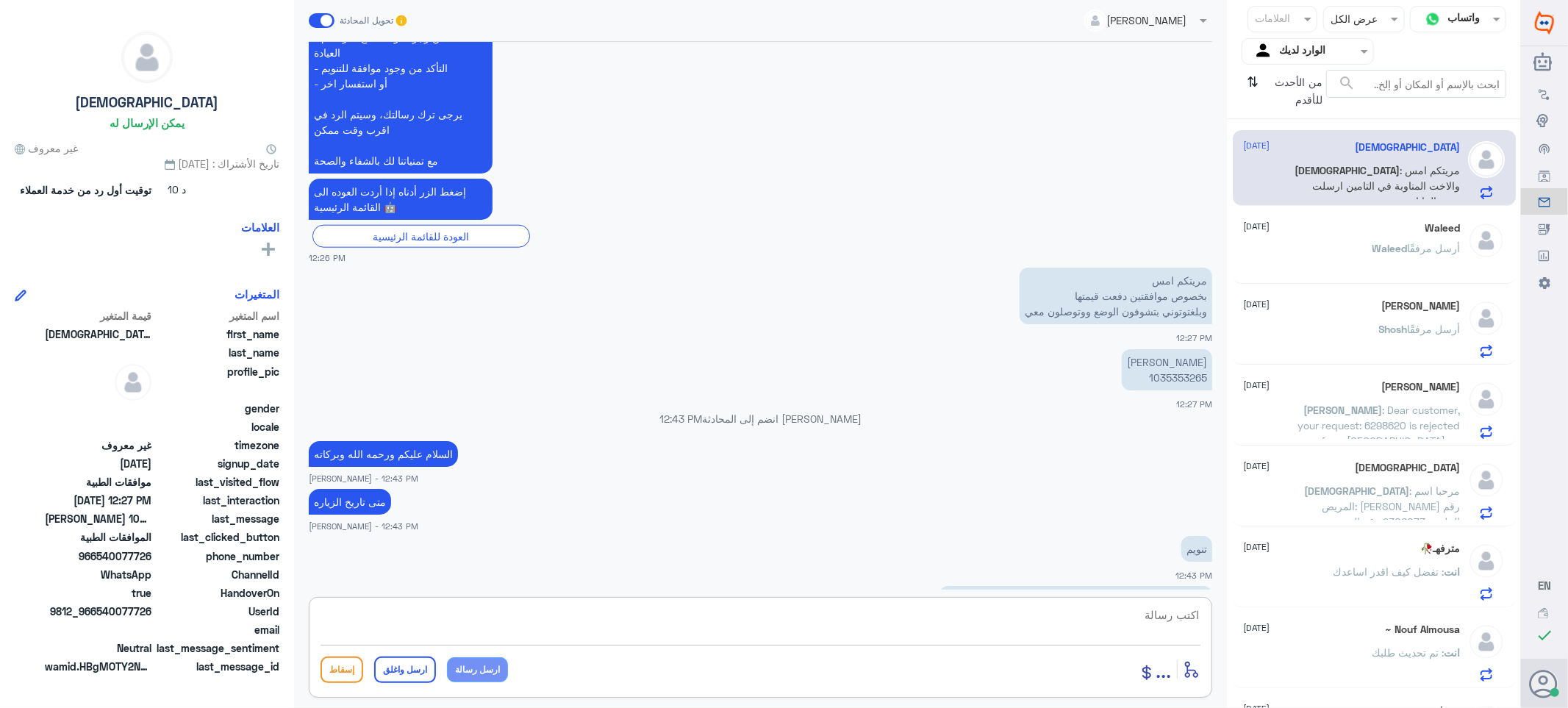
scroll to position [1342, 0]
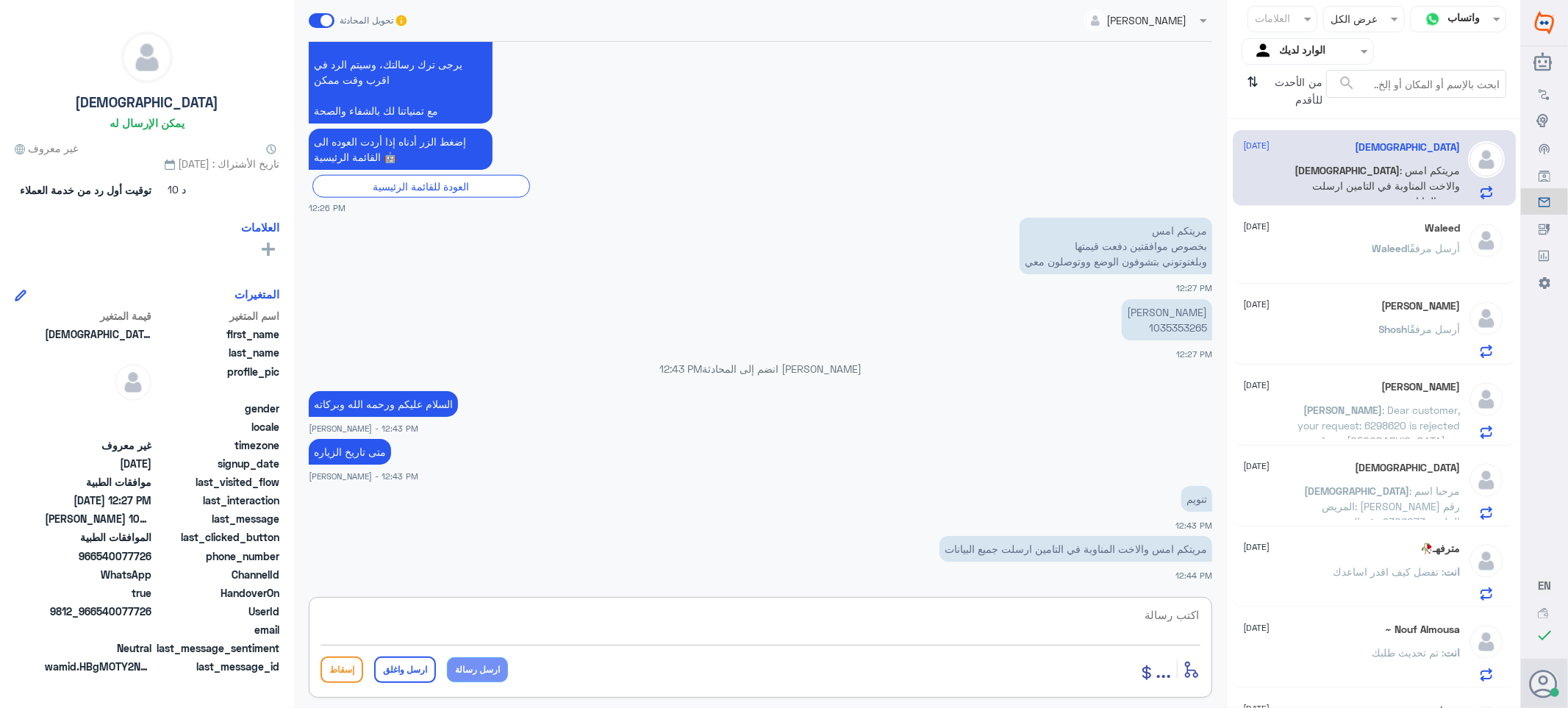
click at [1123, 633] on textarea at bounding box center [761, 623] width 880 height 36
type textarea "ف"
type textarea "دله فرع النخيل"
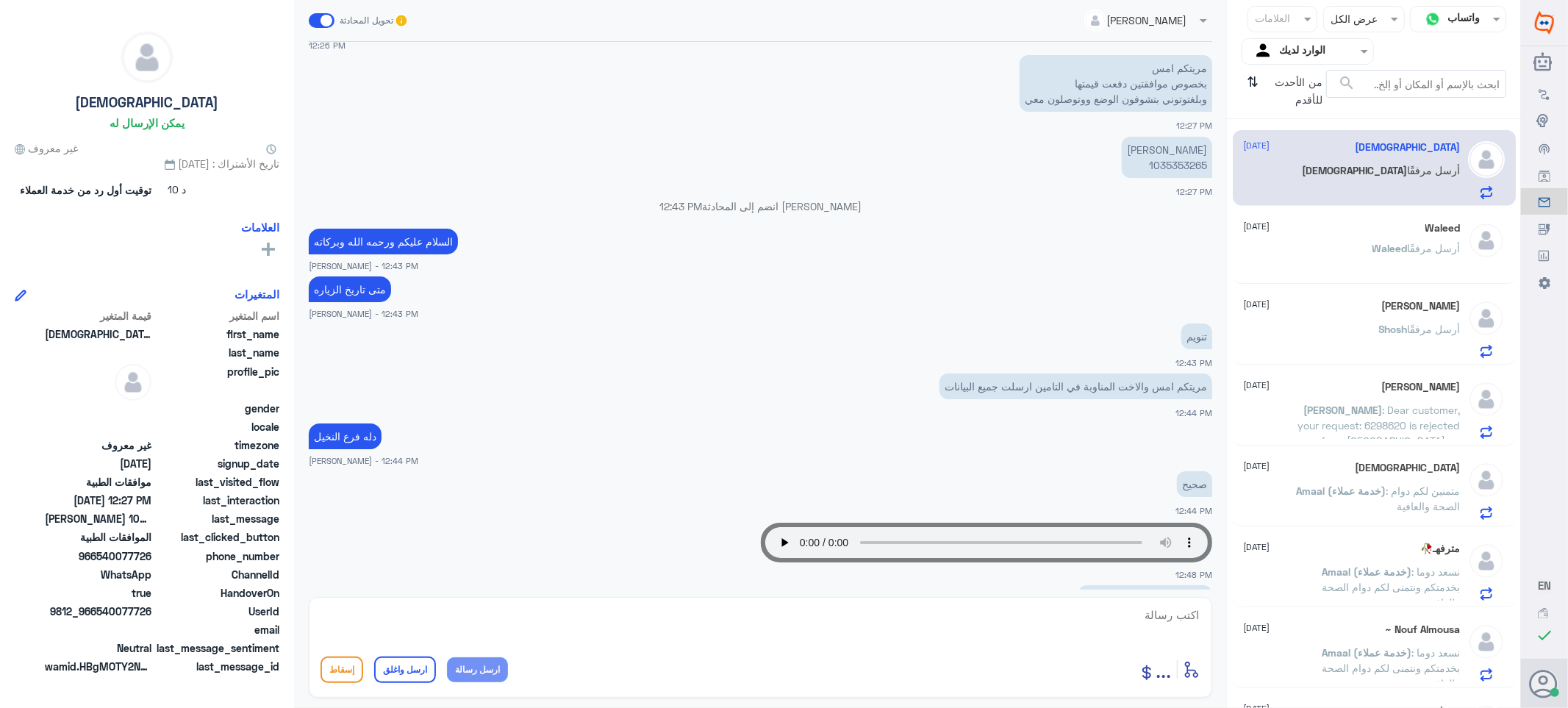
scroll to position [1584, 0]
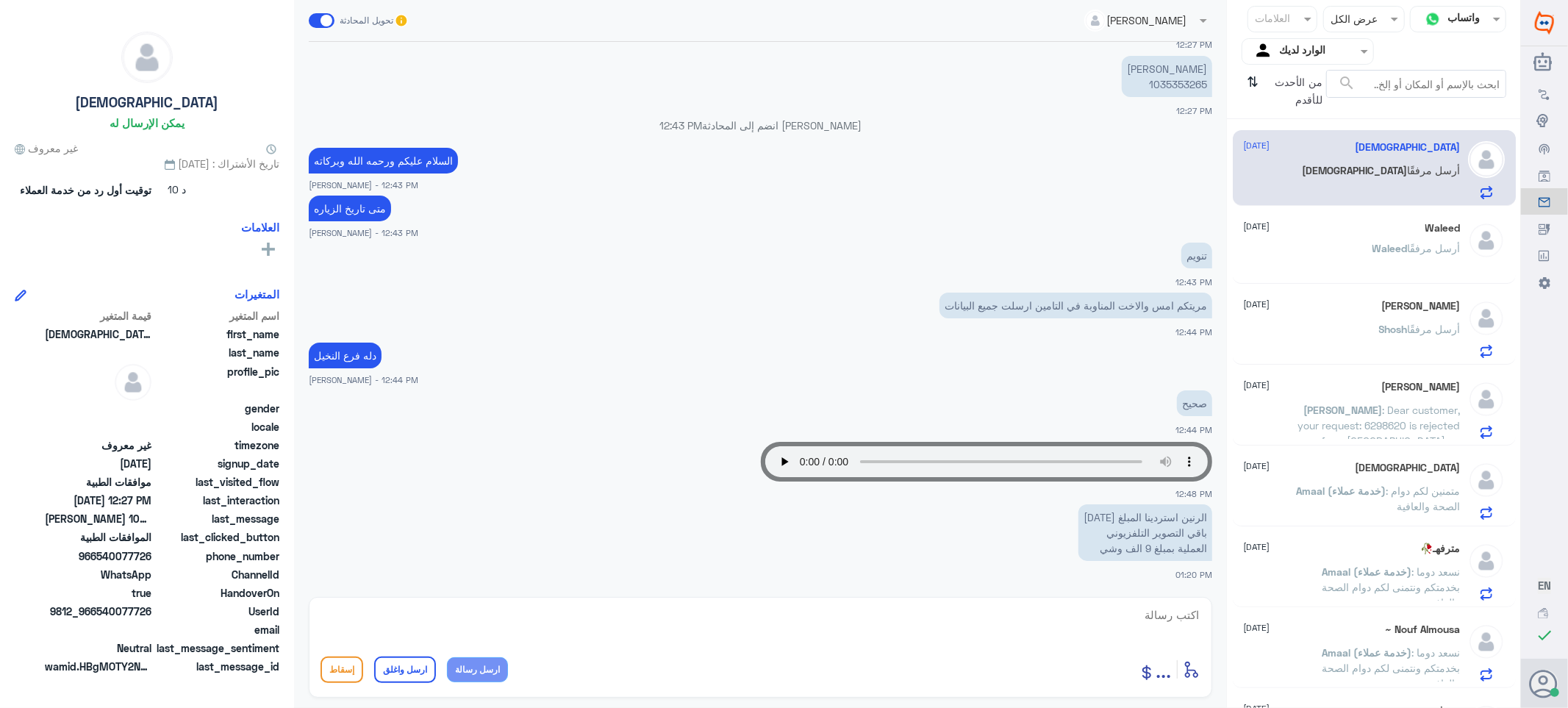
click at [1246, 82] on div "من الأحدث للأقدم ⇅" at bounding box center [1284, 91] width 85 height 43
click at [1251, 82] on icon "⇅" at bounding box center [1253, 88] width 11 height 37
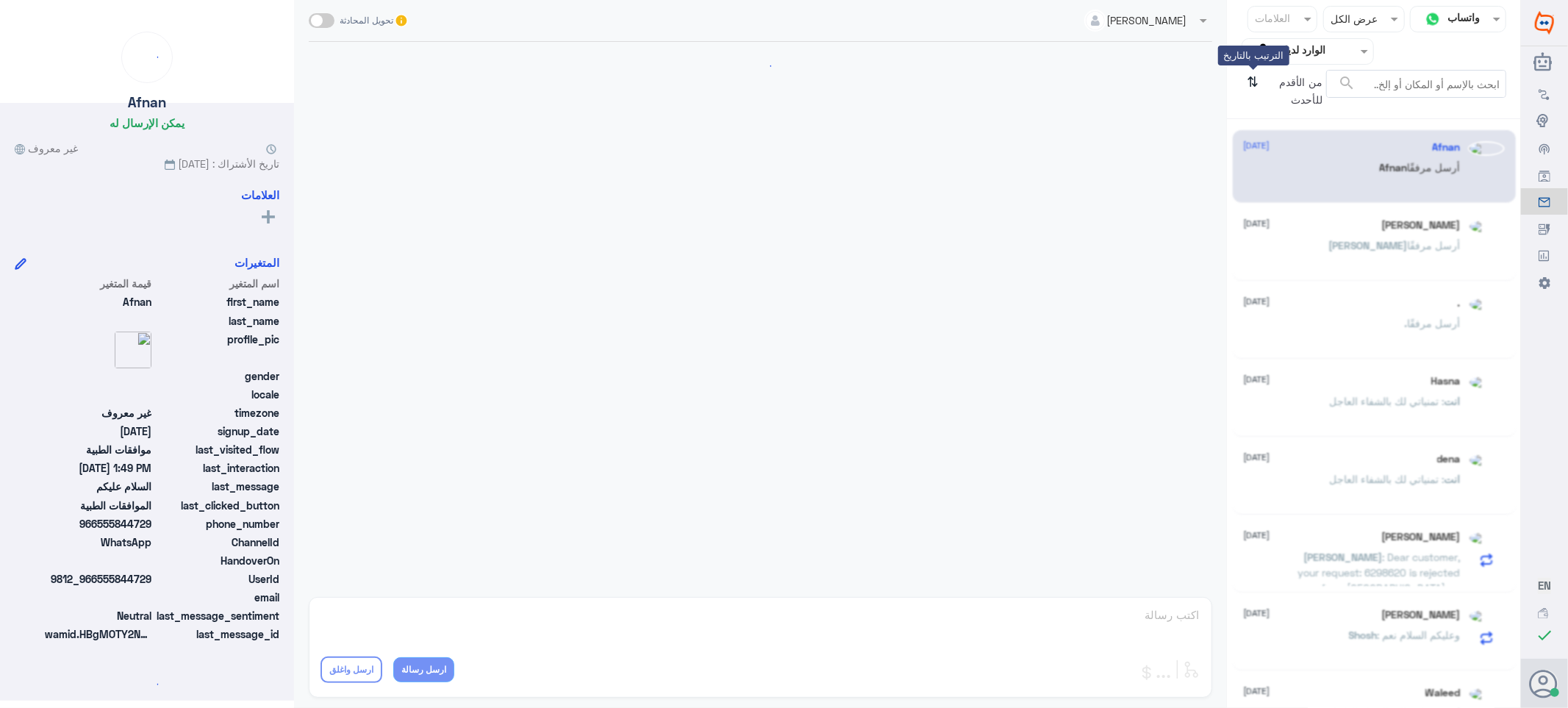
scroll to position [236, 0]
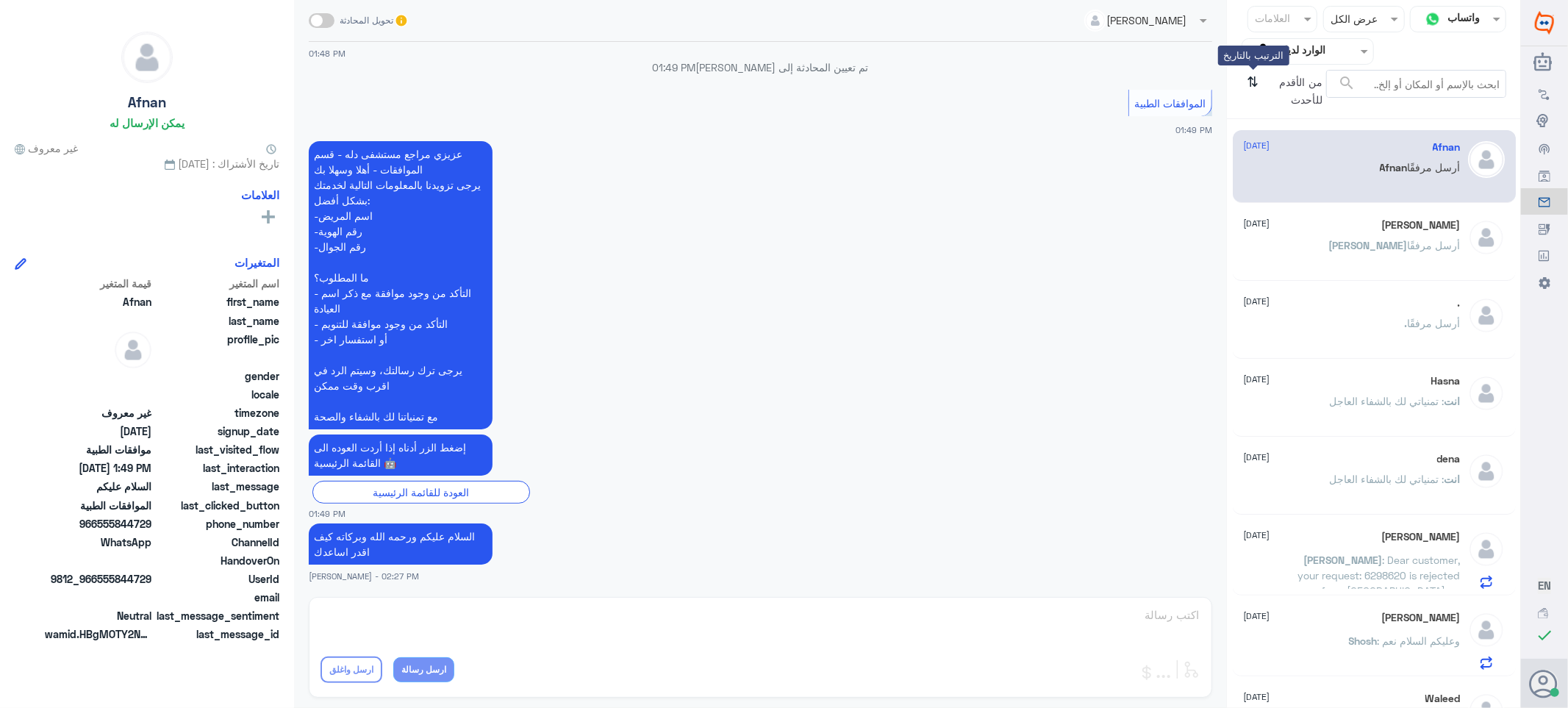
click at [1251, 82] on icon "⇅" at bounding box center [1253, 88] width 11 height 37
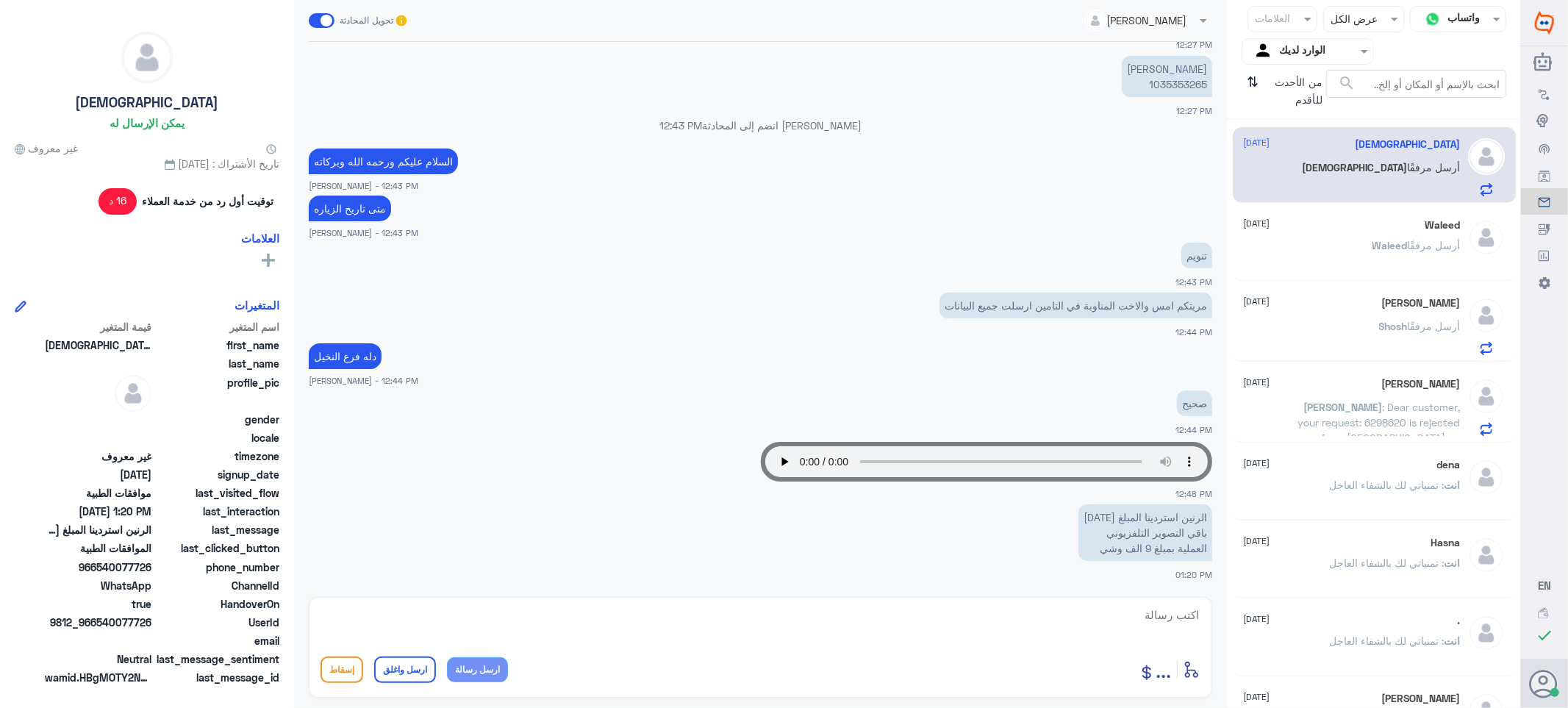
scroll to position [0, 0]
click at [1309, 422] on span ": Dear customer, your request: 6298620 is rejected from [GEOGRAPHIC_DATA] on [D…" at bounding box center [1380, 456] width 162 height 106
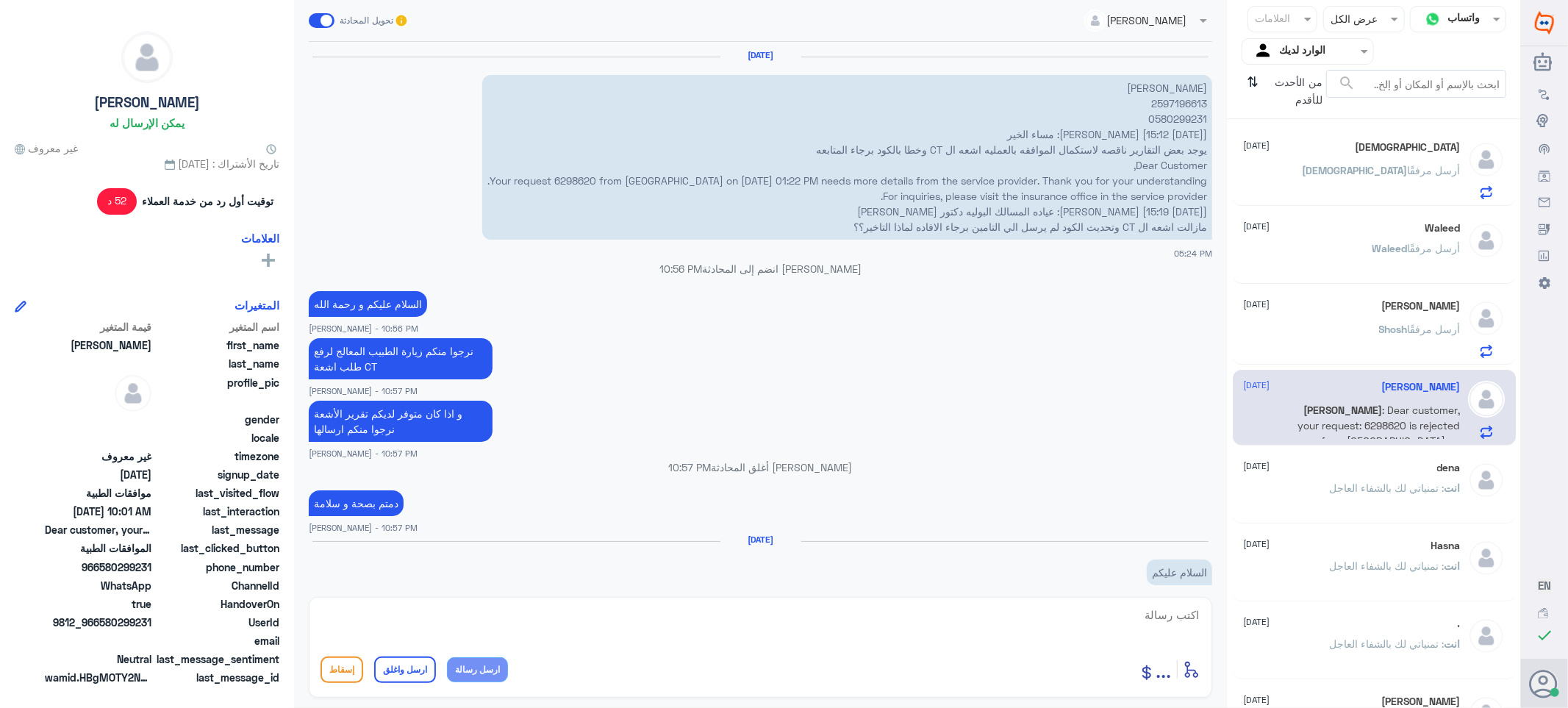
scroll to position [1091, 0]
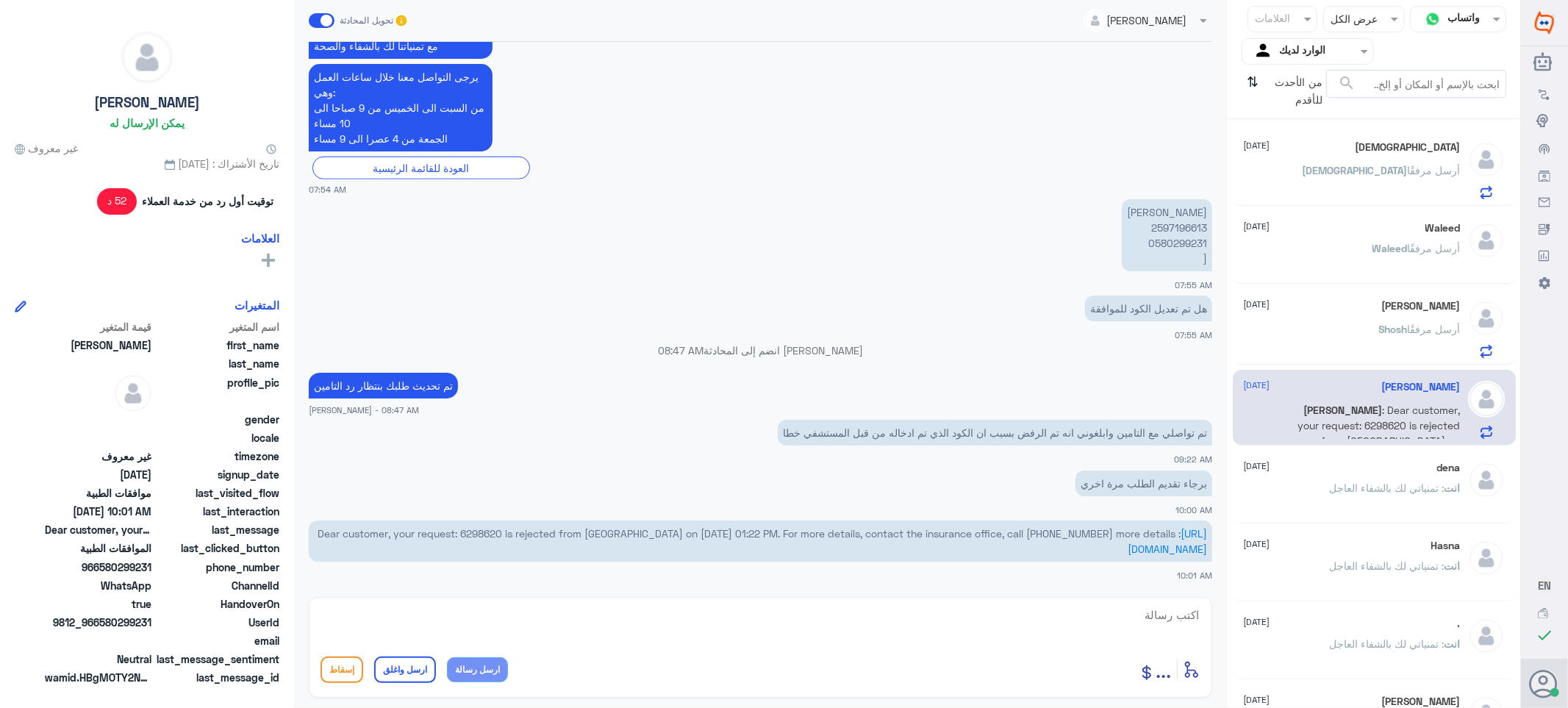
click at [1329, 329] on div "[PERSON_NAME] أرسل مرفقًا" at bounding box center [1352, 342] width 217 height 33
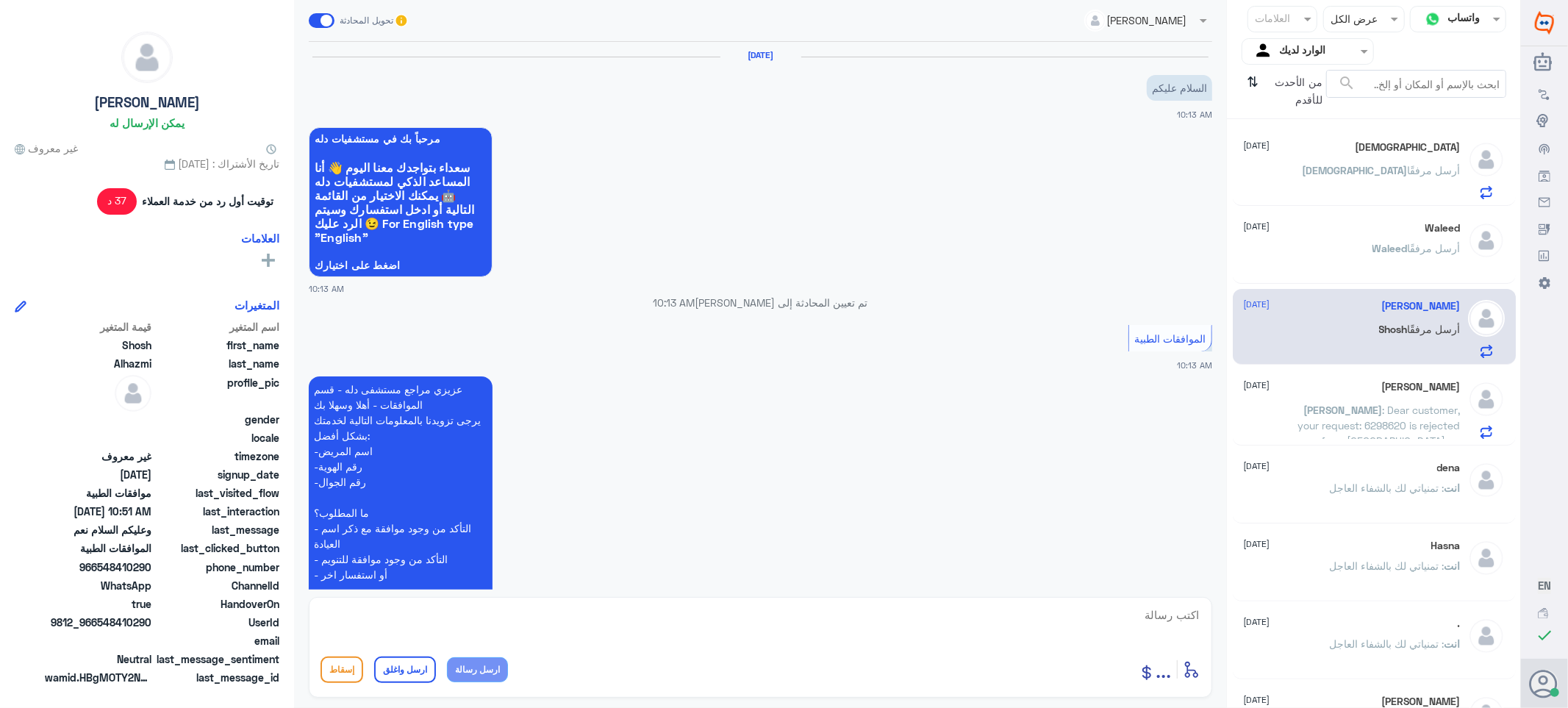
scroll to position [473, 0]
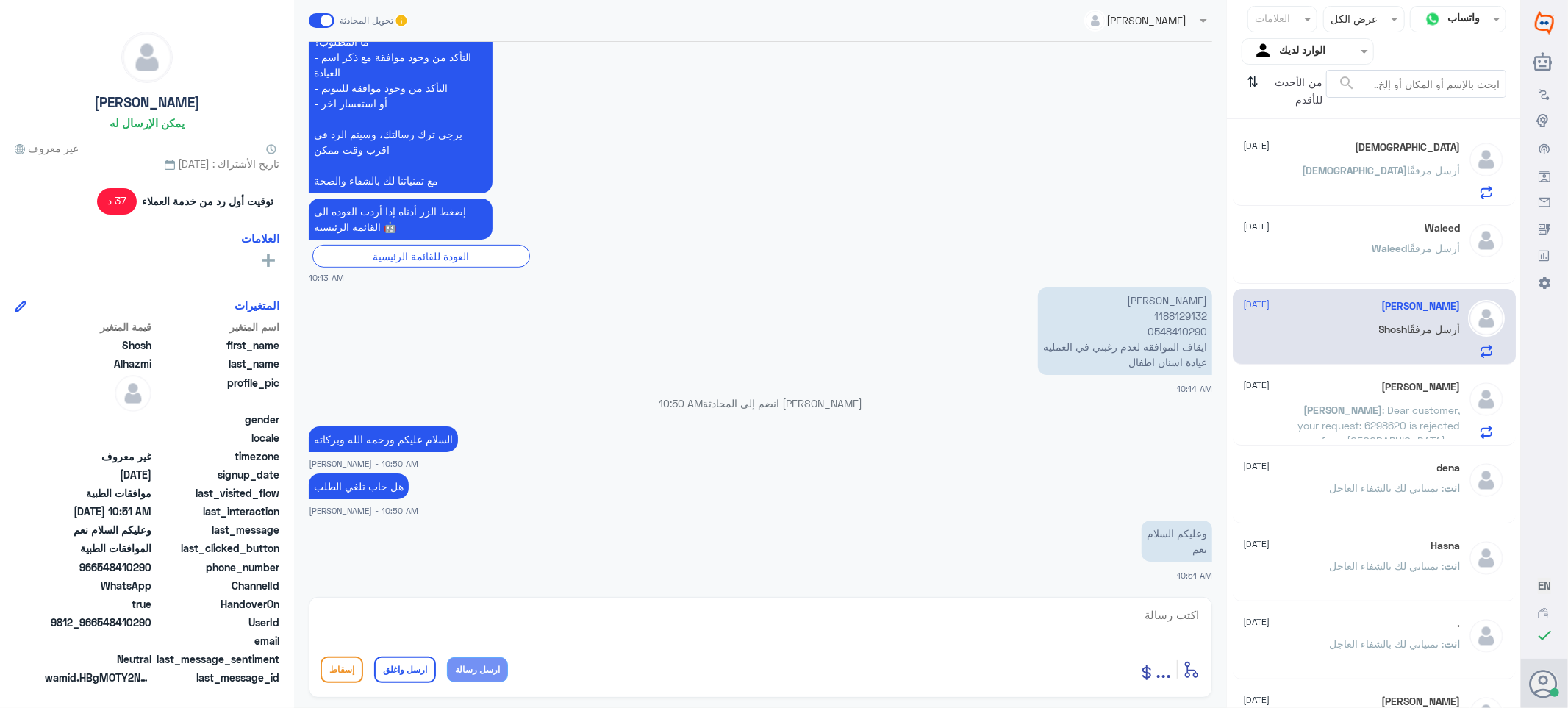
click at [1290, 244] on div "[PERSON_NAME] أرسل مرفقًا" at bounding box center [1352, 261] width 217 height 33
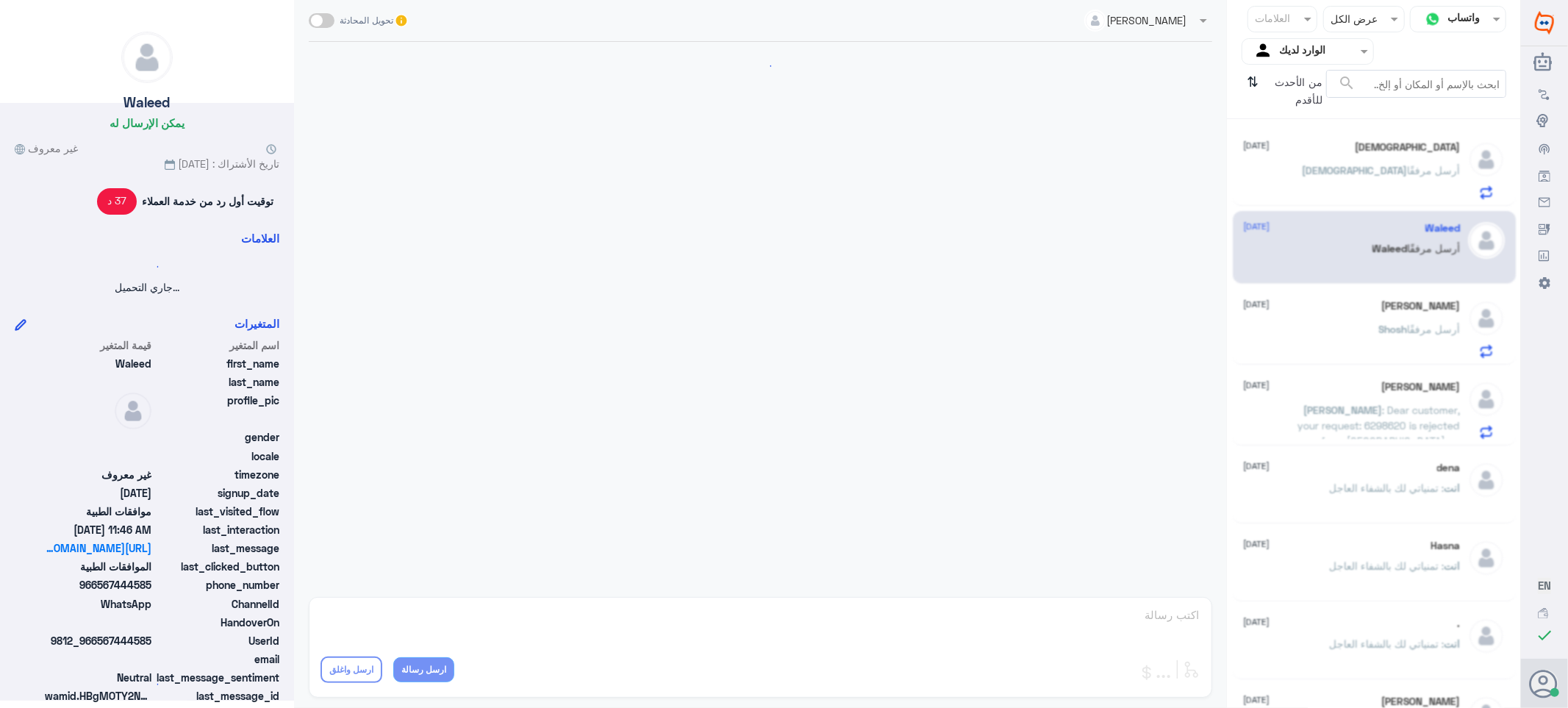
scroll to position [683, 0]
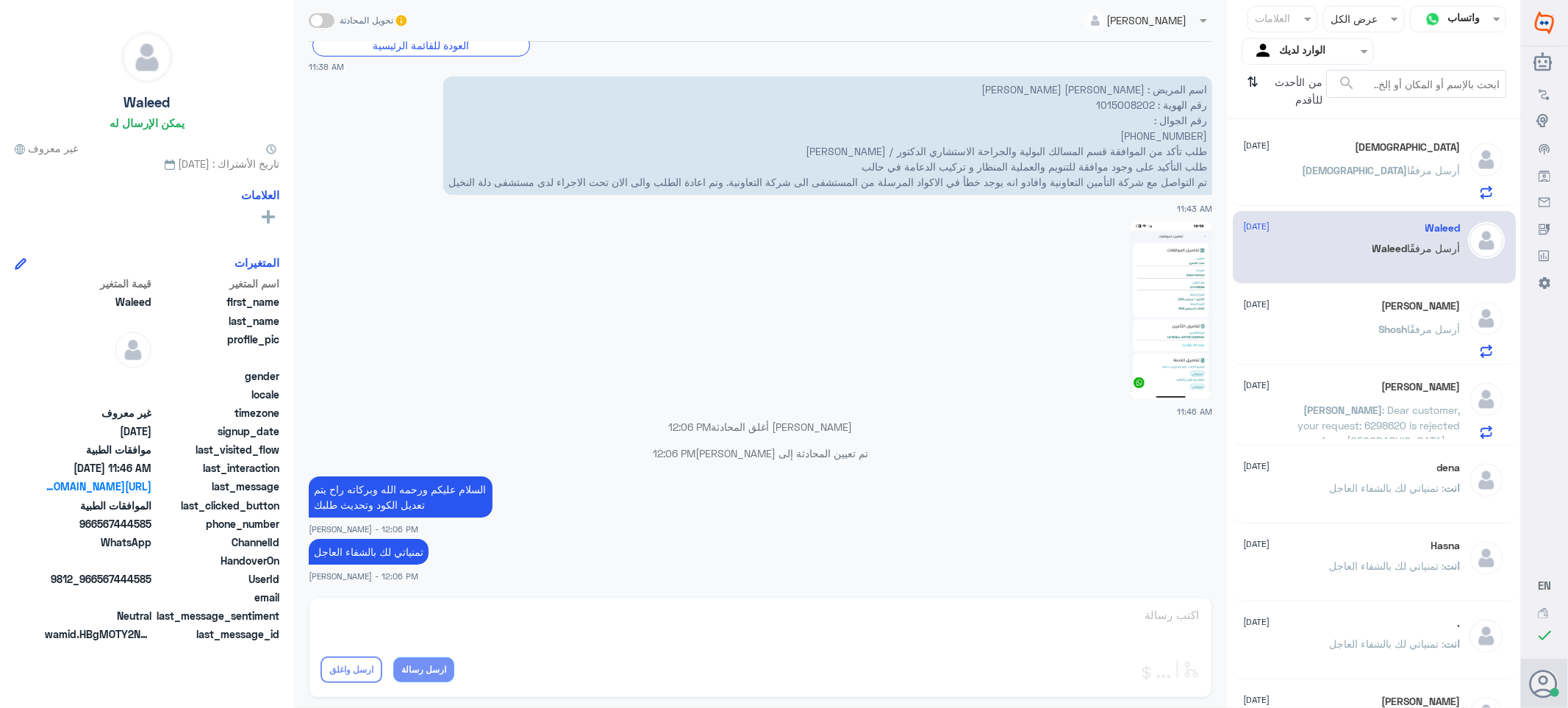
click at [1323, 327] on div "[PERSON_NAME] أرسل مرفقًا" at bounding box center [1352, 342] width 217 height 33
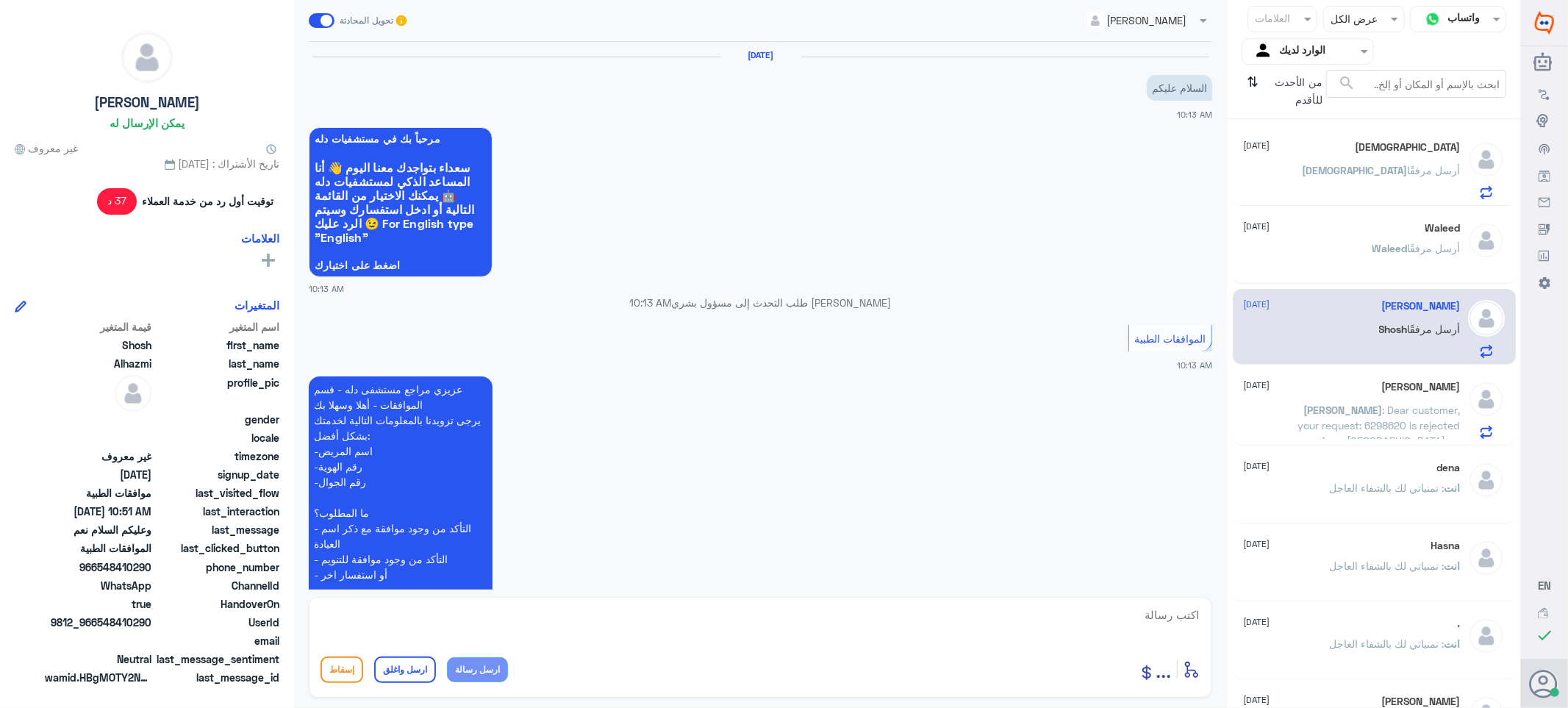
scroll to position [473, 0]
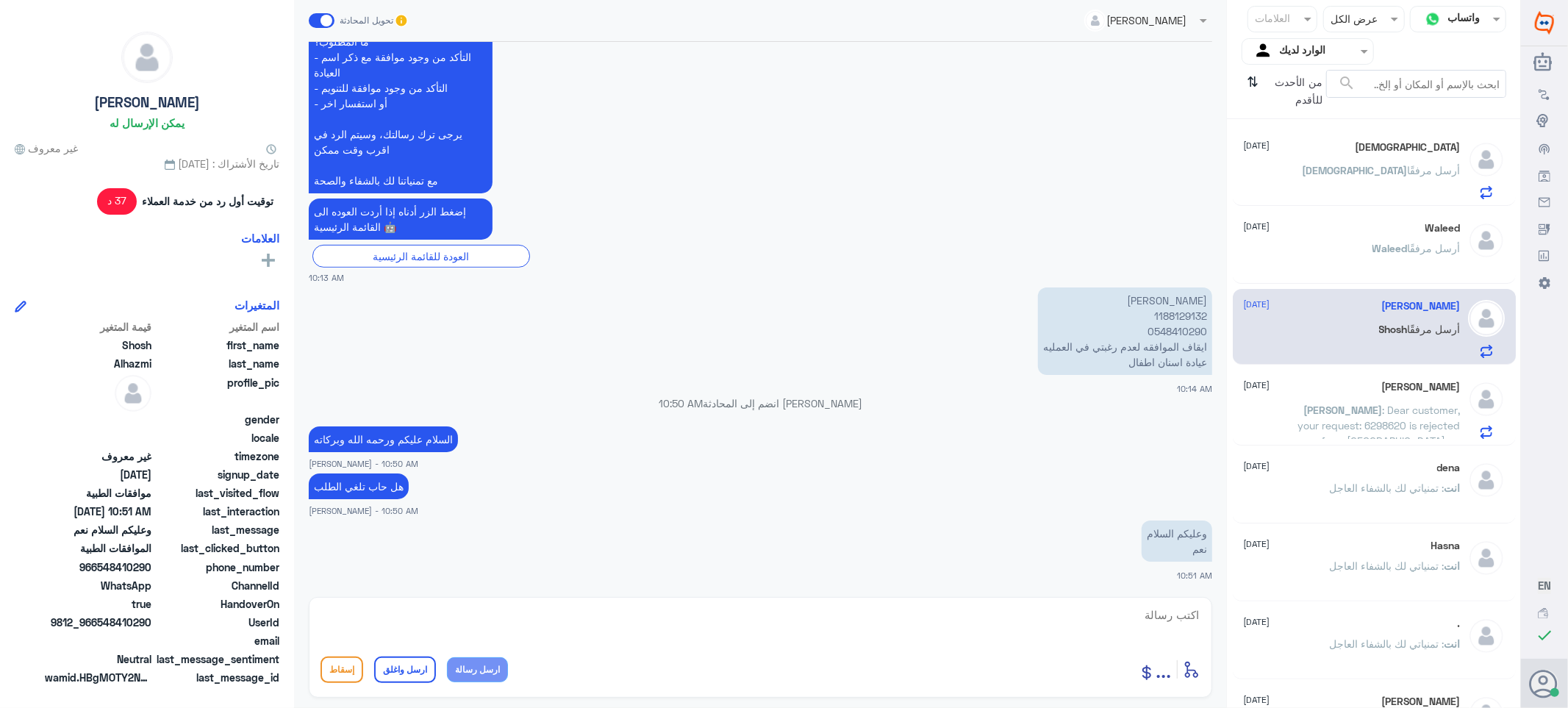
click at [1158, 313] on p "[PERSON_NAME] 1188129132 0548410290 ايقاف الموافقه لعدم رغبتي في العمليه عيادة …" at bounding box center [1125, 331] width 174 height 87
click at [1173, 307] on p "[PERSON_NAME] 1188129132 0548410290 ايقاف الموافقه لعدم رغبتي في العمليه عيادة …" at bounding box center [1125, 331] width 174 height 87
click at [1173, 314] on p "[PERSON_NAME] 1188129132 0548410290 ايقاف الموافقه لعدم رغبتي في العمليه عيادة …" at bounding box center [1125, 331] width 174 height 87
click at [1173, 313] on p "[PERSON_NAME] 1188129132 0548410290 ايقاف الموافقه لعدم رغبتي في العمليه عيادة …" at bounding box center [1125, 331] width 174 height 87
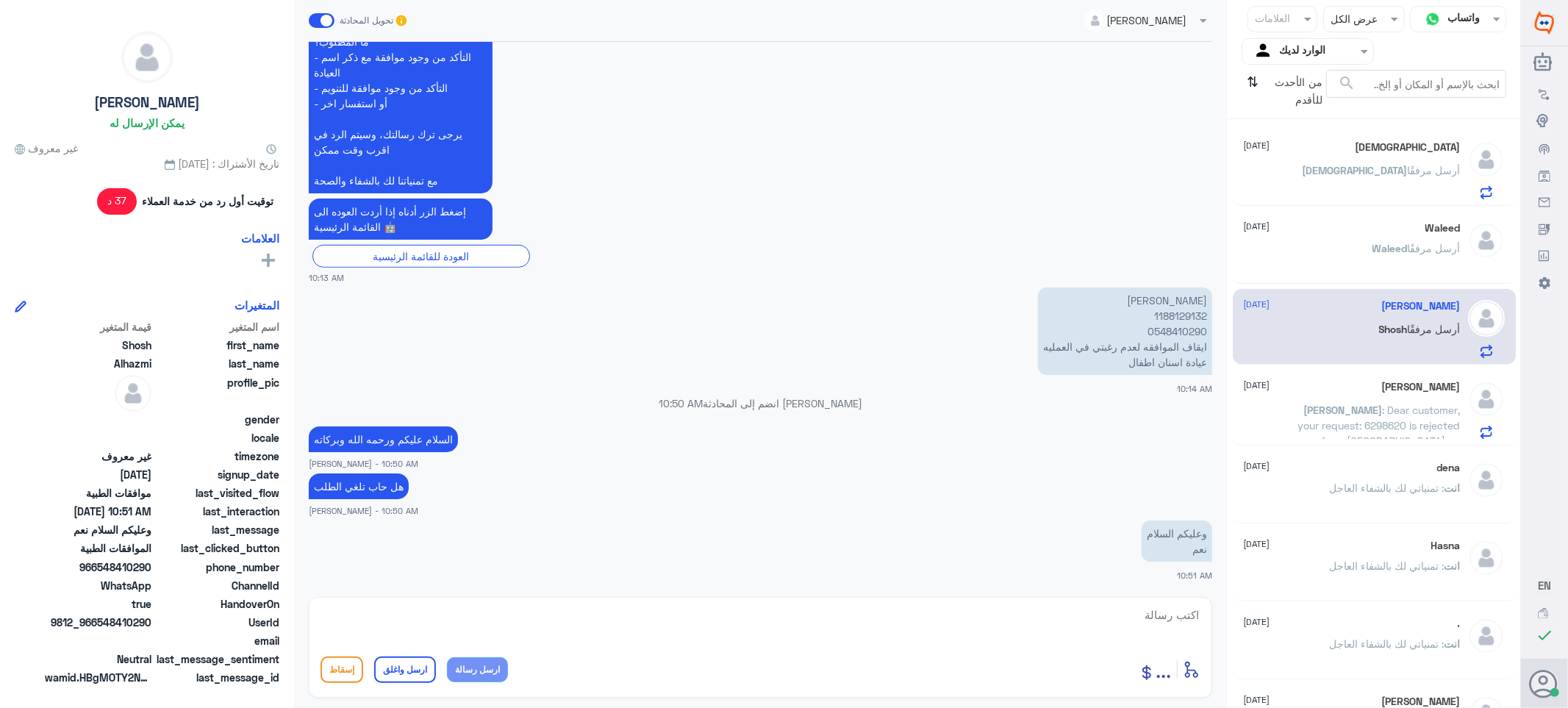
click at [1361, 419] on span ": Dear customer, your request: 6298620 is rejected from [GEOGRAPHIC_DATA] on [D…" at bounding box center [1380, 456] width 162 height 106
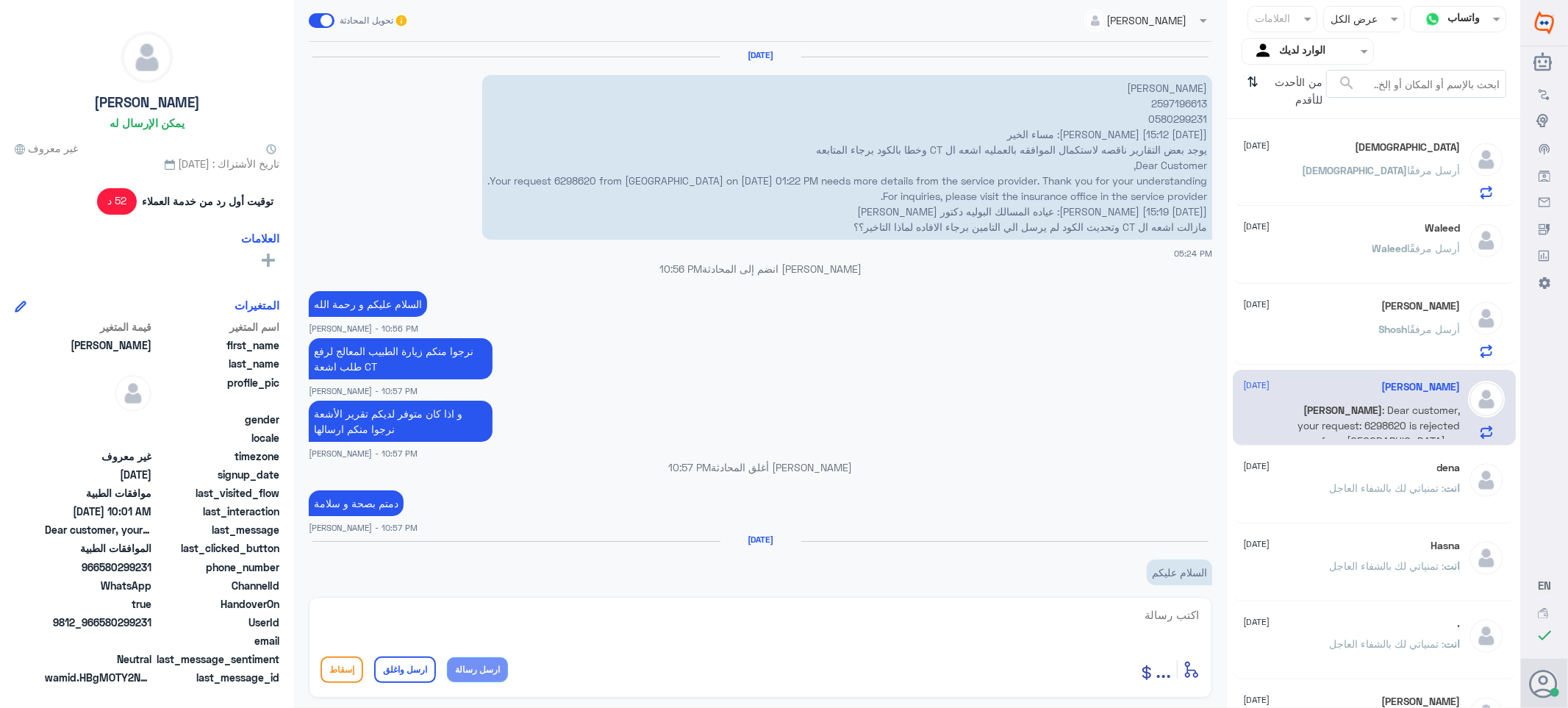
scroll to position [1091, 0]
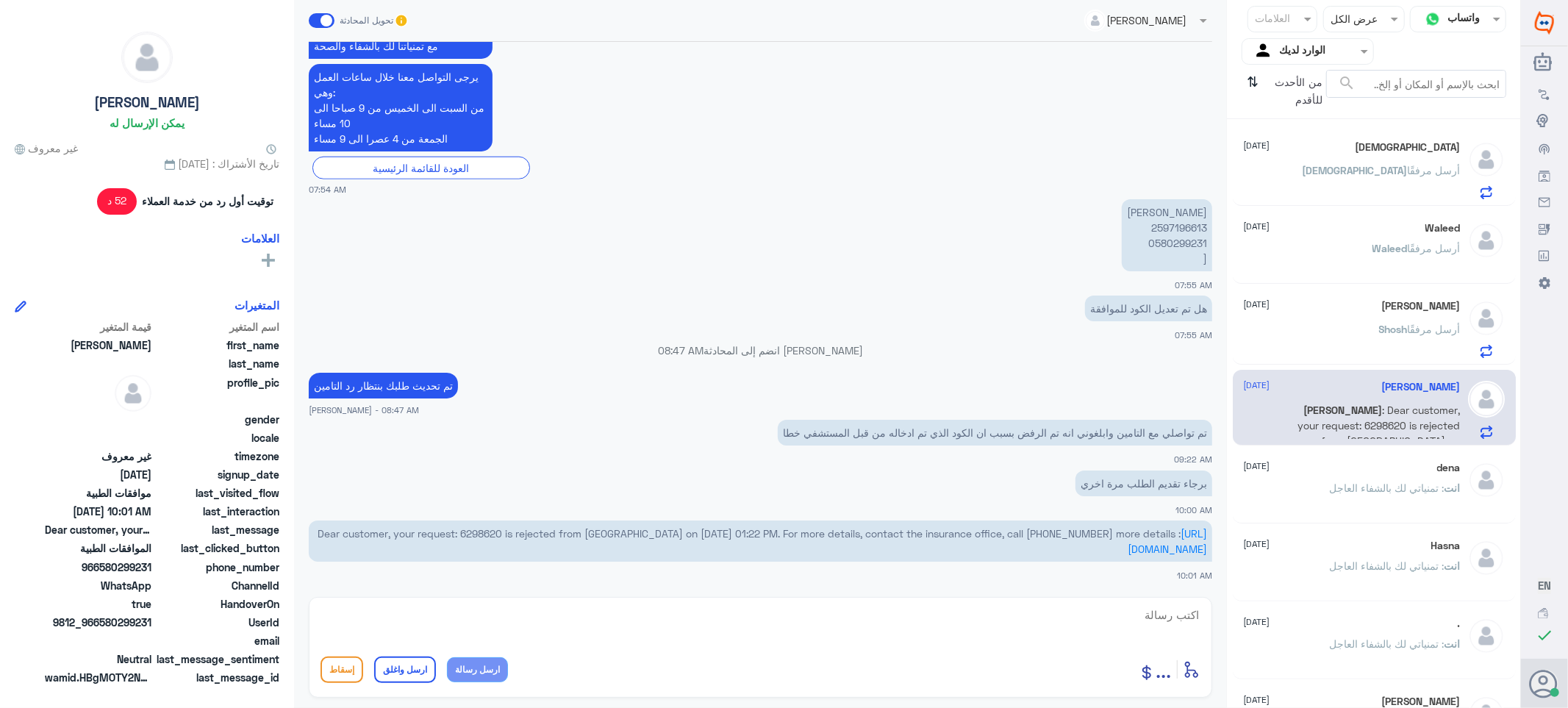
click at [1168, 224] on p "[PERSON_NAME] 2597196613 0580299231 [" at bounding box center [1167, 235] width 91 height 72
click at [1369, 327] on div "[PERSON_NAME] أرسل مرفقًا" at bounding box center [1352, 342] width 217 height 33
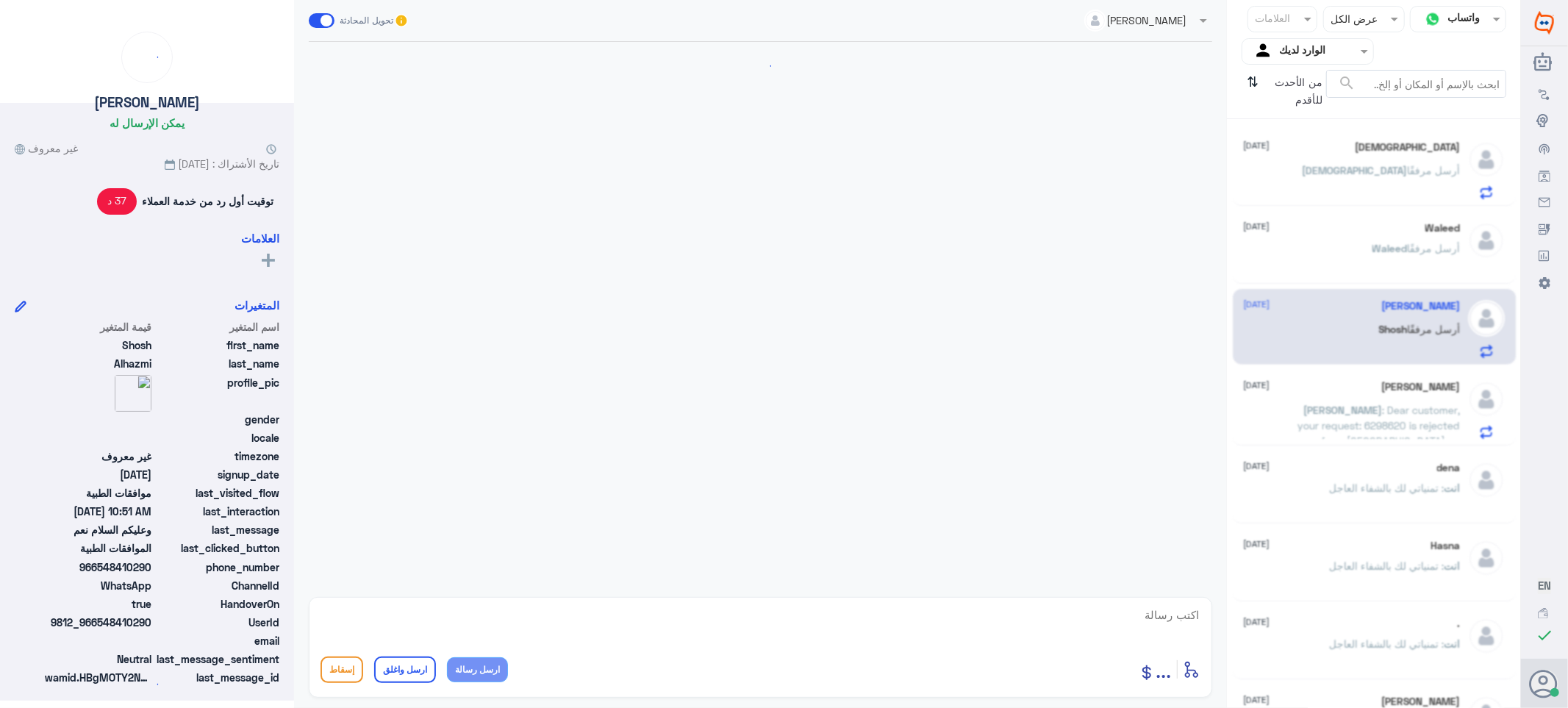
scroll to position [473, 0]
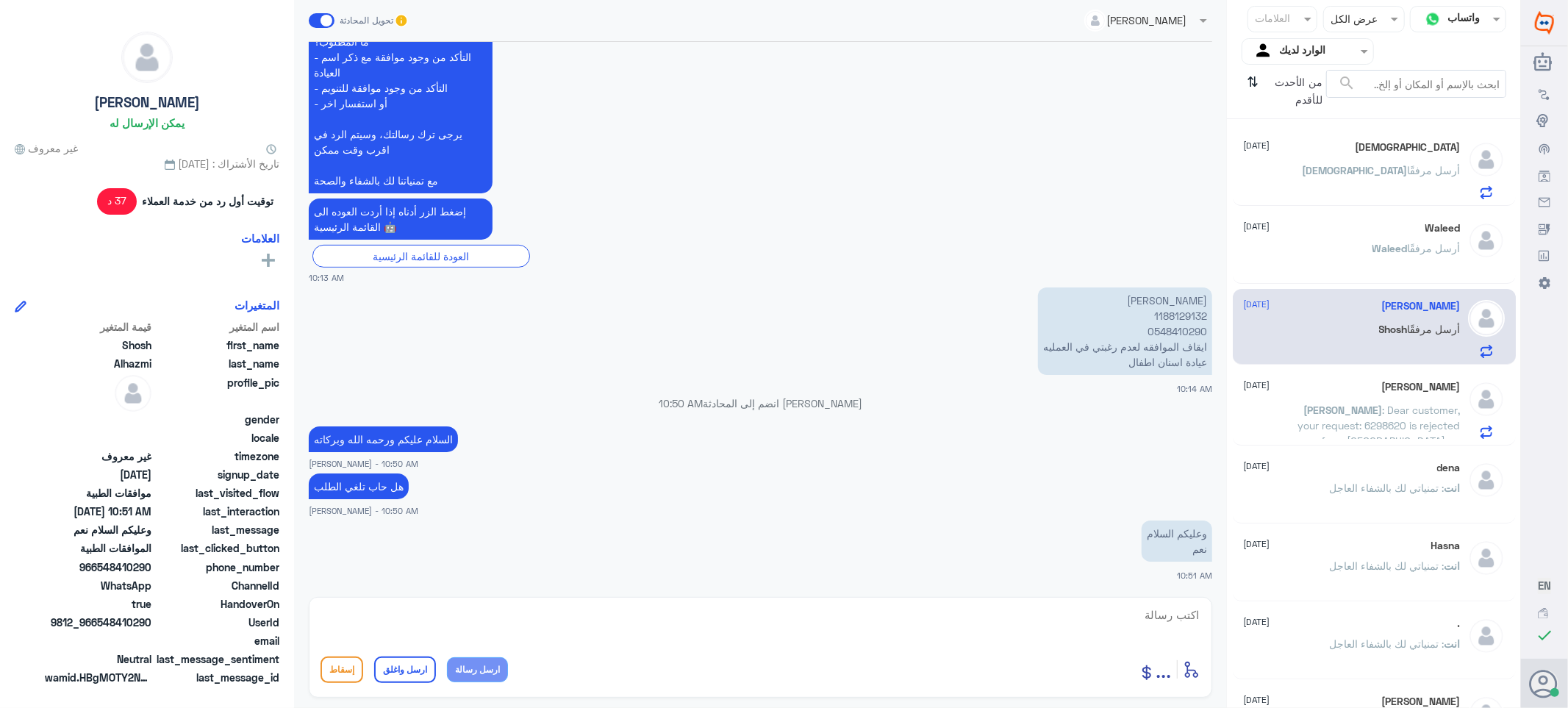
click at [1347, 478] on div "dena [DATE] انت : تمنياتي لك بالشفاء العاجل" at bounding box center [1352, 489] width 217 height 55
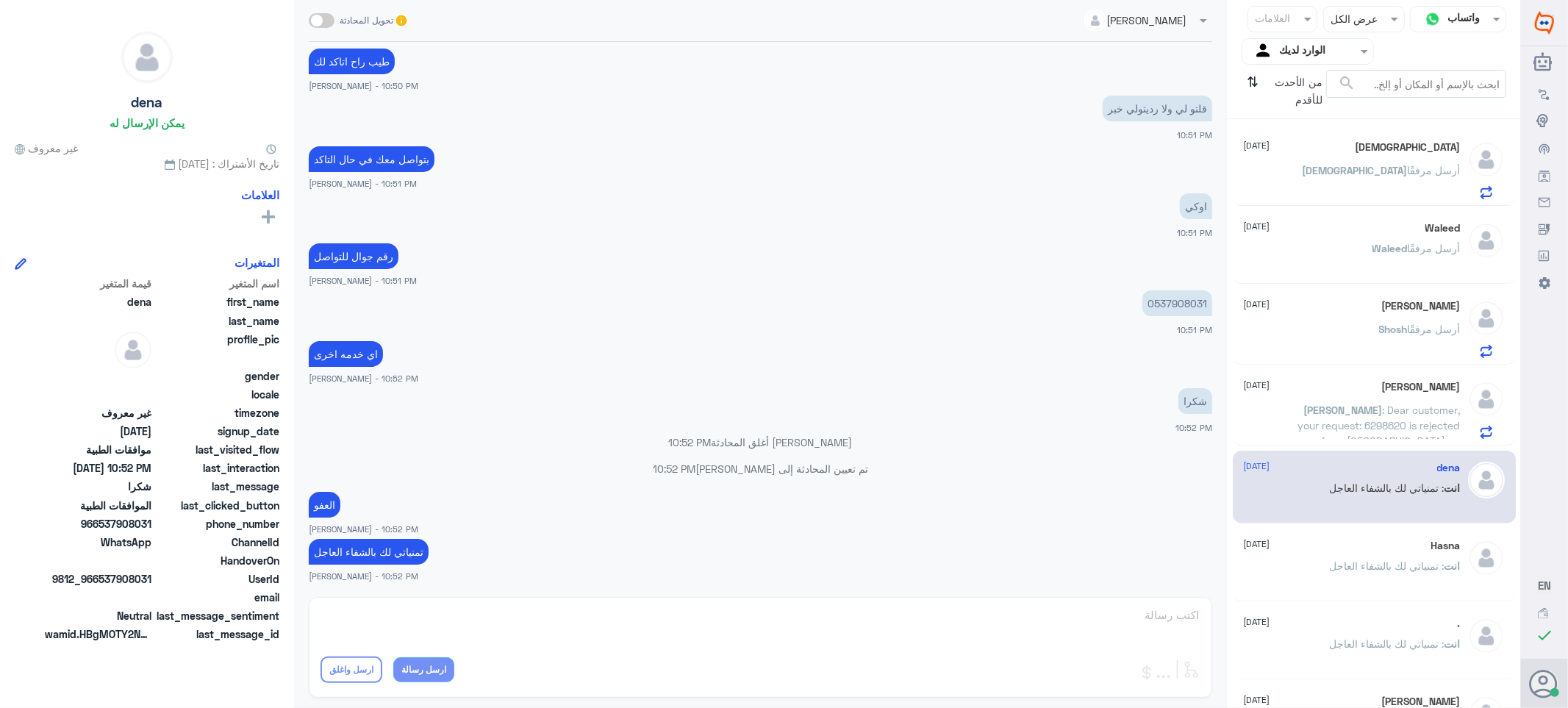
click at [1372, 386] on div "[PERSON_NAME] [DATE]" at bounding box center [1352, 387] width 217 height 12
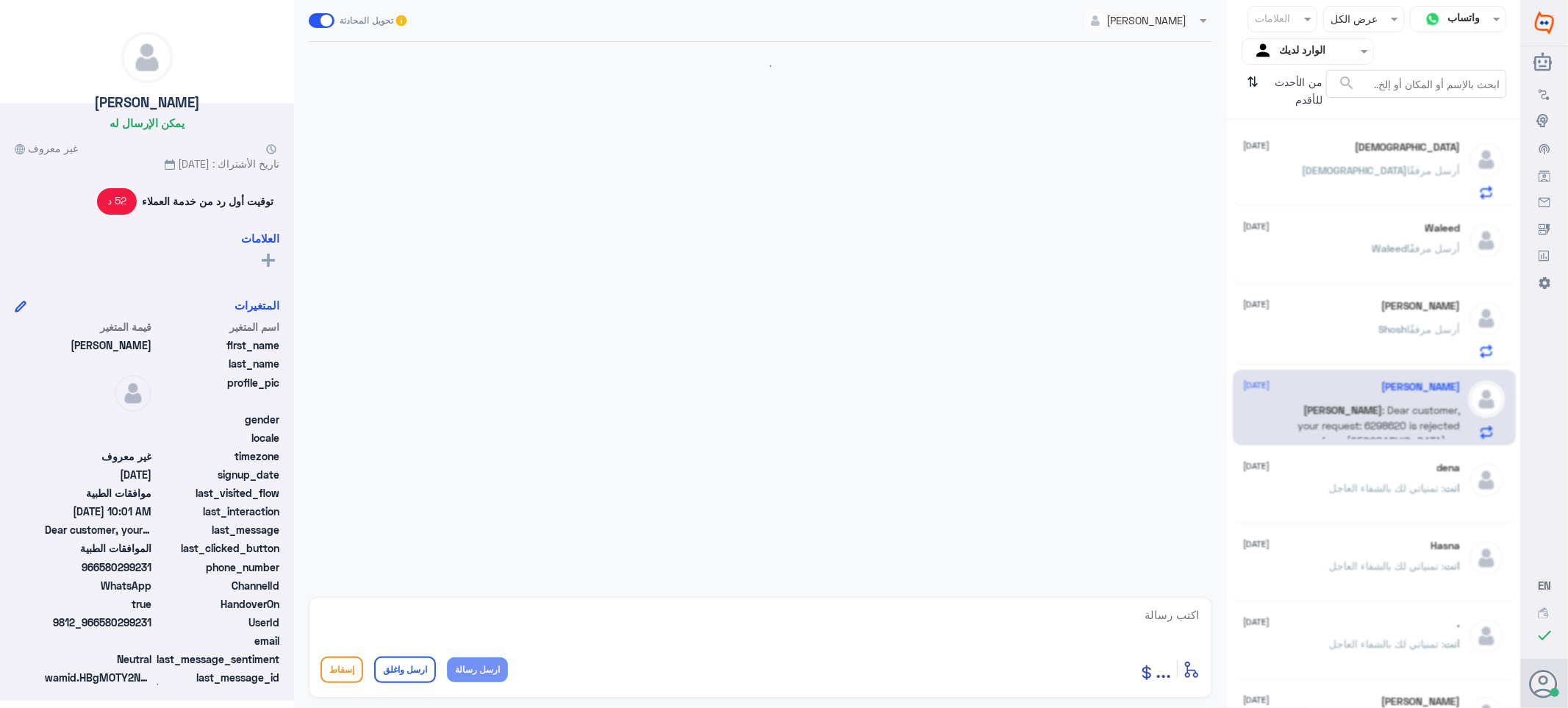
scroll to position [1091, 0]
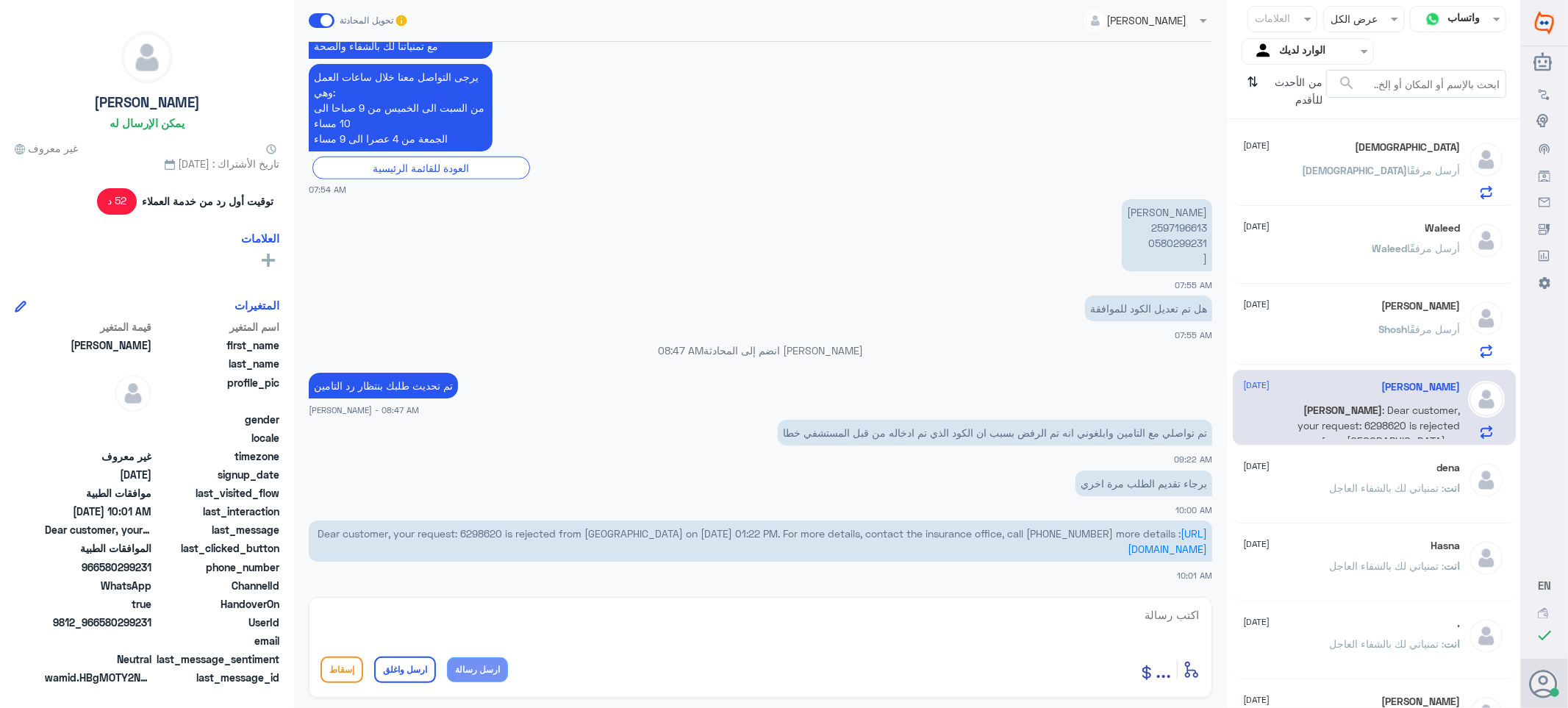
click at [1380, 328] on span "Shosh" at bounding box center [1394, 329] width 29 height 12
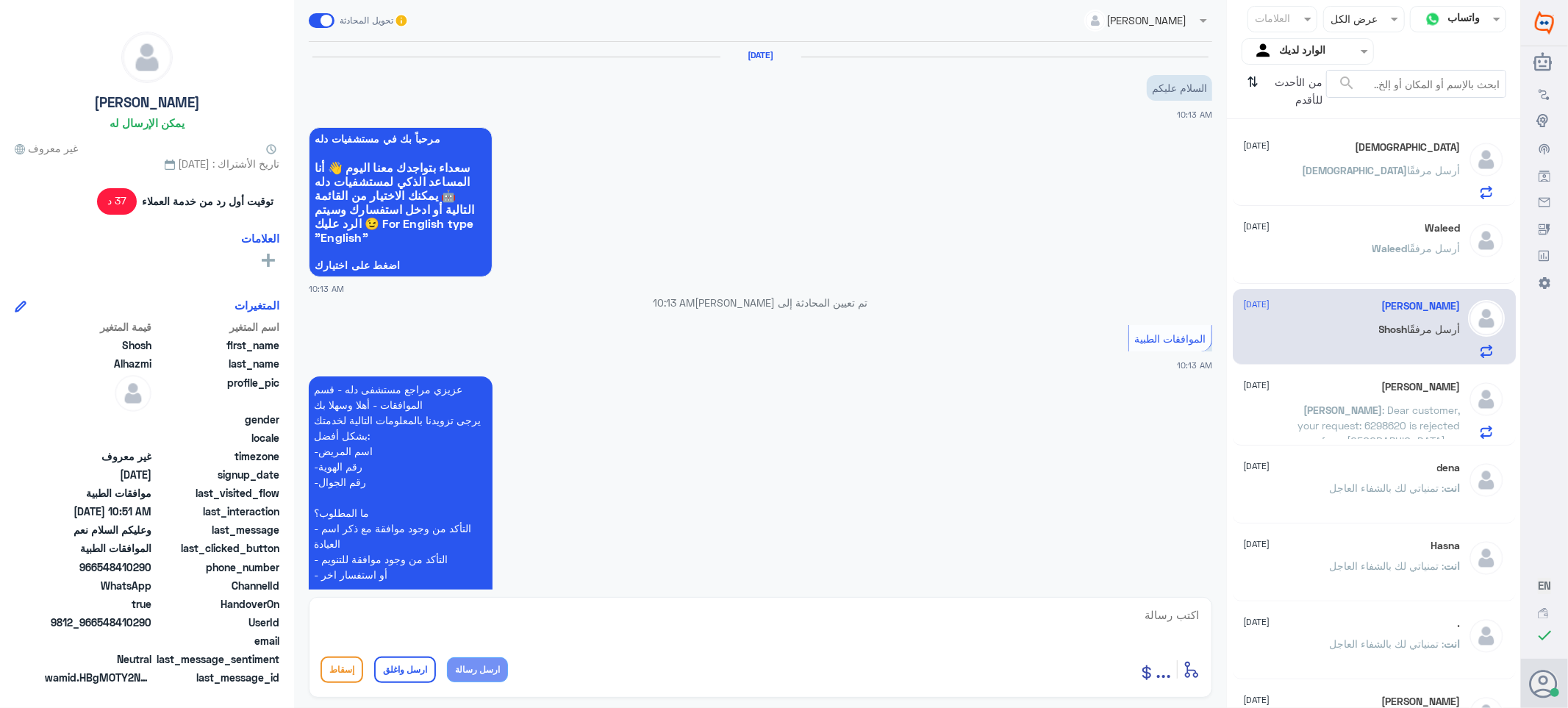
scroll to position [473, 0]
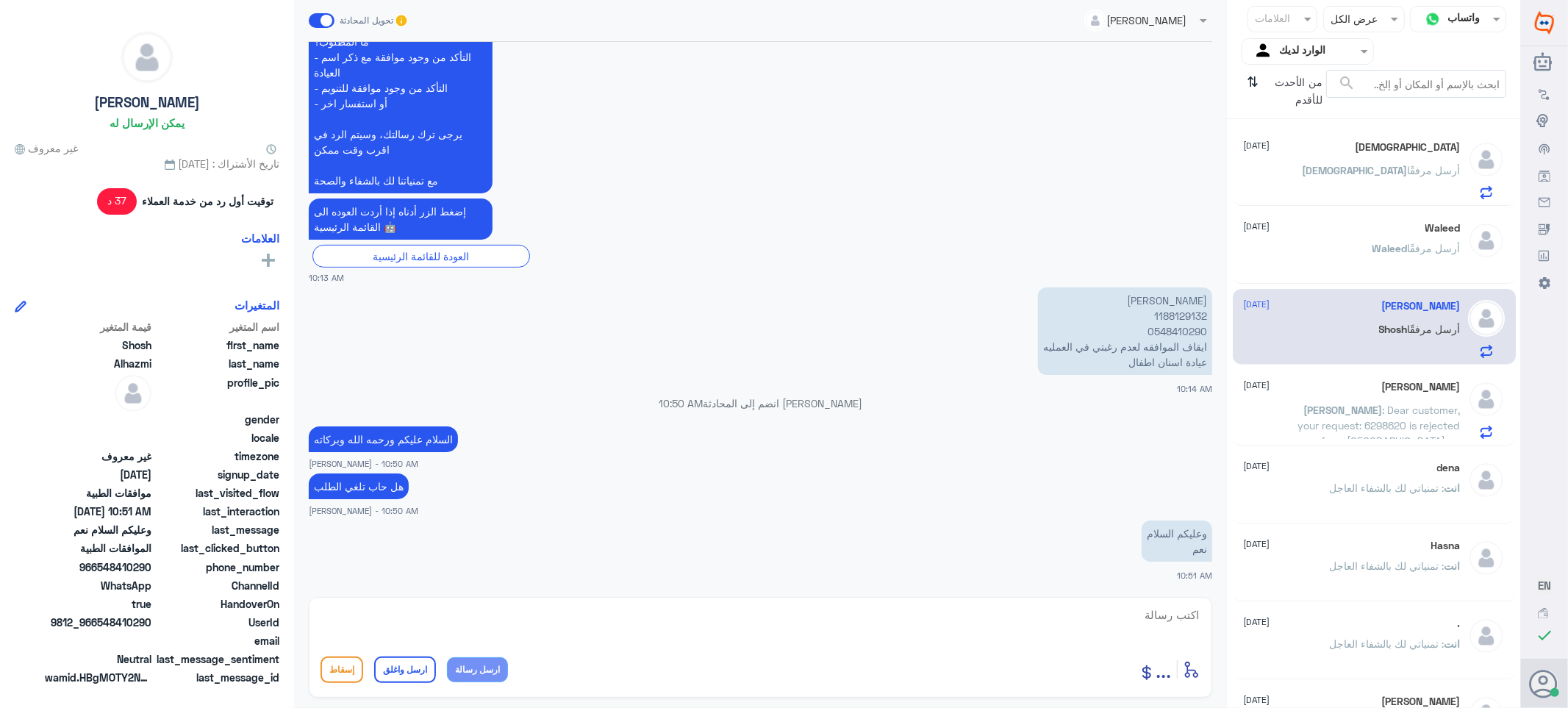
click at [1384, 251] on span "Waleed" at bounding box center [1390, 248] width 35 height 12
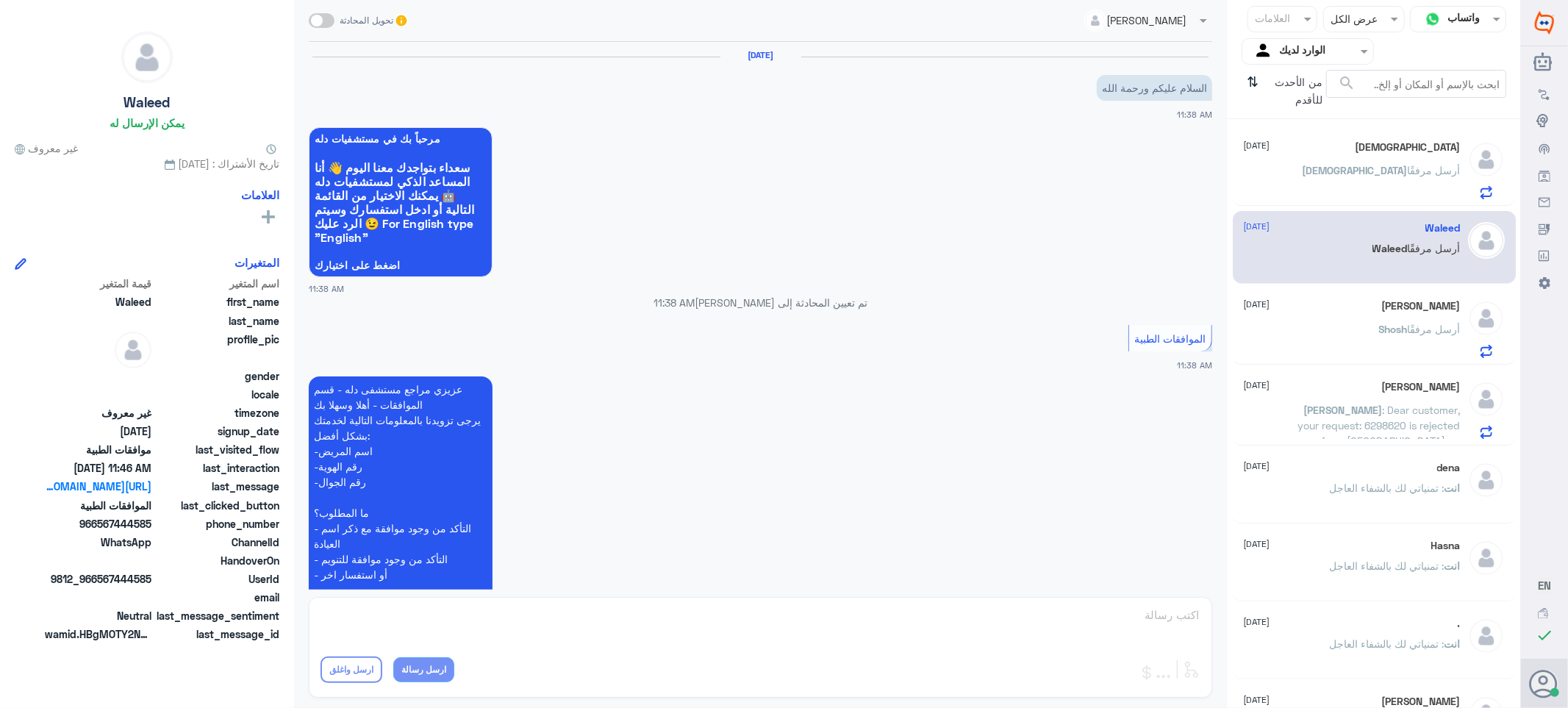
scroll to position [683, 0]
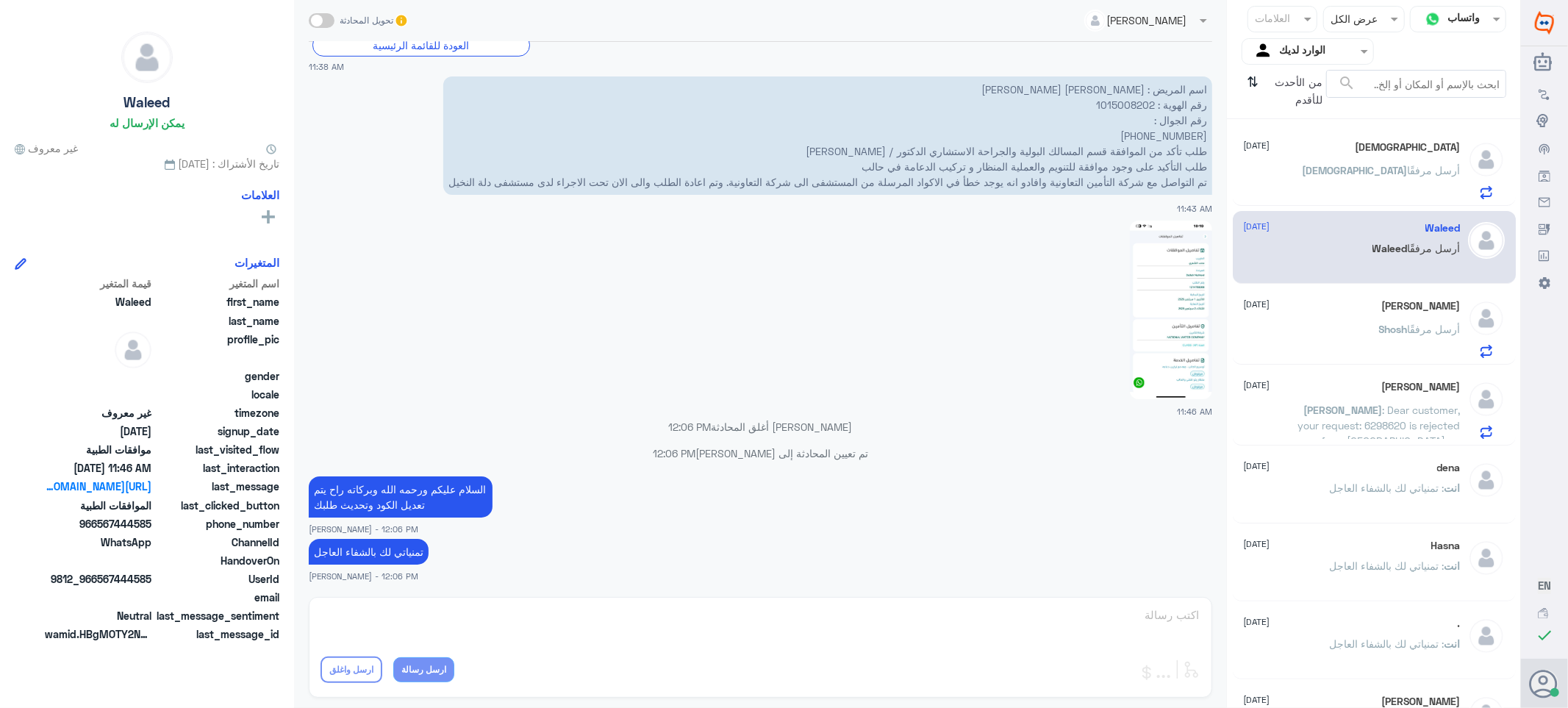
click at [1117, 103] on p "اسم المريض : [PERSON_NAME] [PERSON_NAME] رقم الهوية : 1015008202 رقم الجوال : ‭…" at bounding box center [828, 136] width 769 height 119
click at [1356, 167] on div "ISJ أرسل مرفقًا" at bounding box center [1352, 183] width 217 height 33
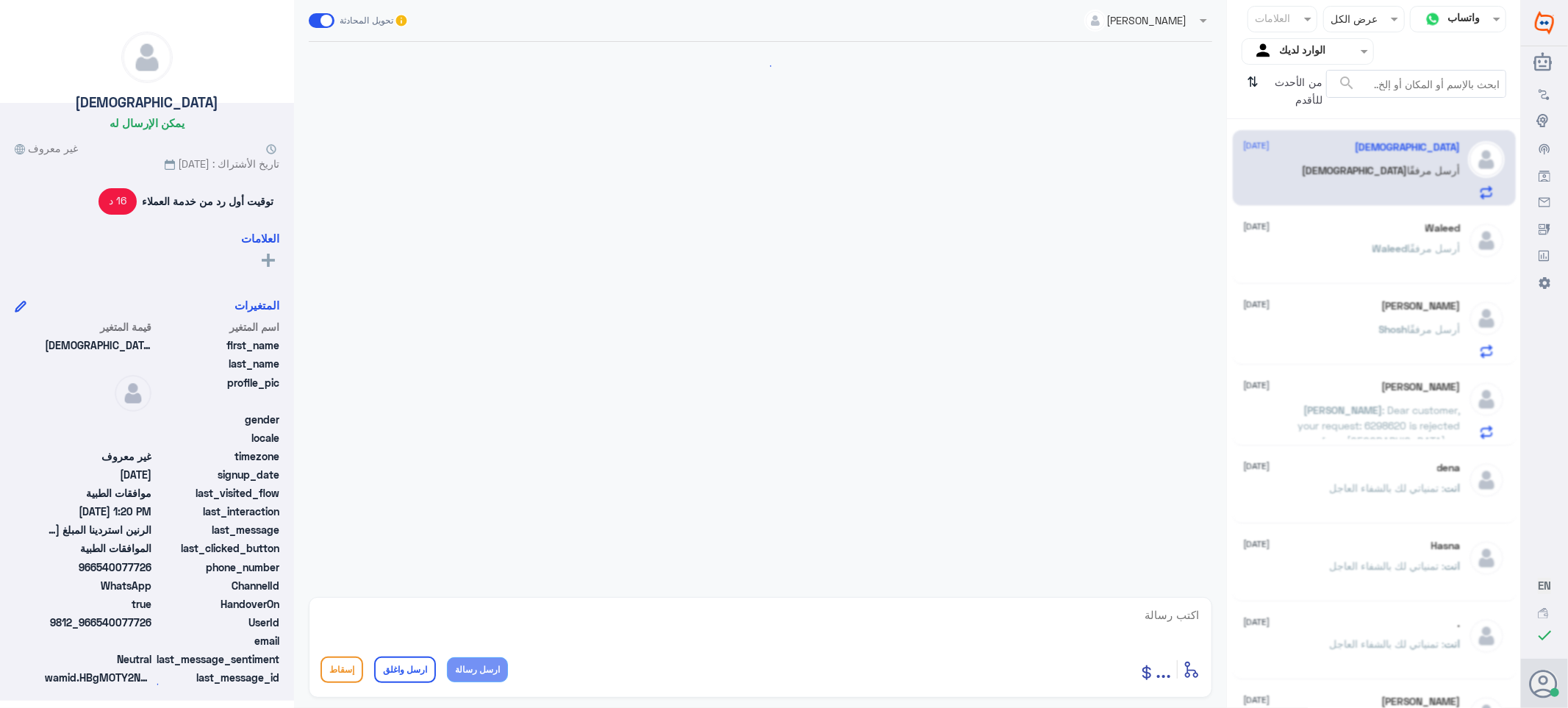
scroll to position [1310, 0]
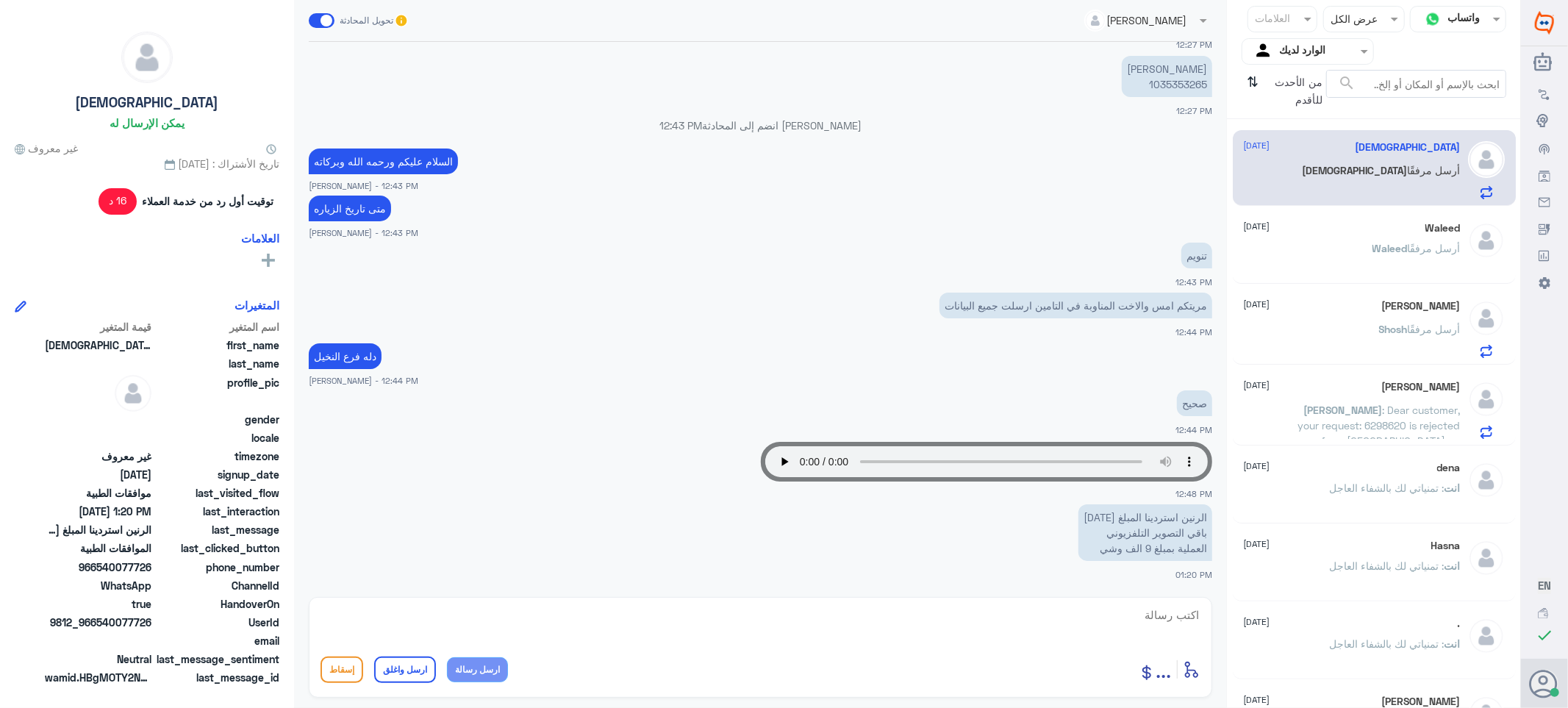
click at [1154, 85] on p "[PERSON_NAME] 1035353265" at bounding box center [1167, 76] width 91 height 41
click at [1263, 64] on div "Agent Filter الوارد لديك" at bounding box center [1308, 51] width 132 height 26
click at [1284, 153] on div "فريقك" at bounding box center [1308, 165] width 132 height 34
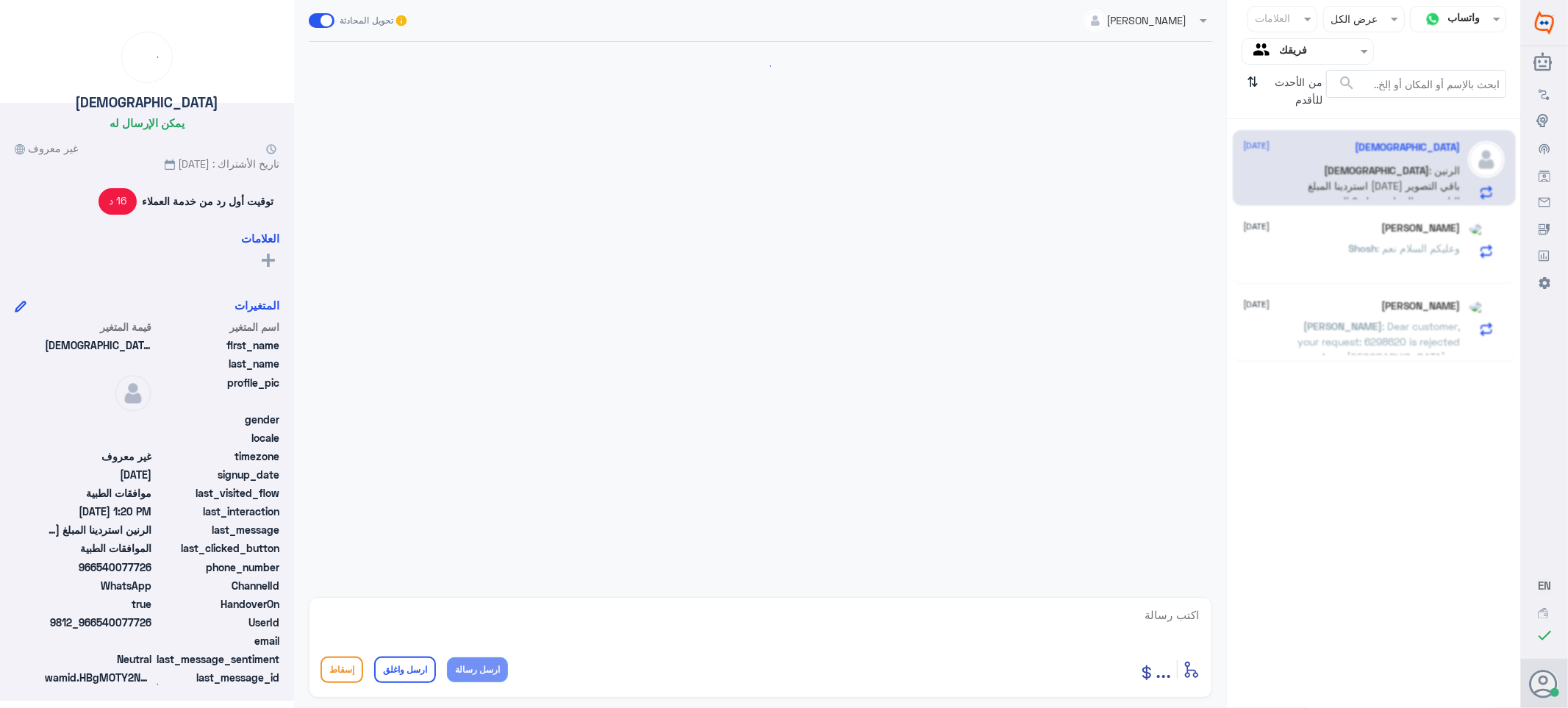
scroll to position [1310, 0]
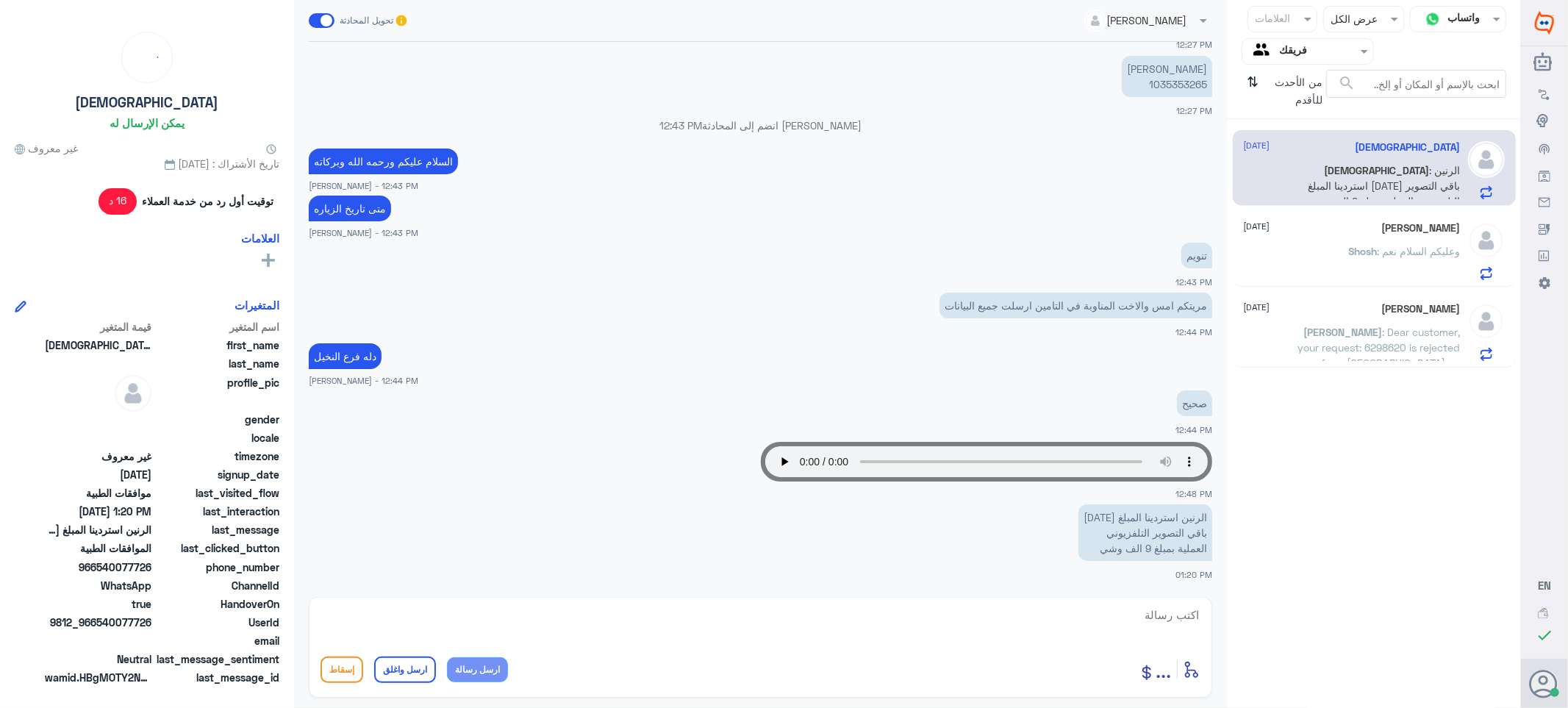
click at [1300, 327] on p "[PERSON_NAME] : Dear customer, your request: 6298620 is rejected from [GEOGRAPH…" at bounding box center [1378, 343] width 166 height 37
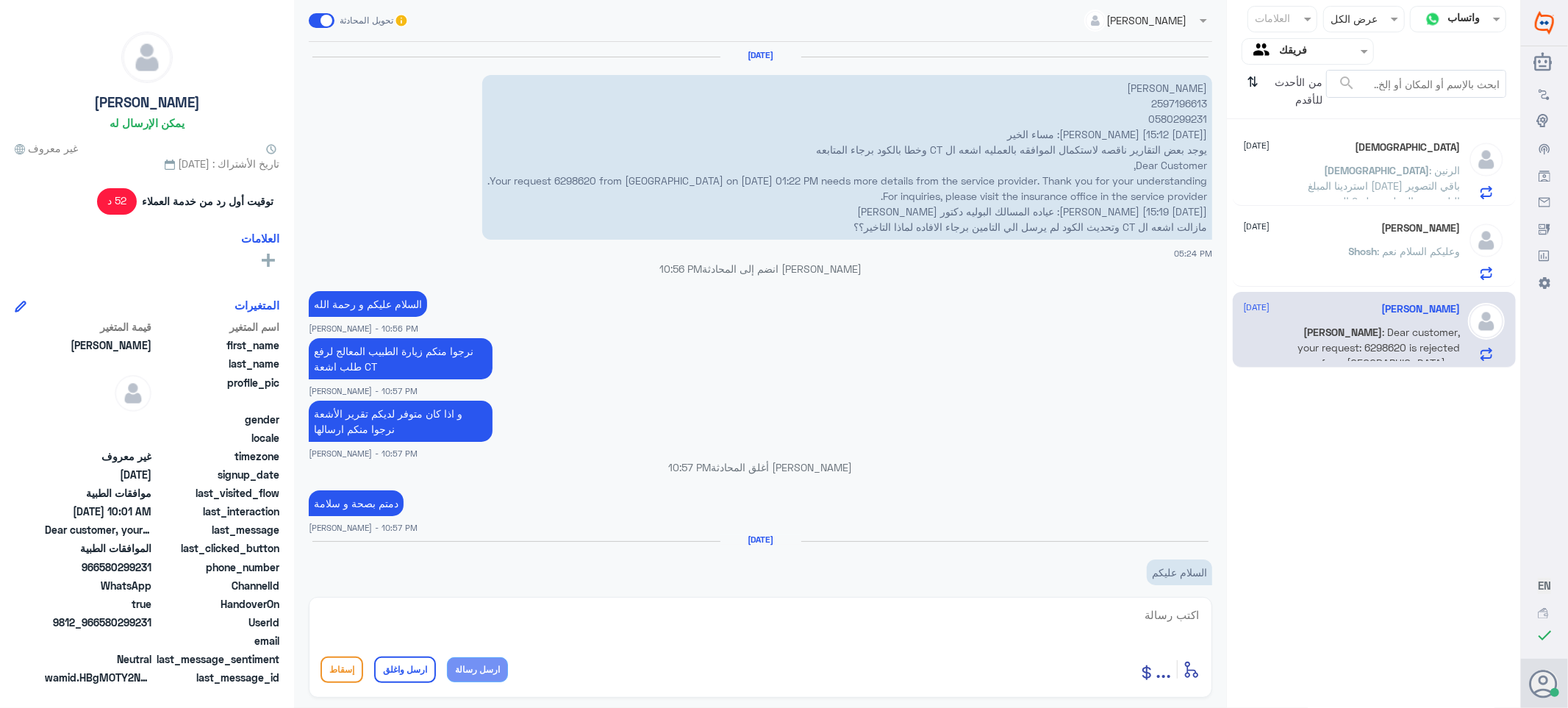
scroll to position [1091, 0]
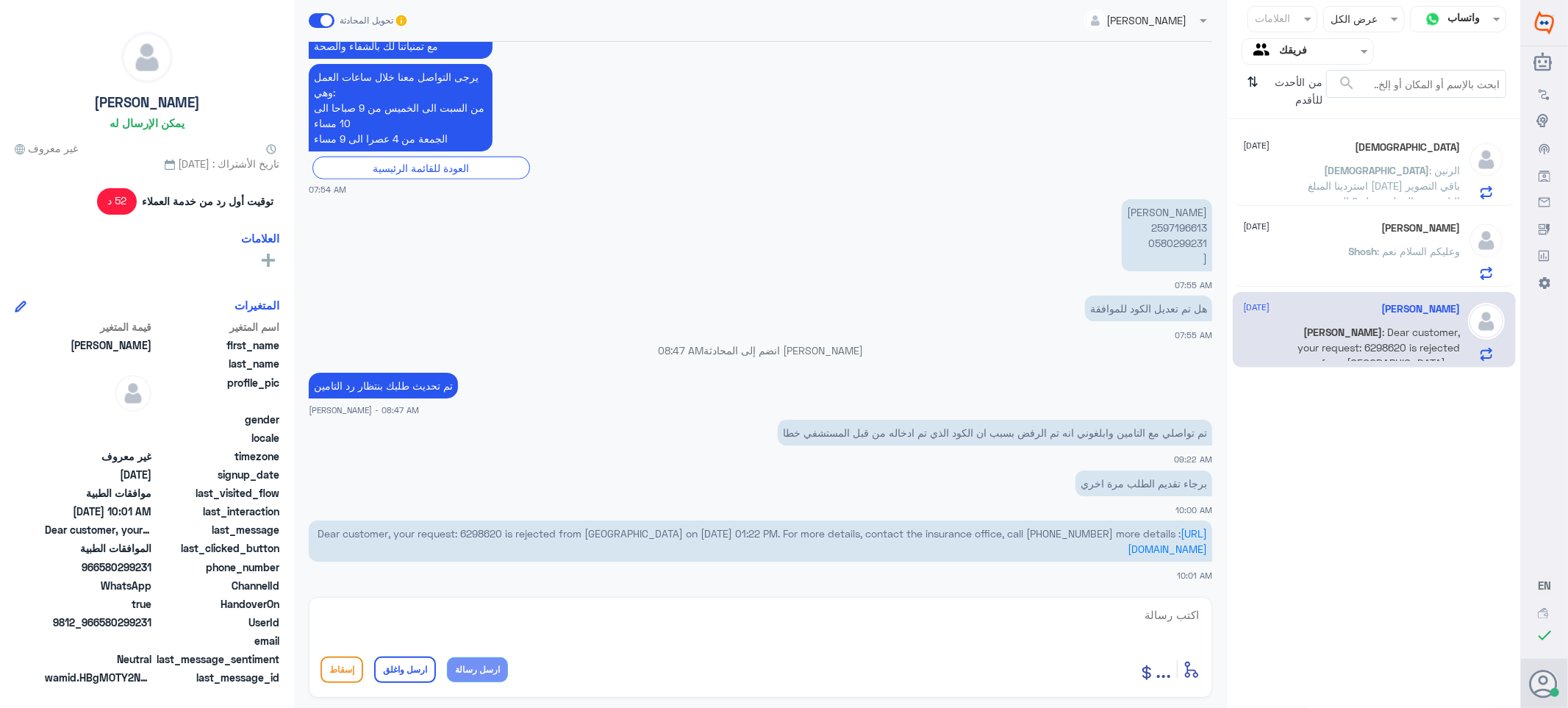
click at [1295, 257] on div "Shosh : وعليكم السلام نعم" at bounding box center [1352, 263] width 217 height 33
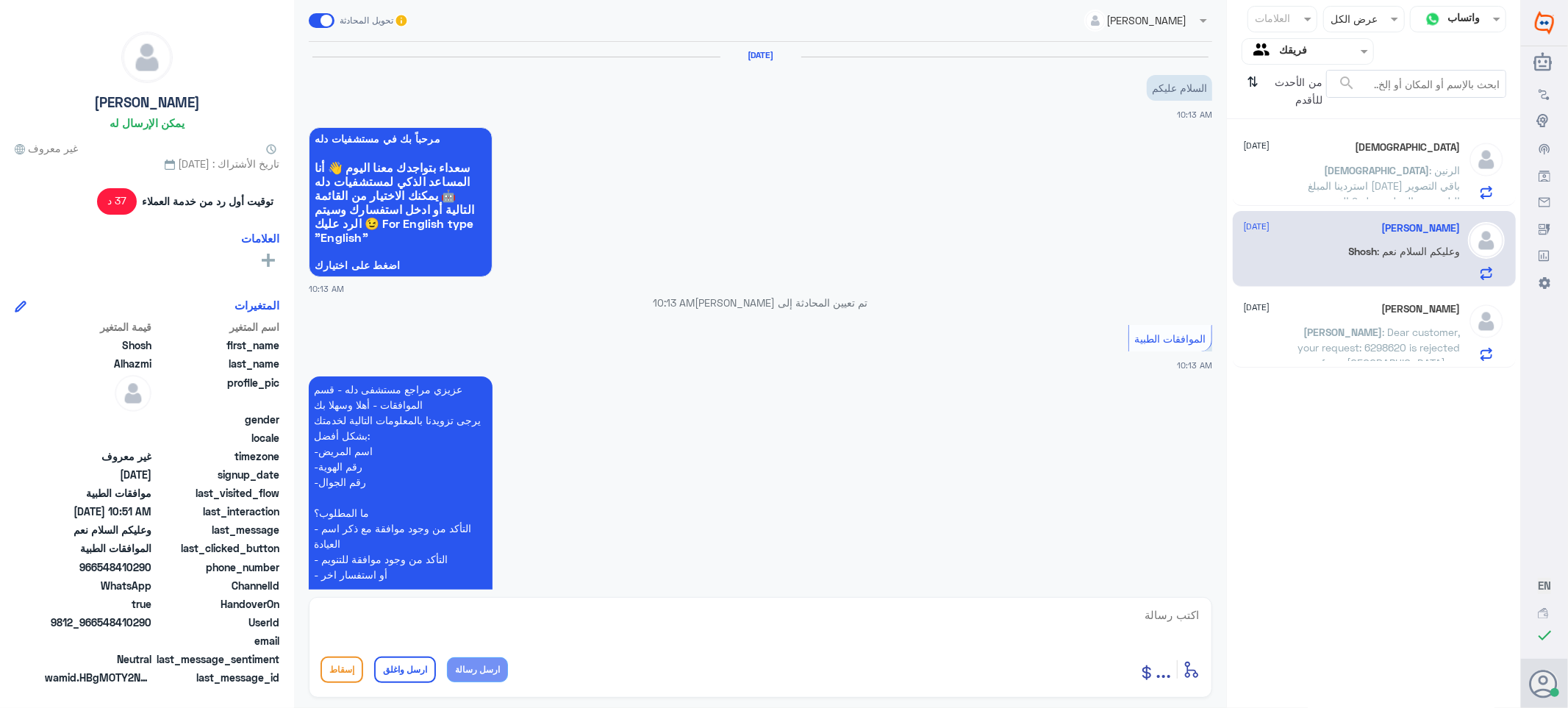
scroll to position [473, 0]
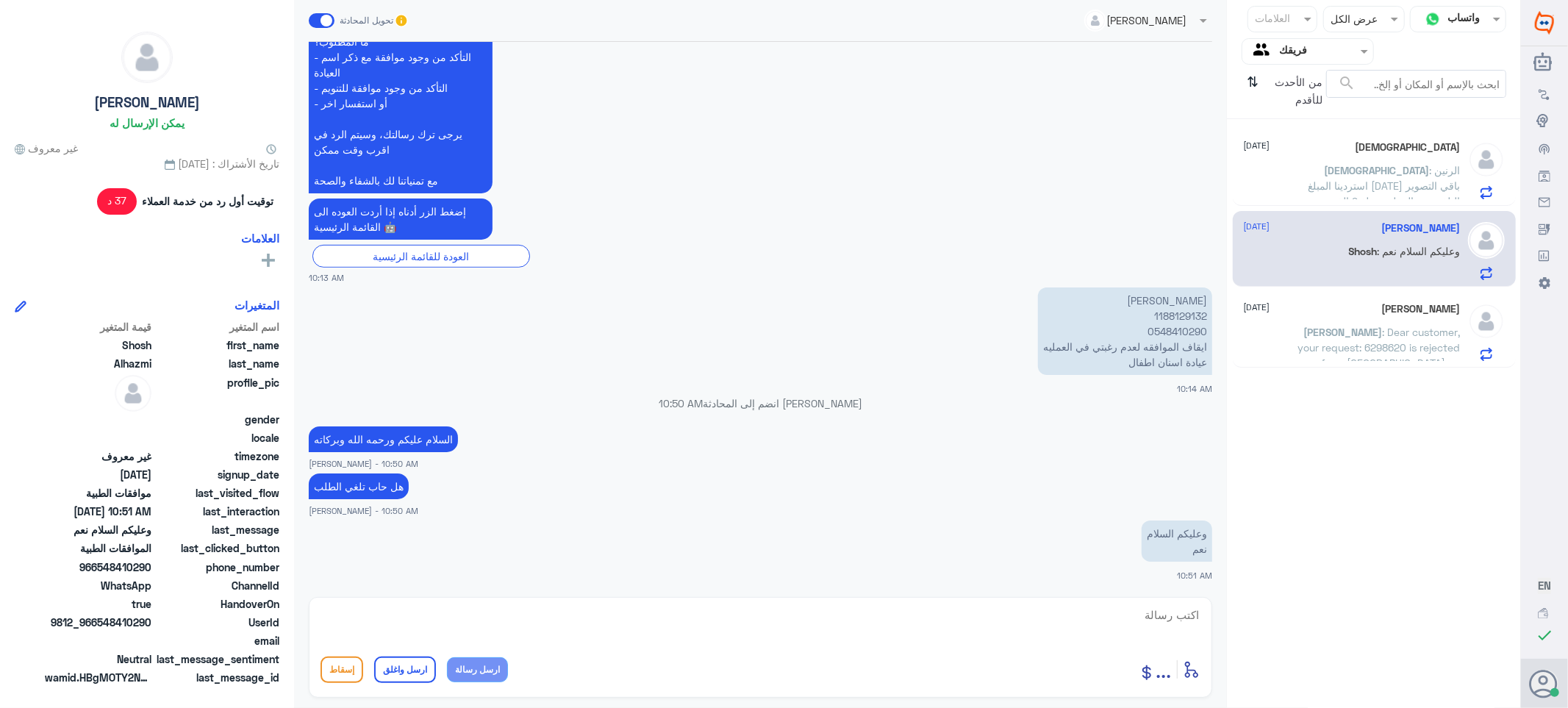
click at [1325, 172] on span "[DEMOGRAPHIC_DATA]" at bounding box center [1377, 170] width 105 height 12
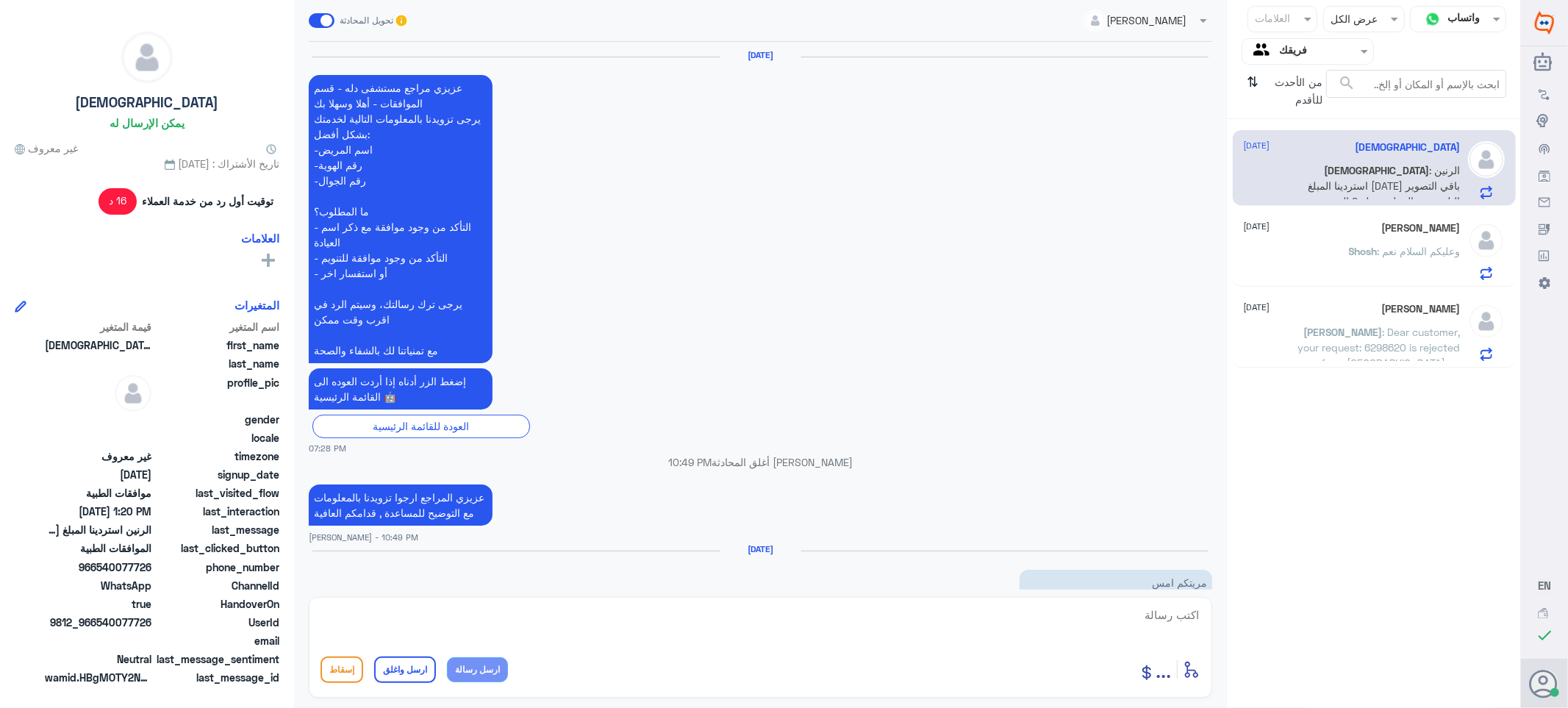
scroll to position [1310, 0]
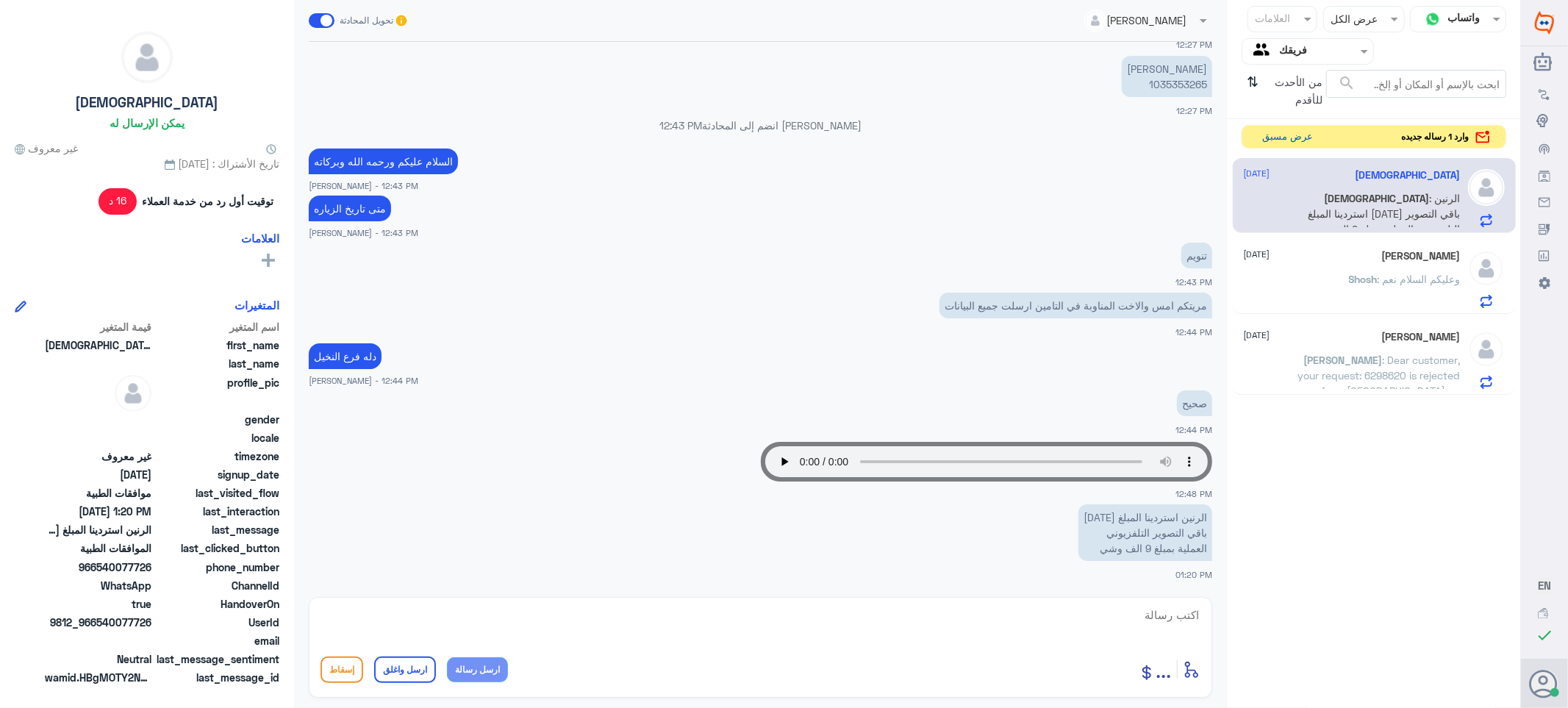
click at [1280, 133] on button "عرض مسبق" at bounding box center [1288, 137] width 62 height 23
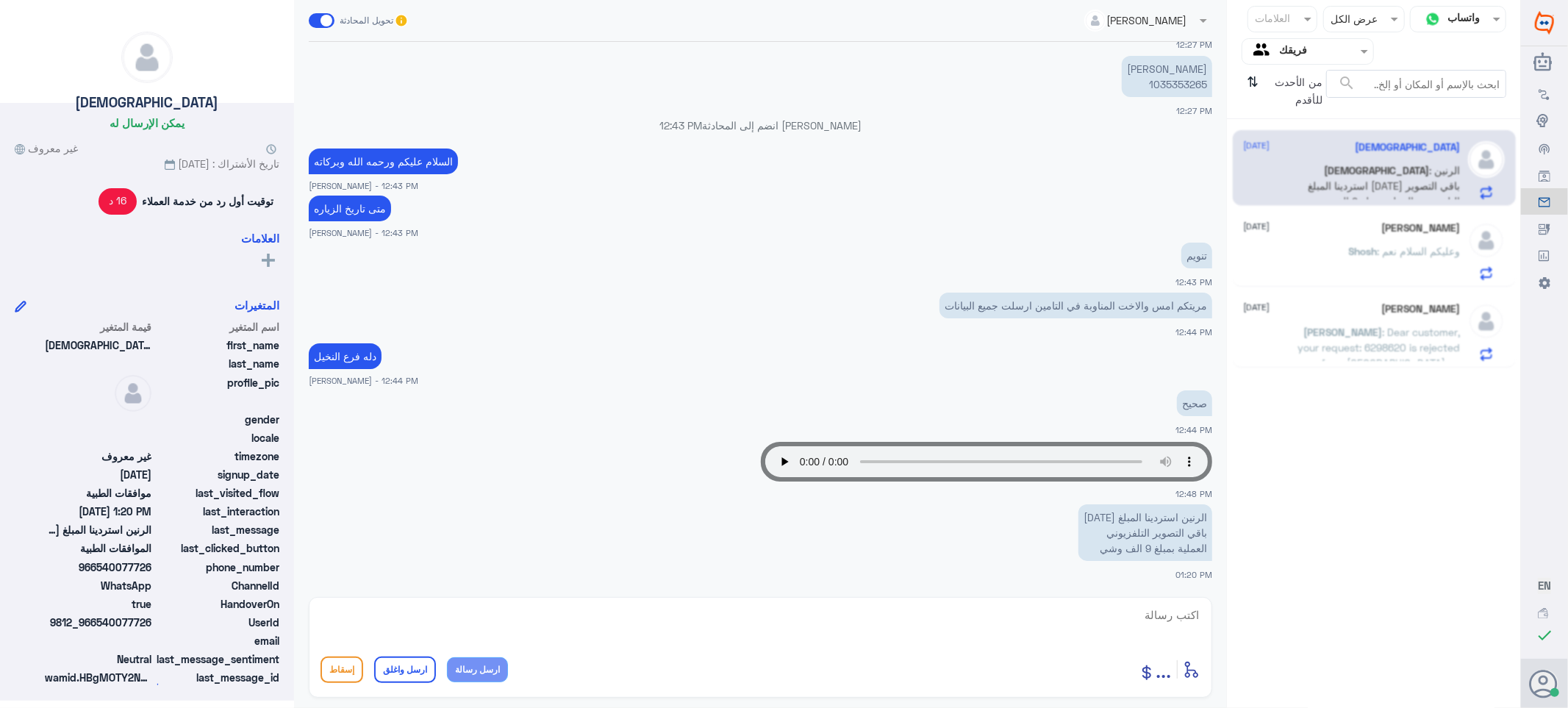
click at [1287, 236] on div "[PERSON_NAME] [DATE][PERSON_NAME] : وعليكم السلام نعم" at bounding box center [1352, 251] width 217 height 58
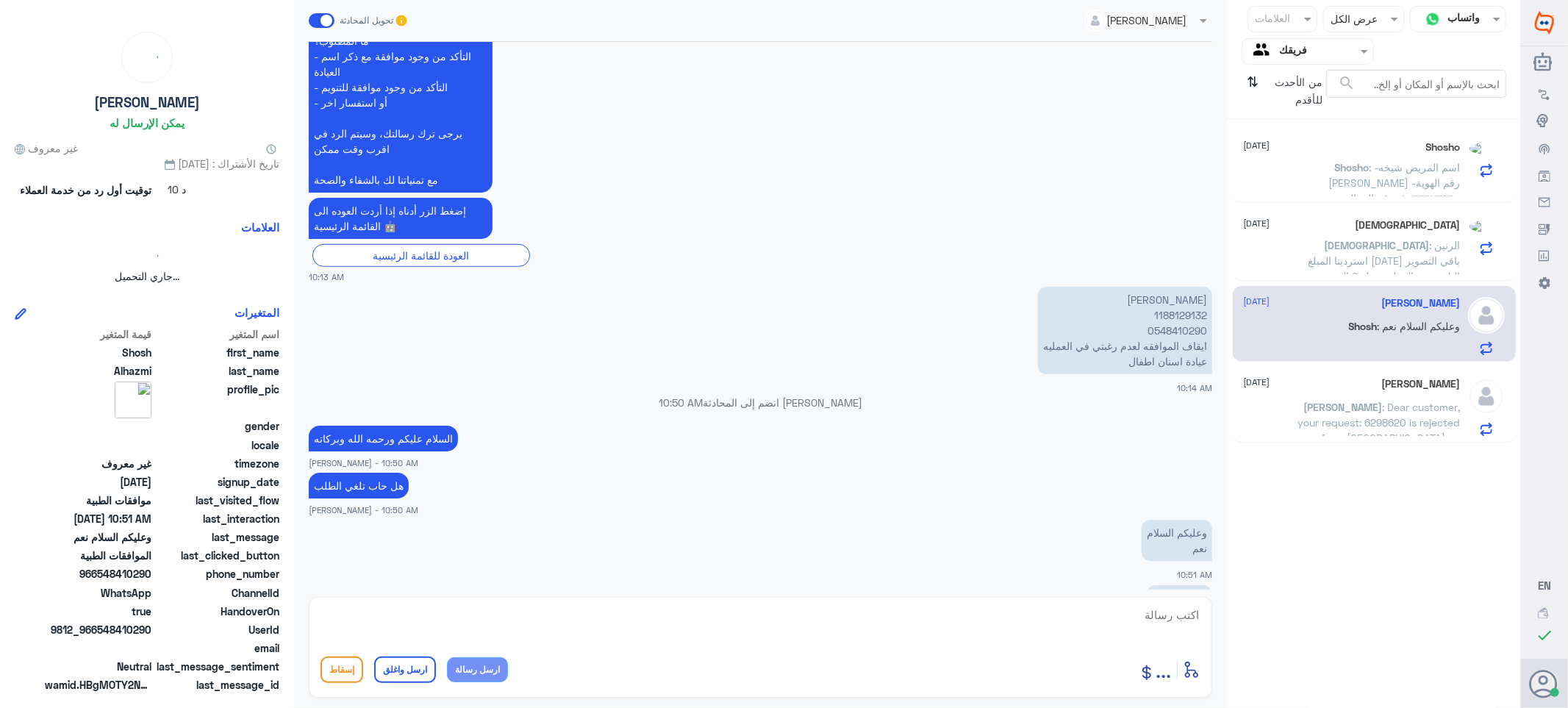
scroll to position [1253, 0]
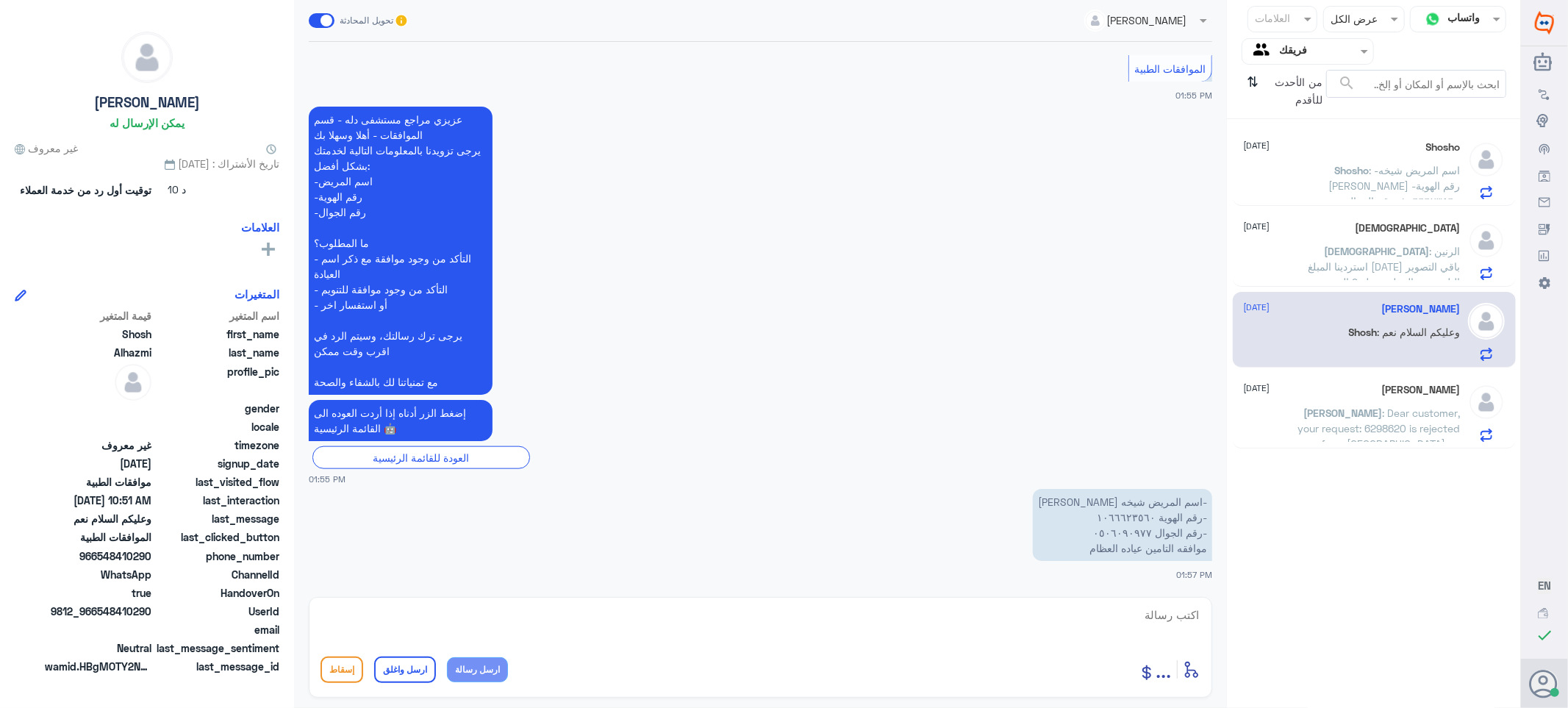
click at [1130, 616] on textarea at bounding box center [761, 623] width 880 height 36
drag, startPoint x: 1135, startPoint y: 618, endPoint x: 1221, endPoint y: 633, distance: 87.3
click at [1221, 633] on div "[PERSON_NAME] تحويل المحادثة [DATE] السلام عليكم 10:13 AM مرحباً بك في مستشفيات…" at bounding box center [760, 356] width 933 height 712
type textarea "1066623560"
type textarea "h"
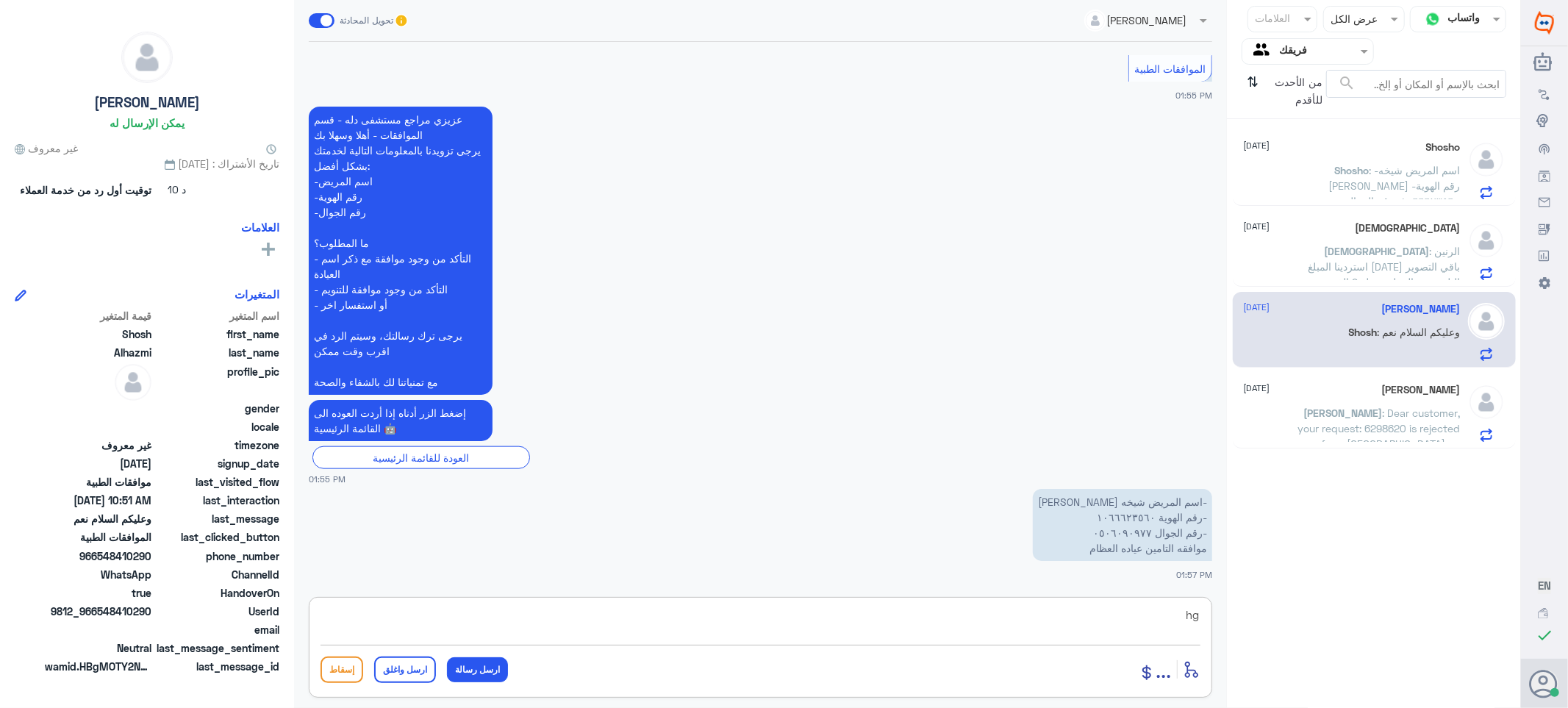
type textarea "h"
drag, startPoint x: 1141, startPoint y: 619, endPoint x: 1155, endPoint y: 611, distance: 16.1
click at [1143, 618] on textarea at bounding box center [761, 623] width 880 height 36
type textarea "السلام عليكم ورحمه الله وبركاته"
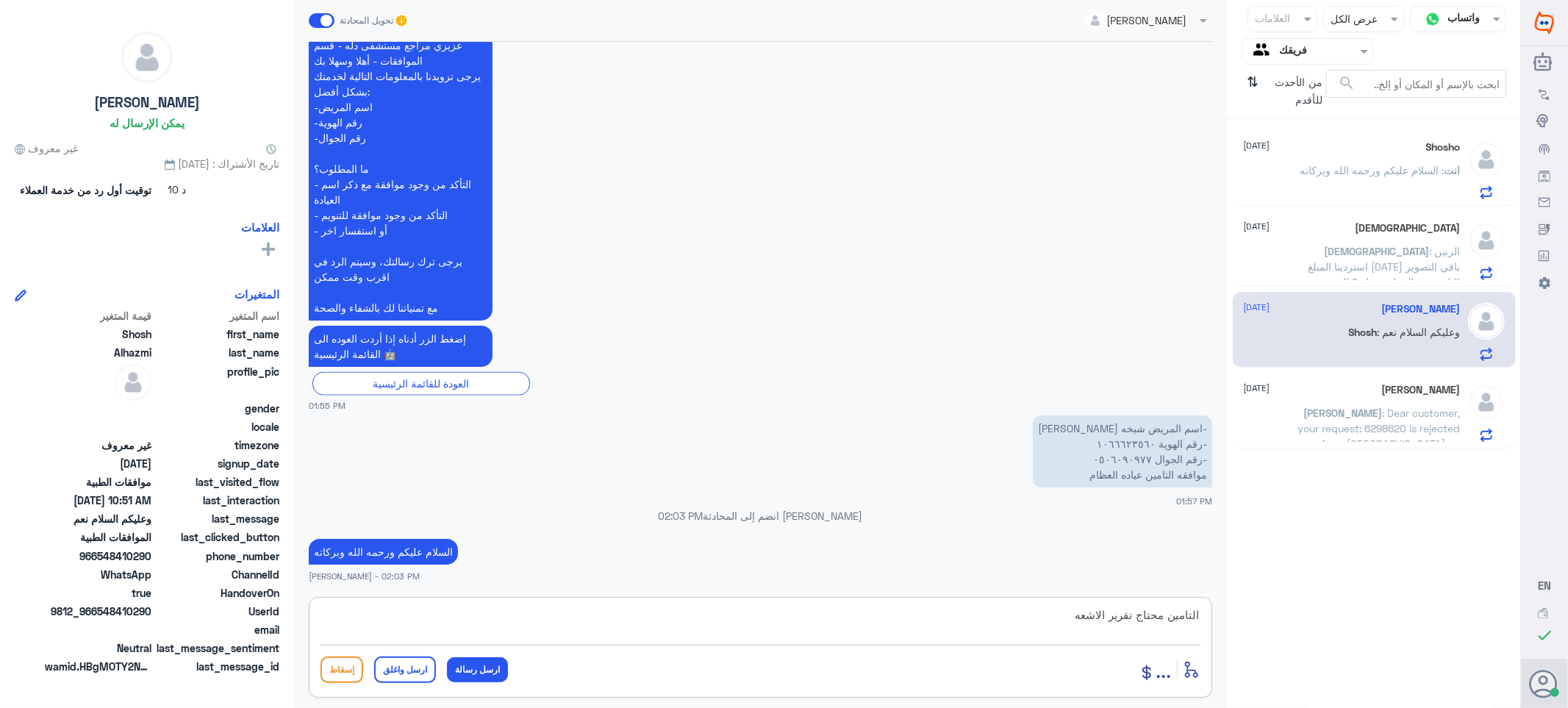
type textarea "التامين محتاج تقرير الاشعه"
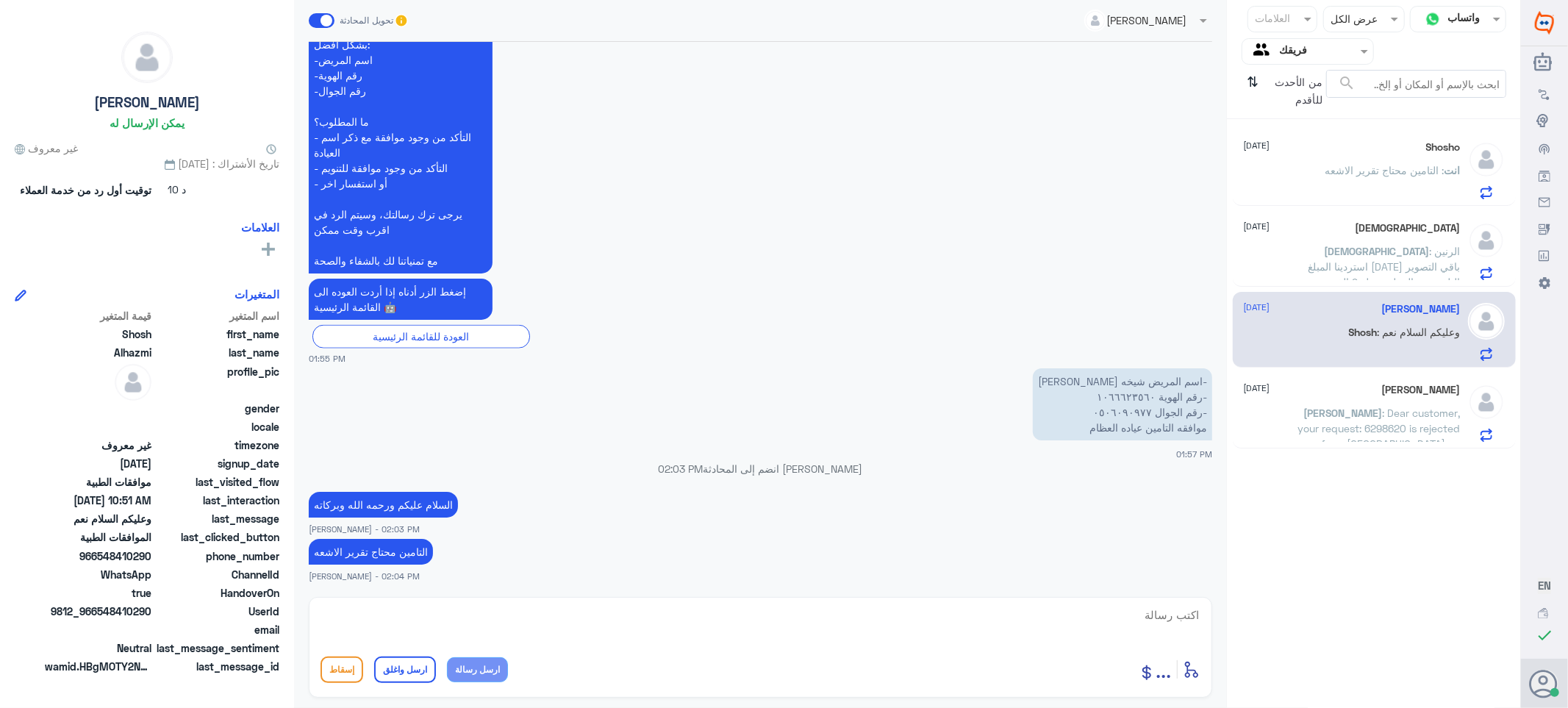
click at [1342, 160] on div "Shosho [DATE] انت : التامين محتاج تقرير الاشعه" at bounding box center [1352, 170] width 217 height 58
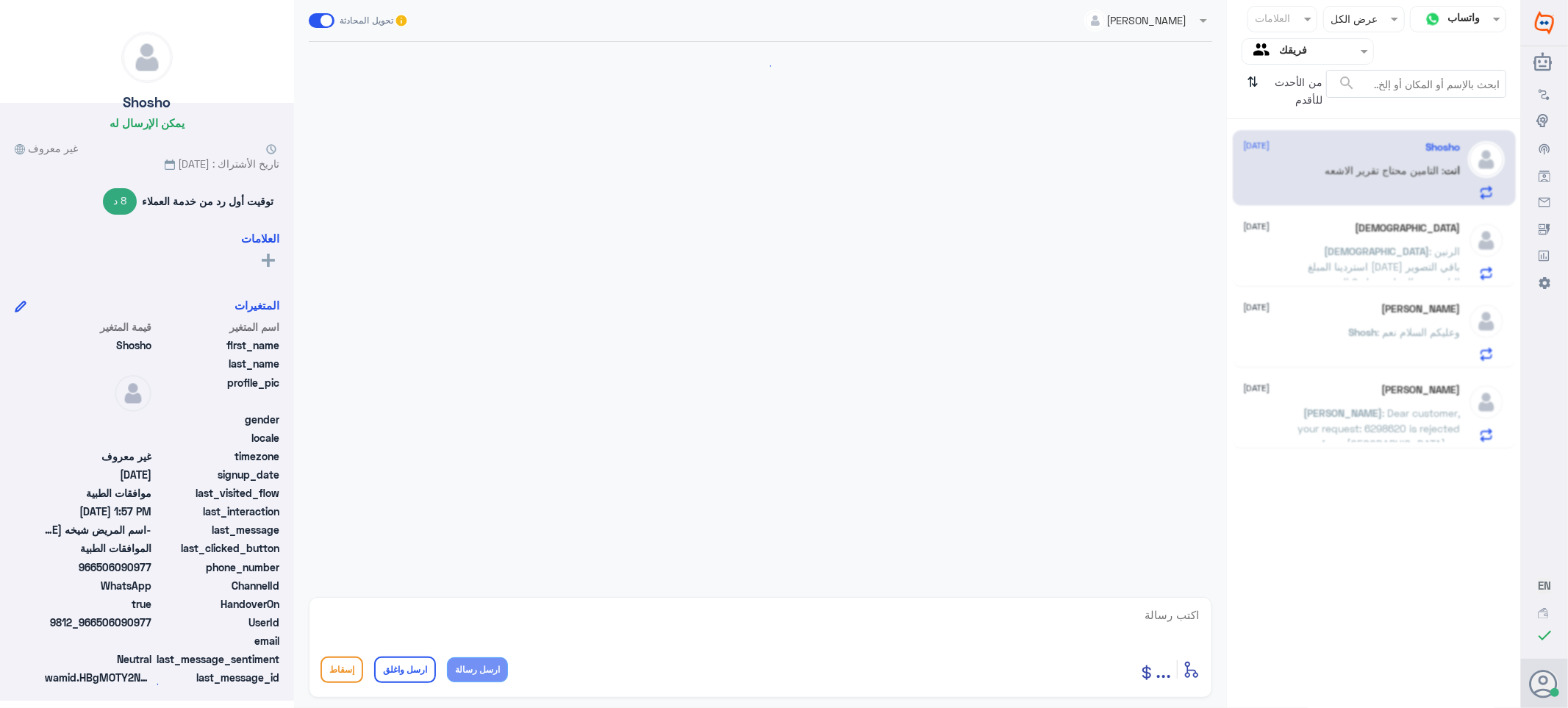
scroll to position [391, 0]
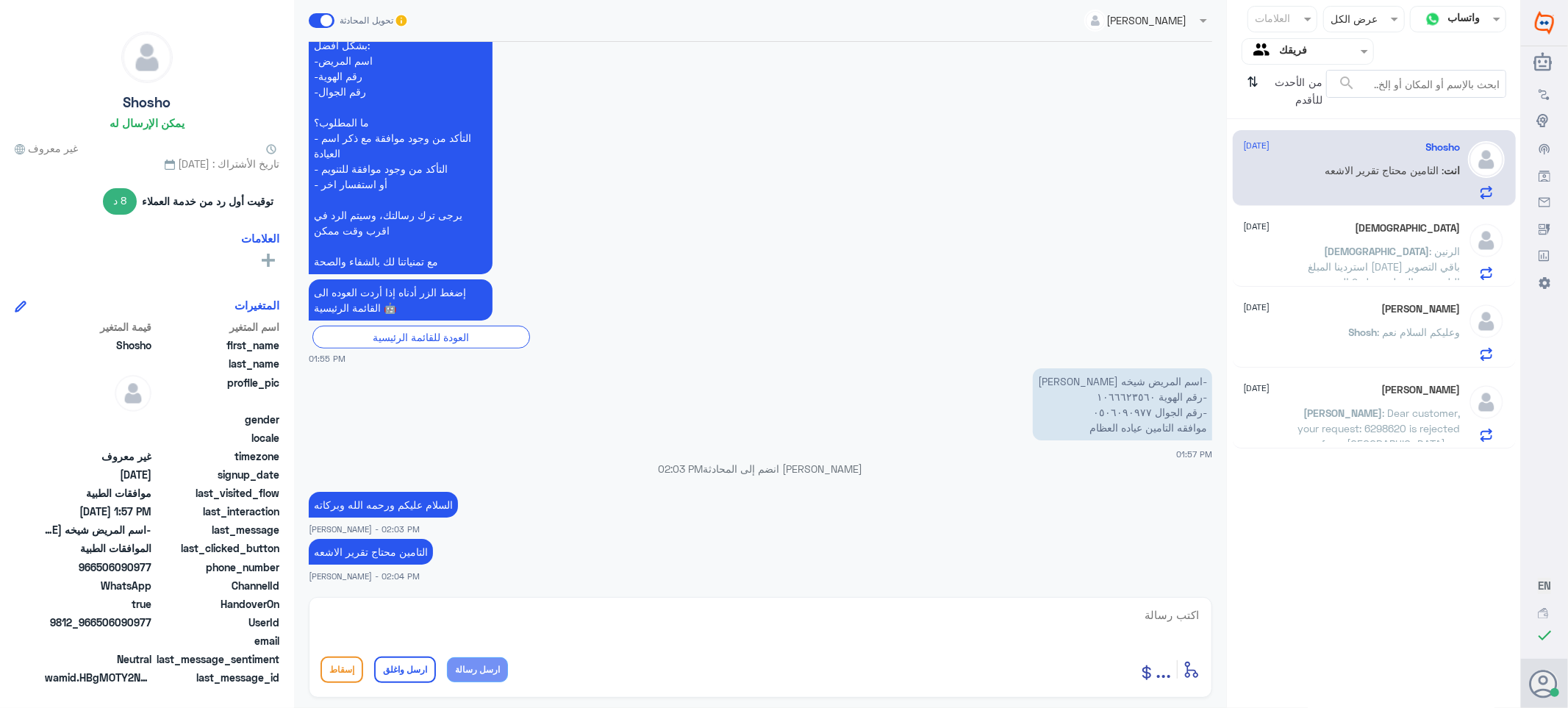
click at [1336, 241] on div "ISJ [DATE] ISJ : الرنين استردينا المبلغ [DATE] باقي التصوير التلفزيوني العملية …" at bounding box center [1352, 251] width 217 height 58
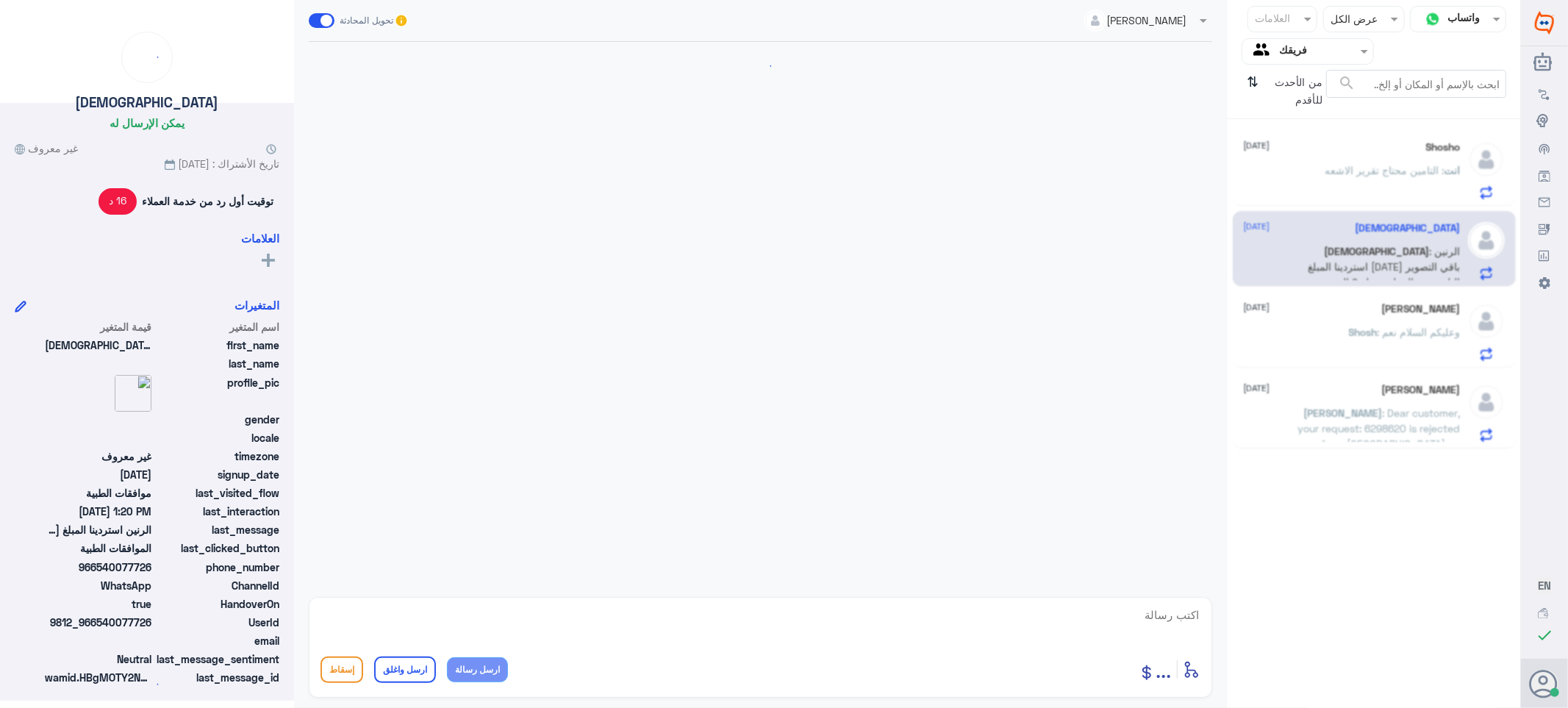
scroll to position [1310, 0]
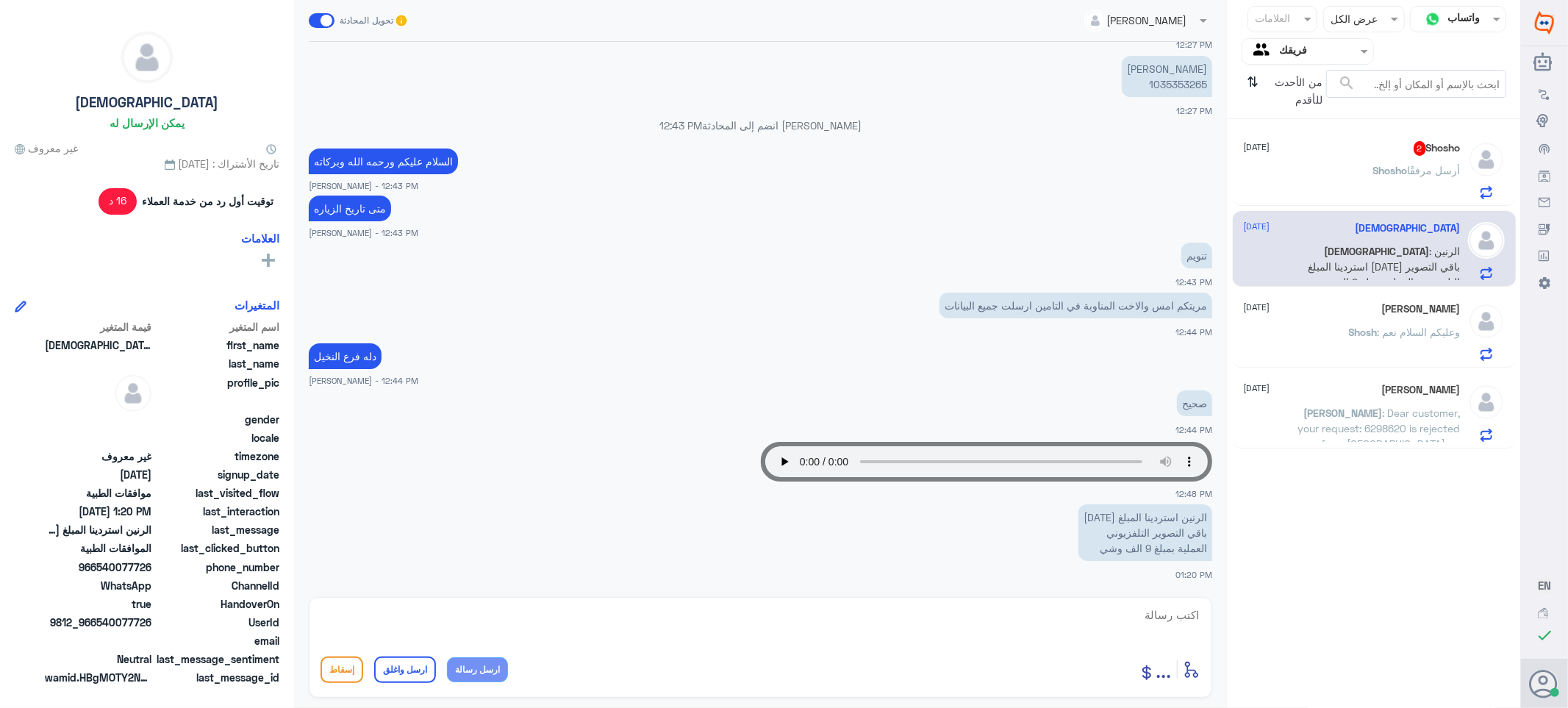
click at [1393, 158] on div "Shosho 2 [DATE] [PERSON_NAME] مرفقًا" at bounding box center [1352, 170] width 217 height 58
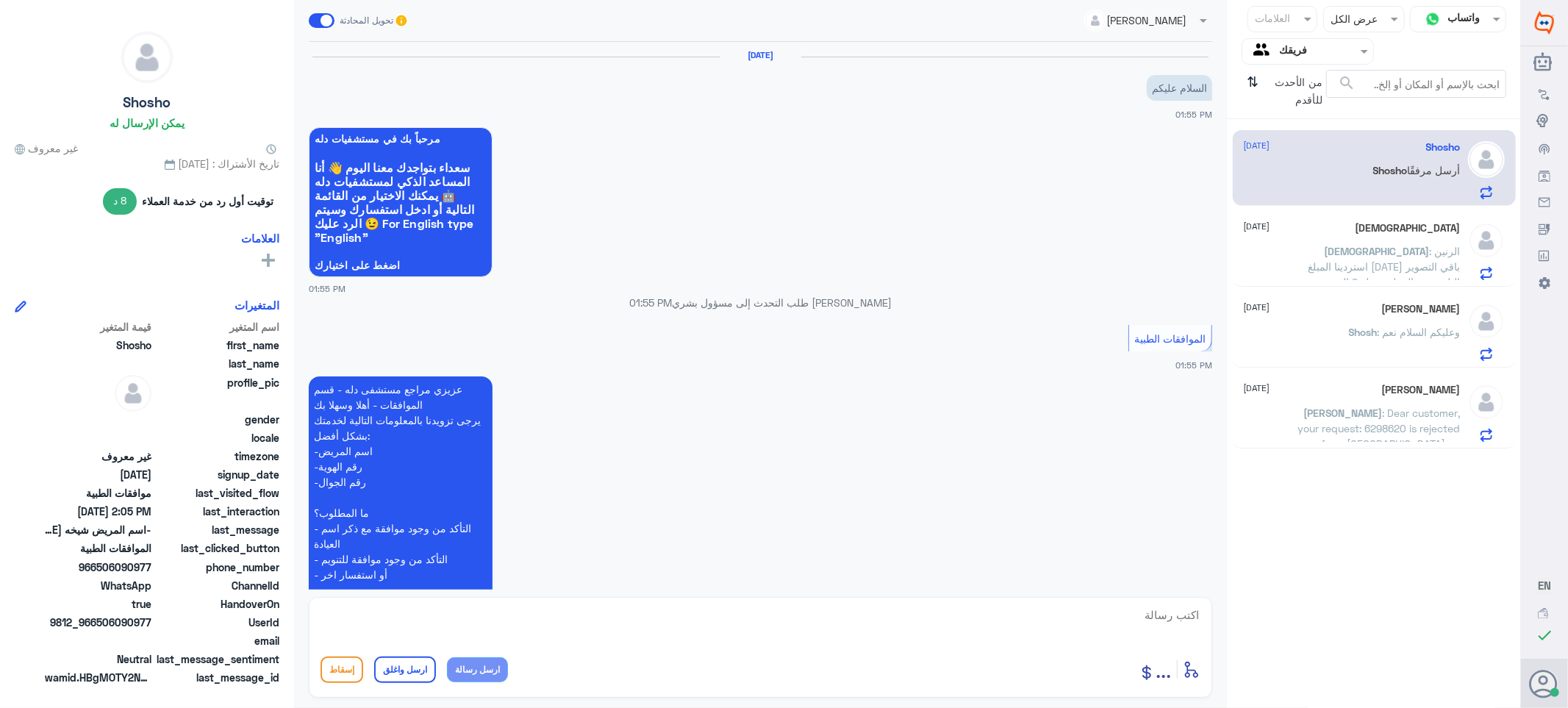
scroll to position [656, 0]
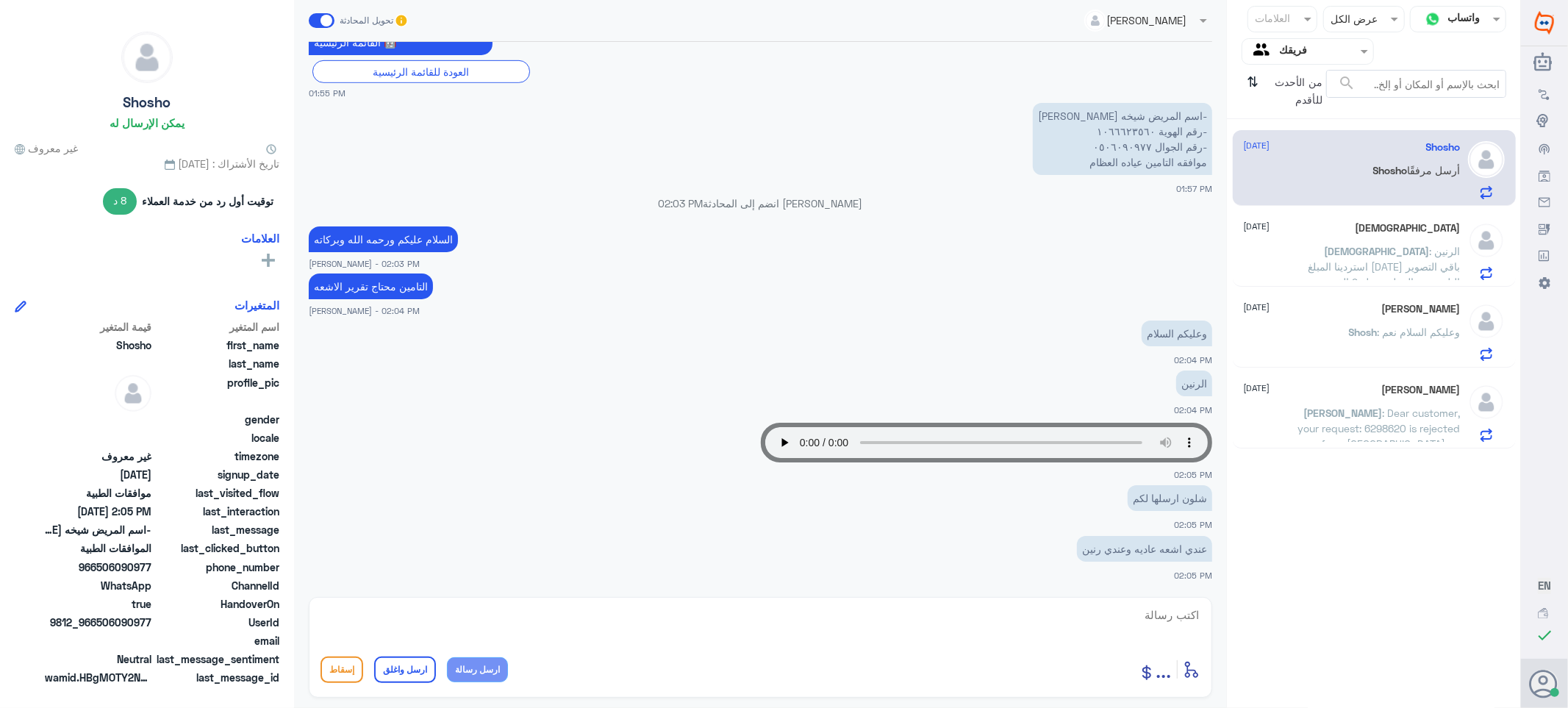
click at [1153, 618] on textarea at bounding box center [761, 623] width 880 height 36
click at [1173, 619] on textarea at bounding box center [761, 623] width 880 height 36
type textarea "ا"
type textarea "ممكن ترفقين لي الترير عشان ارسله لشركه التامين"
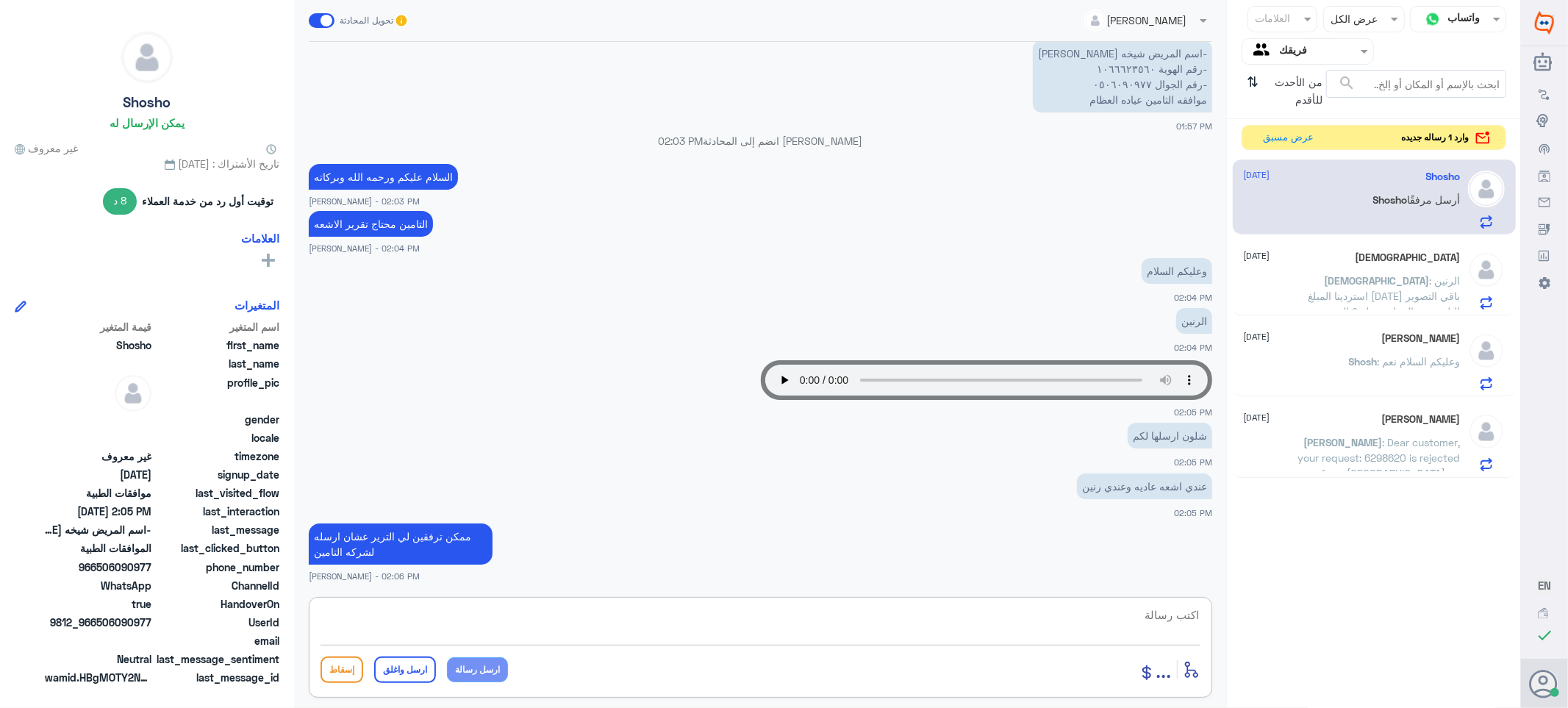
scroll to position [769, 0]
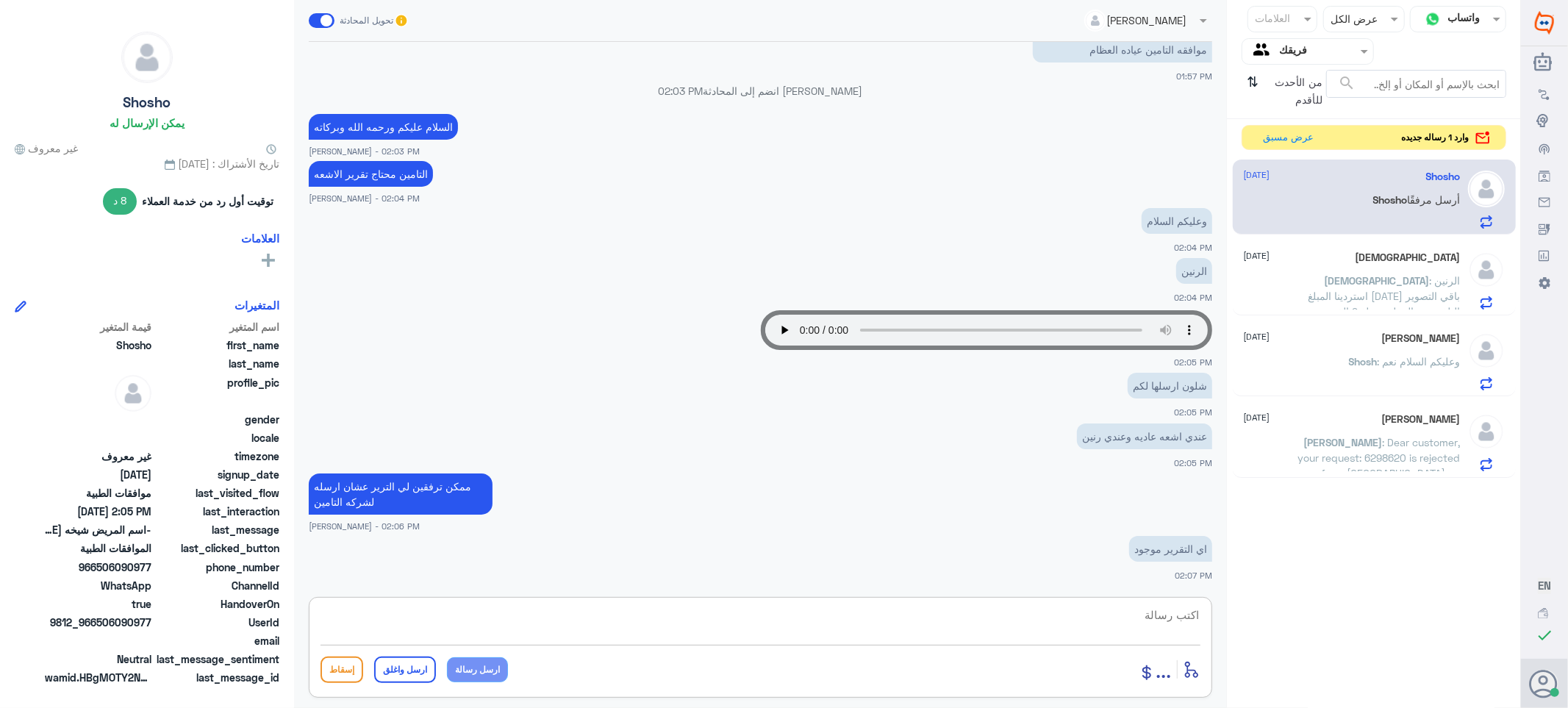
click at [1319, 288] on p "ISJ : الرنين استردينا المبلغ [DATE] باقي التصوير التلفزيوني العملية بمبلغ 9 الف…" at bounding box center [1378, 291] width 166 height 37
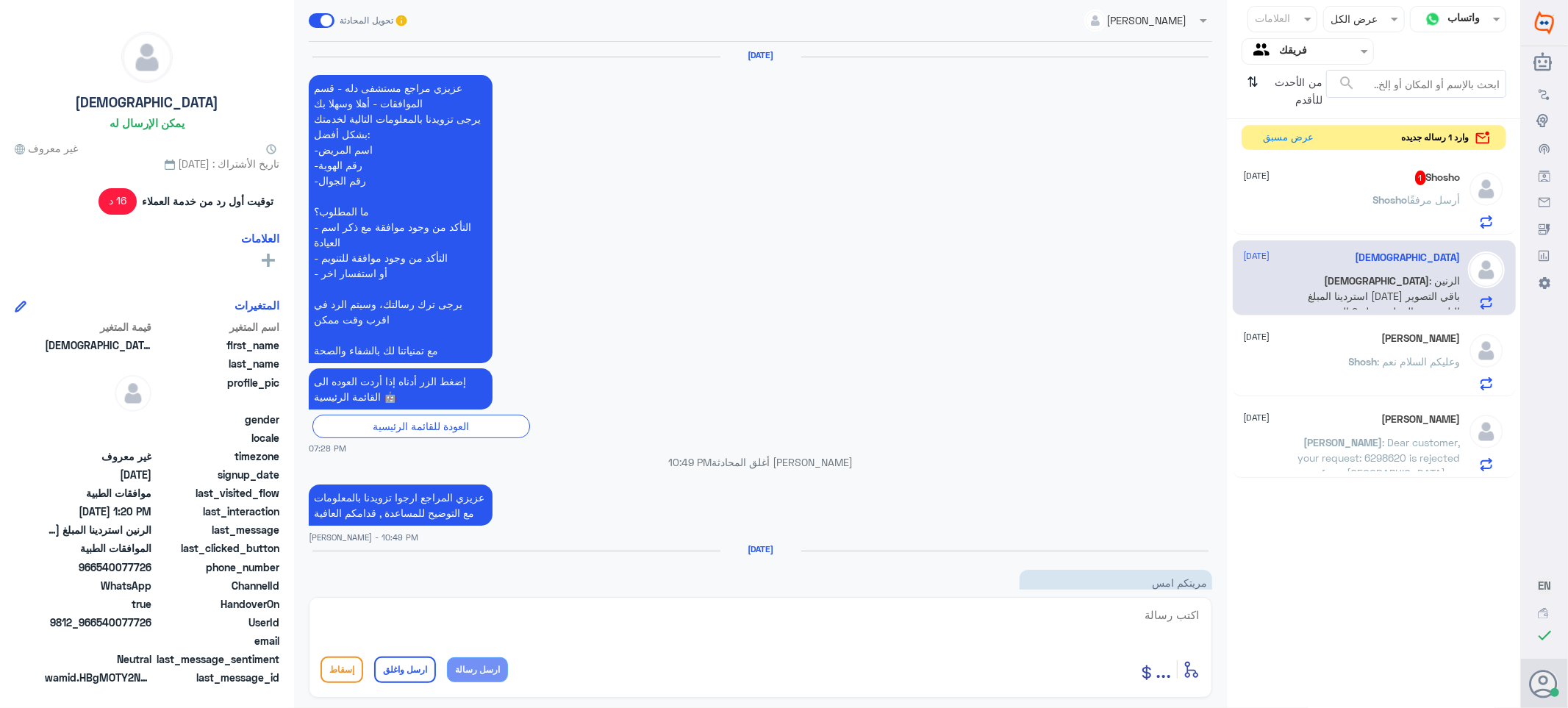
scroll to position [1310, 0]
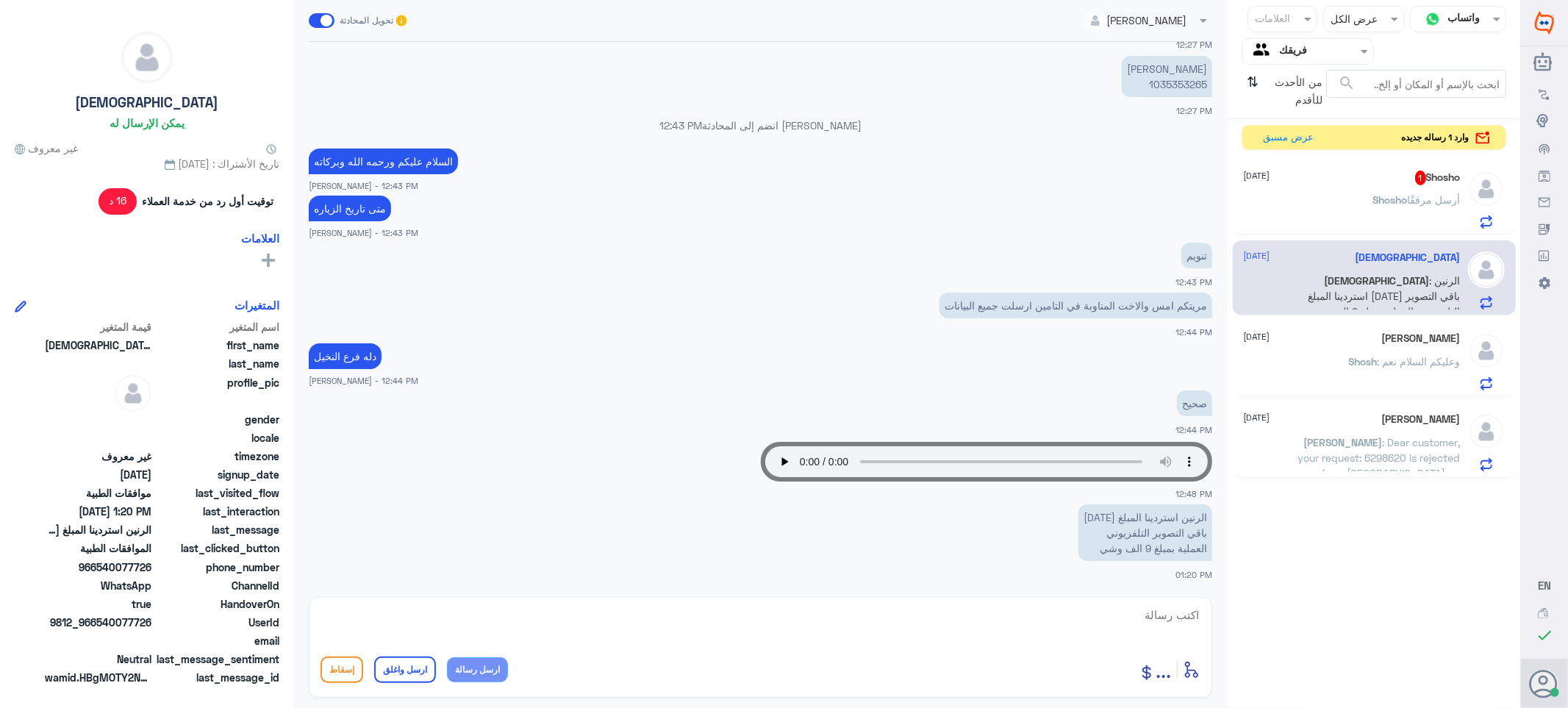
click at [1357, 359] on span "Shosh" at bounding box center [1363, 361] width 29 height 12
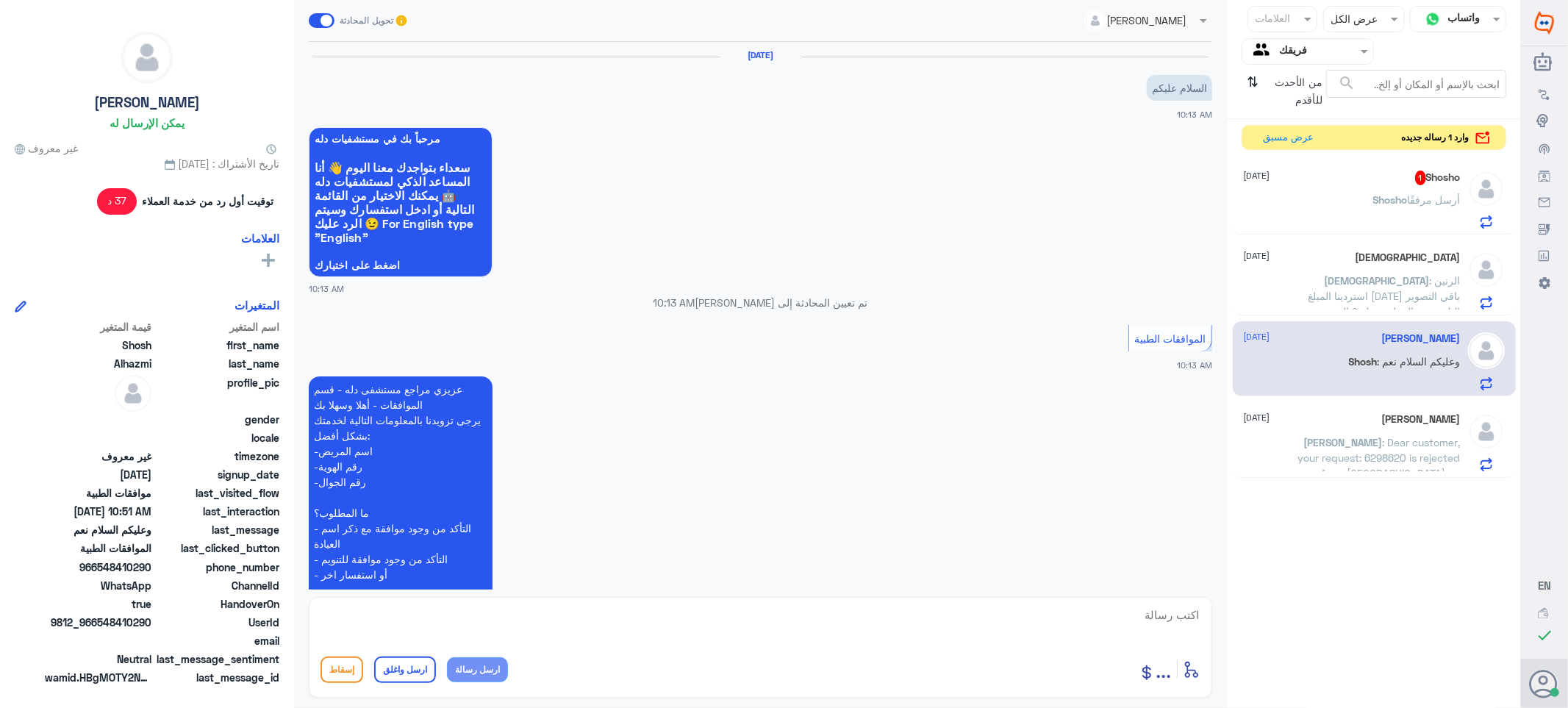
scroll to position [473, 0]
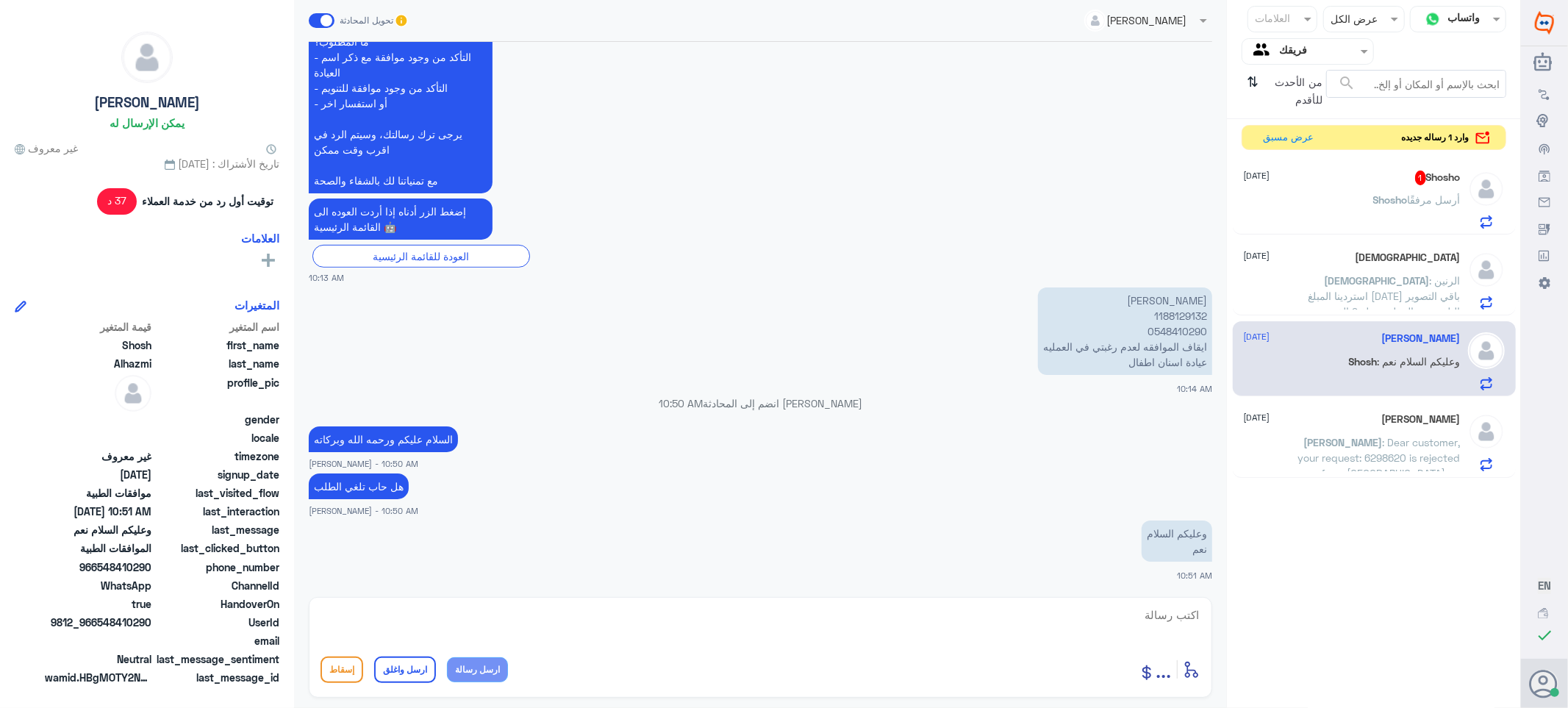
click at [1123, 615] on textarea at bounding box center [761, 623] width 880 height 36
paste textarea "تمنياتي لك بالشفاء العاجل"
type textarea "تم الالغاء بناء على طلبك /تمنياتي لك بالشفاء العاجل"
drag, startPoint x: 404, startPoint y: 671, endPoint x: 688, endPoint y: 589, distance: 295.6
click at [406, 671] on button "ارسل واغلق" at bounding box center [404, 670] width 62 height 26
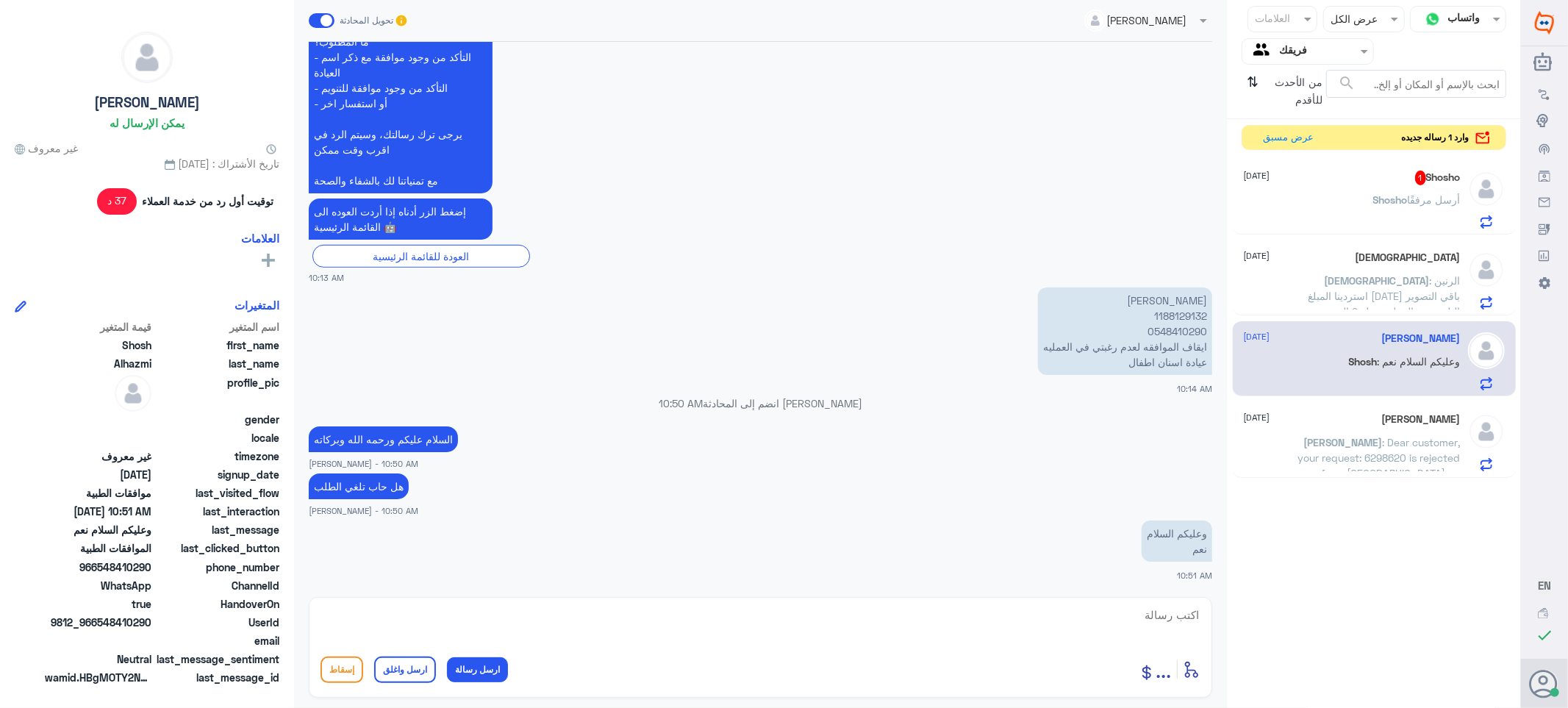
scroll to position [534, 0]
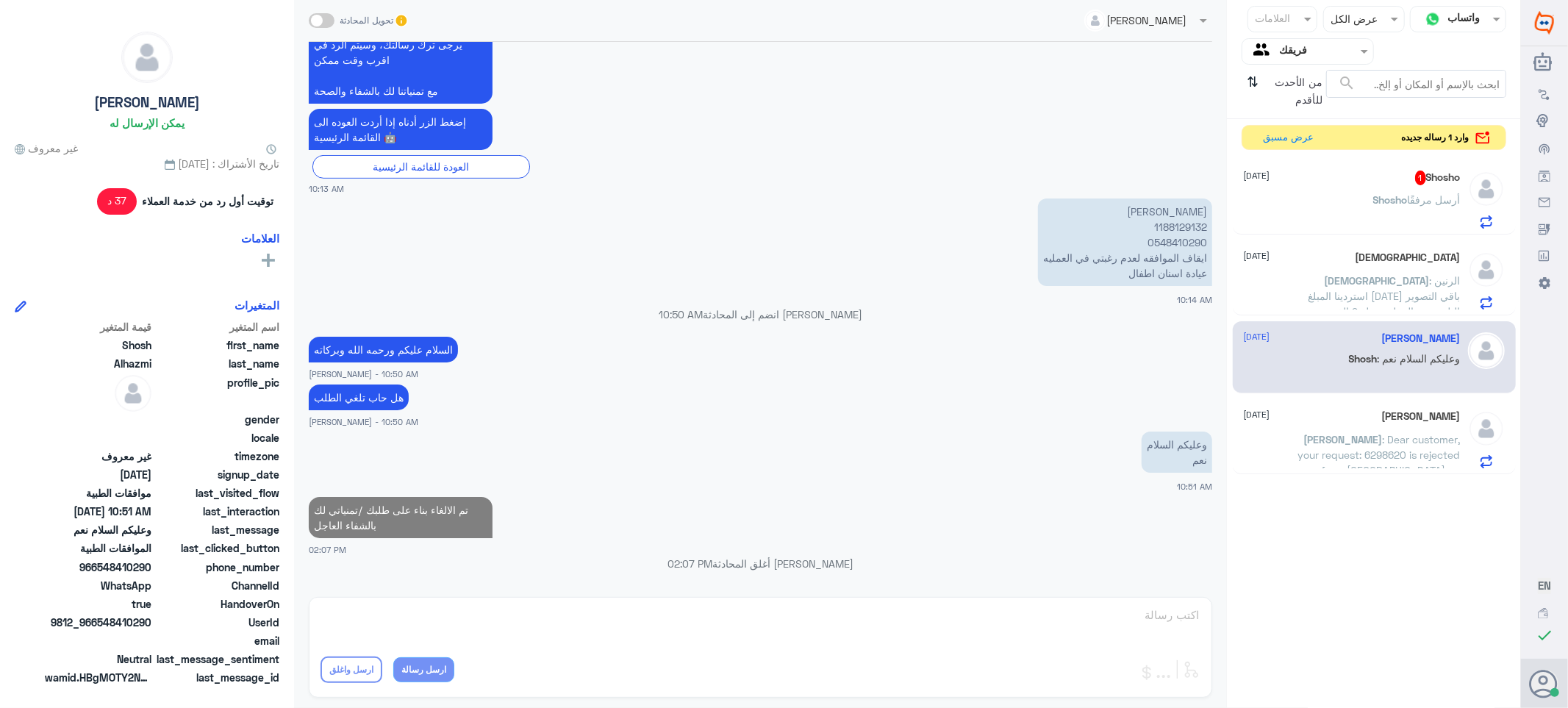
click at [1321, 186] on div "Shosho 1 [DATE] [PERSON_NAME] مرفقًا" at bounding box center [1352, 200] width 217 height 58
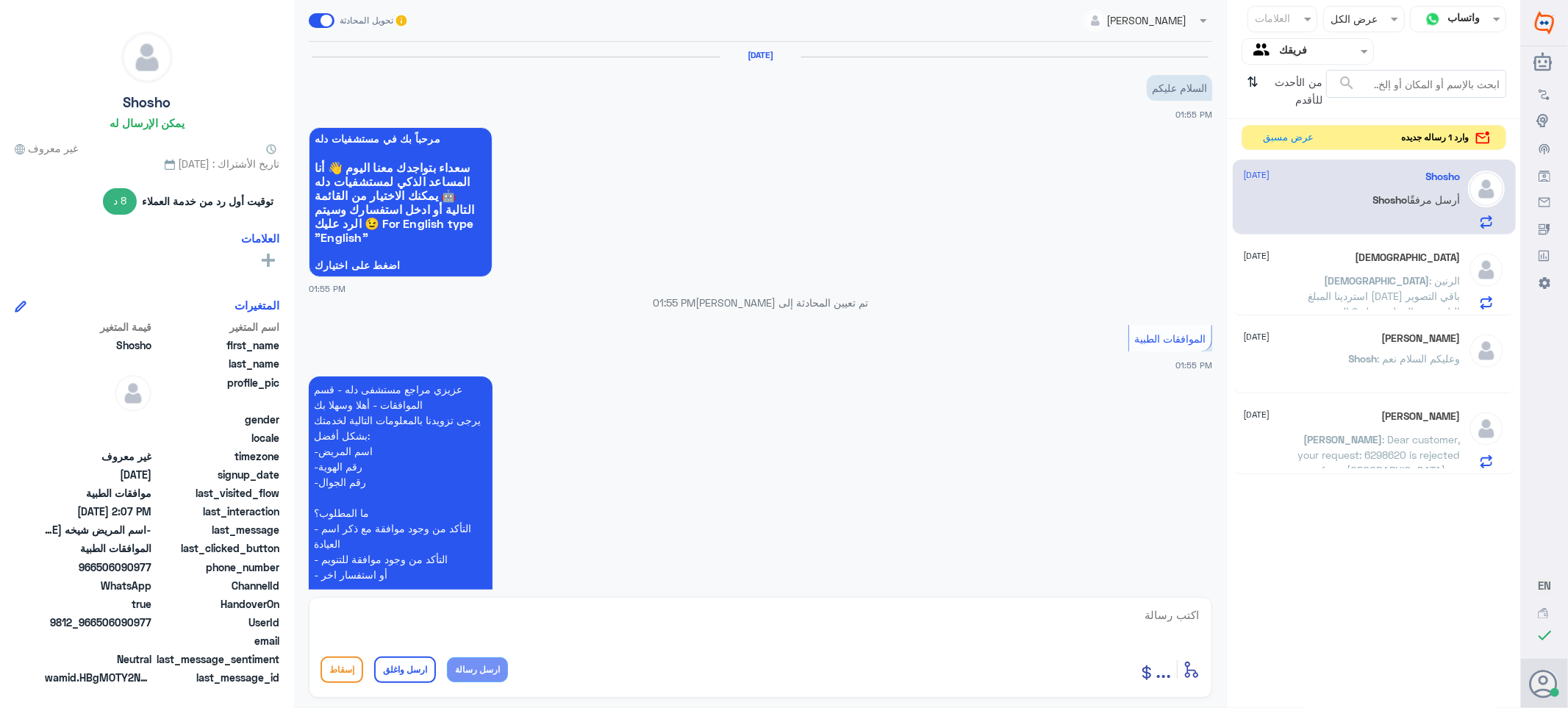
scroll to position [769, 0]
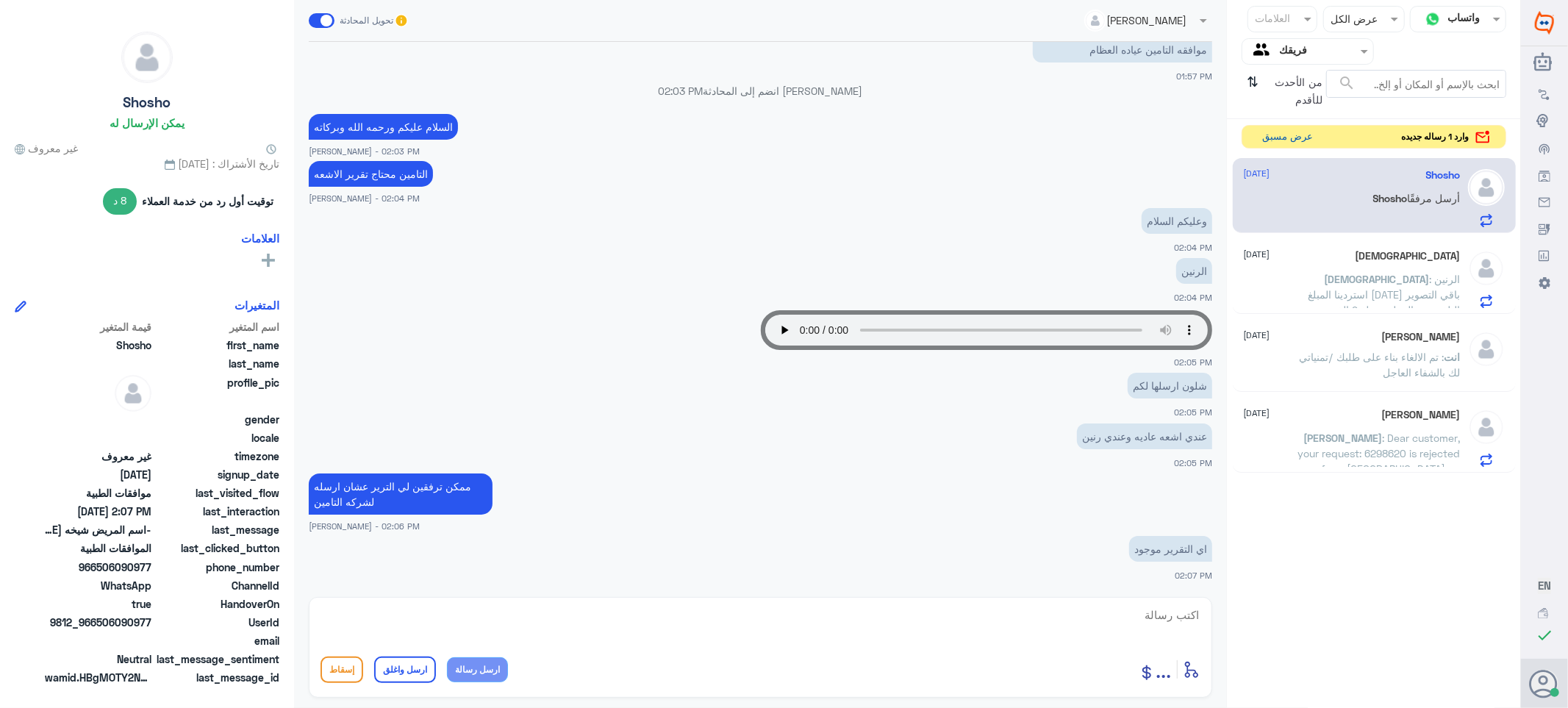
click at [1268, 142] on button "عرض مسبق" at bounding box center [1288, 137] width 62 height 23
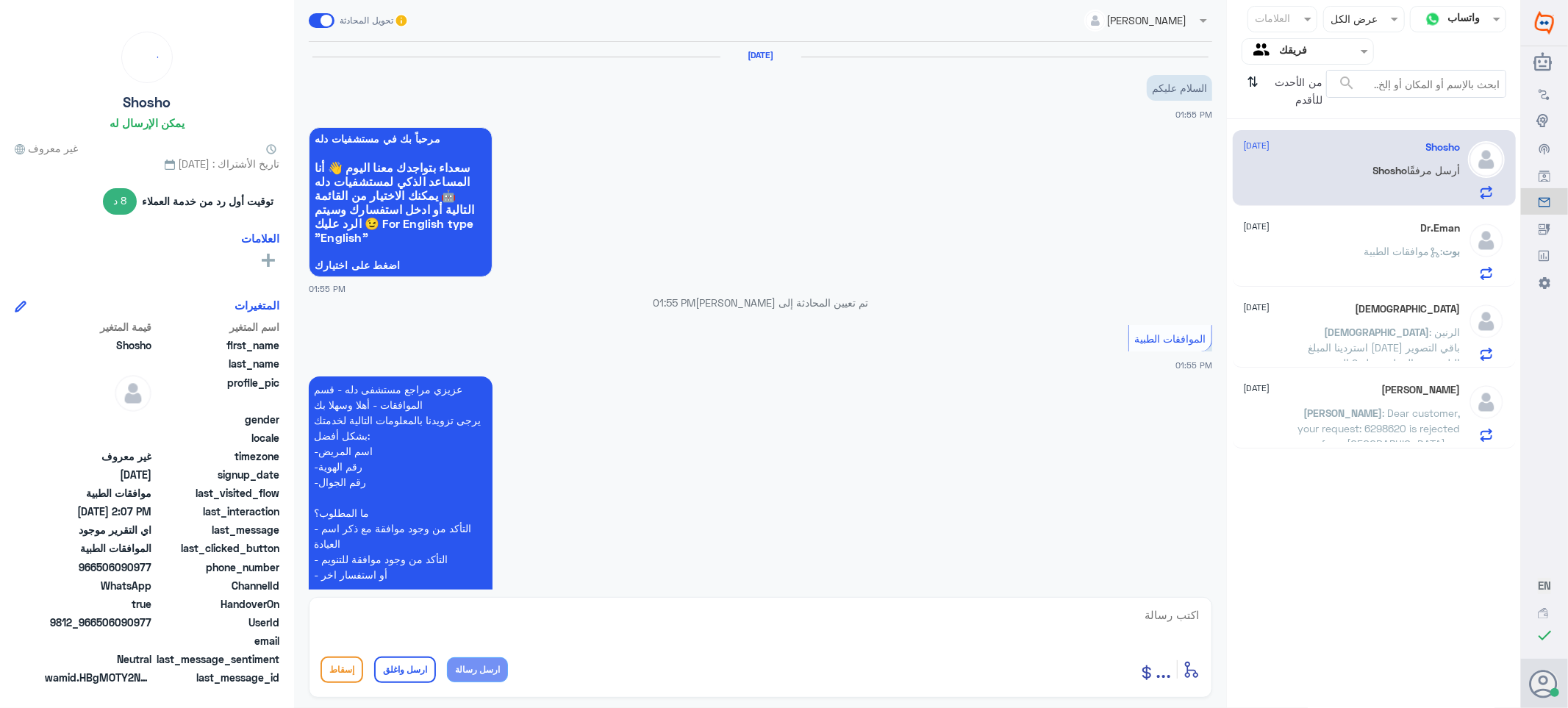
scroll to position [769, 0]
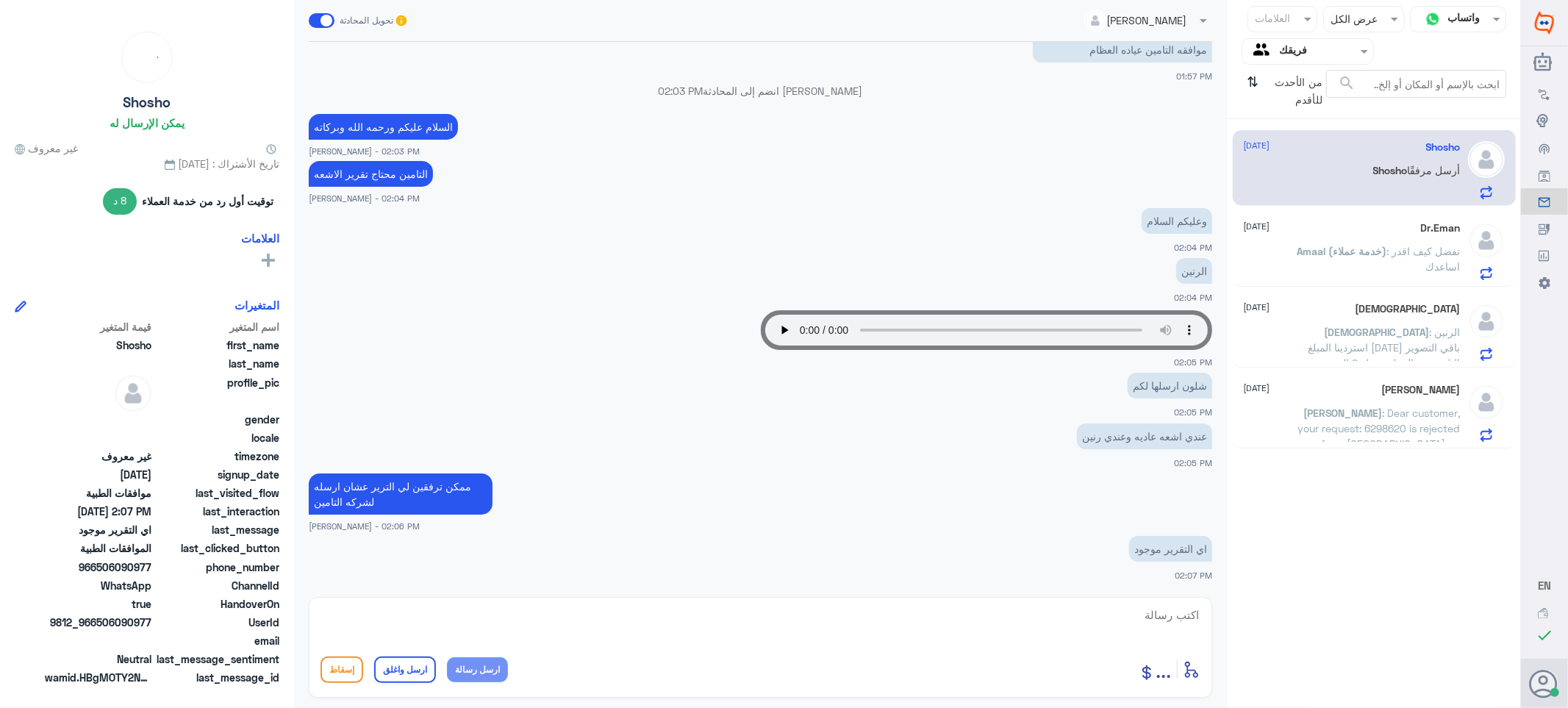
click at [1339, 253] on span "Amaal (خدمة عملاء)" at bounding box center [1342, 251] width 90 height 12
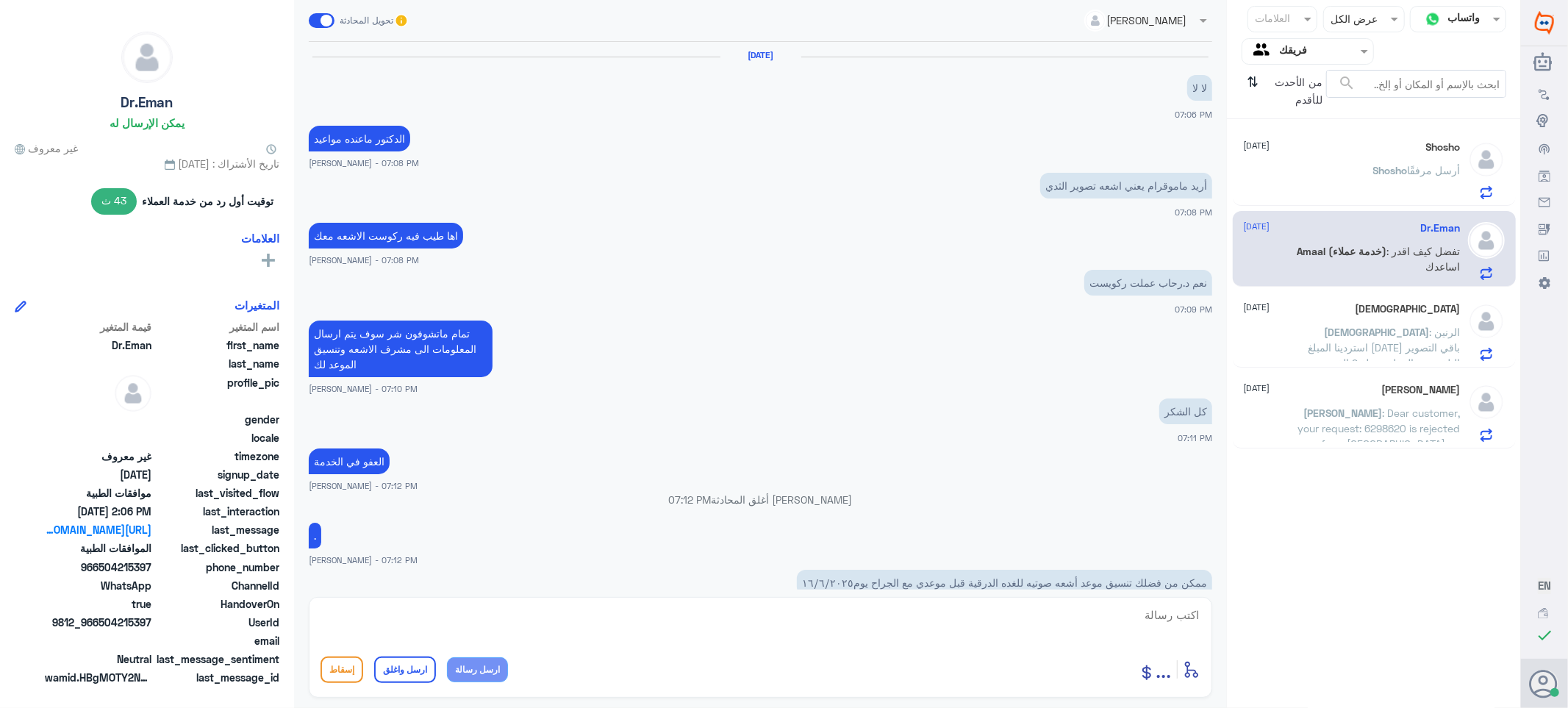
scroll to position [1175, 0]
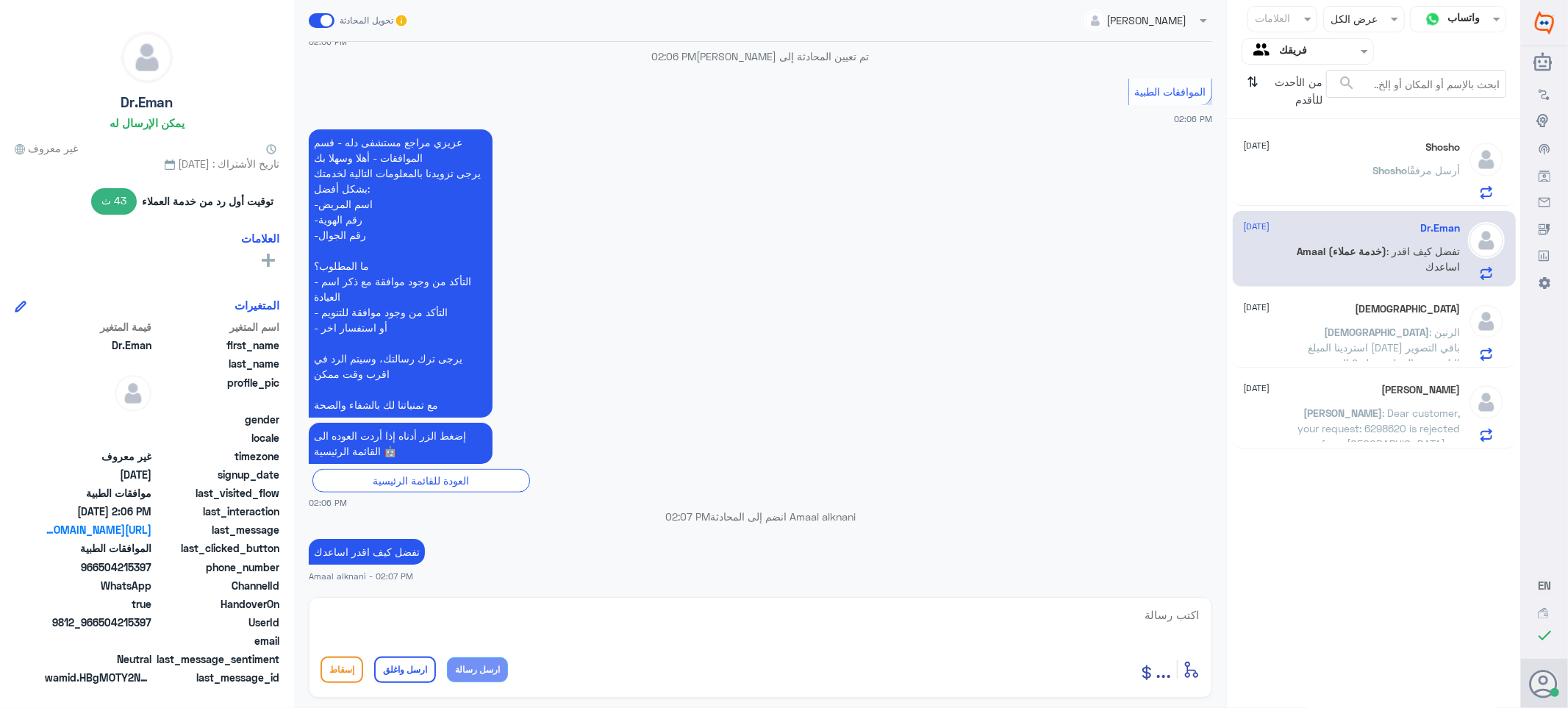
click at [1325, 331] on span "[DEMOGRAPHIC_DATA]" at bounding box center [1377, 332] width 105 height 12
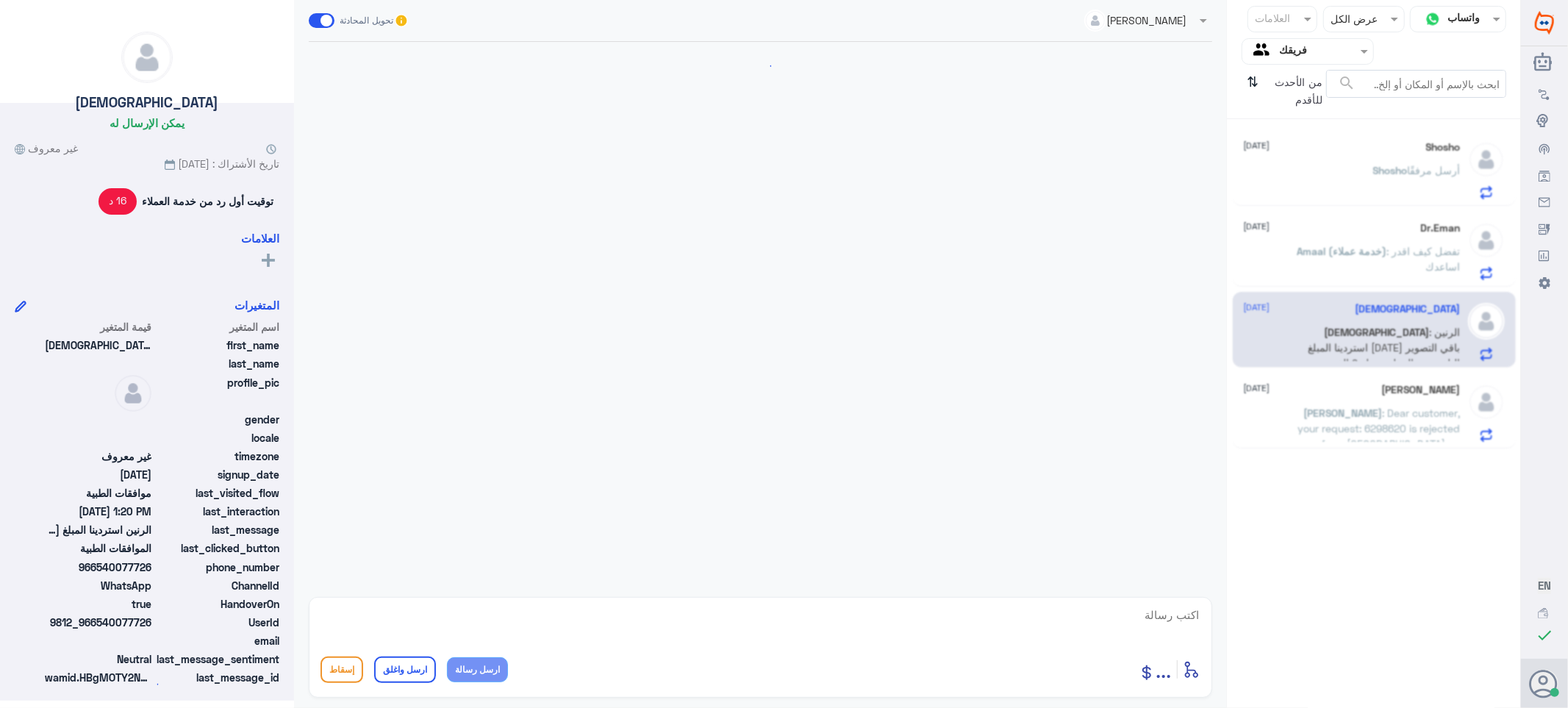
scroll to position [1310, 0]
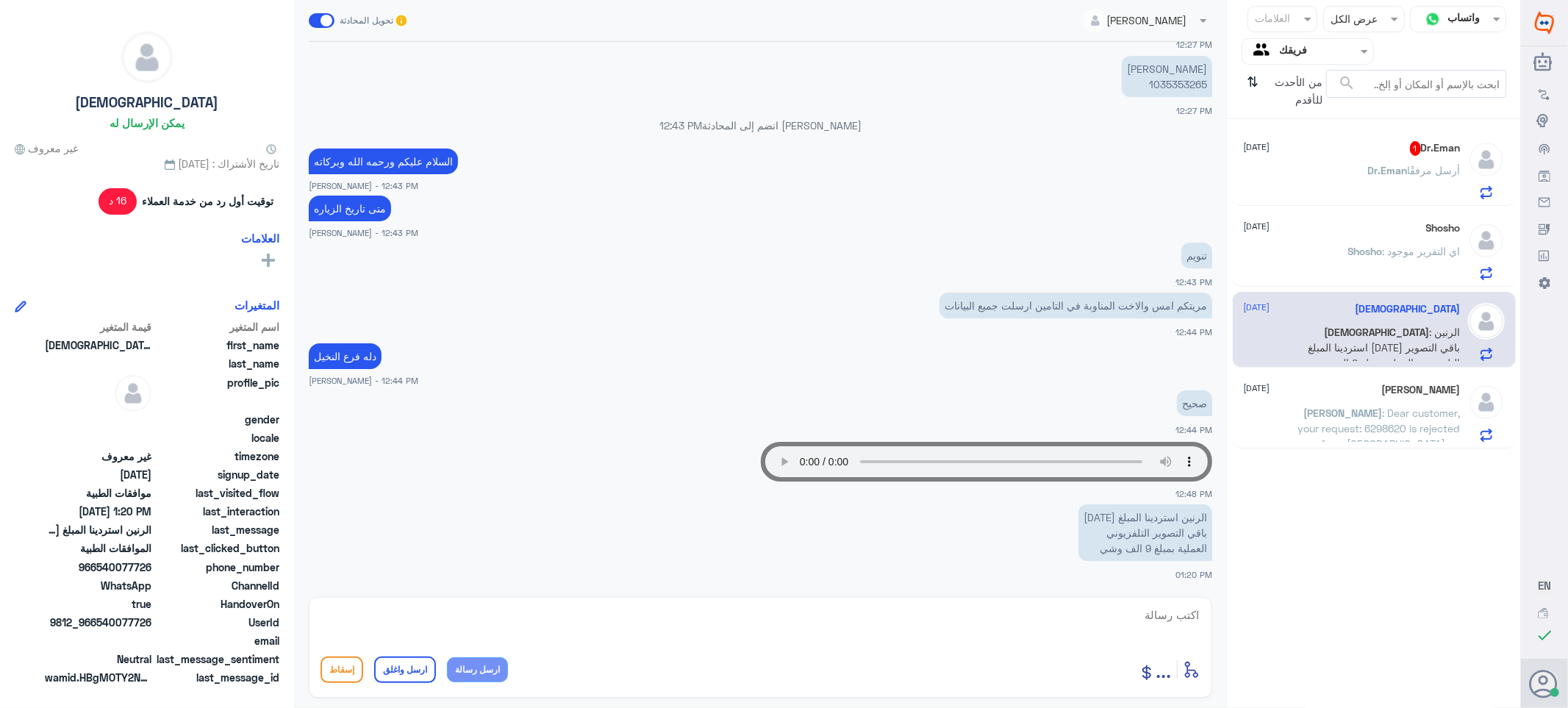
drag, startPoint x: 1368, startPoint y: 167, endPoint x: 1338, endPoint y: 190, distance: 37.8
click at [1368, 167] on div "Dr.Eman أرسل مرفقًا" at bounding box center [1352, 183] width 217 height 33
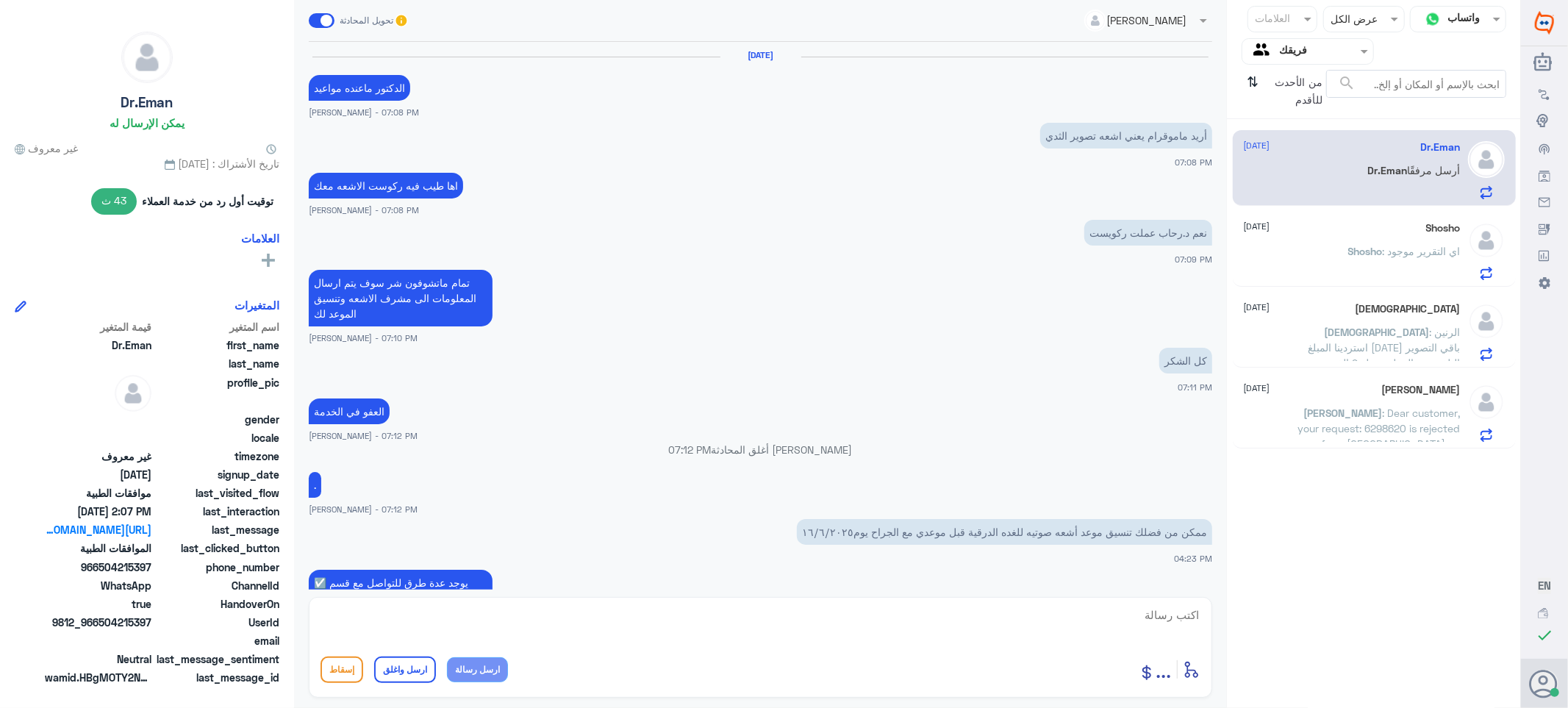
scroll to position [1207, 0]
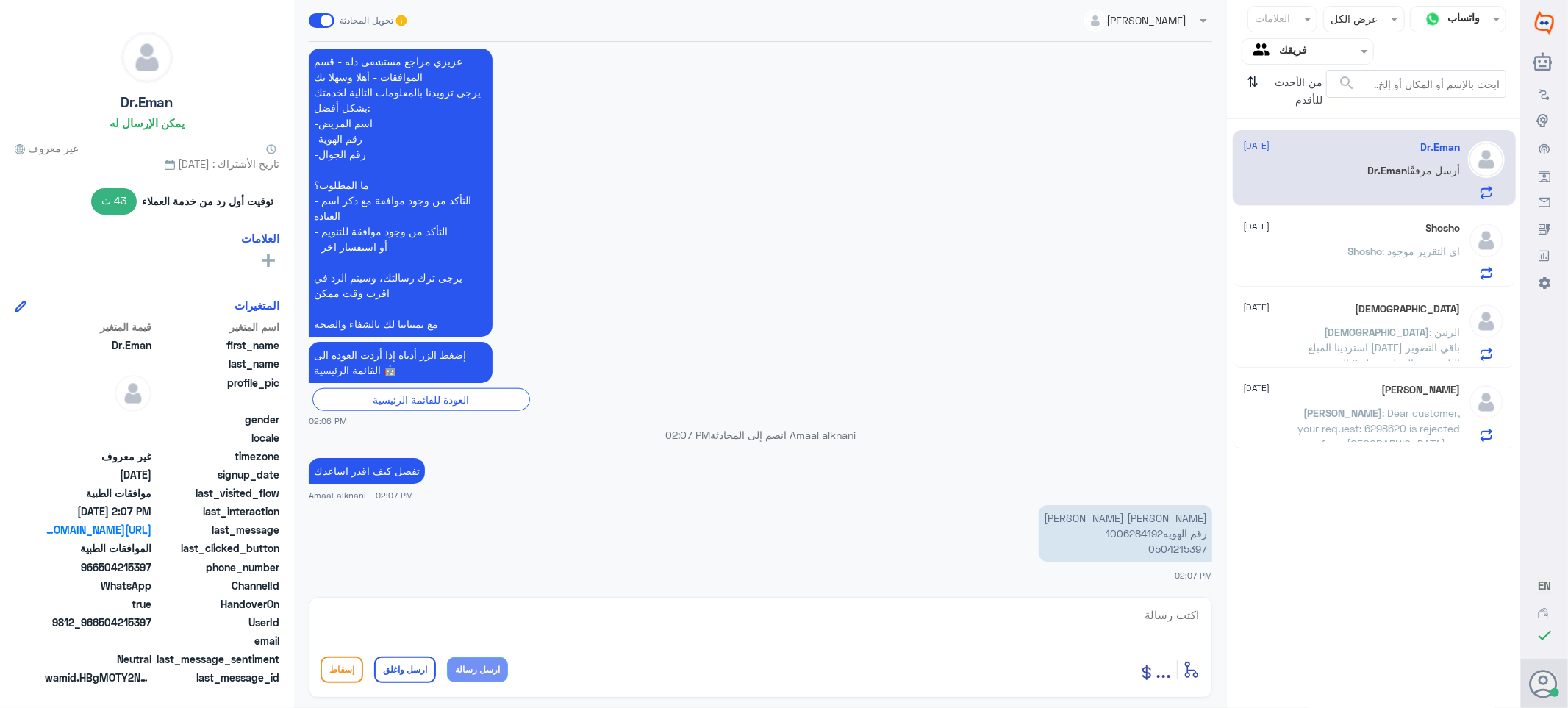
click at [1125, 616] on textarea at bounding box center [761, 623] width 880 height 36
type textarea "تفضل كيف اقدر اساعدك"
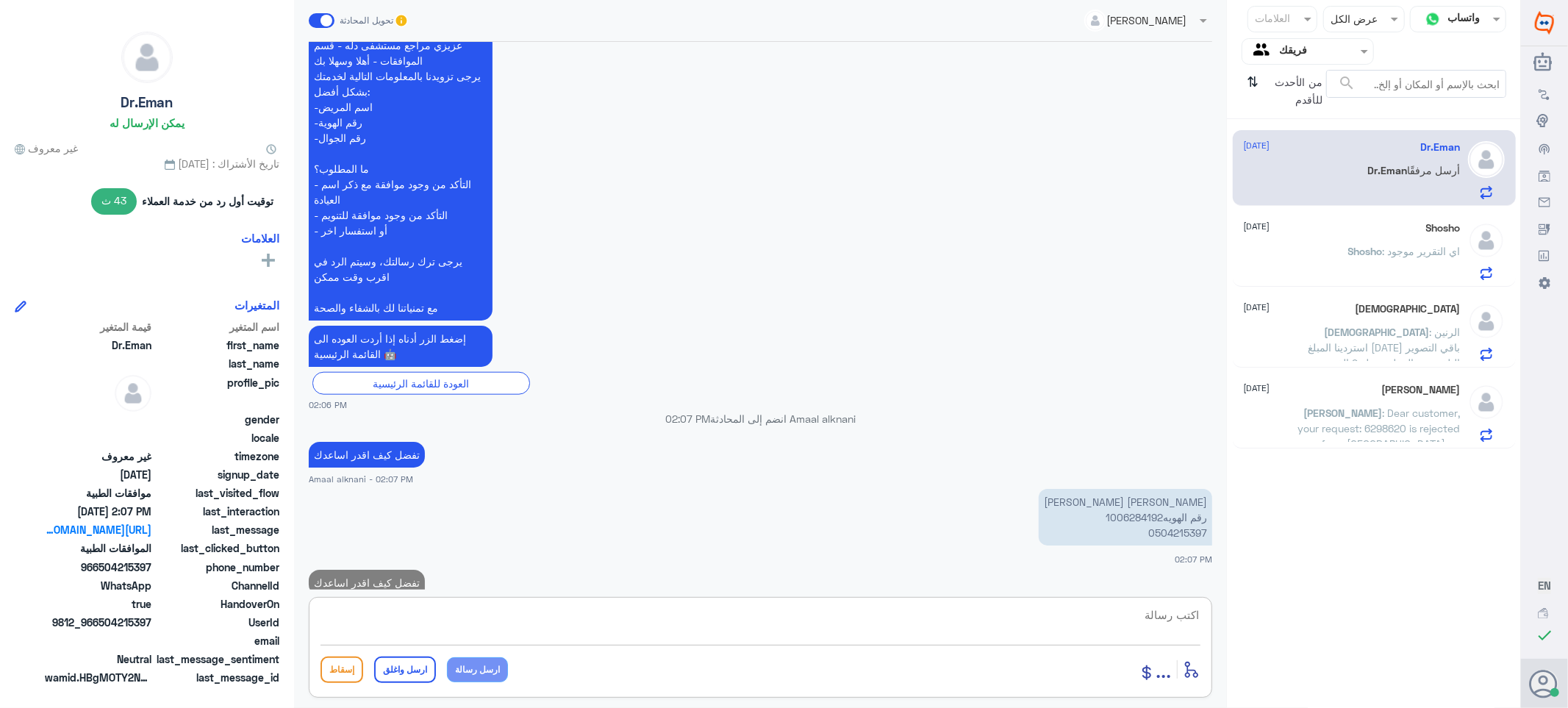
scroll to position [1253, 0]
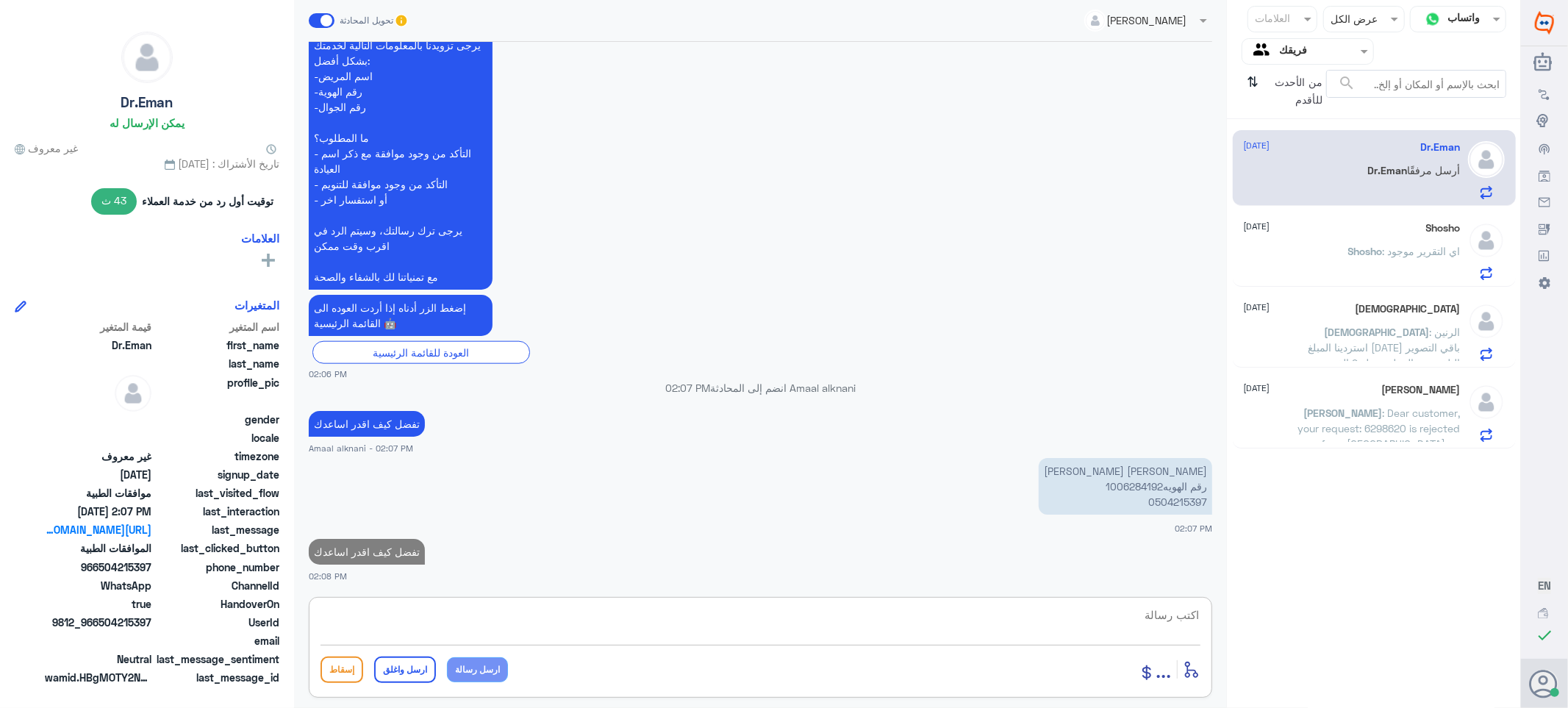
click at [1171, 500] on p "[PERSON_NAME] [PERSON_NAME] رقم الهويه1006284192 0504215397" at bounding box center [1125, 487] width 173 height 57
click at [1114, 482] on p "[PERSON_NAME] [PERSON_NAME] رقم الهويه1006284192 0504215397" at bounding box center [1125, 487] width 173 height 57
click at [1114, 482] on div "[DATE] الدكتور ماعنده مواعيد [PERSON_NAME] - 07:08 PM أريد ماموقرام يعني اشعه ت…" at bounding box center [761, 316] width 919 height 548
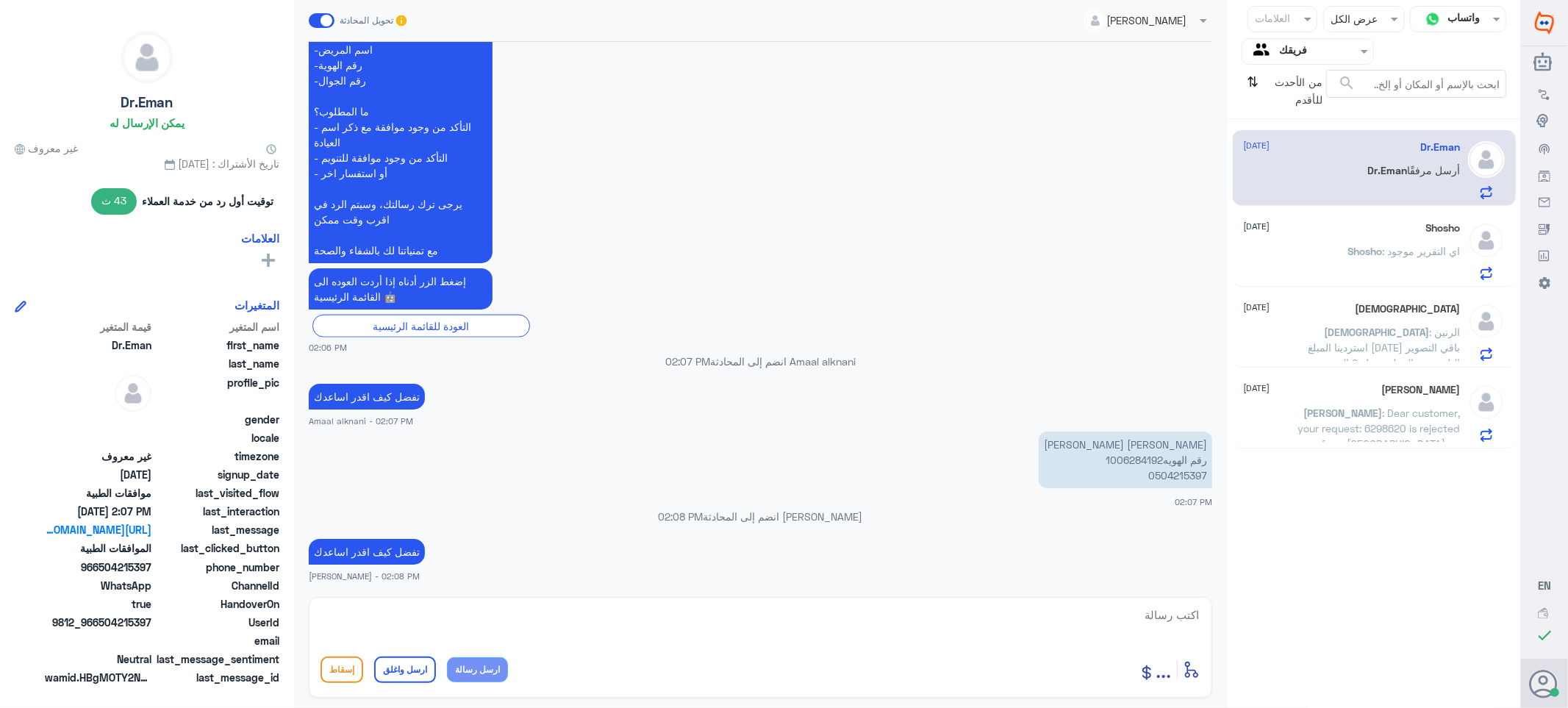
click at [1166, 473] on p "[PERSON_NAME] [PERSON_NAME] رقم الهويه1006284192 0504215397" at bounding box center [1125, 460] width 173 height 57
drag, startPoint x: 1159, startPoint y: 458, endPoint x: 1091, endPoint y: 463, distance: 68.2
click at [1091, 463] on p "[PERSON_NAME] [PERSON_NAME] رقم الهويه1006284192 0504215397" at bounding box center [1125, 460] width 173 height 57
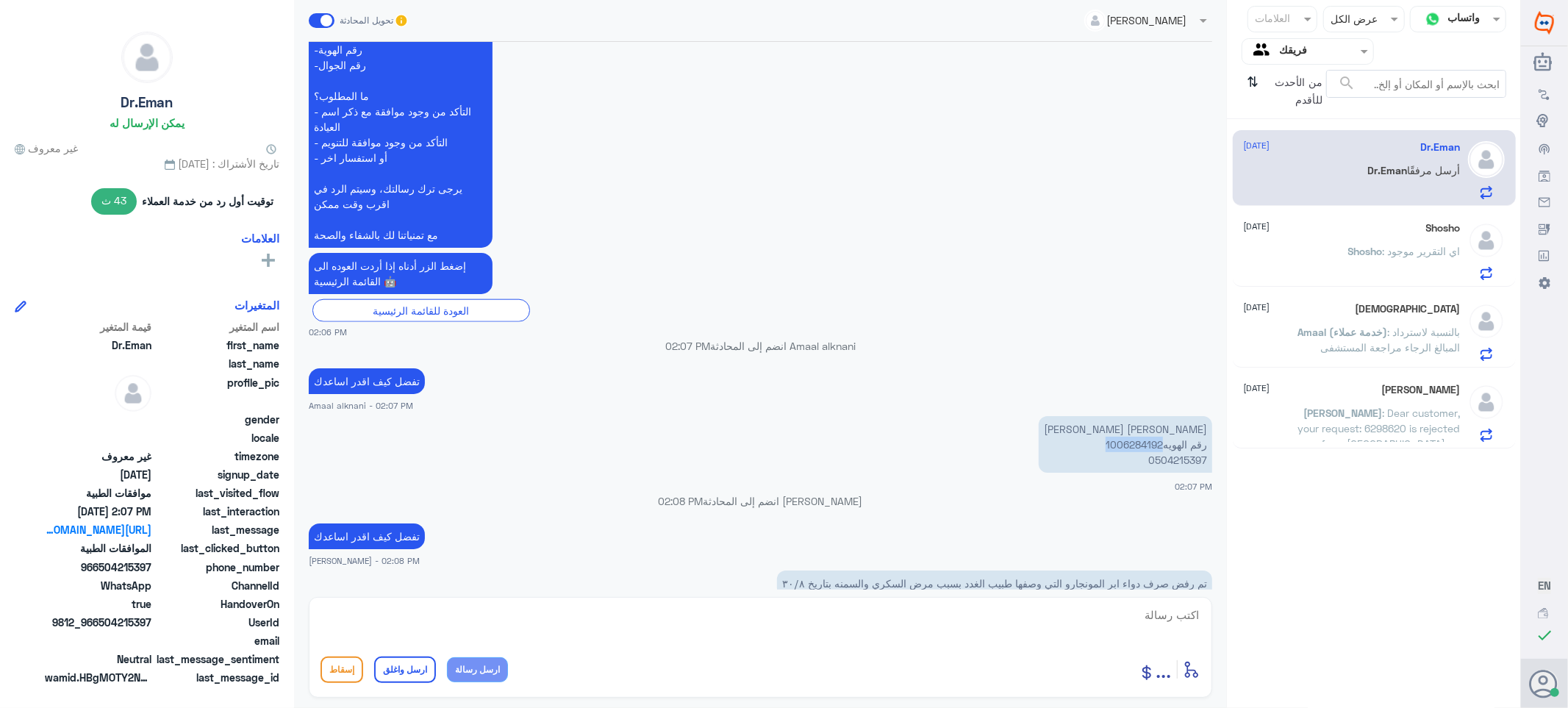
scroll to position [1304, 0]
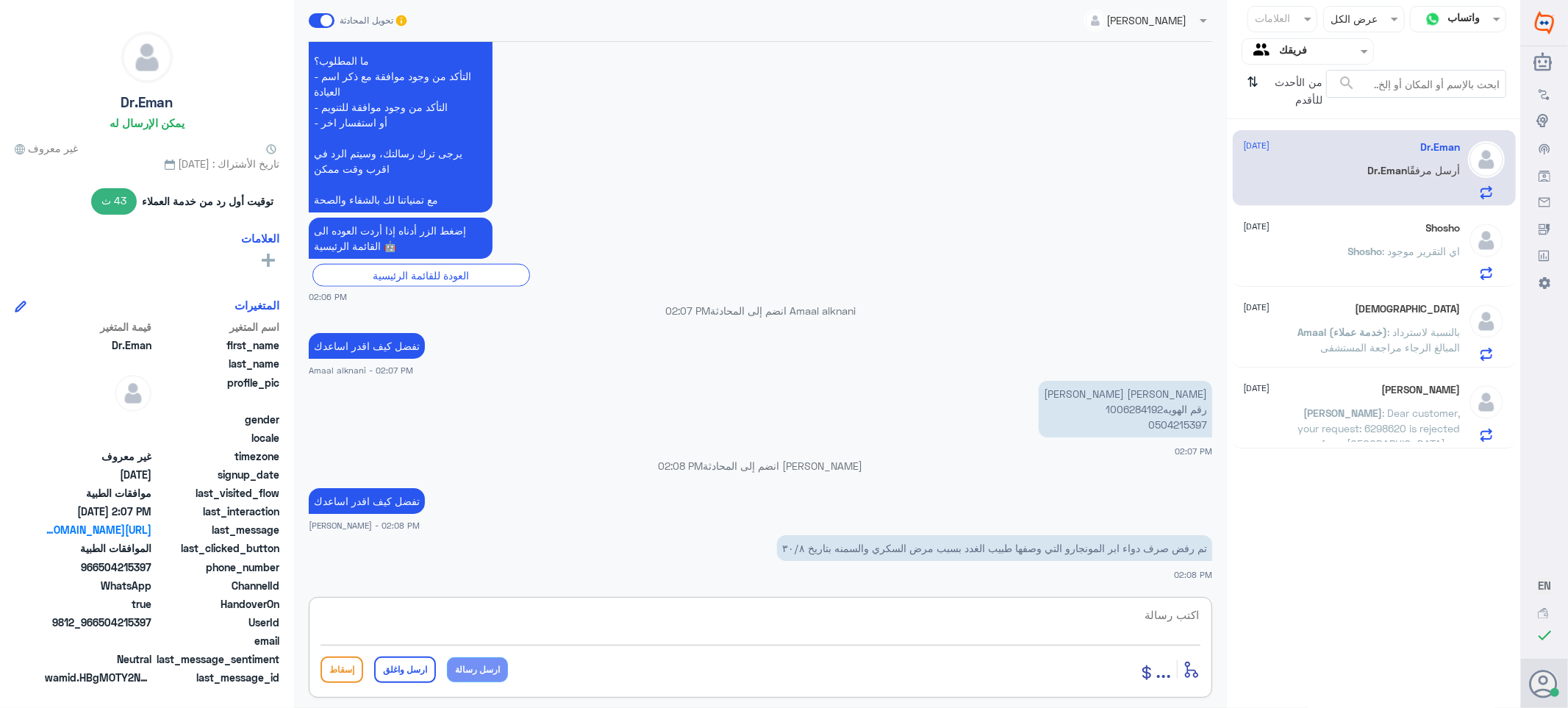
click at [1154, 607] on textarea at bounding box center [761, 623] width 880 height 36
click at [1174, 614] on textarea at bounding box center [761, 623] width 880 height 36
type textarea "عندك تحاليل سكر"
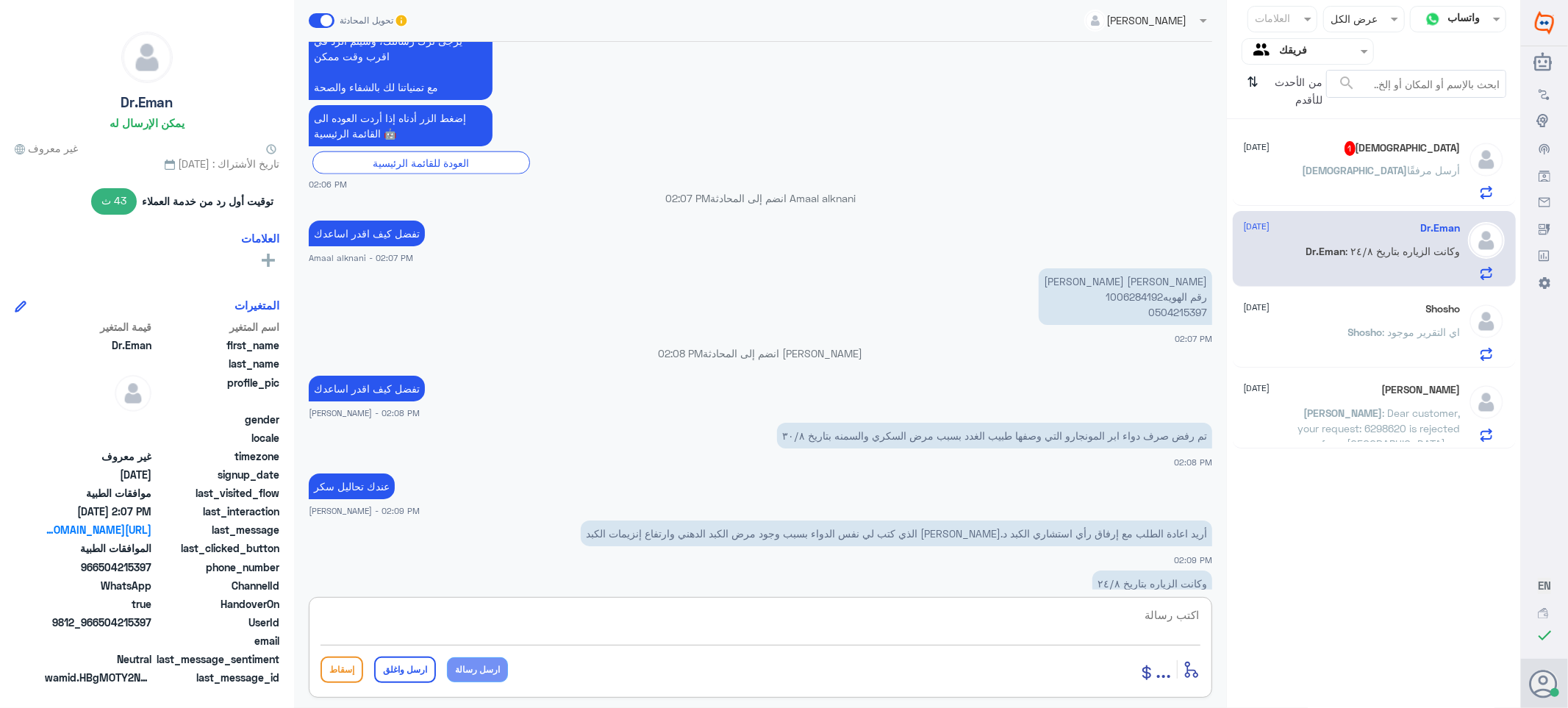
scroll to position [1452, 0]
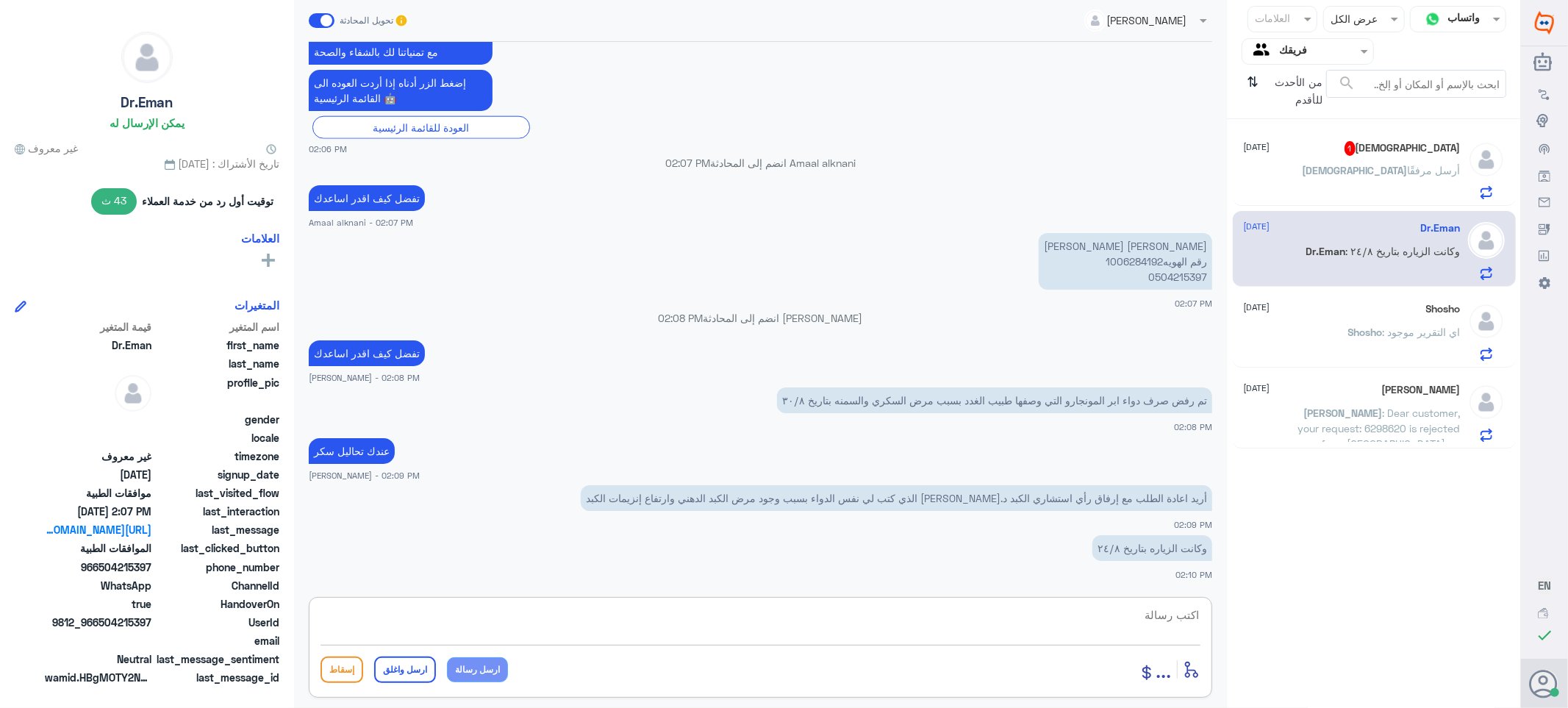
click at [1166, 616] on textarea at bounding box center [761, 623] width 880 height 36
paste textarea "تمنياتي لك بالشفاء العاجل"
click at [1130, 616] on textarea "تم تحديث طلبك تمنياتي لك بالشفاء العاجل" at bounding box center [761, 623] width 880 height 36
type textarea "تم تحديث طلبك**** تمنياتي لك بالشفاء العاجل"
click at [416, 671] on button "ارسل واغلق" at bounding box center [404, 670] width 62 height 26
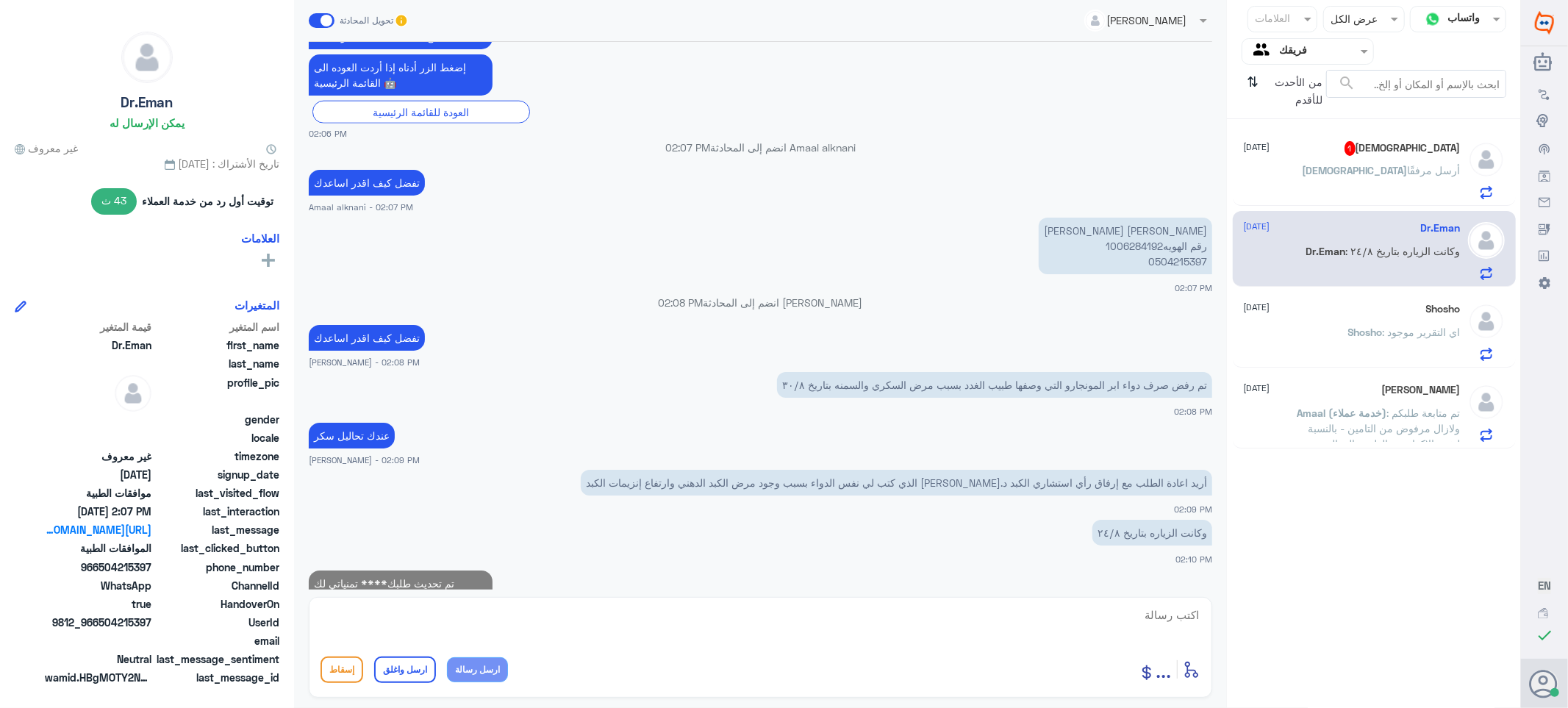
scroll to position [1514, 0]
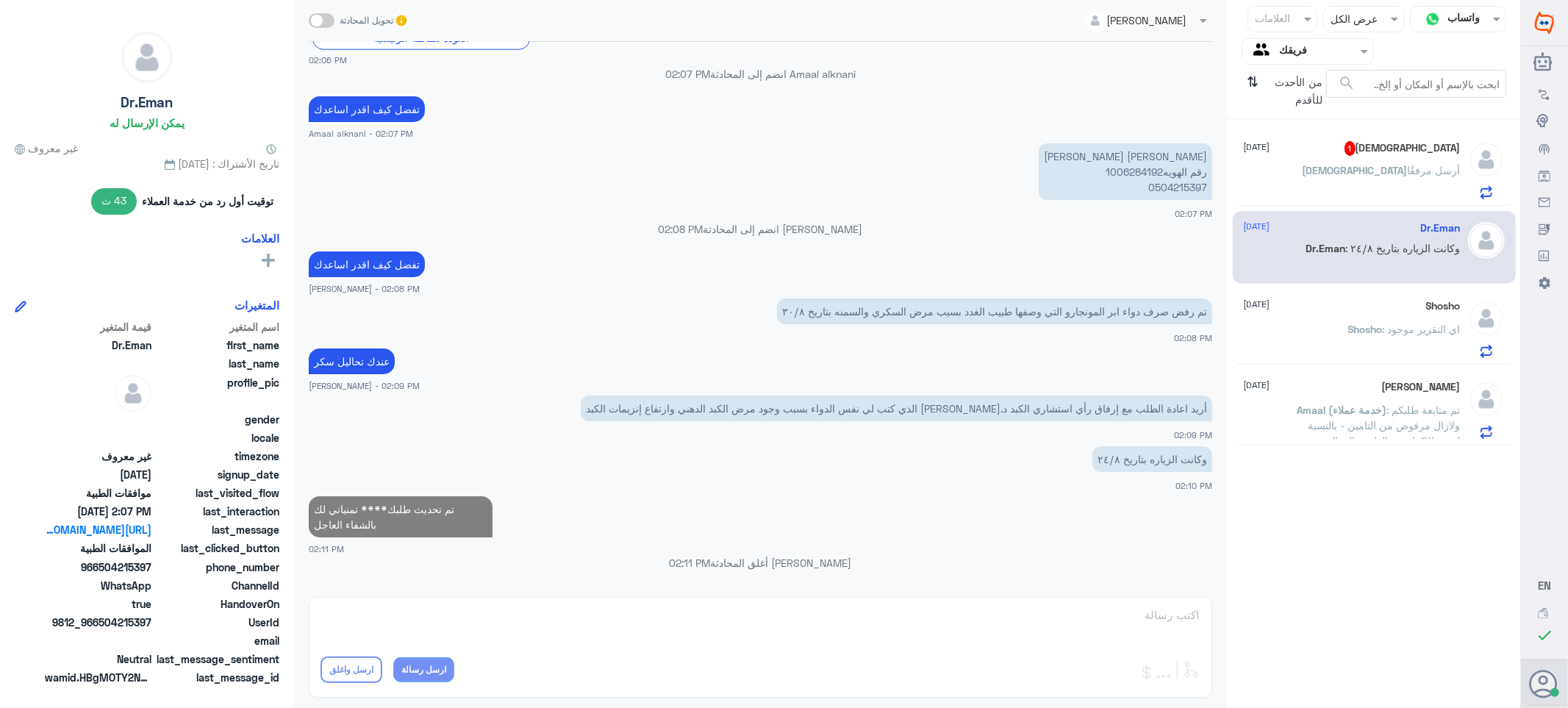
click at [1350, 153] on div "[DEMOGRAPHIC_DATA] 1 [DATE]" at bounding box center [1352, 148] width 217 height 15
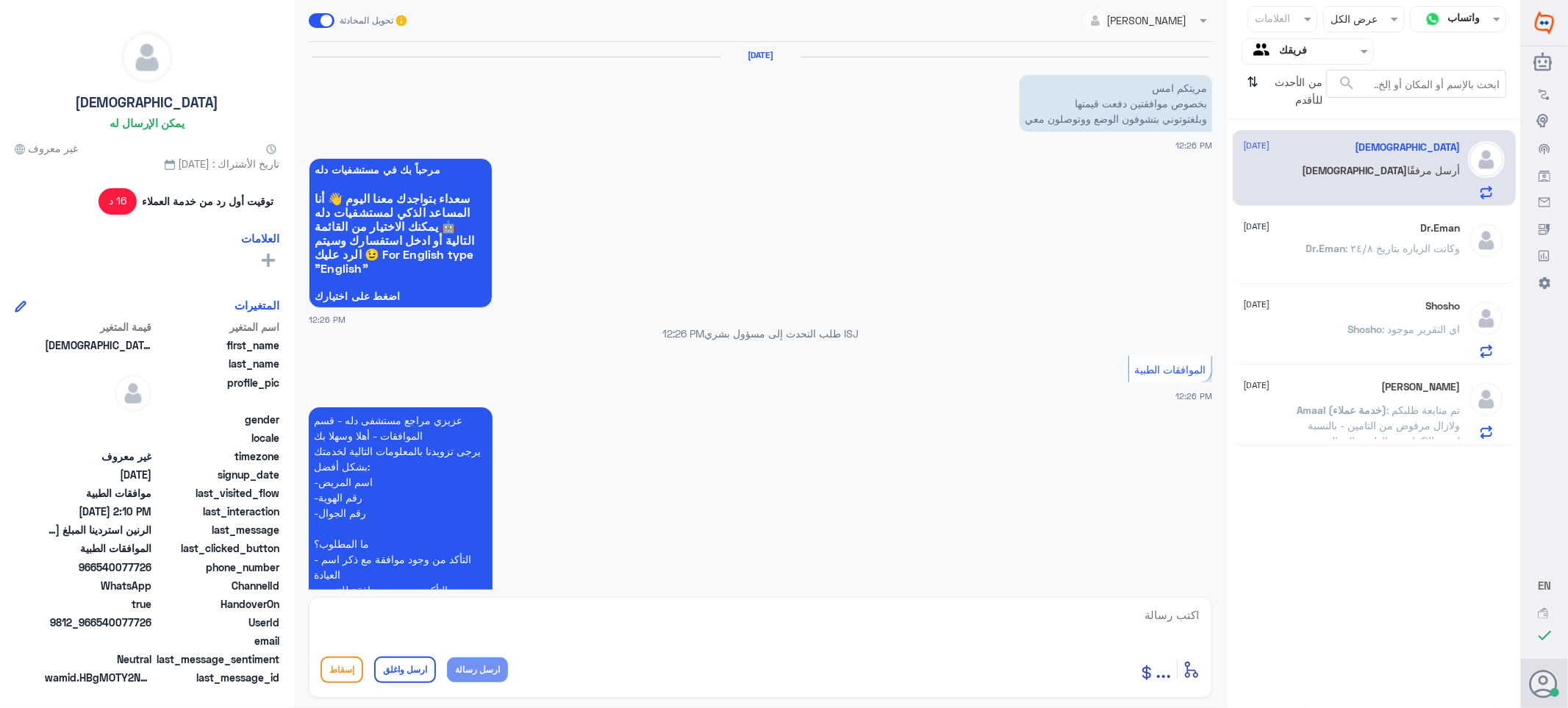
scroll to position [955, 0]
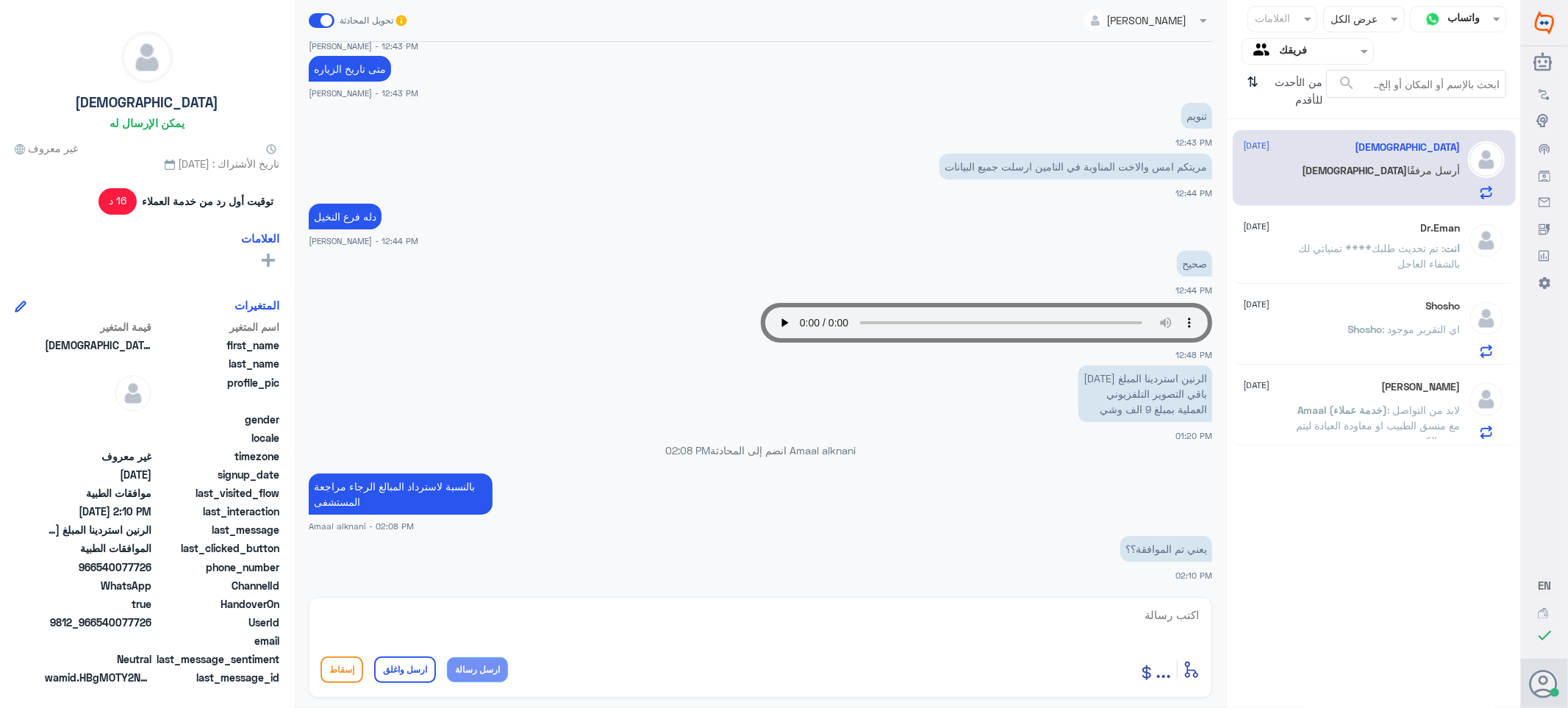
click at [1320, 244] on span ": تم تحديث طلبك**** تمنياتي لك بالشفاء العاجل" at bounding box center [1381, 256] width 162 height 28
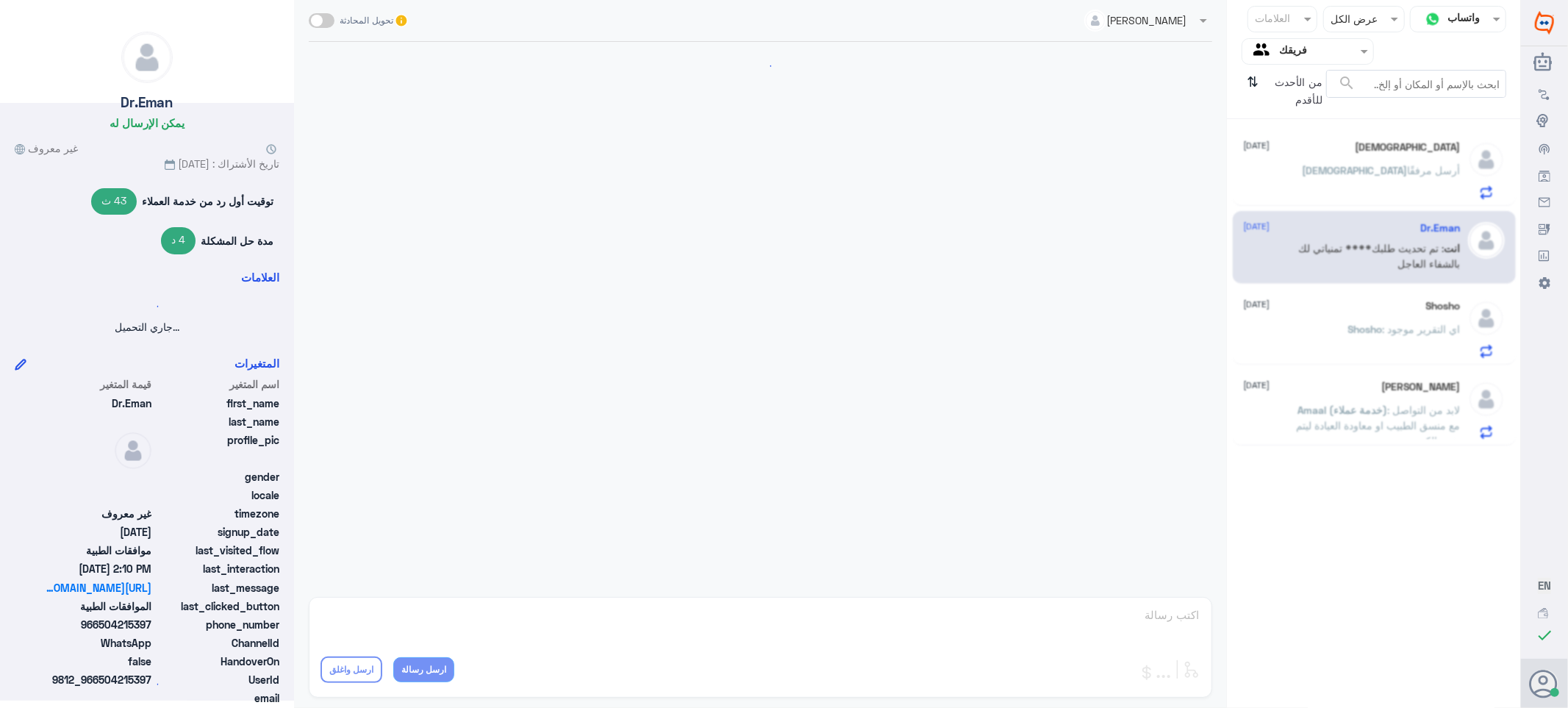
scroll to position [1171, 0]
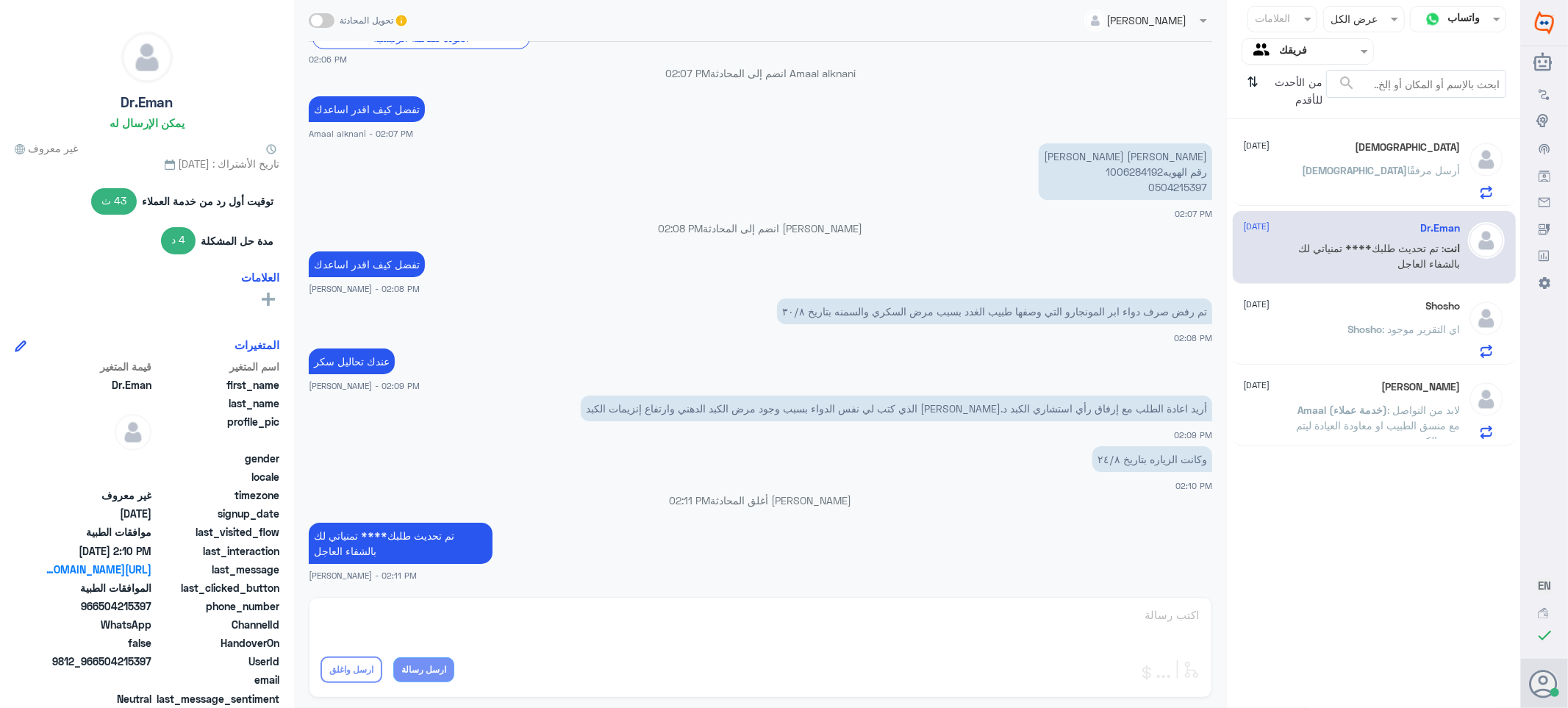
click at [1322, 337] on div "Shosho : اي التقرير موجود" at bounding box center [1352, 342] width 217 height 33
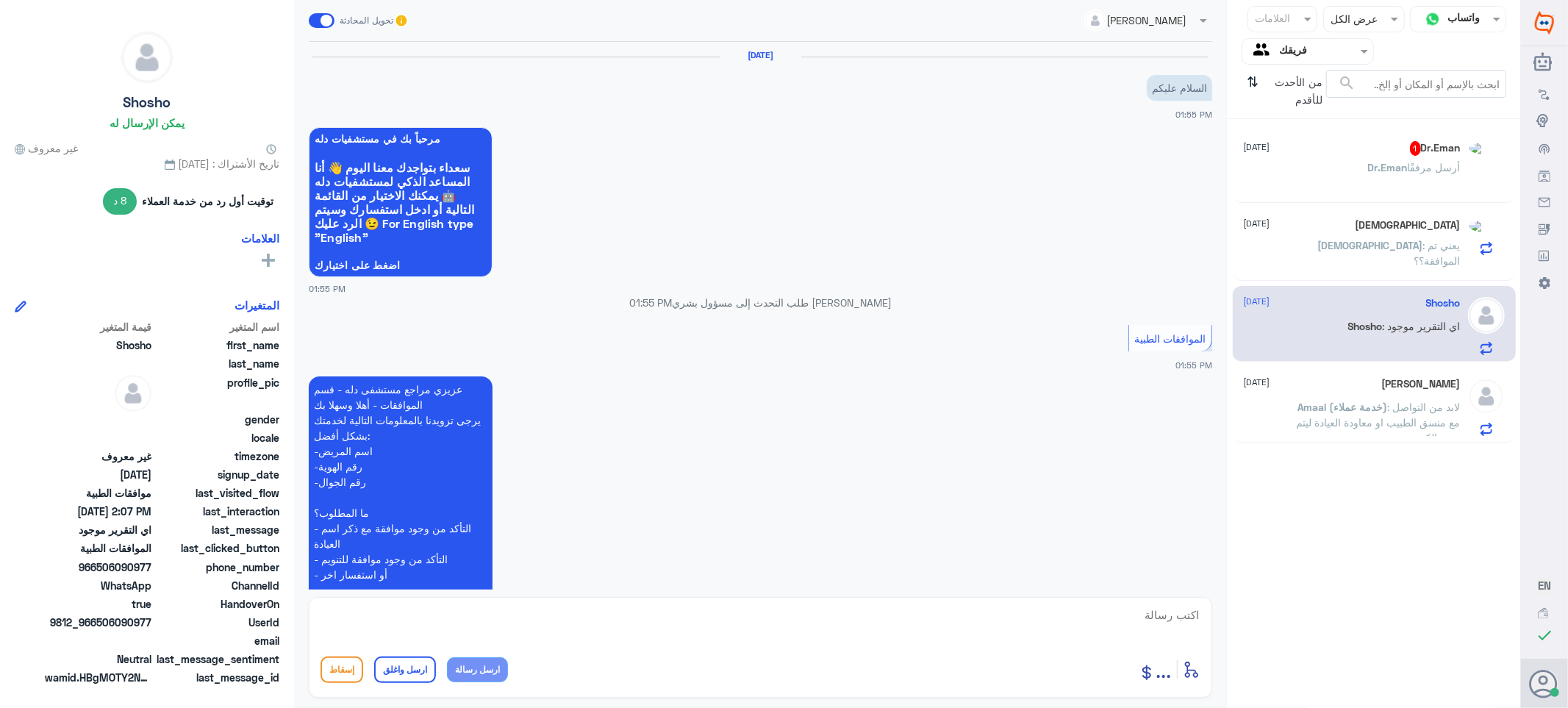
scroll to position [769, 0]
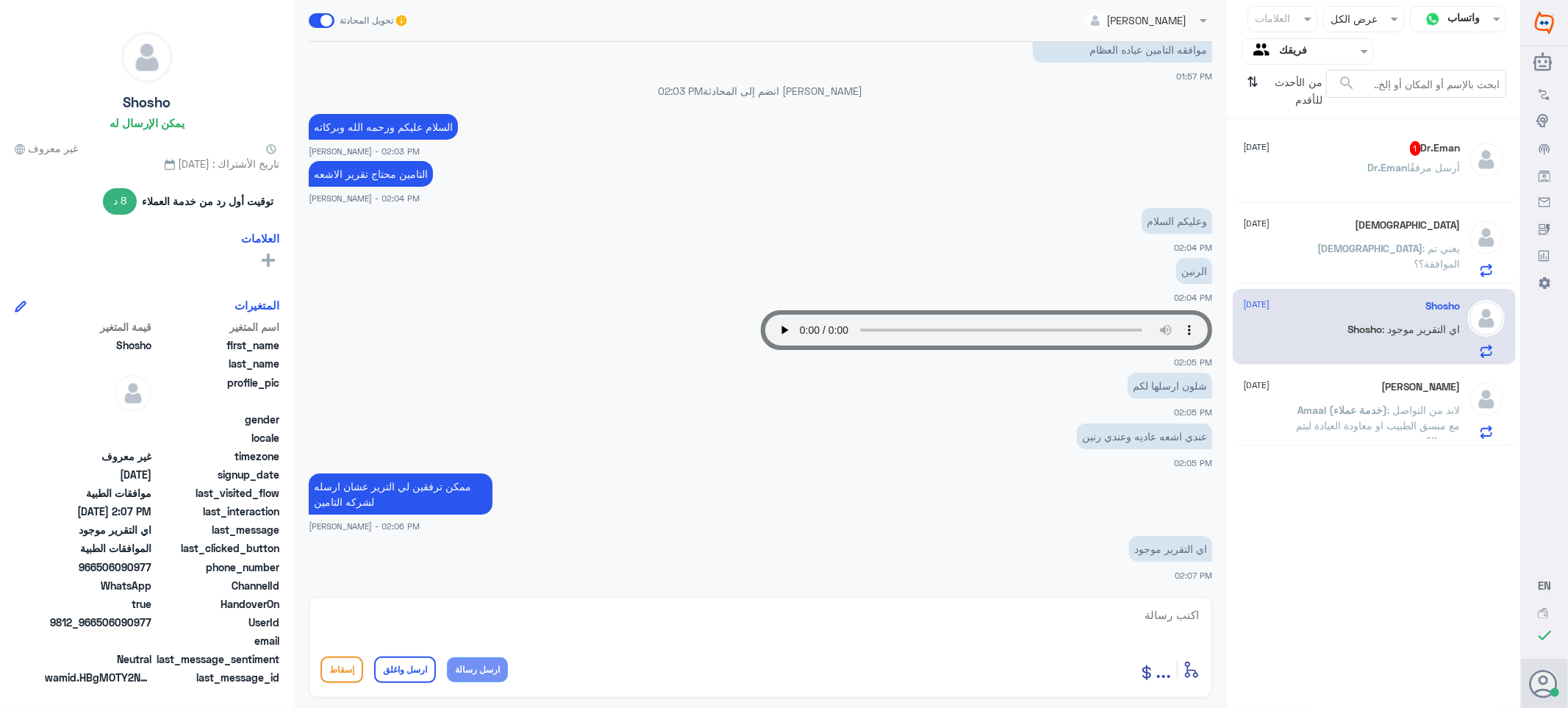
click at [1336, 166] on div "Dr.Eman أرسل مرفقًا" at bounding box center [1352, 180] width 217 height 33
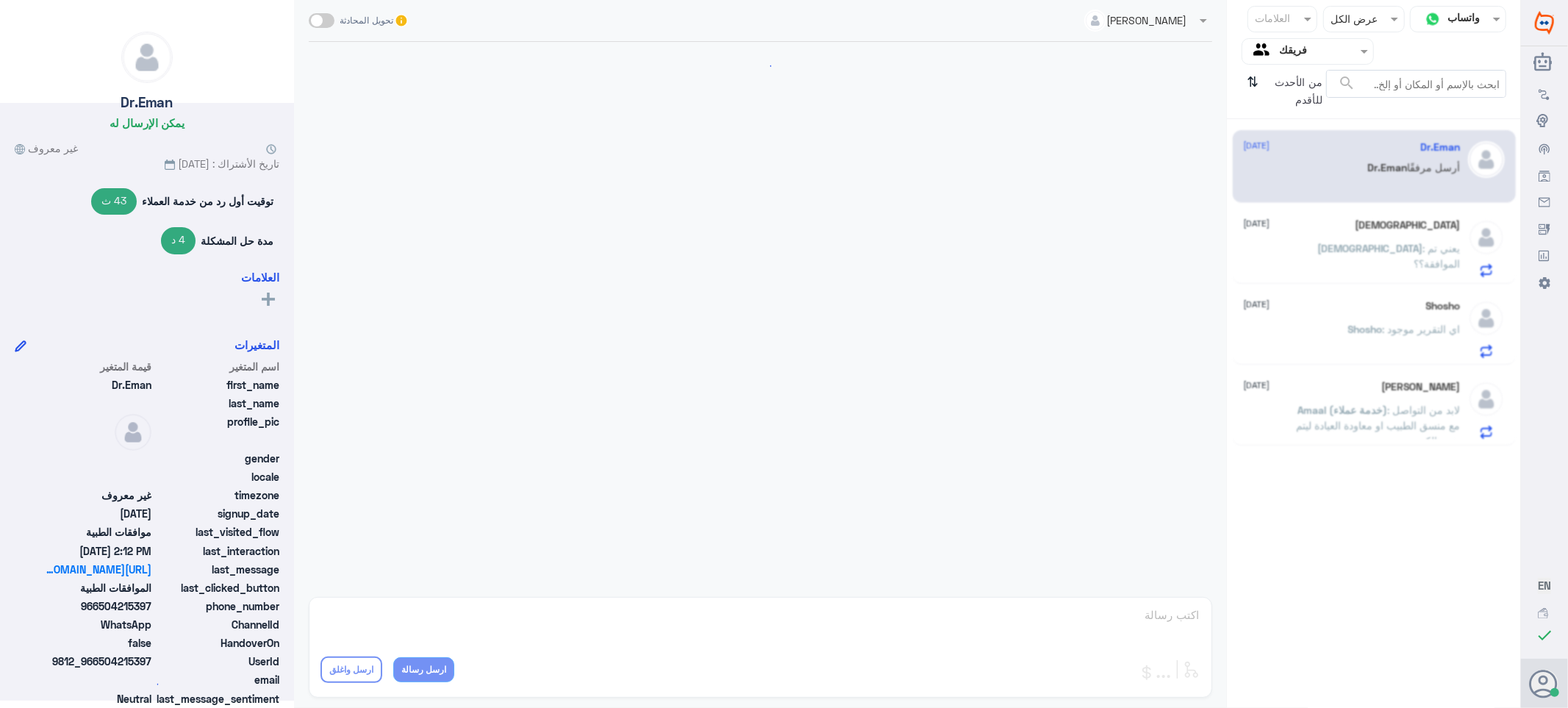
scroll to position [1297, 0]
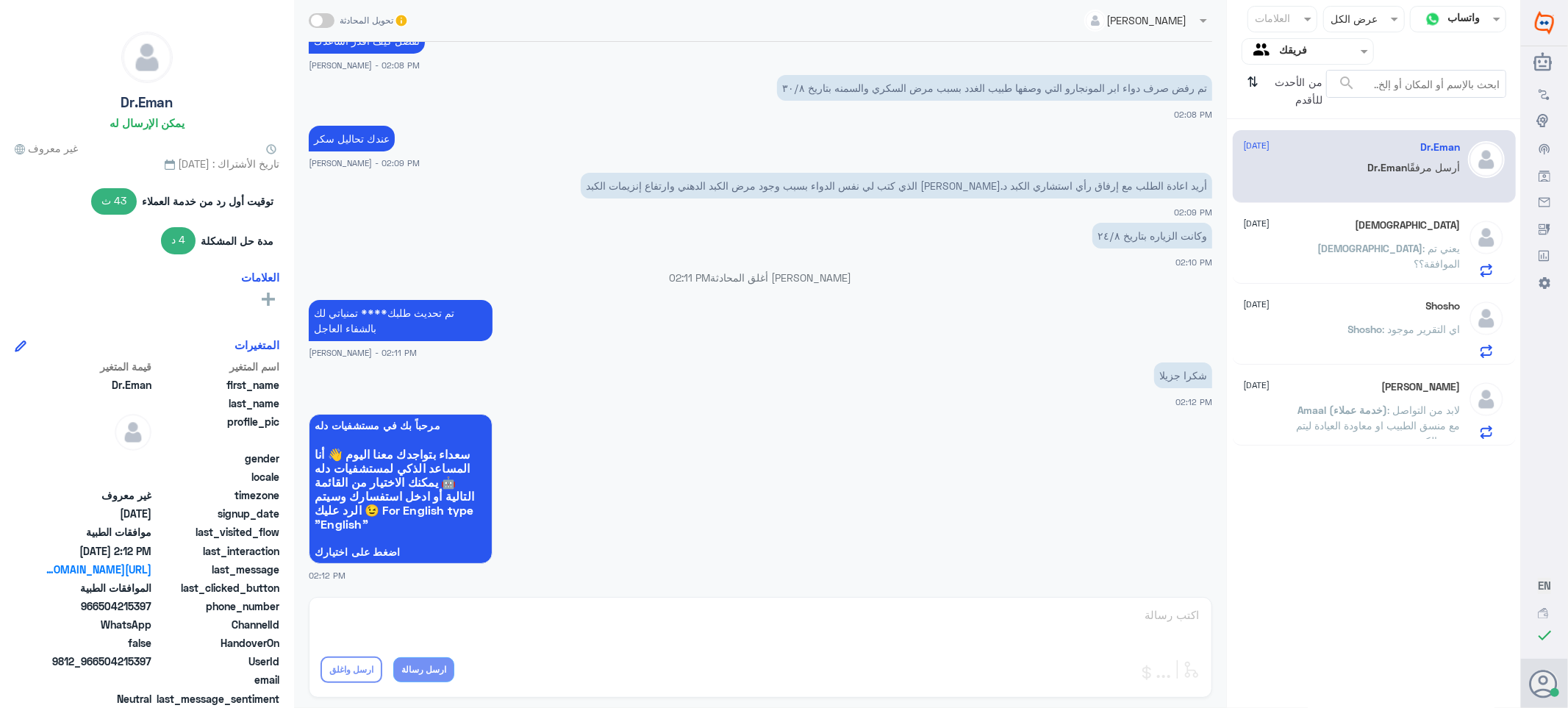
click at [1359, 420] on span ": لابد من التواصل مع منسق الطبيب او معاودة العيادة ليتم تغيير الكود" at bounding box center [1379, 425] width 164 height 44
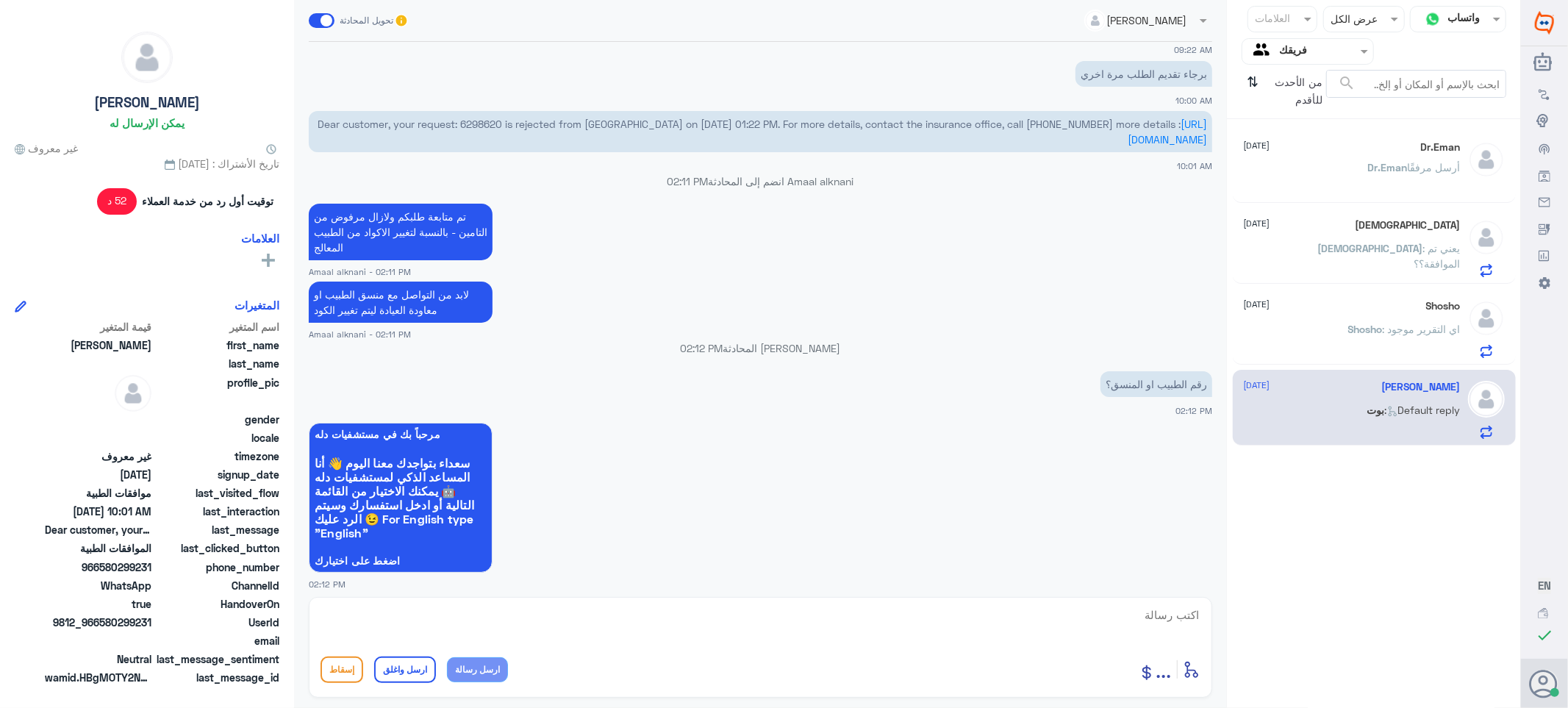
scroll to position [1245, 0]
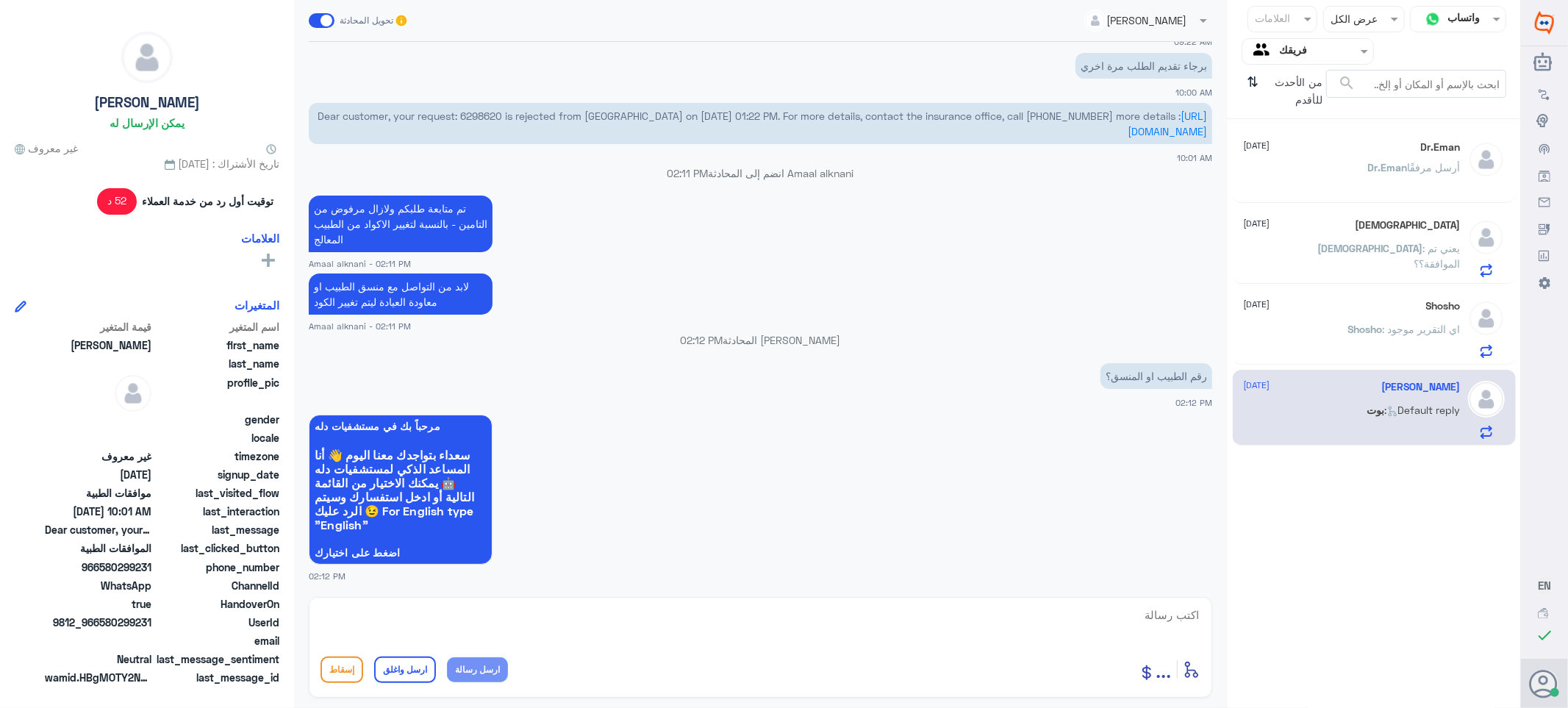
click at [1395, 313] on div "Shosho [DATE][PERSON_NAME] : اي التقرير موجود" at bounding box center [1352, 329] width 217 height 58
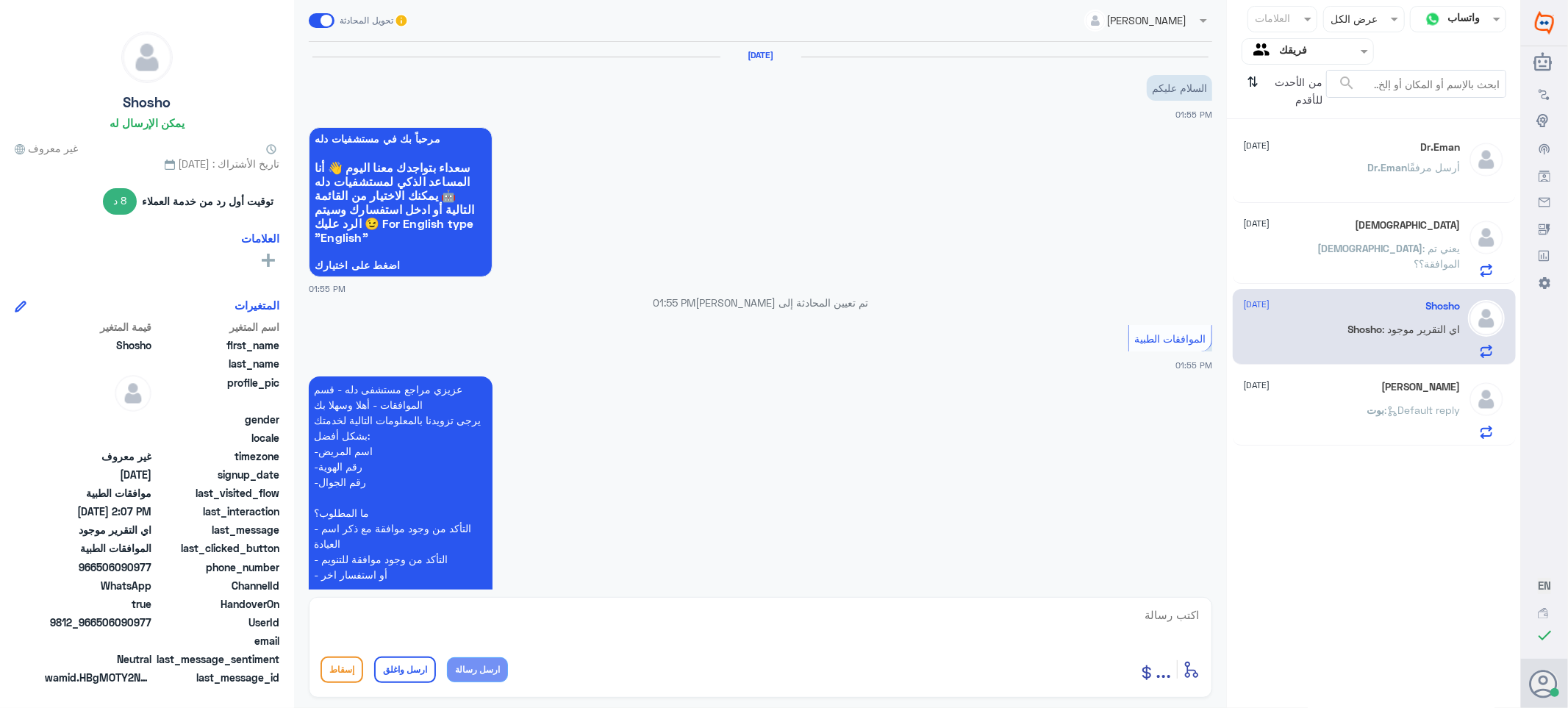
scroll to position [769, 0]
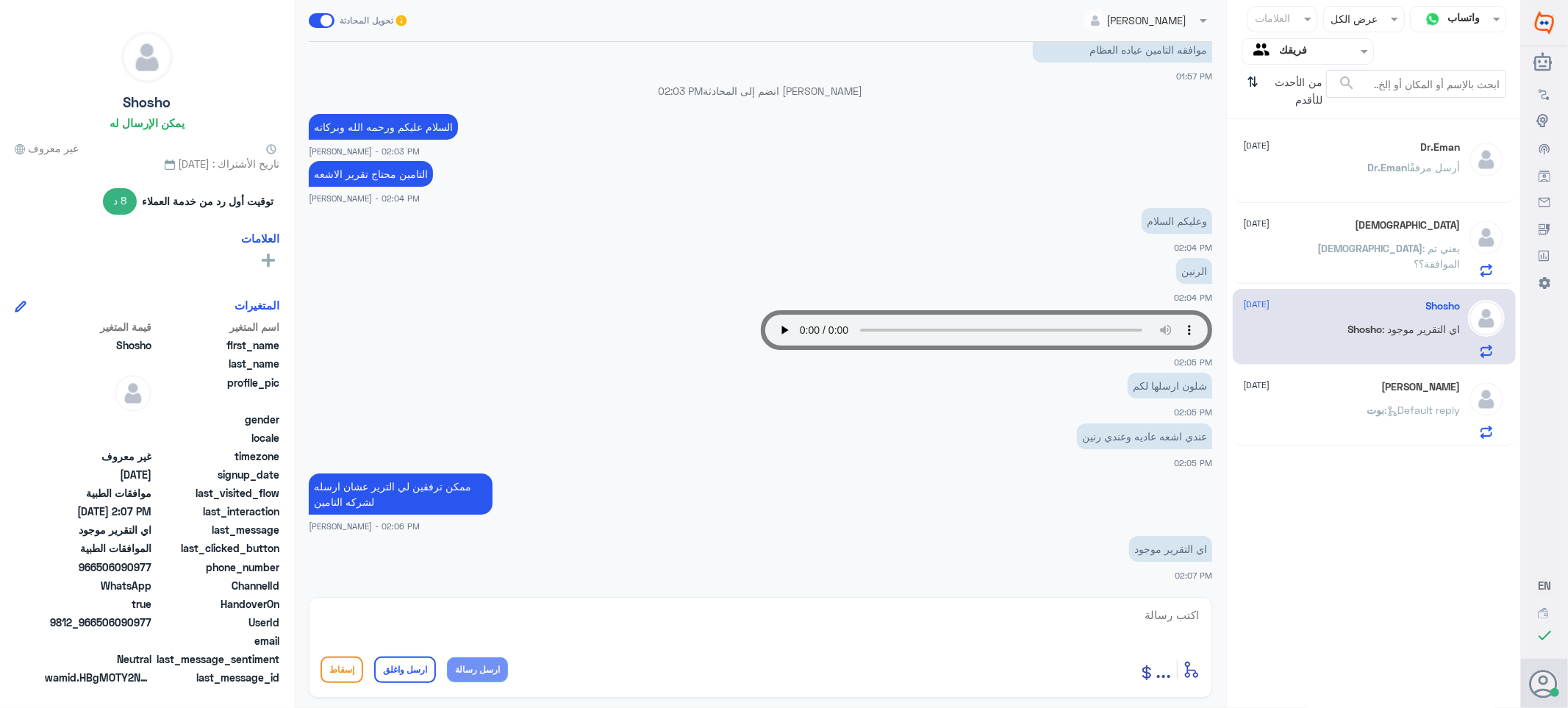
click at [1163, 603] on div "أدخل اسم مجموعة الرسائل ... إسقاط ارسل واغلق ارسل رسالة" at bounding box center [760, 648] width 904 height 101
click at [1171, 608] on textarea at bounding box center [761, 623] width 880 height 36
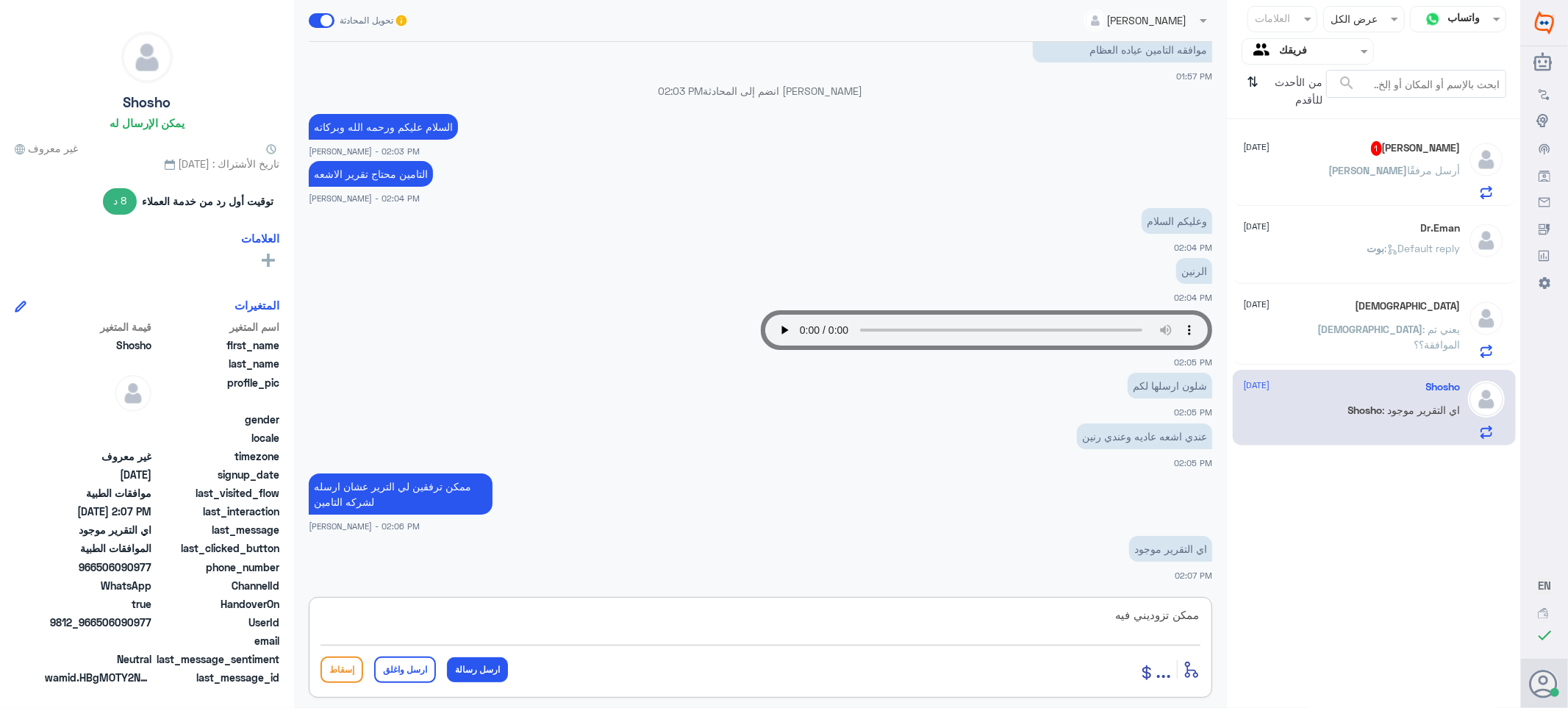
type textarea "ممكن تزوديني فيه"
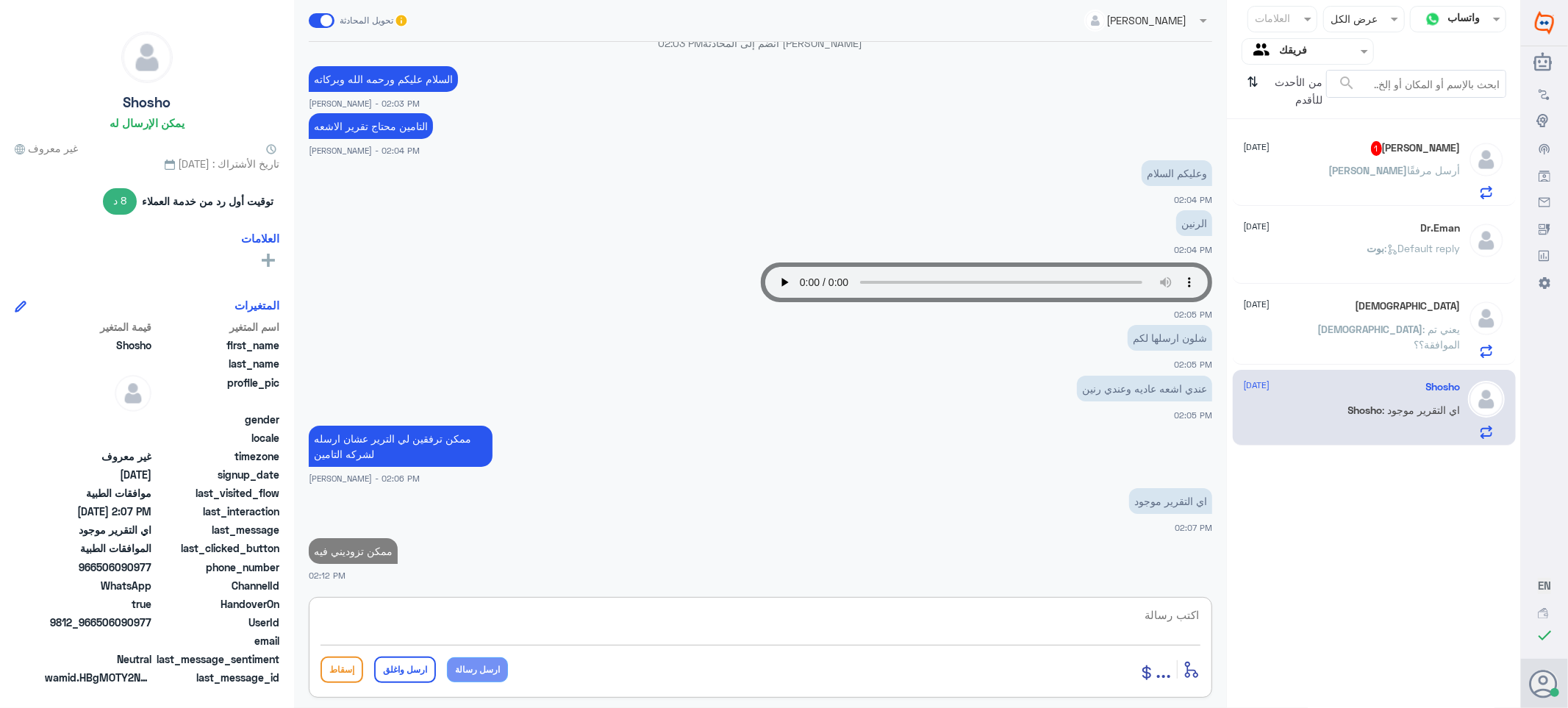
click at [1343, 146] on div "[PERSON_NAME] 1 [DATE]" at bounding box center [1352, 148] width 217 height 15
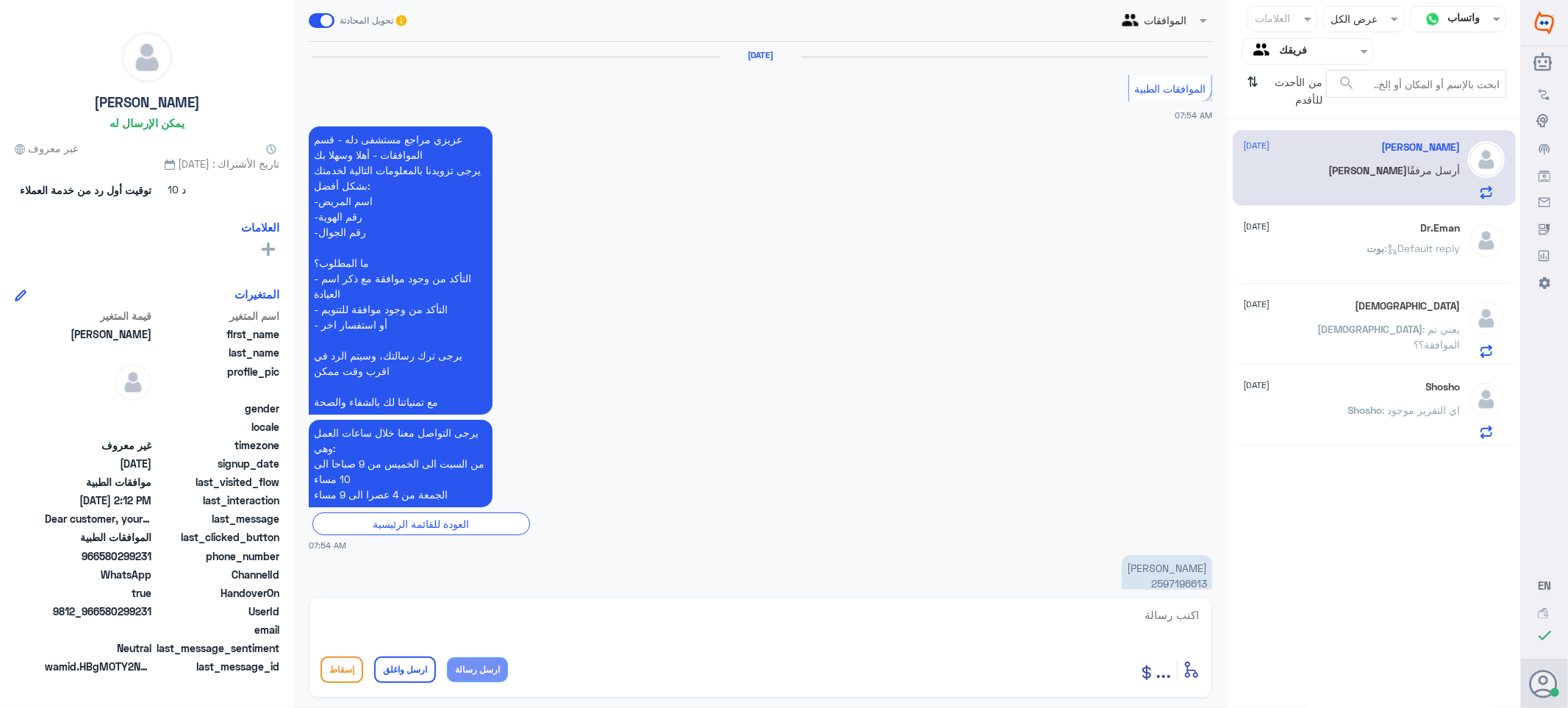
scroll to position [1284, 0]
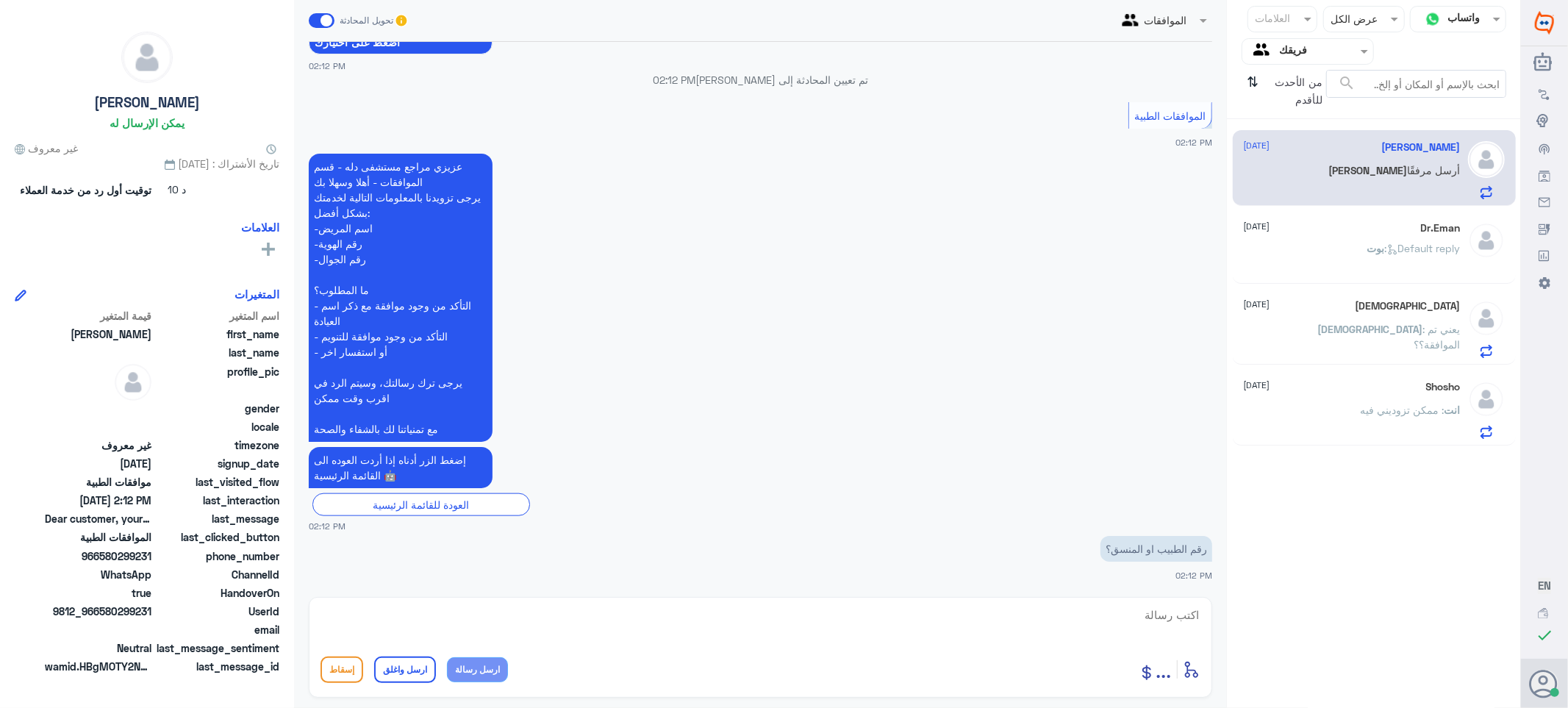
click at [1304, 242] on div "Dr.Eman [DATE][PERSON_NAME] : Default reply" at bounding box center [1352, 249] width 217 height 55
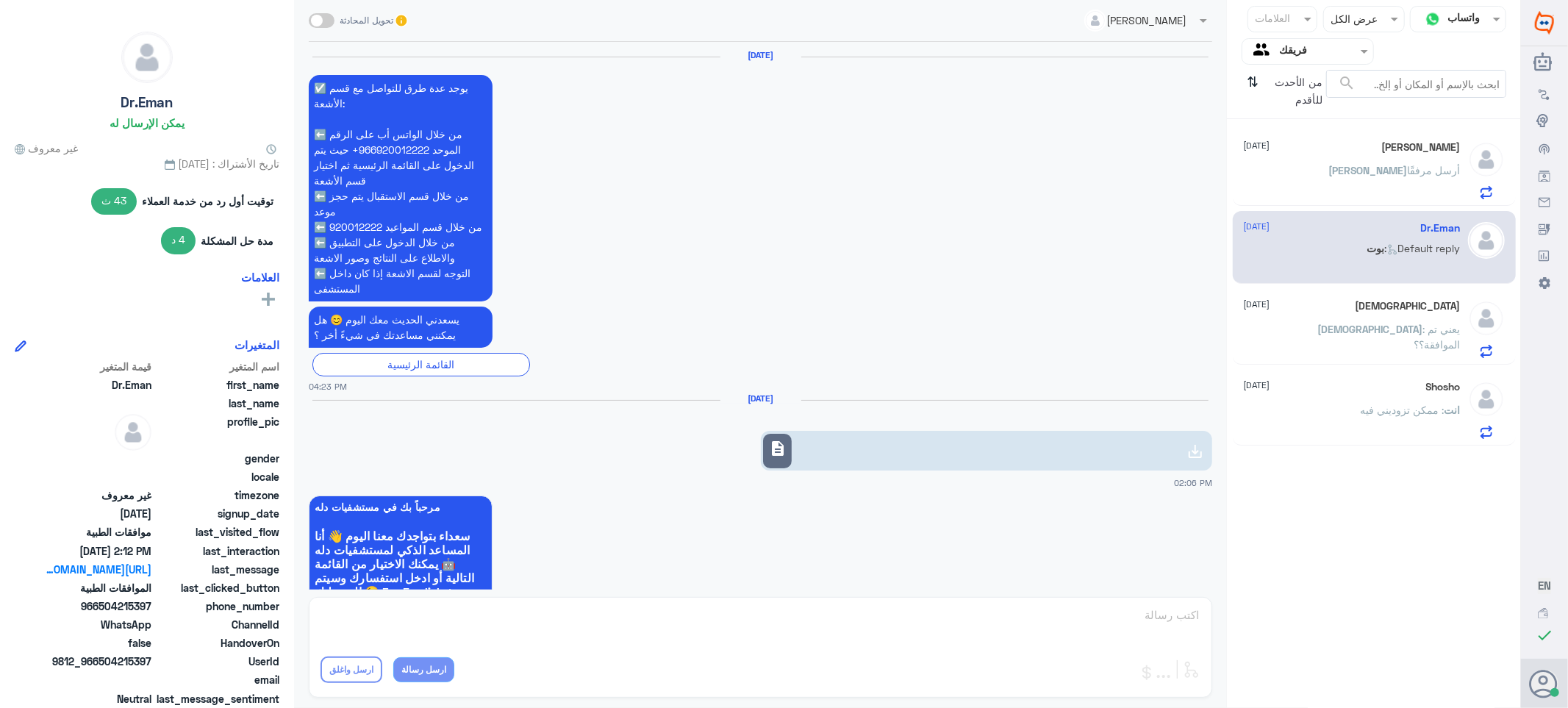
scroll to position [1297, 0]
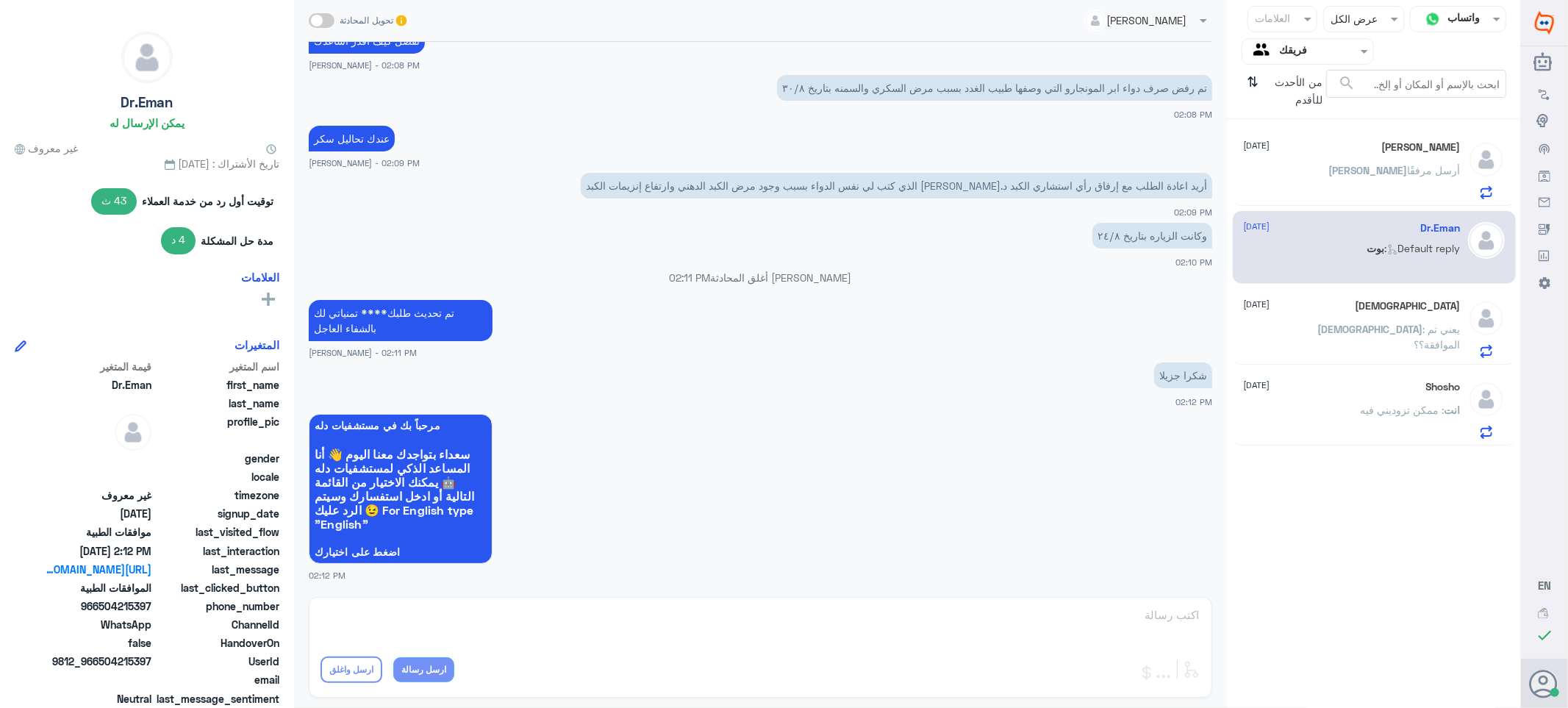
click at [1299, 306] on div "ISJ [DATE]" at bounding box center [1352, 306] width 217 height 12
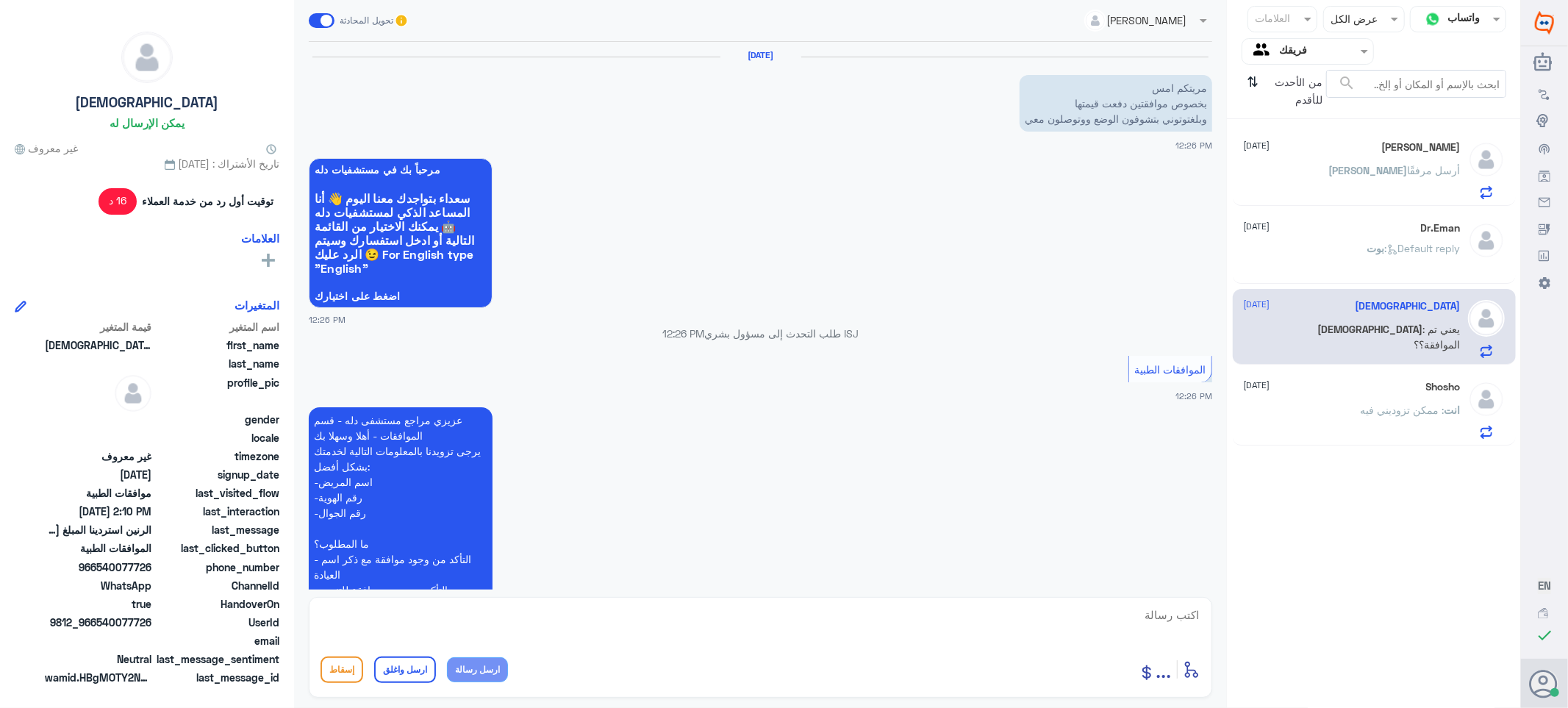
scroll to position [955, 0]
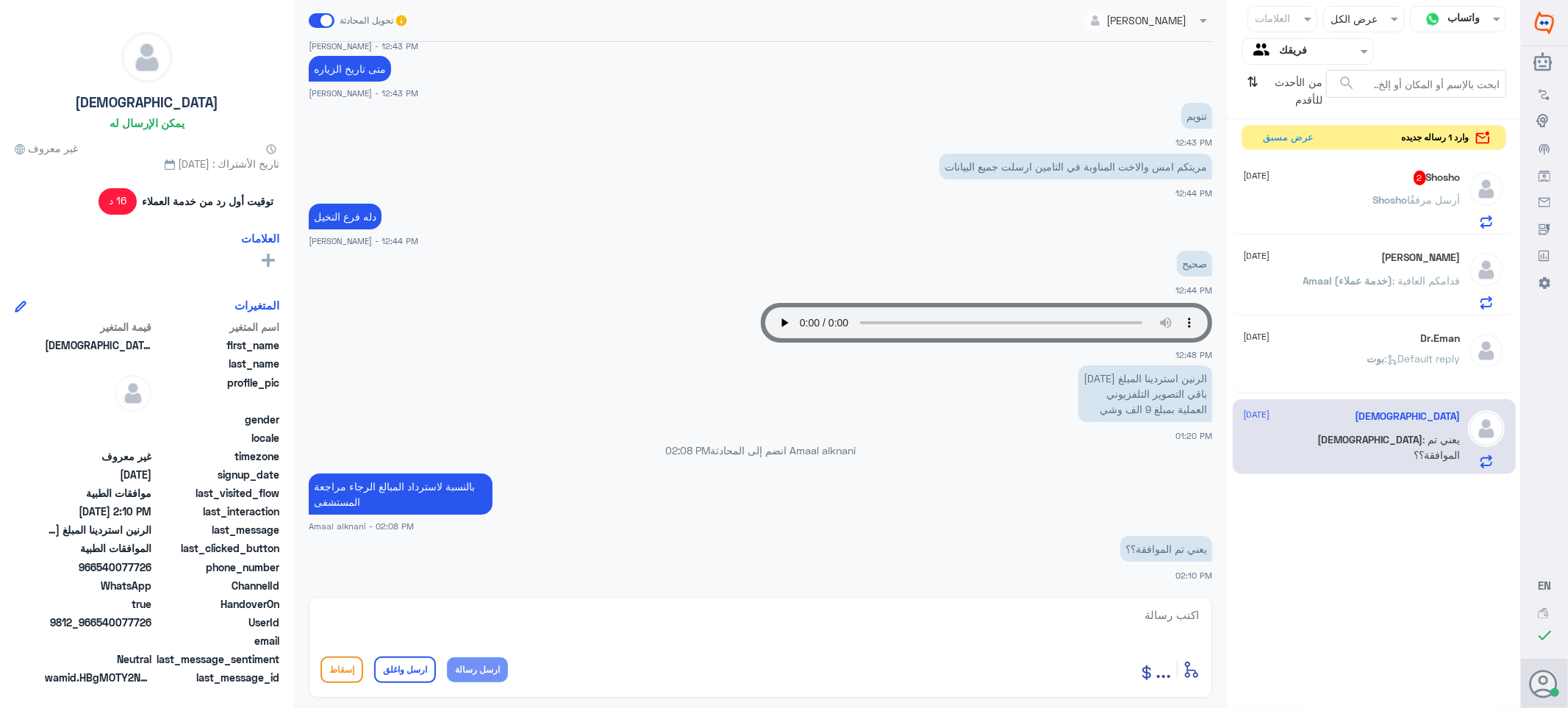
click at [1327, 200] on div "[PERSON_NAME] أرسل مرفقًا" at bounding box center [1352, 212] width 217 height 33
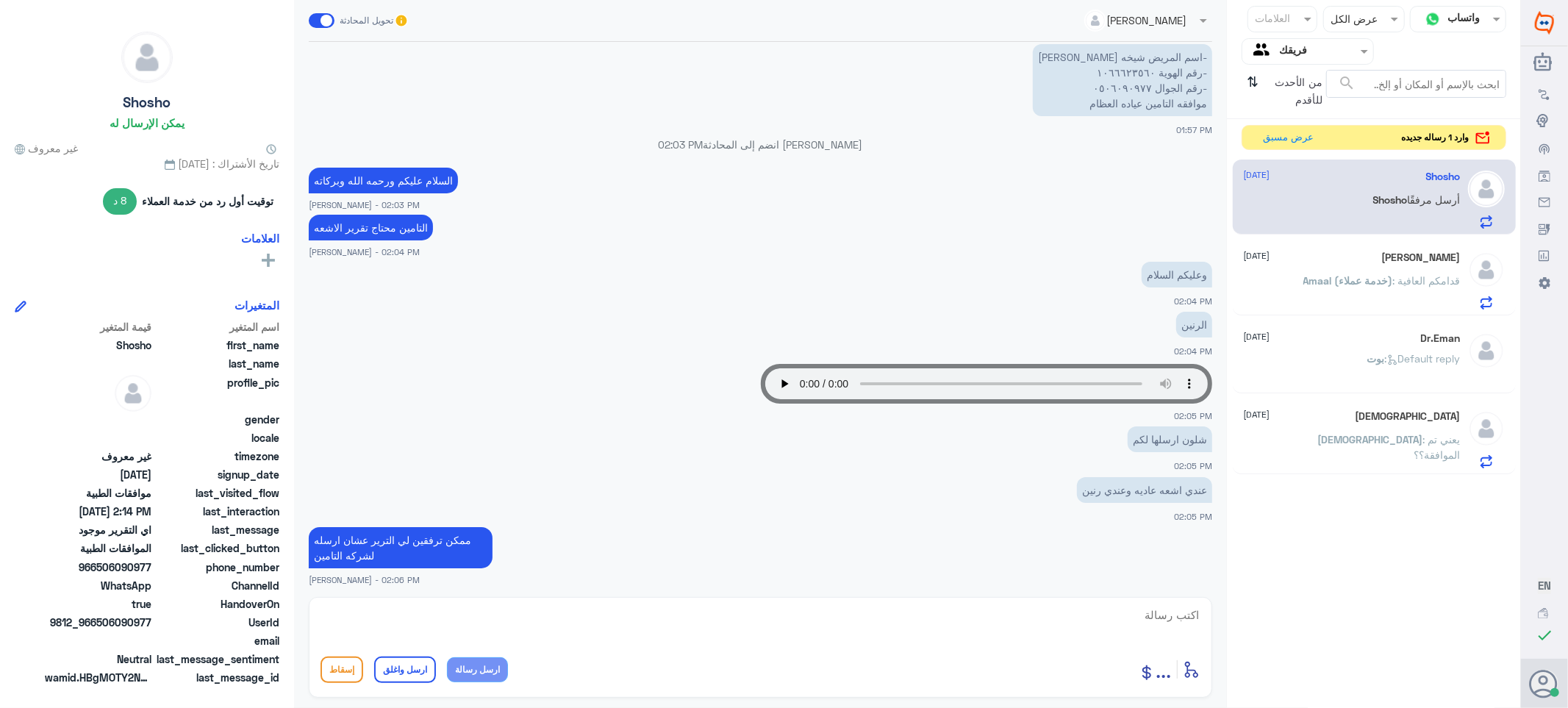
scroll to position [661, 0]
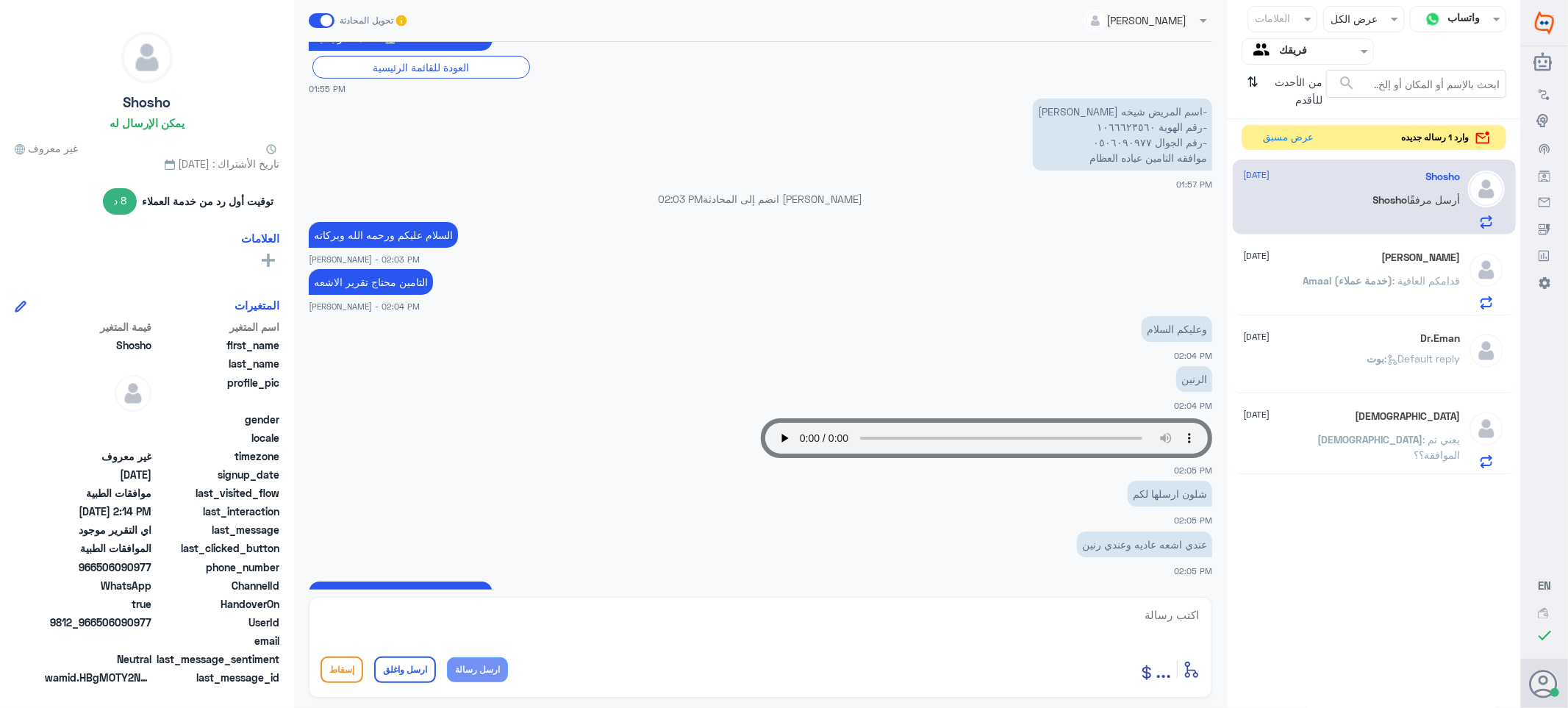
click at [1143, 613] on textarea at bounding box center [761, 623] width 880 height 36
drag, startPoint x: 1129, startPoint y: 607, endPoint x: 1243, endPoint y: 650, distance: 121.8
click at [1243, 650] on div "قناة واتساب Status × عرض الكل العلامات Agent Filter فريقك search من الأحدث للأق…" at bounding box center [760, 356] width 1521 height 712
type textarea "1066623560"
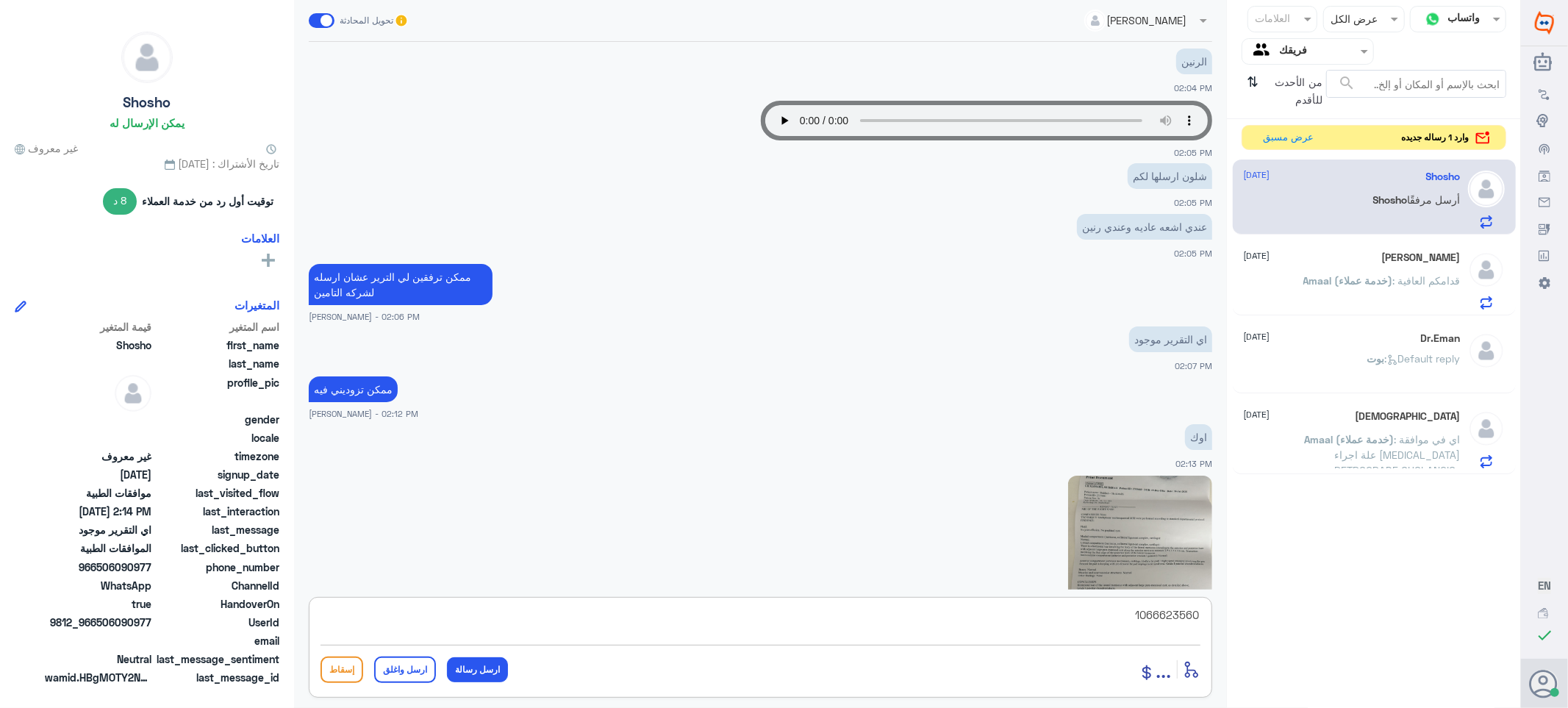
scroll to position [1070, 0]
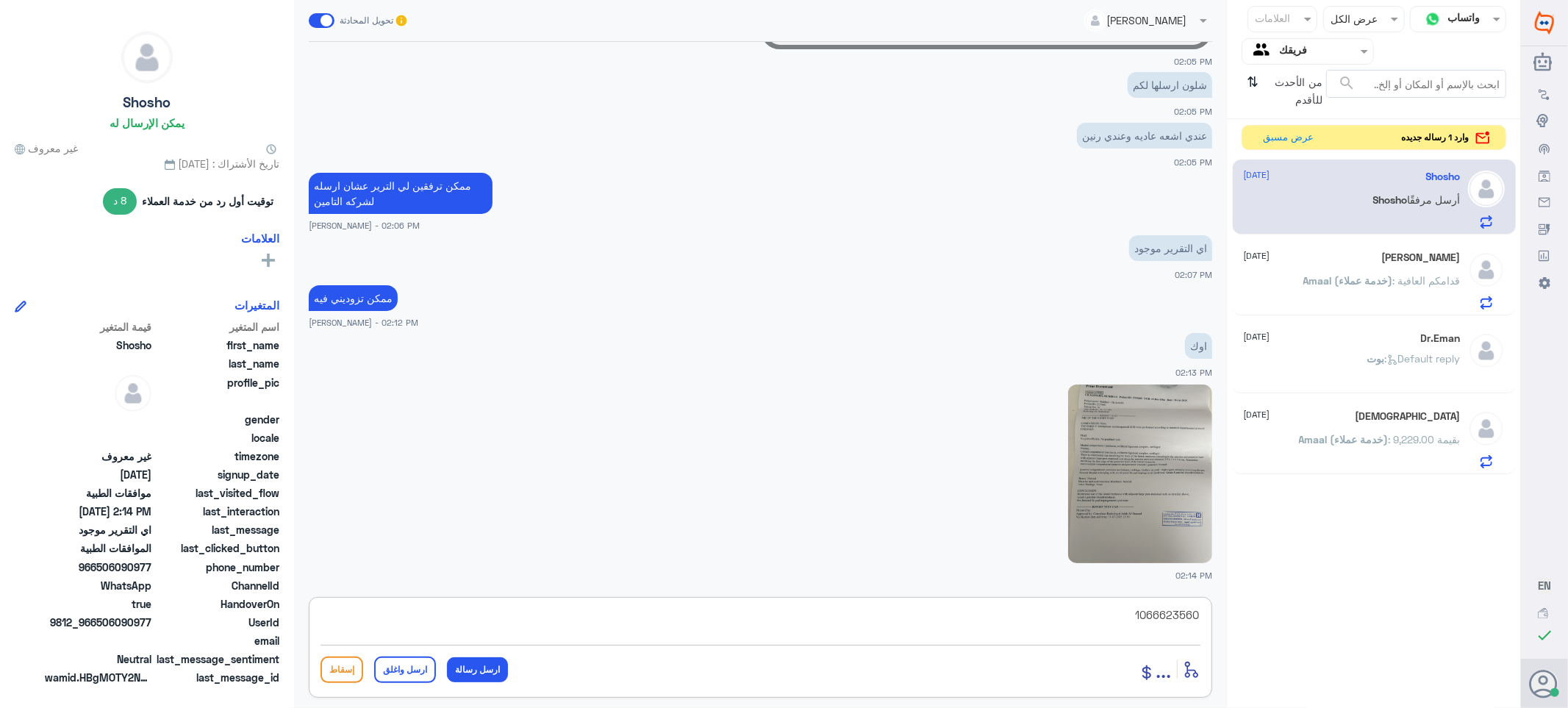
click at [1156, 412] on img at bounding box center [1140, 473] width 144 height 179
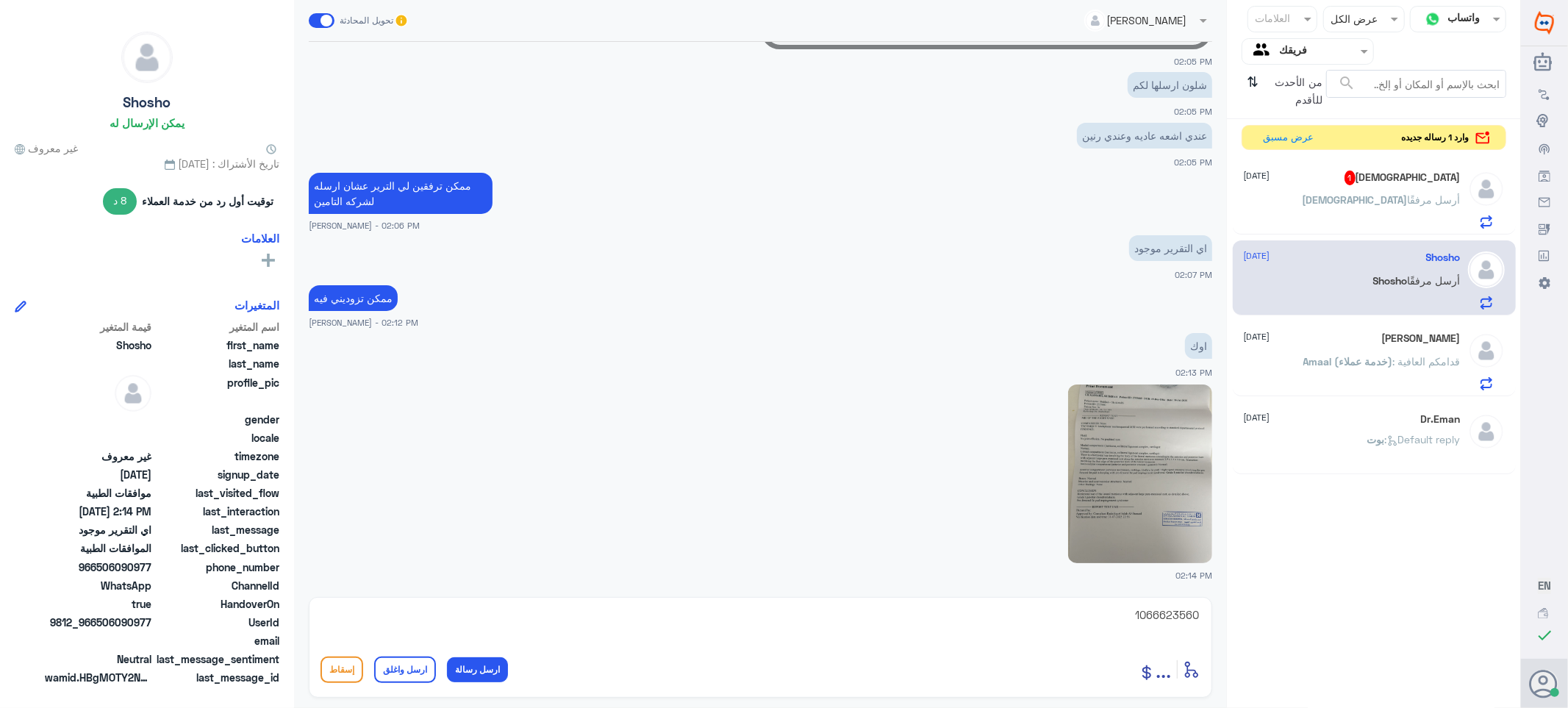
click at [1334, 190] on div "[DEMOGRAPHIC_DATA] 1 [DATE] ISJ أرسل مرفقًا" at bounding box center [1352, 200] width 217 height 58
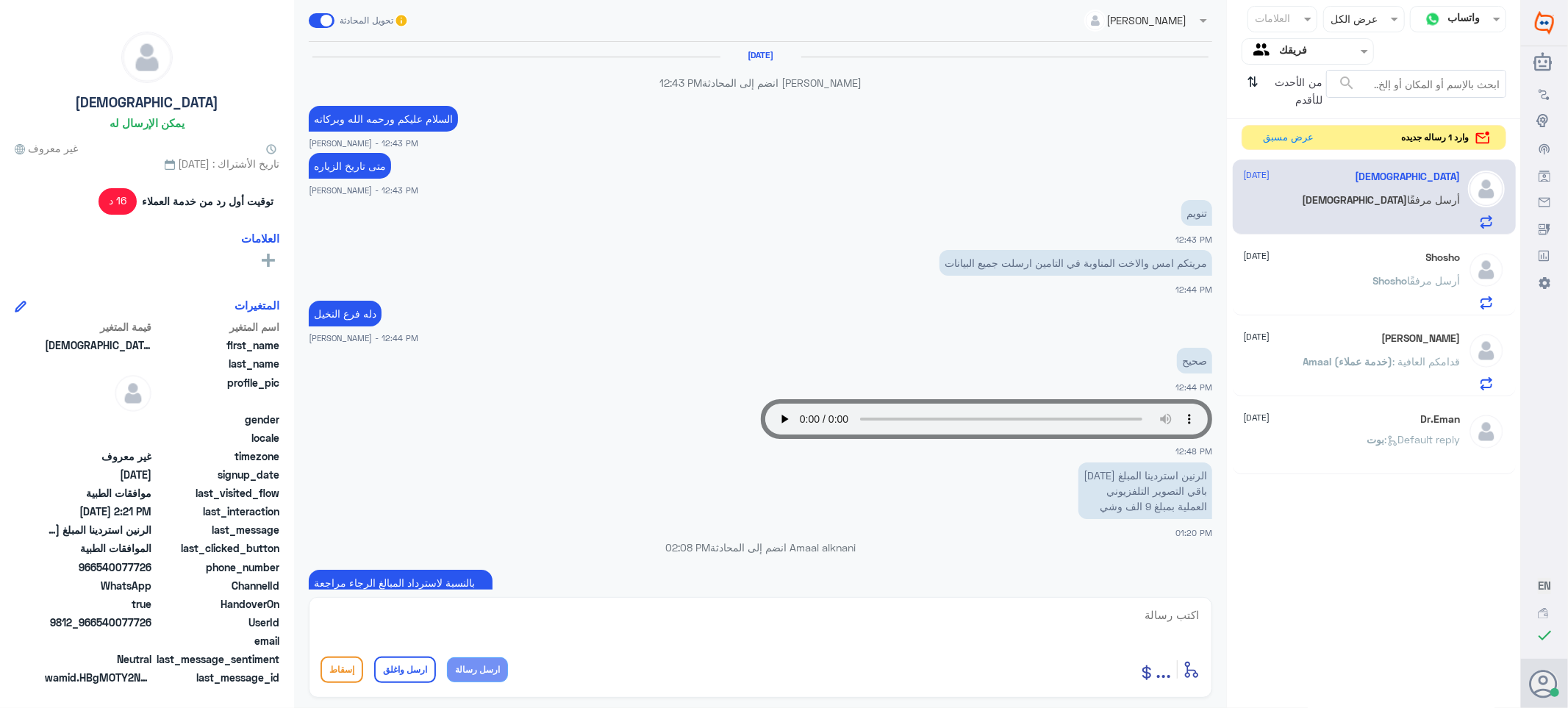
scroll to position [548, 0]
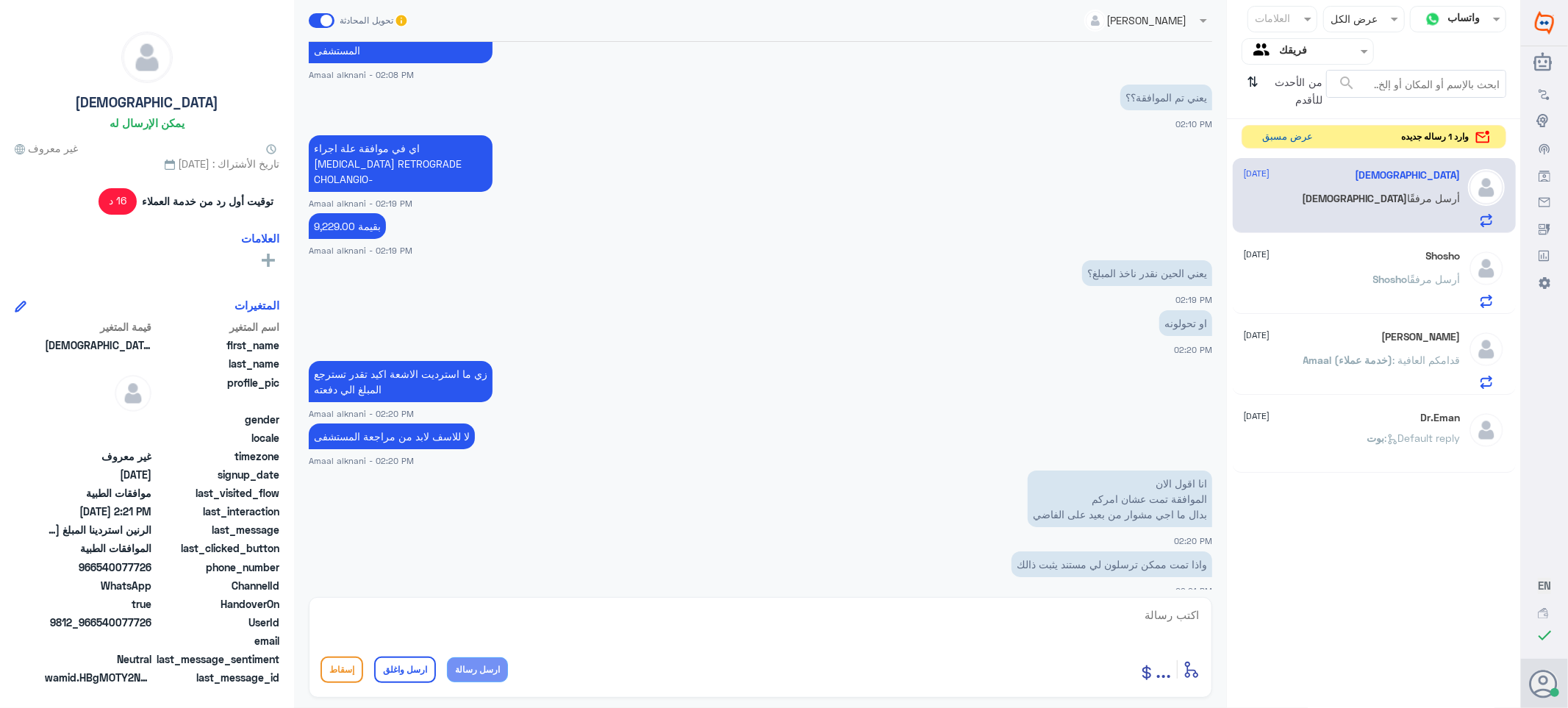
click at [1266, 141] on button "عرض مسبق" at bounding box center [1288, 137] width 62 height 23
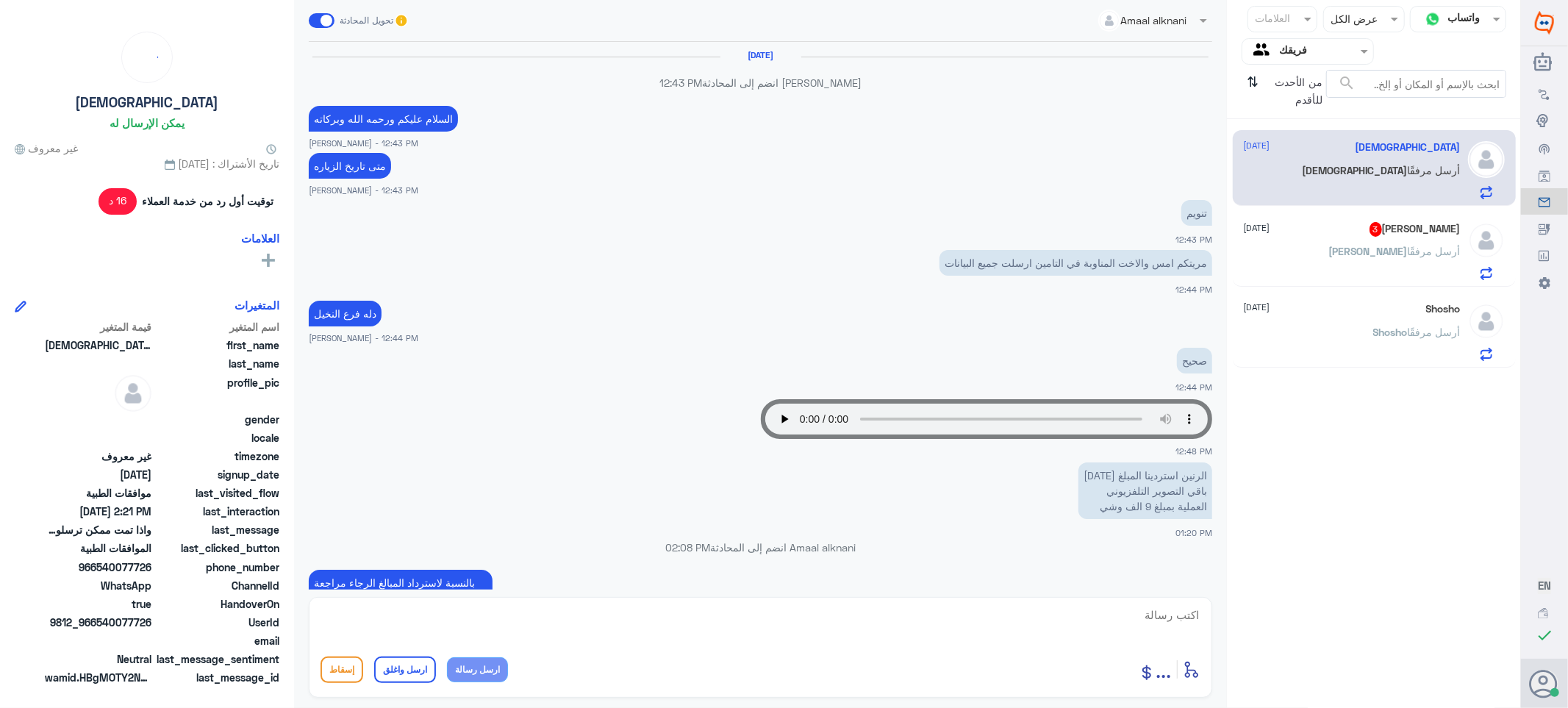
scroll to position [548, 0]
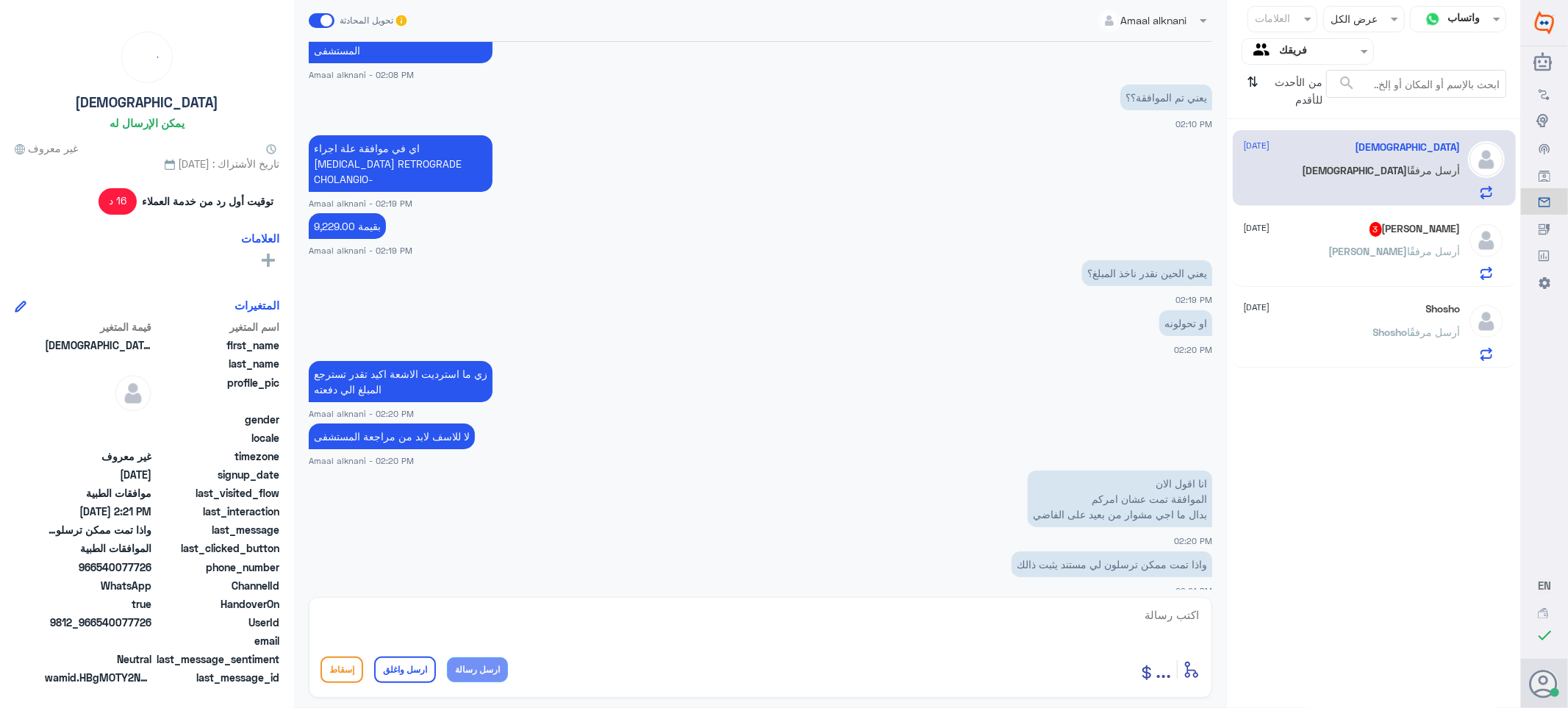
click at [1322, 259] on div "[PERSON_NAME] أرسل مرفقًا" at bounding box center [1352, 263] width 217 height 33
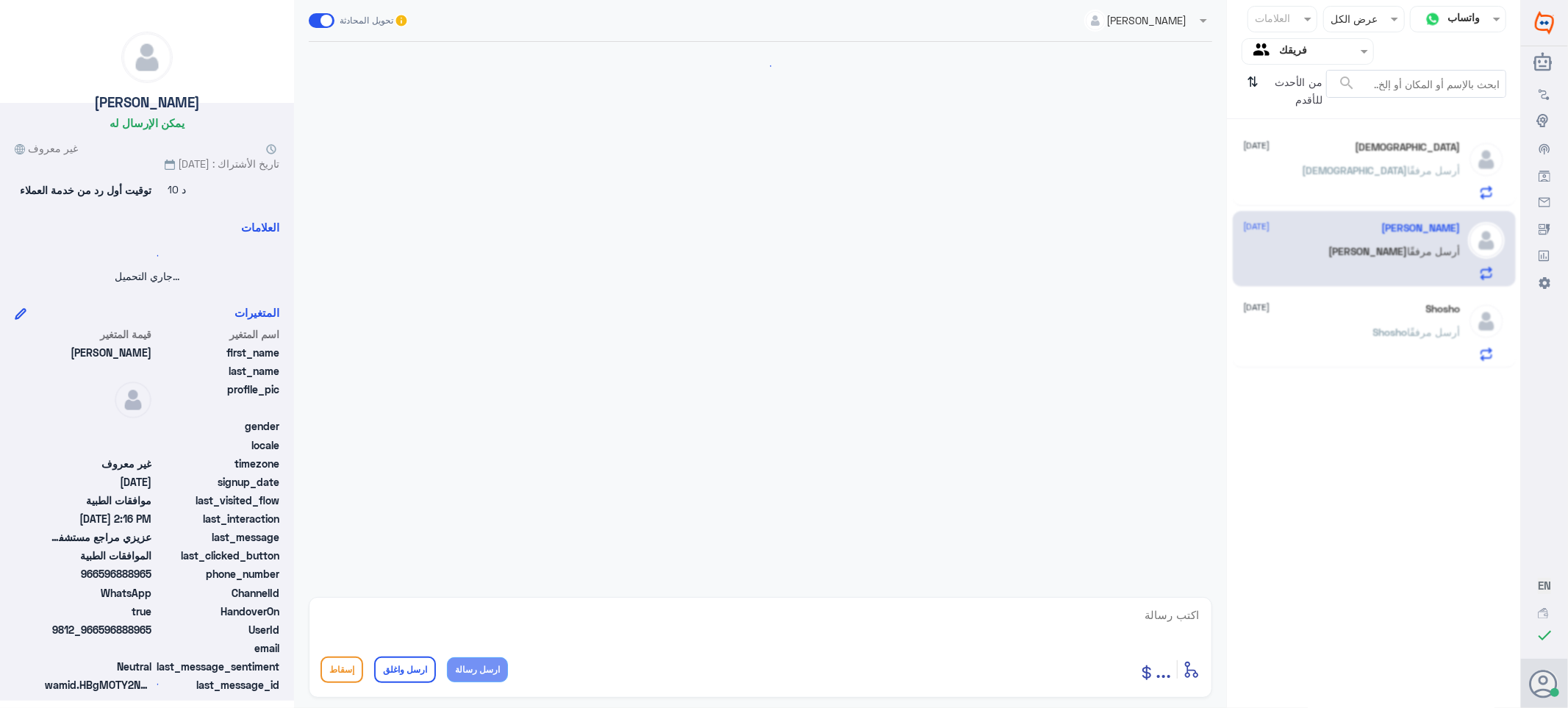
scroll to position [439, 0]
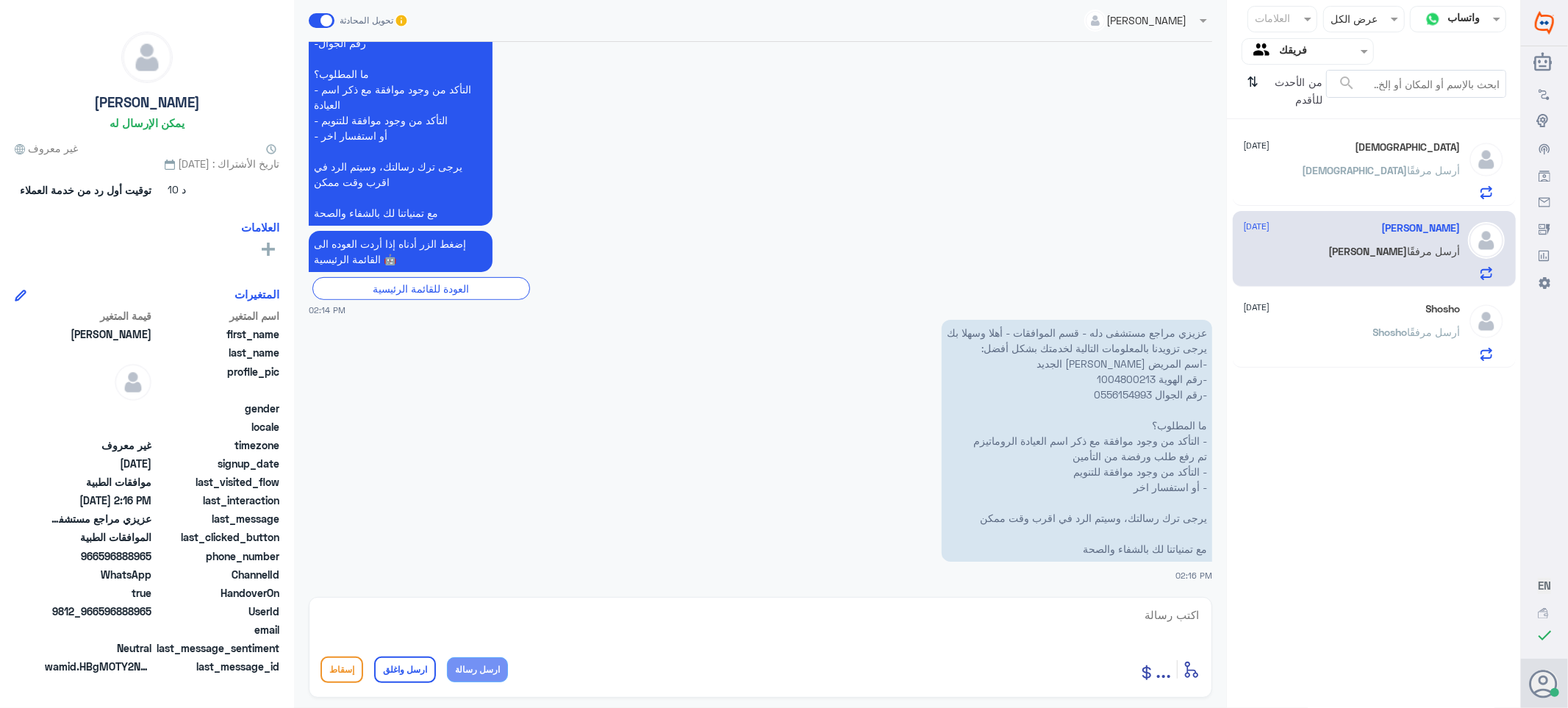
click at [1123, 375] on p "عزيزي مراجع مستشفى دله - قسم الموافقات - أهلا وسهلا بك يرجى تزويدنا بالمعلومات …" at bounding box center [1077, 441] width 270 height 242
click at [1142, 614] on textarea at bounding box center [761, 623] width 880 height 36
paste textarea "تمنياتي لك بالشفاء العاجل"
type textarea "تم تحديث طلبك /تمنياتي لك بالشفاء العاجل"
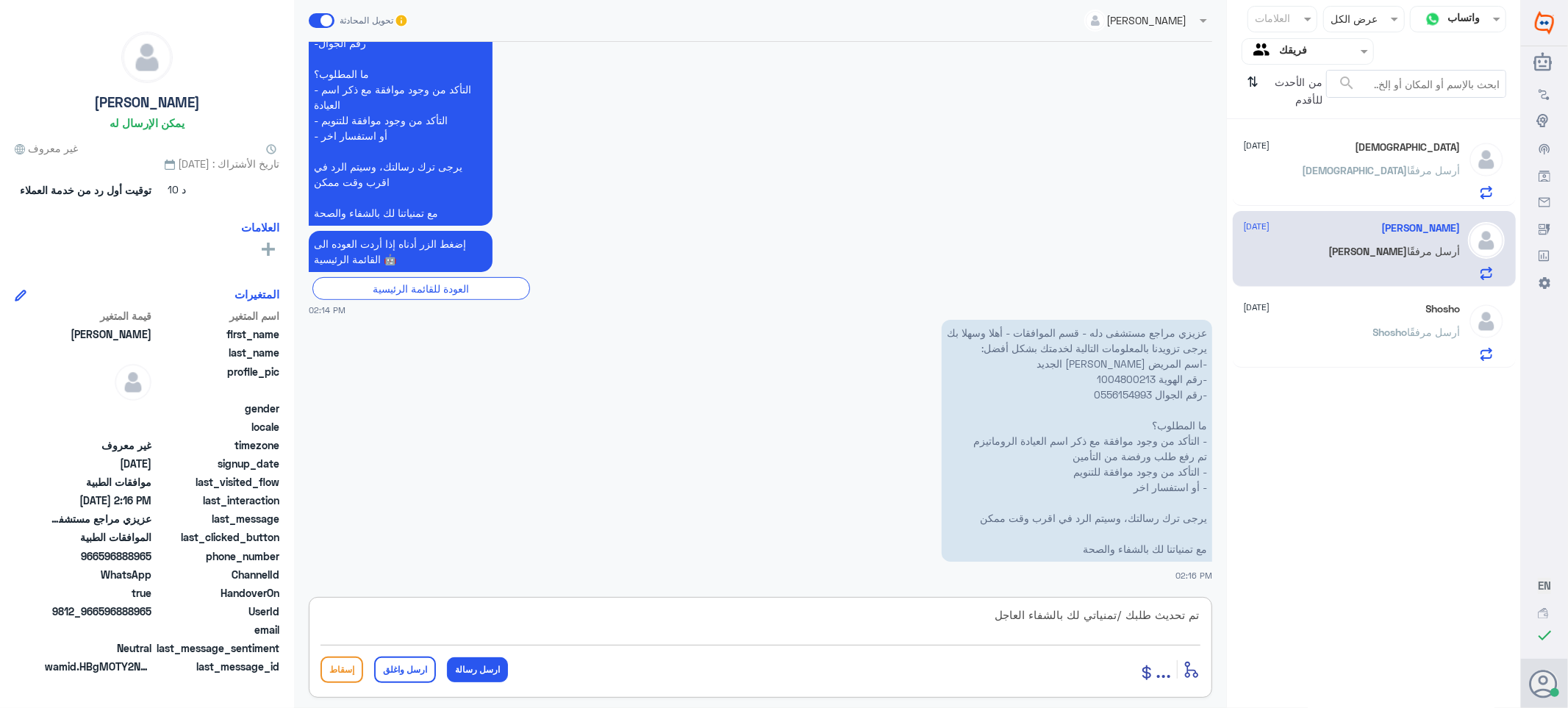
click at [408, 674] on button "ارسل واغلق" at bounding box center [404, 670] width 62 height 26
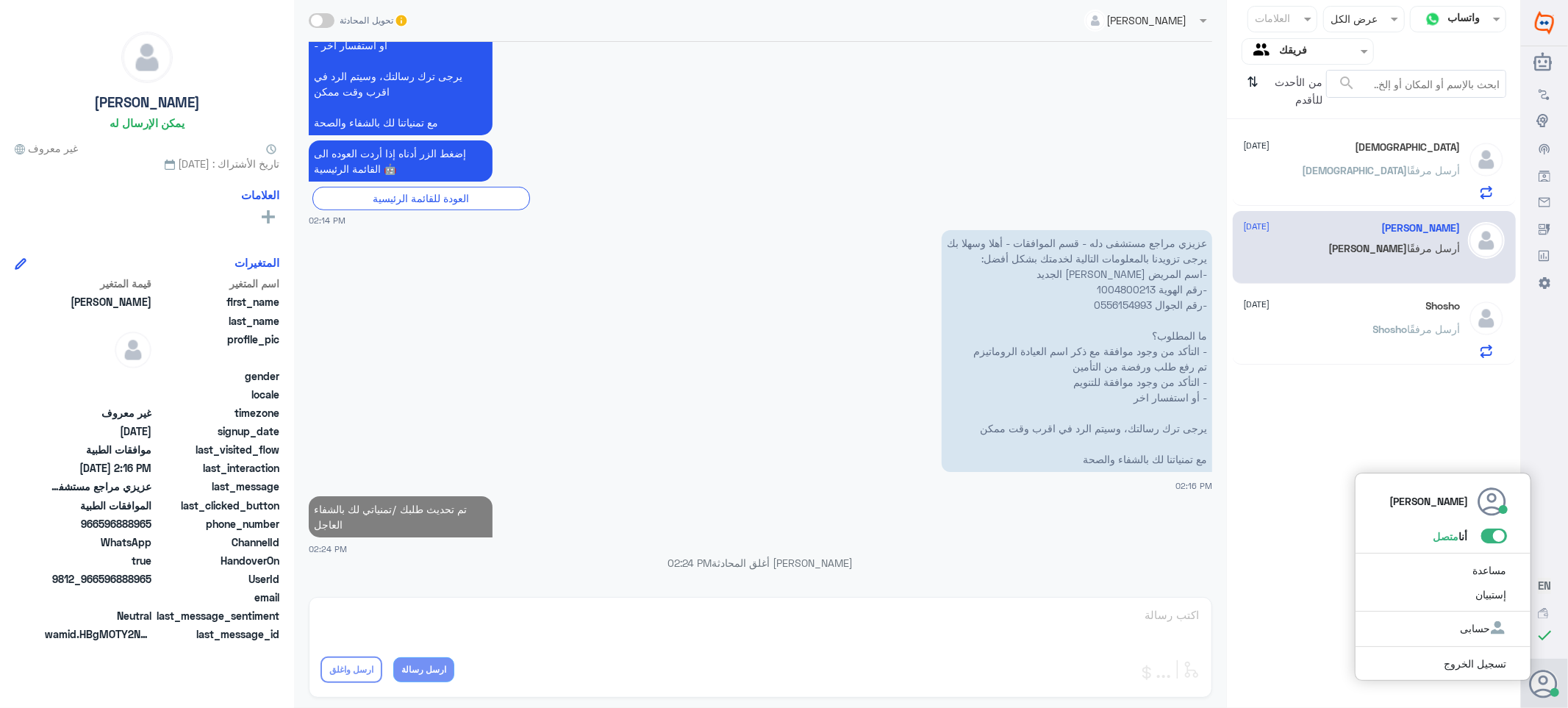
click at [1553, 693] on div at bounding box center [1555, 693] width 9 height 9
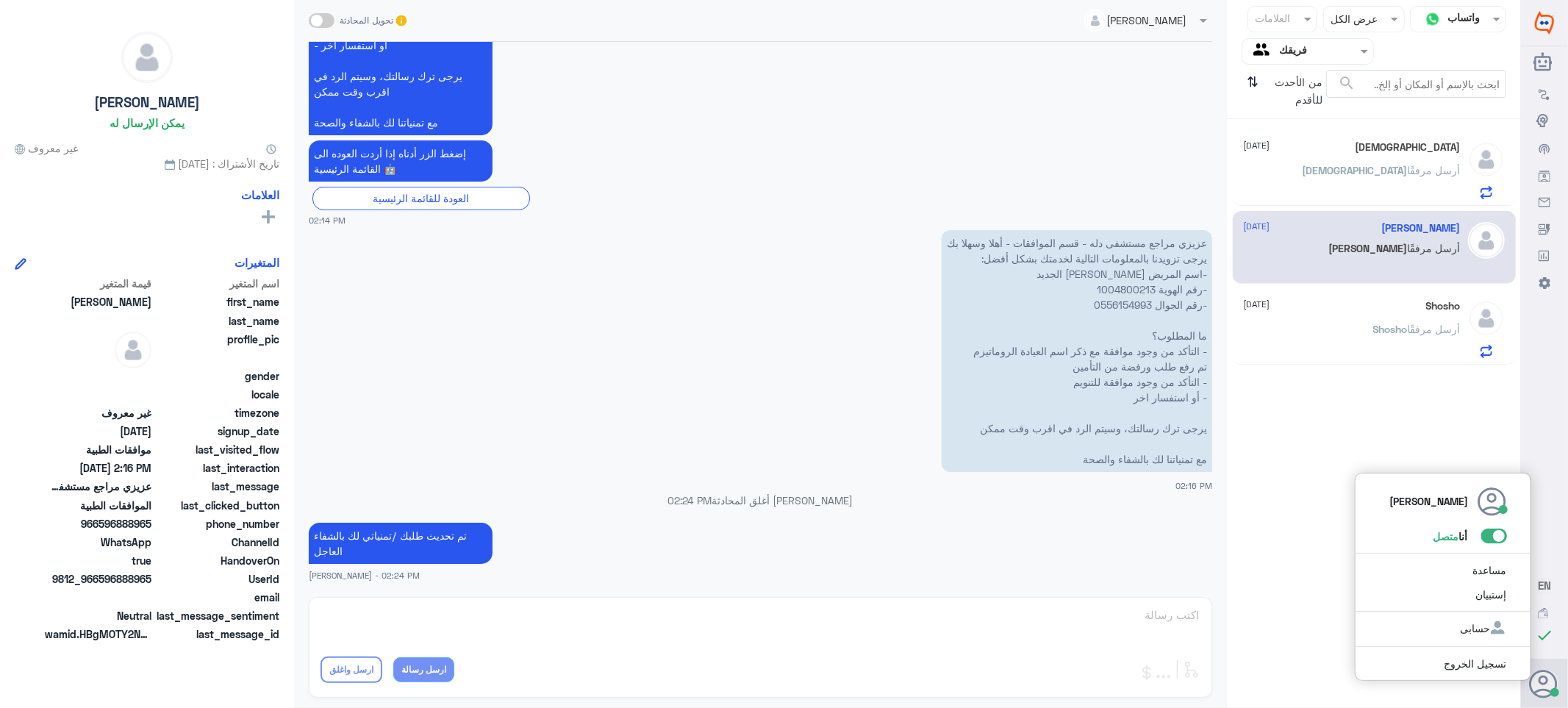
click at [1495, 534] on span at bounding box center [1495, 536] width 26 height 15
click at [0, 0] on input "checkbox" at bounding box center [0, 0] width 0 height 0
